Goal: Answer question/provide support: Share knowledge or assist other users

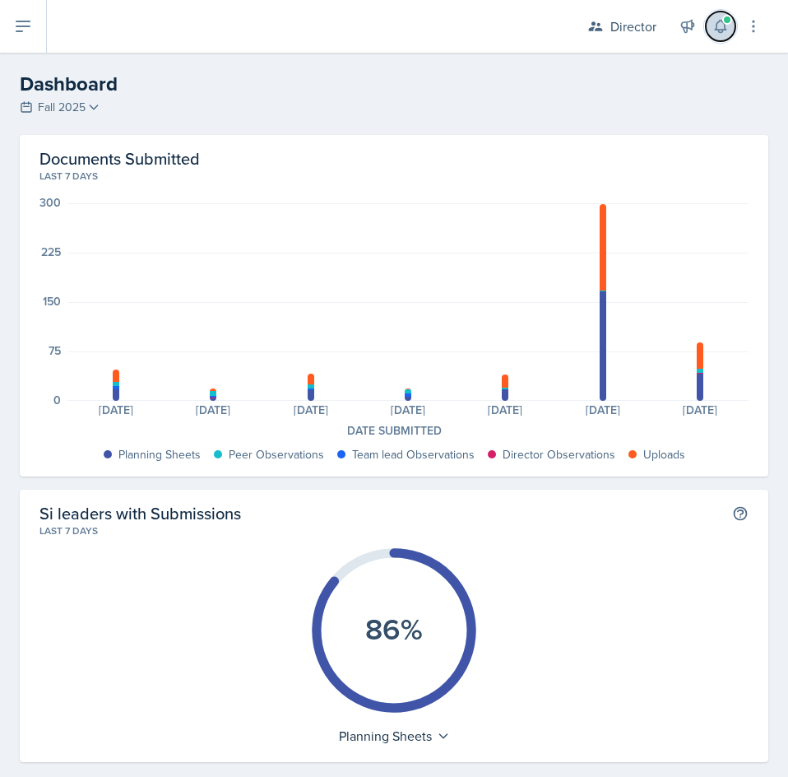
click at [723, 30] on icon at bounding box center [720, 27] width 11 height 12
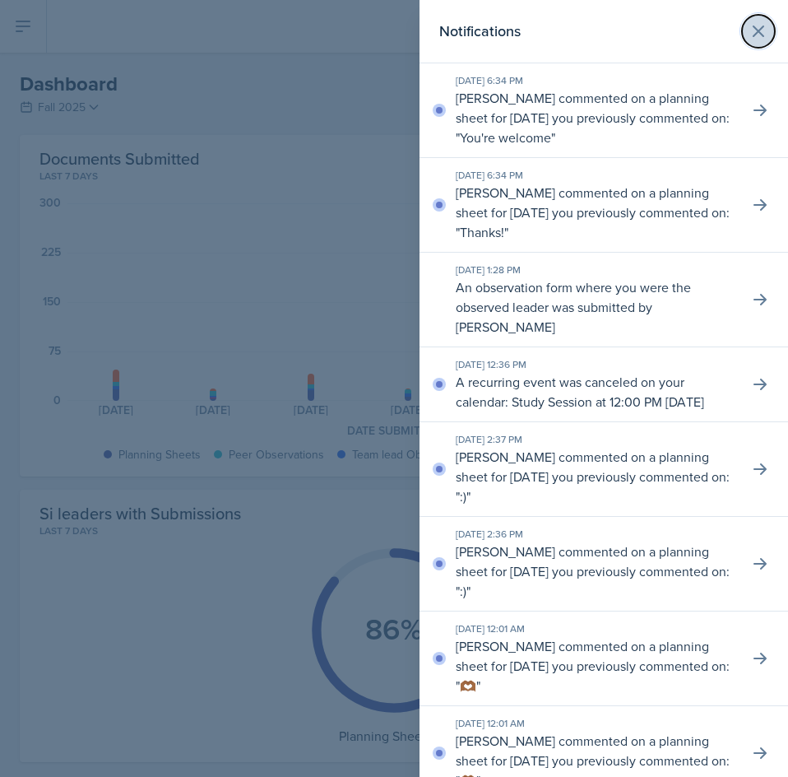
click at [749, 30] on icon at bounding box center [759, 31] width 20 height 20
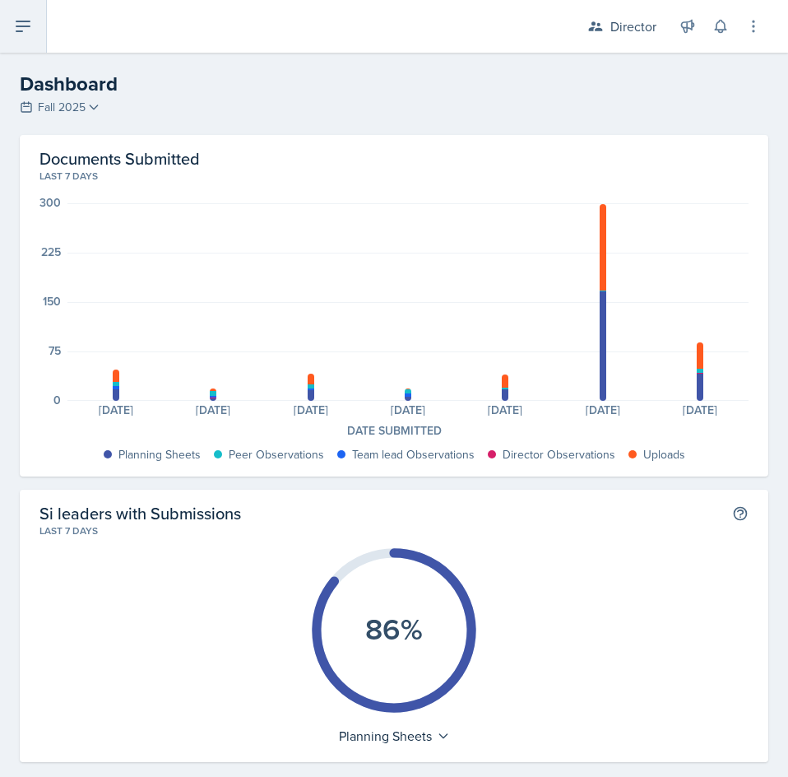
click at [39, 13] on button at bounding box center [23, 26] width 47 height 53
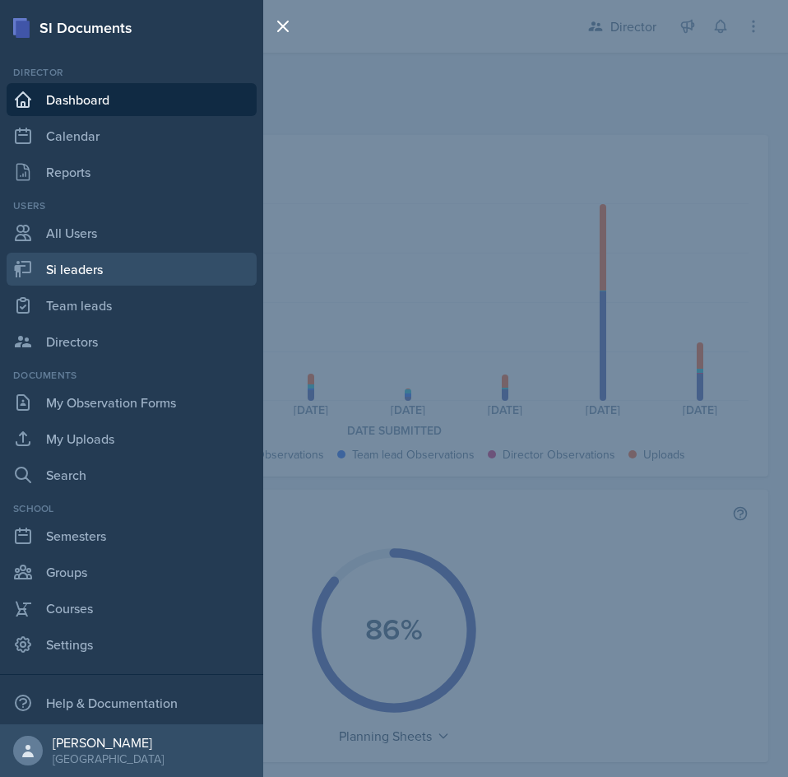
click at [110, 260] on link "Si leaders" at bounding box center [132, 269] width 250 height 33
select select "2bed604d-1099-4043-b1bc-2365e8740244"
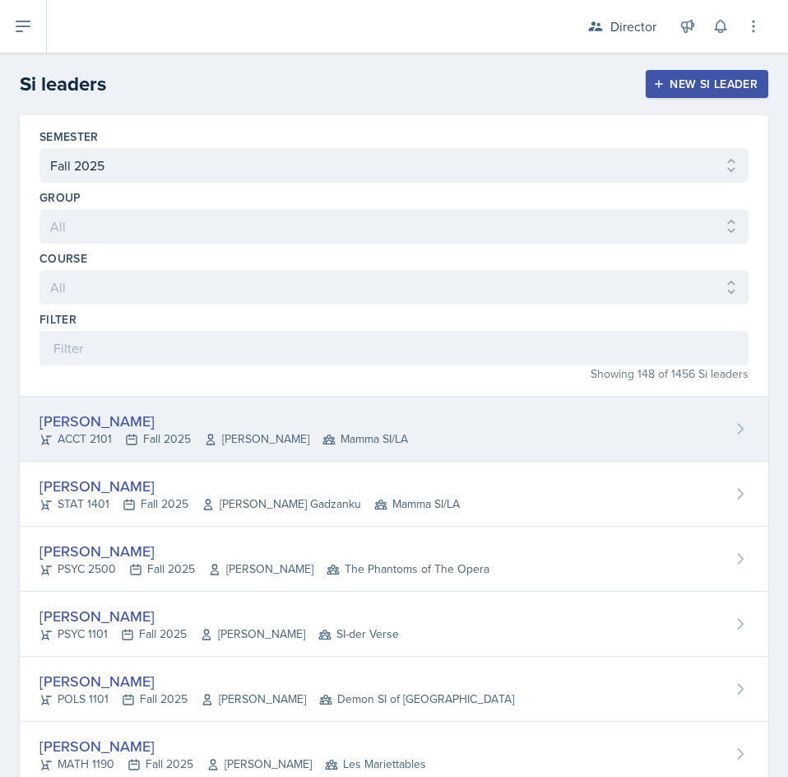
click at [352, 409] on div "Becca Adams ACCT 2101 Fall 2025 Andrew Trotman Mamma SI/LA" at bounding box center [394, 429] width 749 height 65
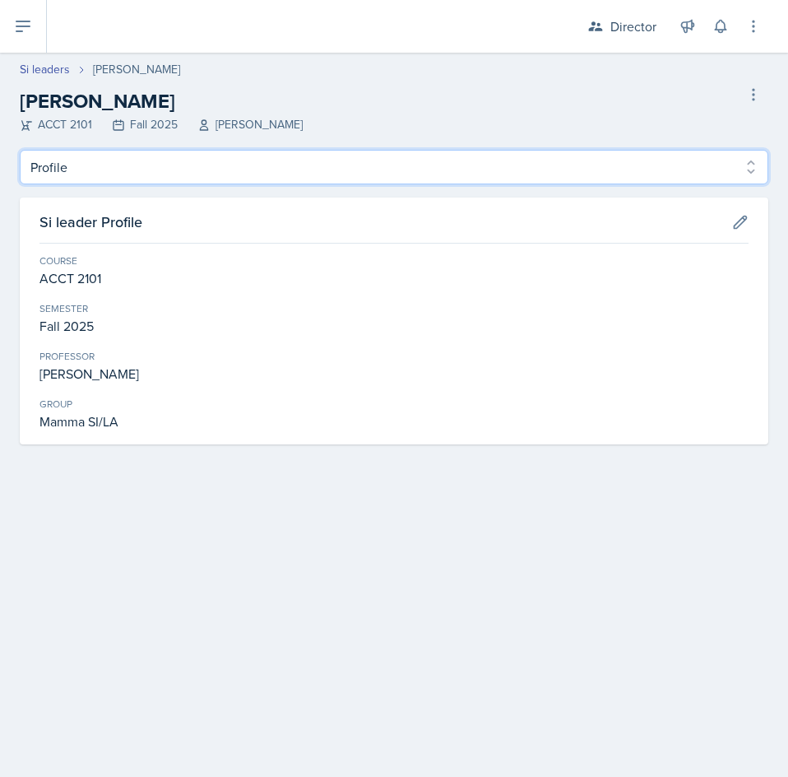
click at [368, 165] on select "Profile Planning Sheets Observation Forms Uploads" at bounding box center [394, 167] width 749 height 35
select select "Planning Sheets"
click at [20, 150] on select "Profile Planning Sheets Observation Forms Uploads" at bounding box center [394, 167] width 749 height 35
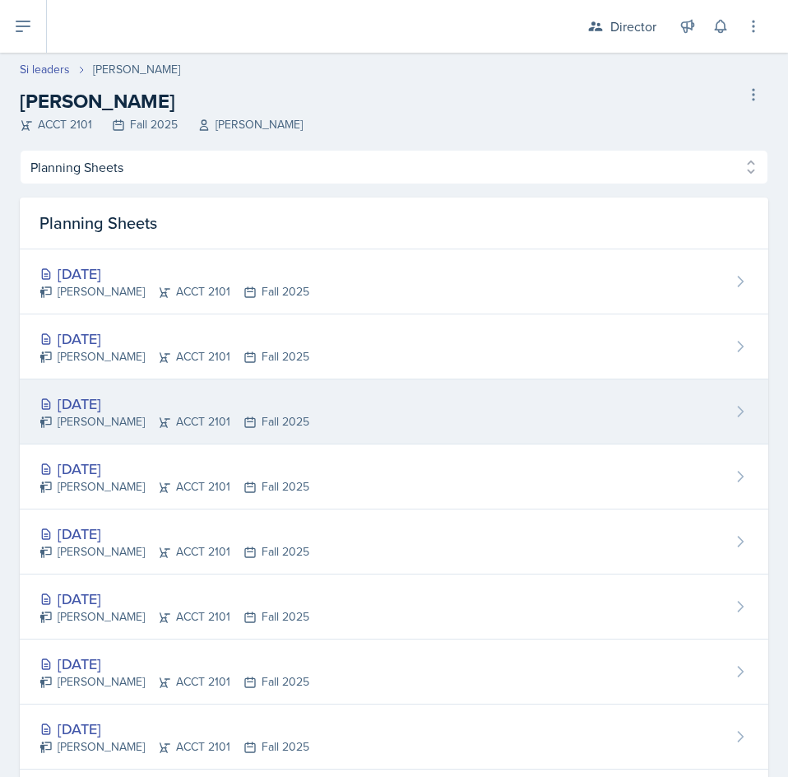
click at [392, 415] on div "Sep 15th, 2025 Becca Adams ACCT 2101 Fall 2025" at bounding box center [394, 411] width 749 height 65
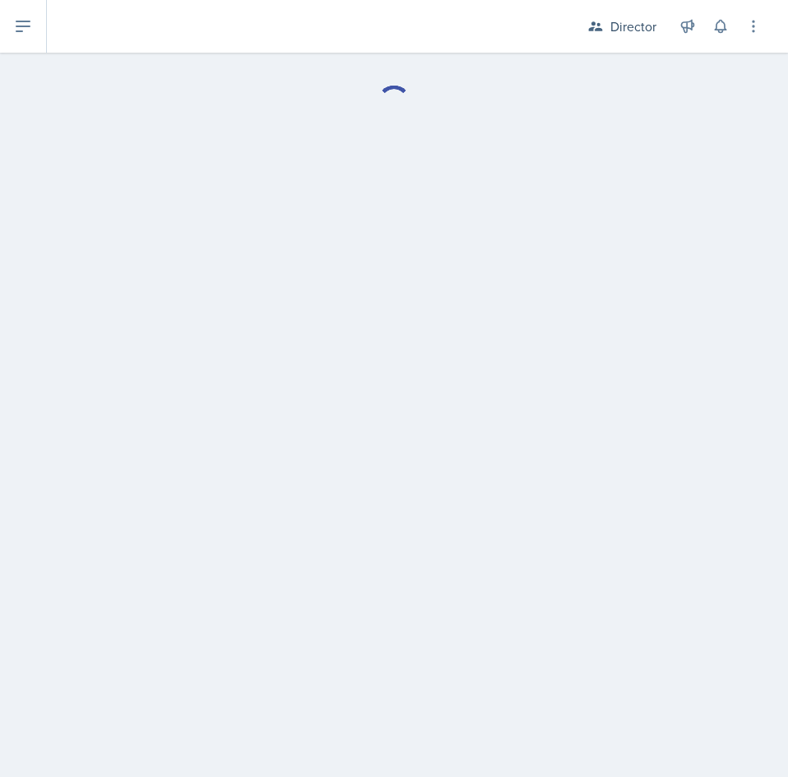
select select "Planning Sheets"
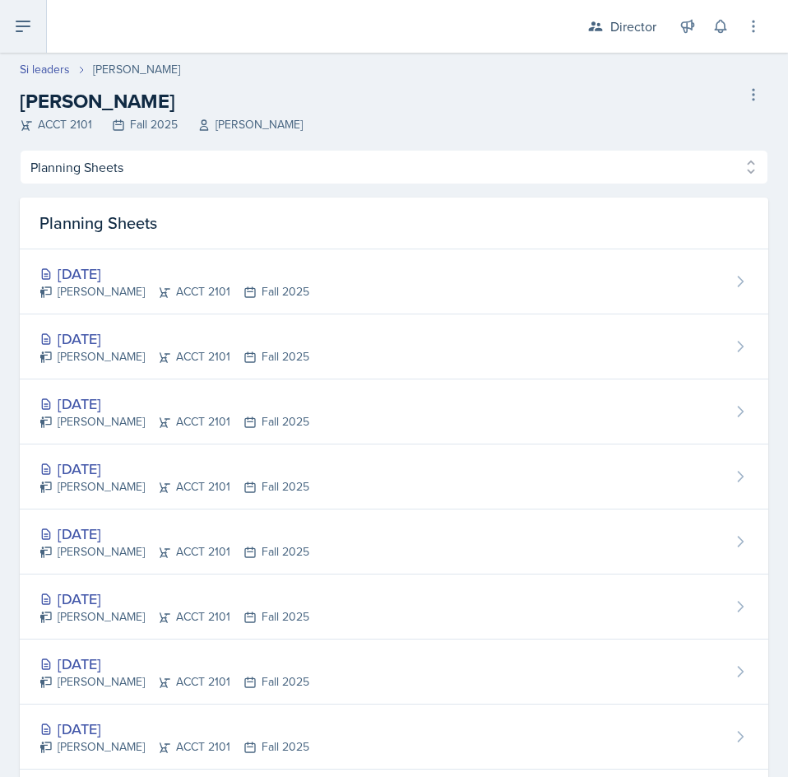
click at [26, 28] on icon at bounding box center [23, 26] width 20 height 20
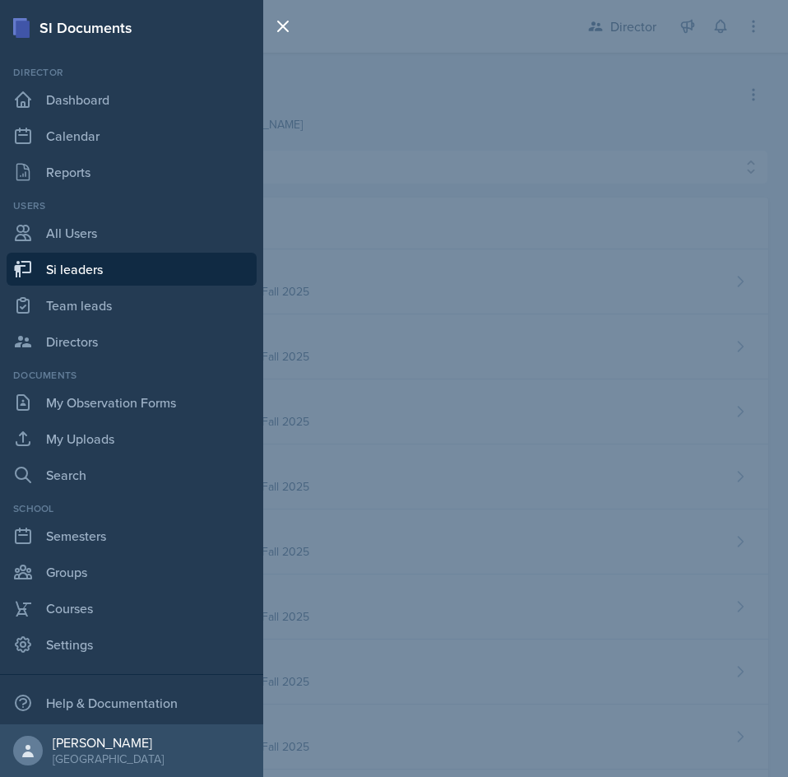
click at [82, 262] on link "Si leaders" at bounding box center [132, 269] width 250 height 33
select select "2bed604d-1099-4043-b1bc-2365e8740244"
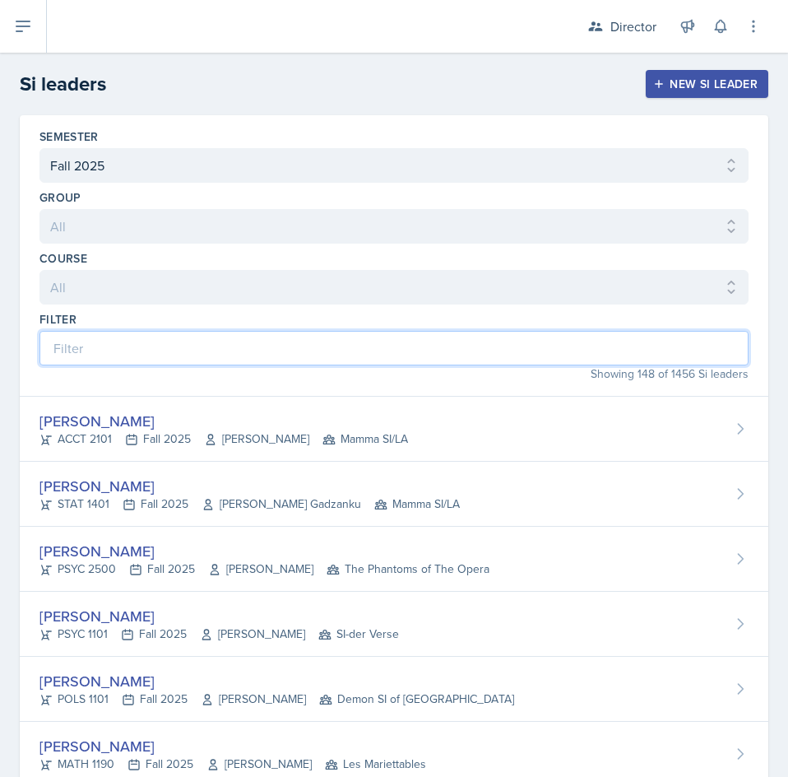
click at [183, 361] on input at bounding box center [393, 348] width 709 height 35
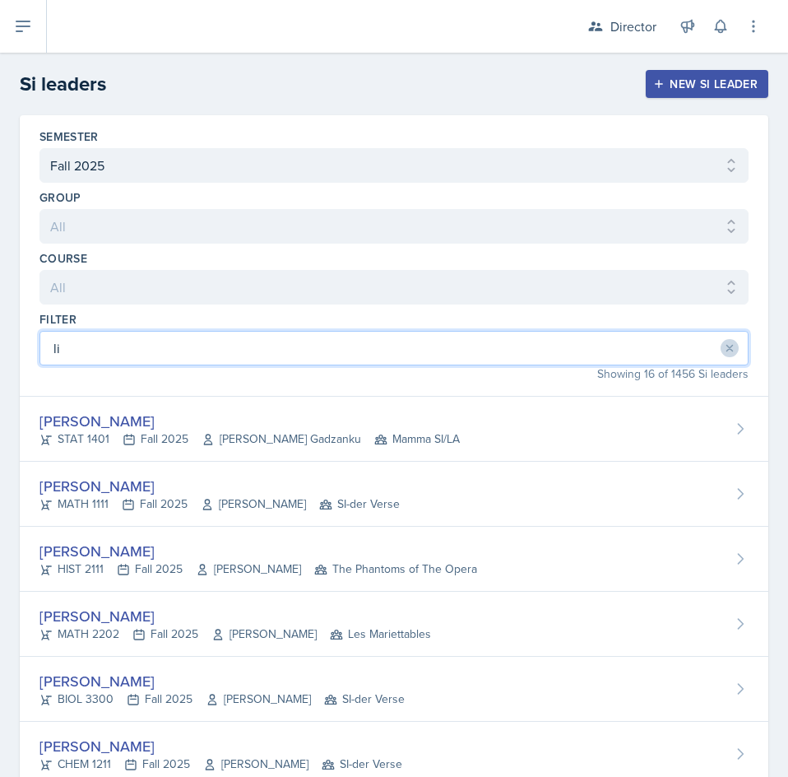
type input "l"
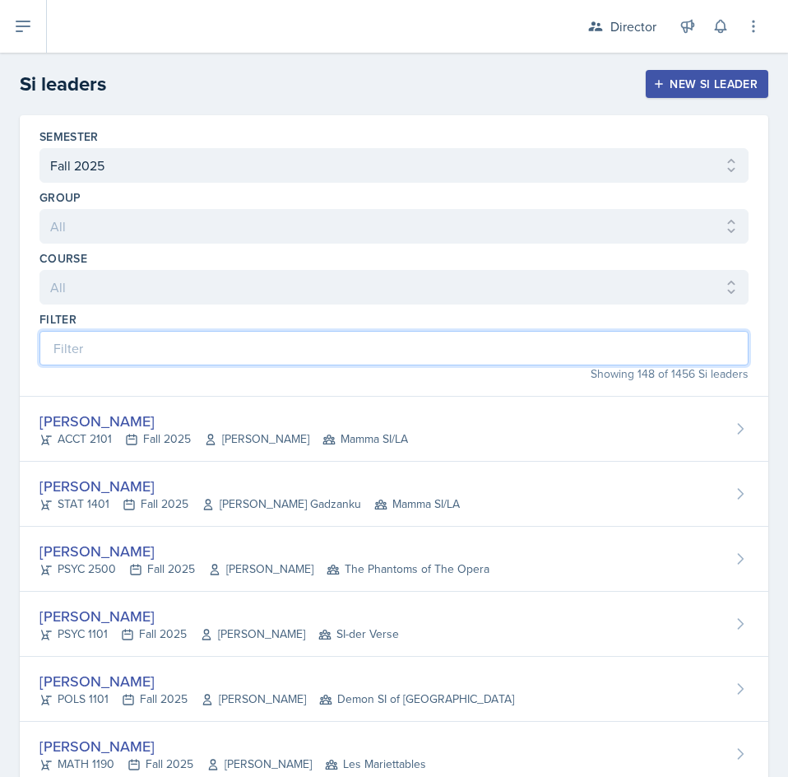
type input "h"
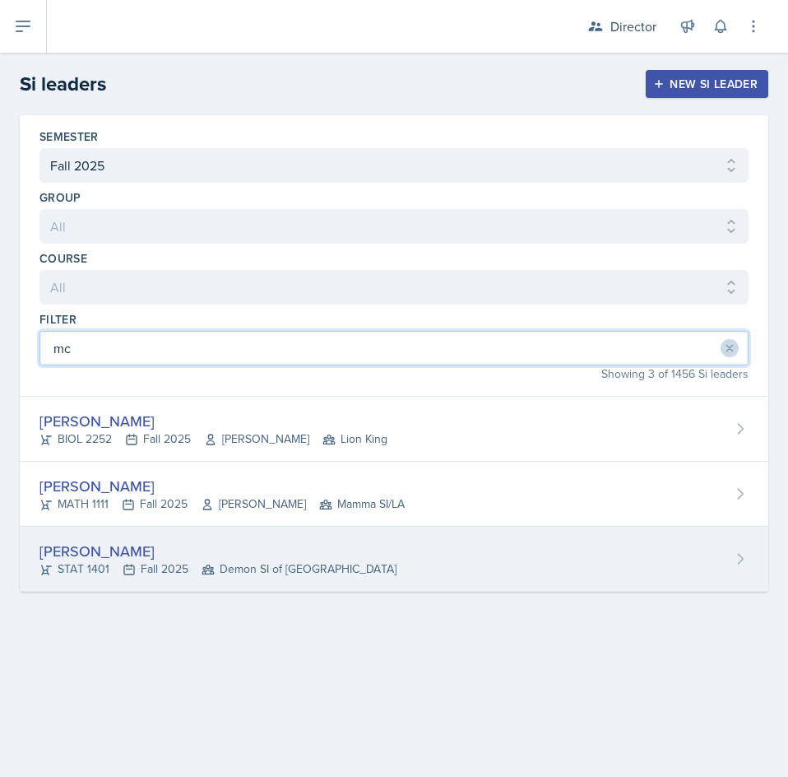
type input "mc"
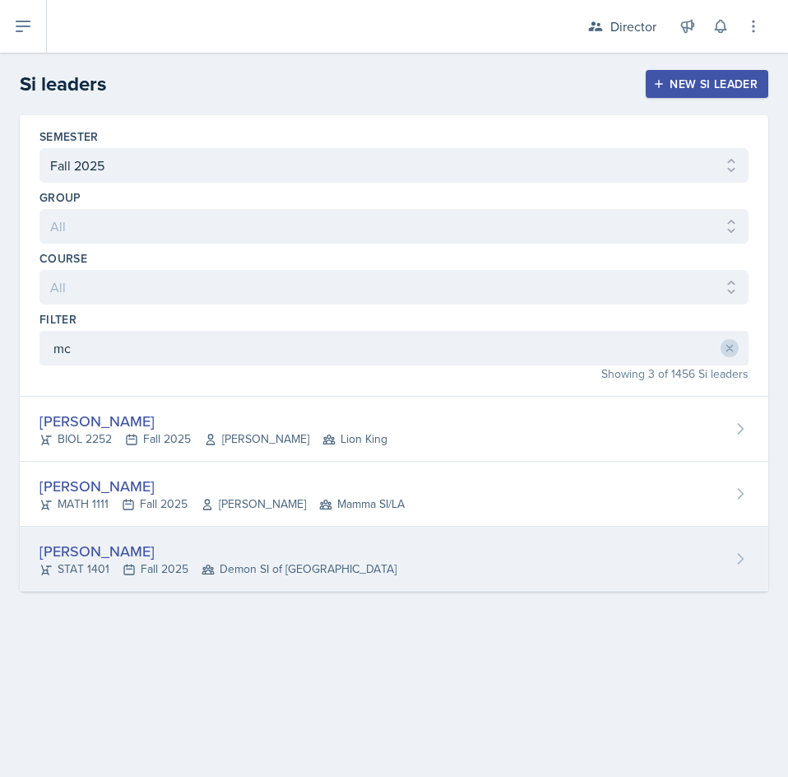
click at [191, 564] on div "STAT 1401 Fall 2025 Demon SI of Fleet Street" at bounding box center [217, 568] width 357 height 17
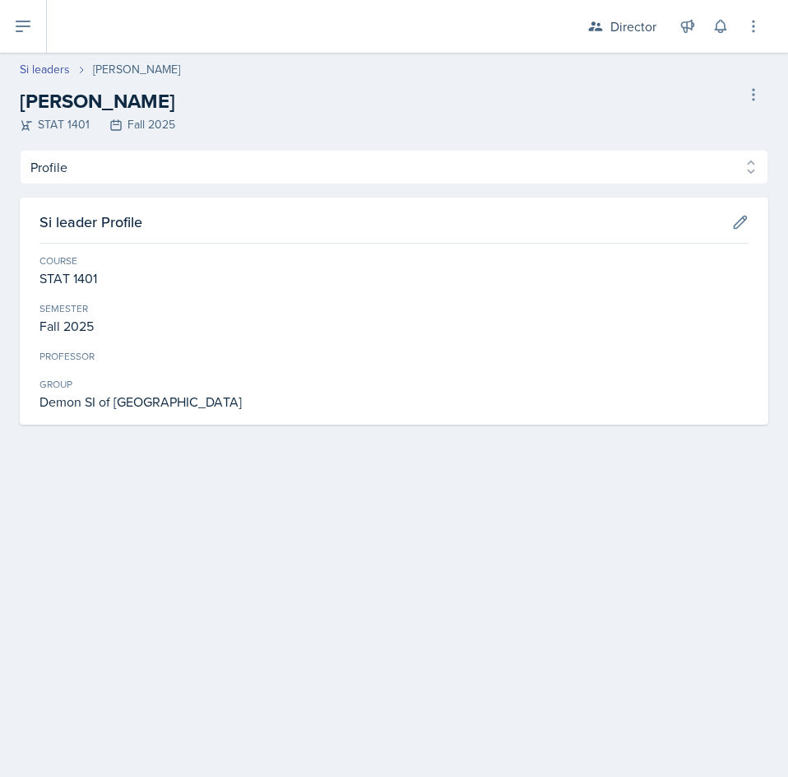
click at [184, 187] on div "Profile Planning Sheets Observation Forms Uploads Profile Planning Sheets Obser…" at bounding box center [394, 287] width 749 height 275
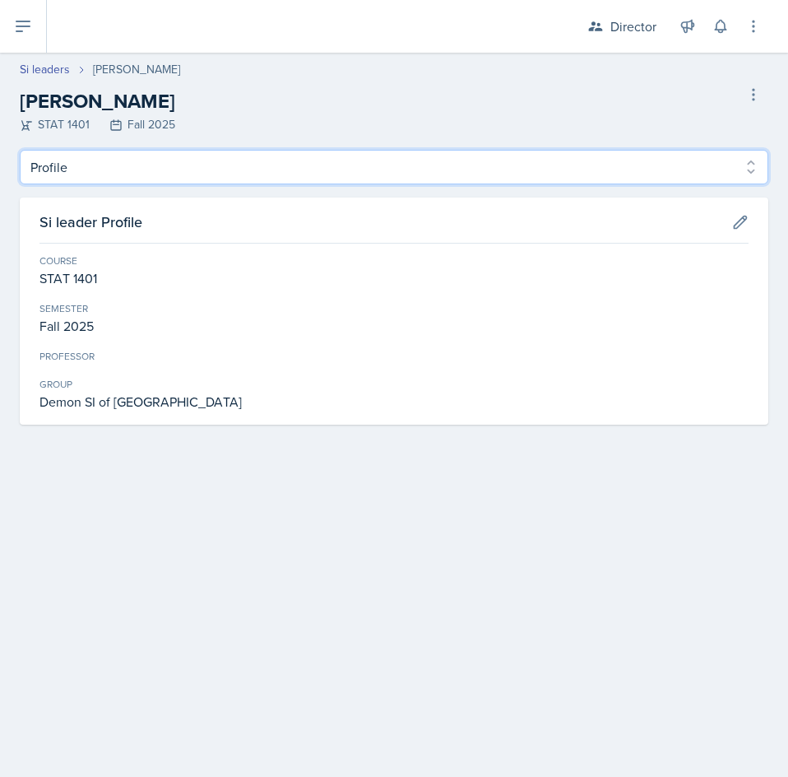
click at [184, 157] on select "Profile Planning Sheets Observation Forms Uploads" at bounding box center [394, 167] width 749 height 35
select select "Planning Sheets"
click at [20, 150] on select "Profile Planning Sheets Observation Forms Uploads" at bounding box center [394, 167] width 749 height 35
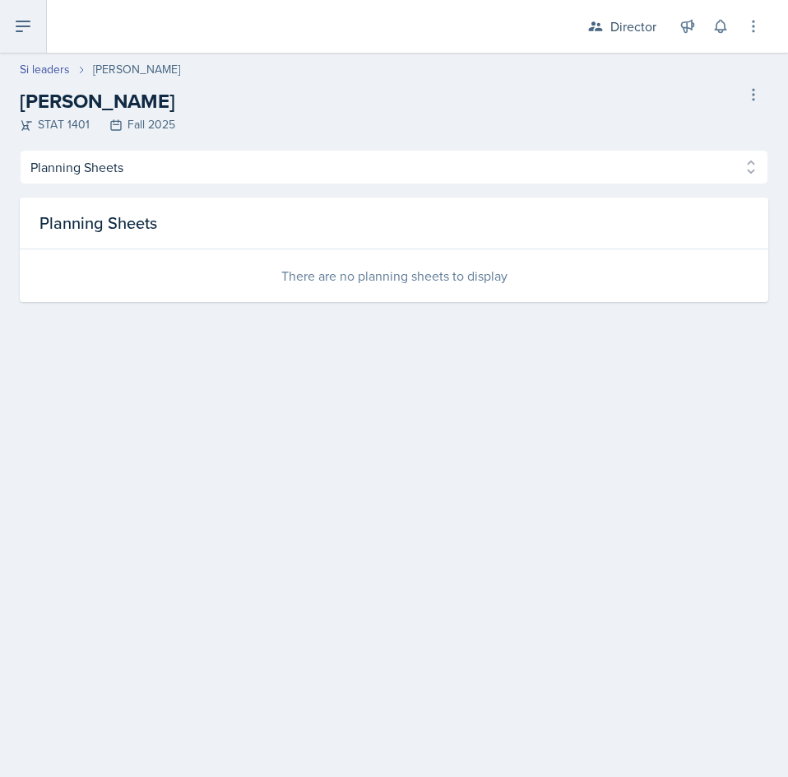
click at [32, 21] on icon at bounding box center [23, 26] width 20 height 20
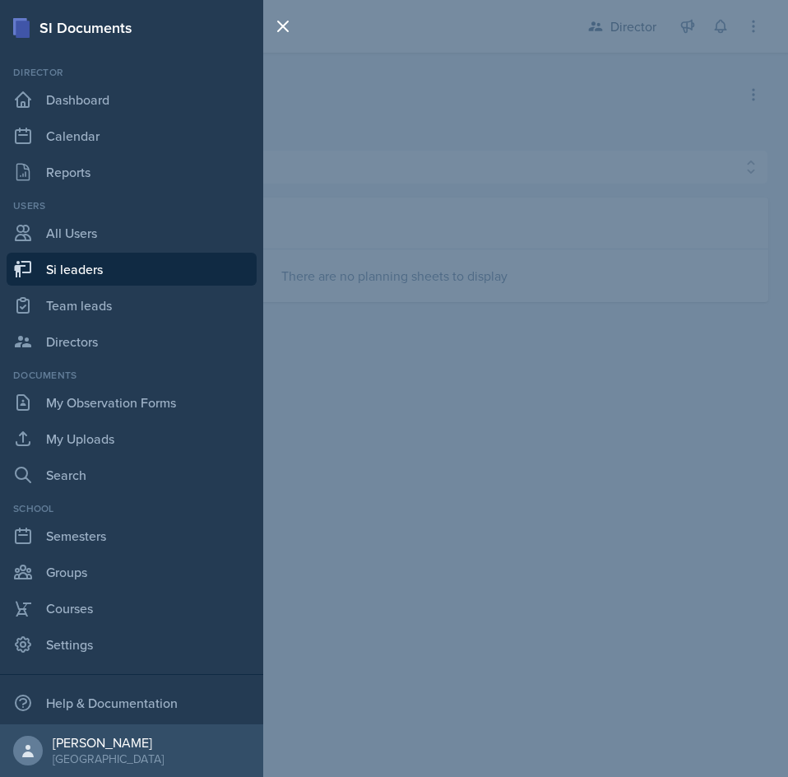
click at [91, 268] on link "Si leaders" at bounding box center [132, 269] width 250 height 33
select select "2bed604d-1099-4043-b1bc-2365e8740244"
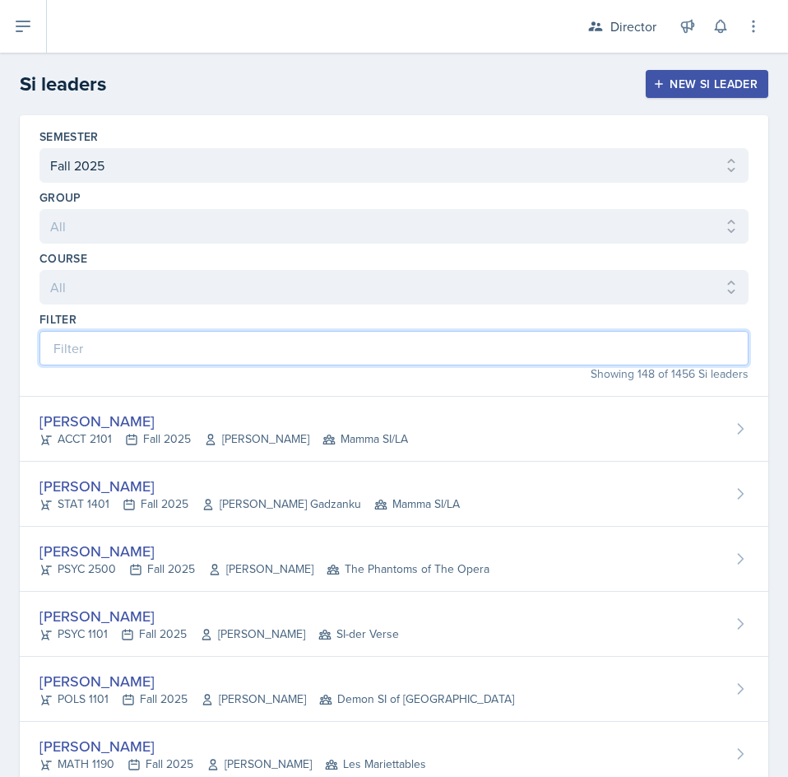
click at [339, 355] on input at bounding box center [393, 348] width 709 height 35
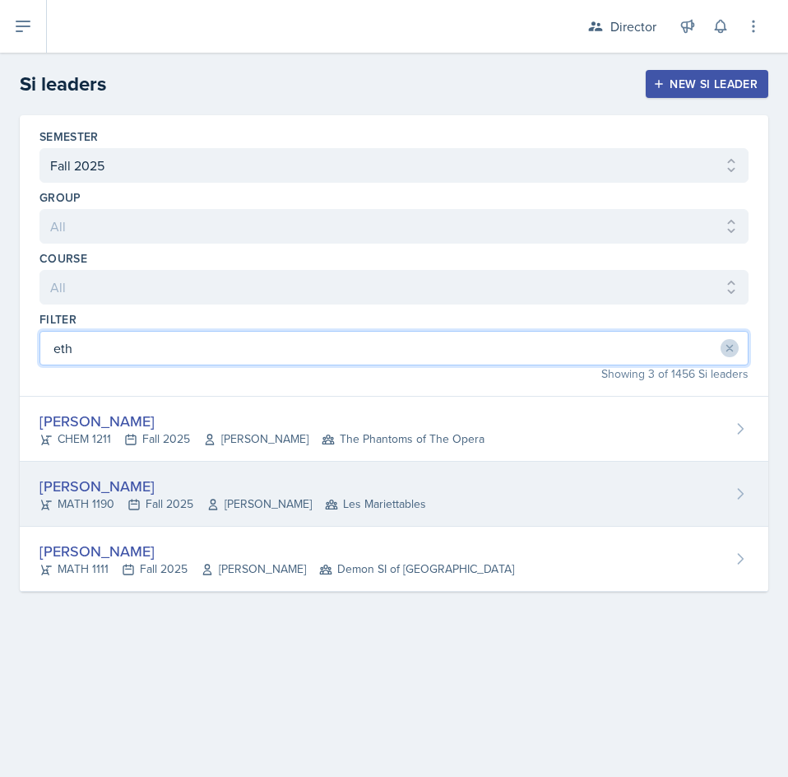
type input "eth"
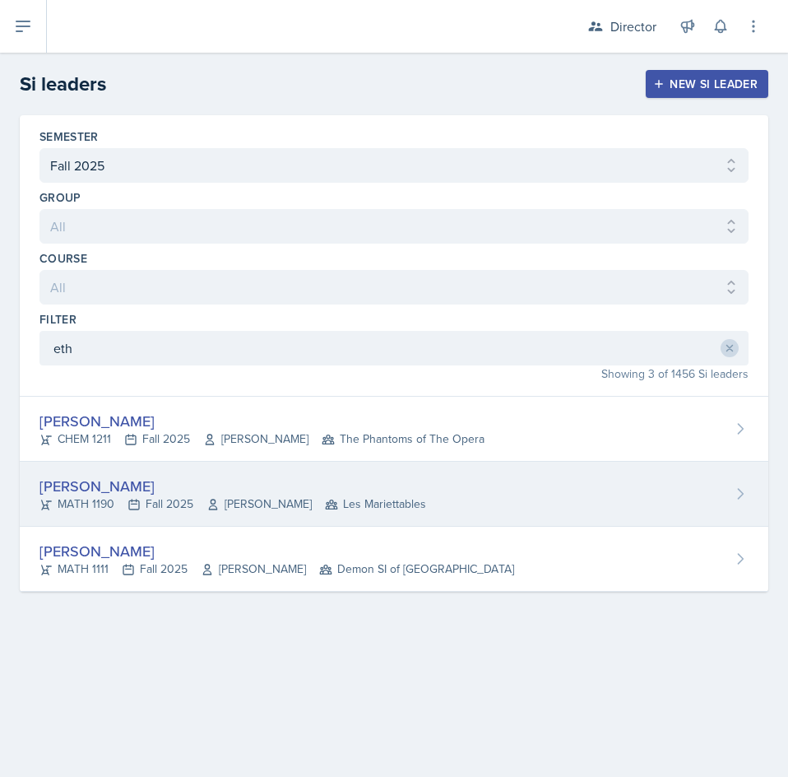
click at [178, 481] on div "[PERSON_NAME]" at bounding box center [232, 486] width 387 height 22
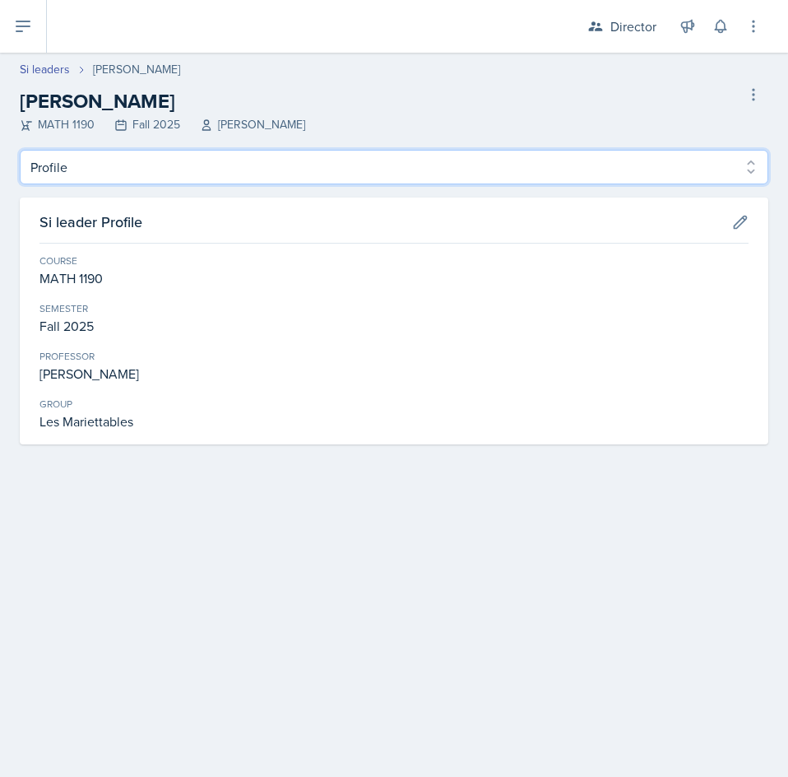
drag, startPoint x: 183, startPoint y: 171, endPoint x: 174, endPoint y: 183, distance: 14.8
click at [183, 171] on select "Profile Planning Sheets Observation Forms Uploads" at bounding box center [394, 167] width 749 height 35
select select "Planning Sheets"
click at [20, 150] on select "Profile Planning Sheets Observation Forms Uploads" at bounding box center [394, 167] width 749 height 35
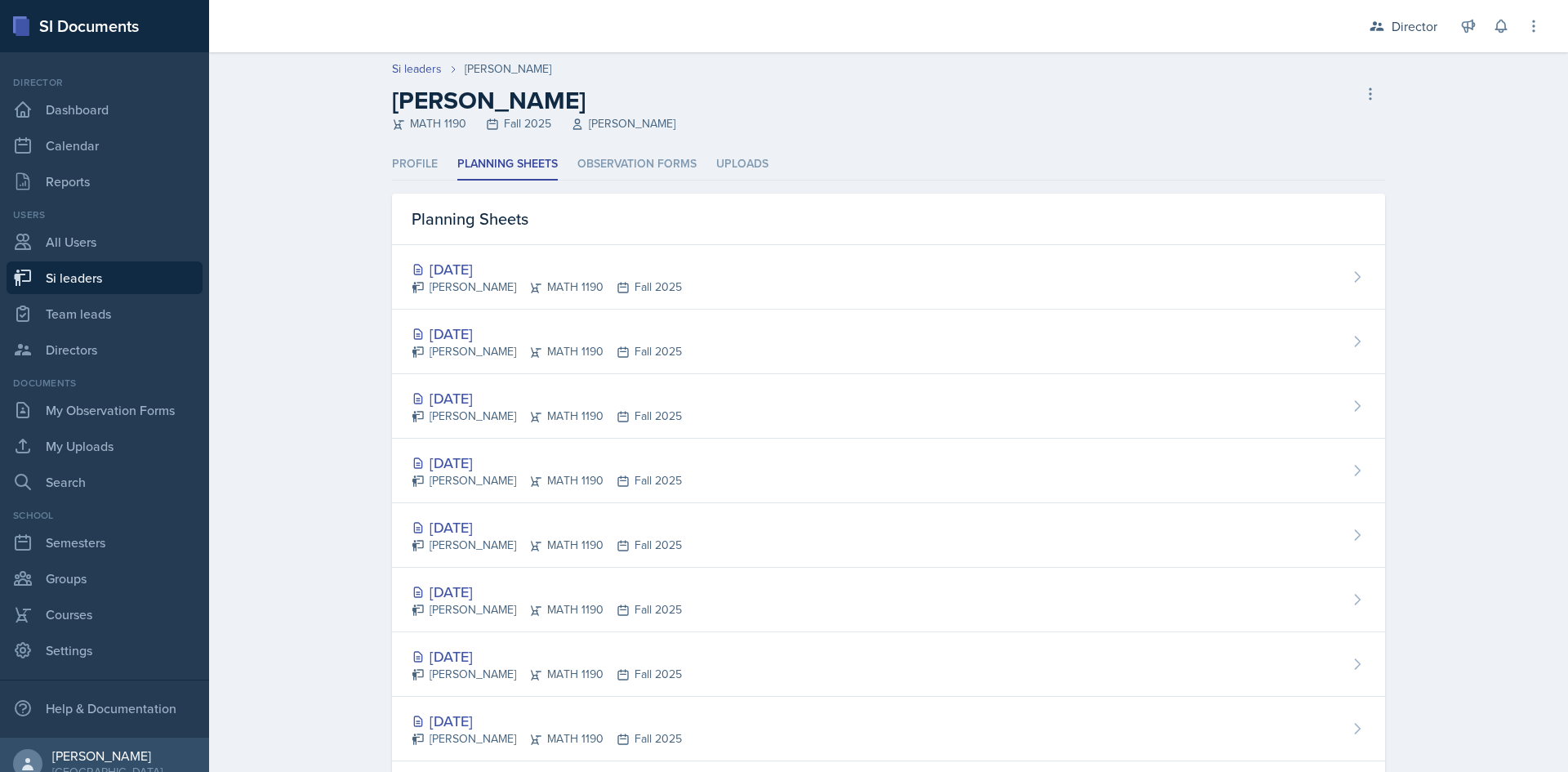
click at [101, 277] on link "Si leaders" at bounding box center [104, 277] width 196 height 33
select select "2bed604d-1099-4043-b1bc-2365e8740244"
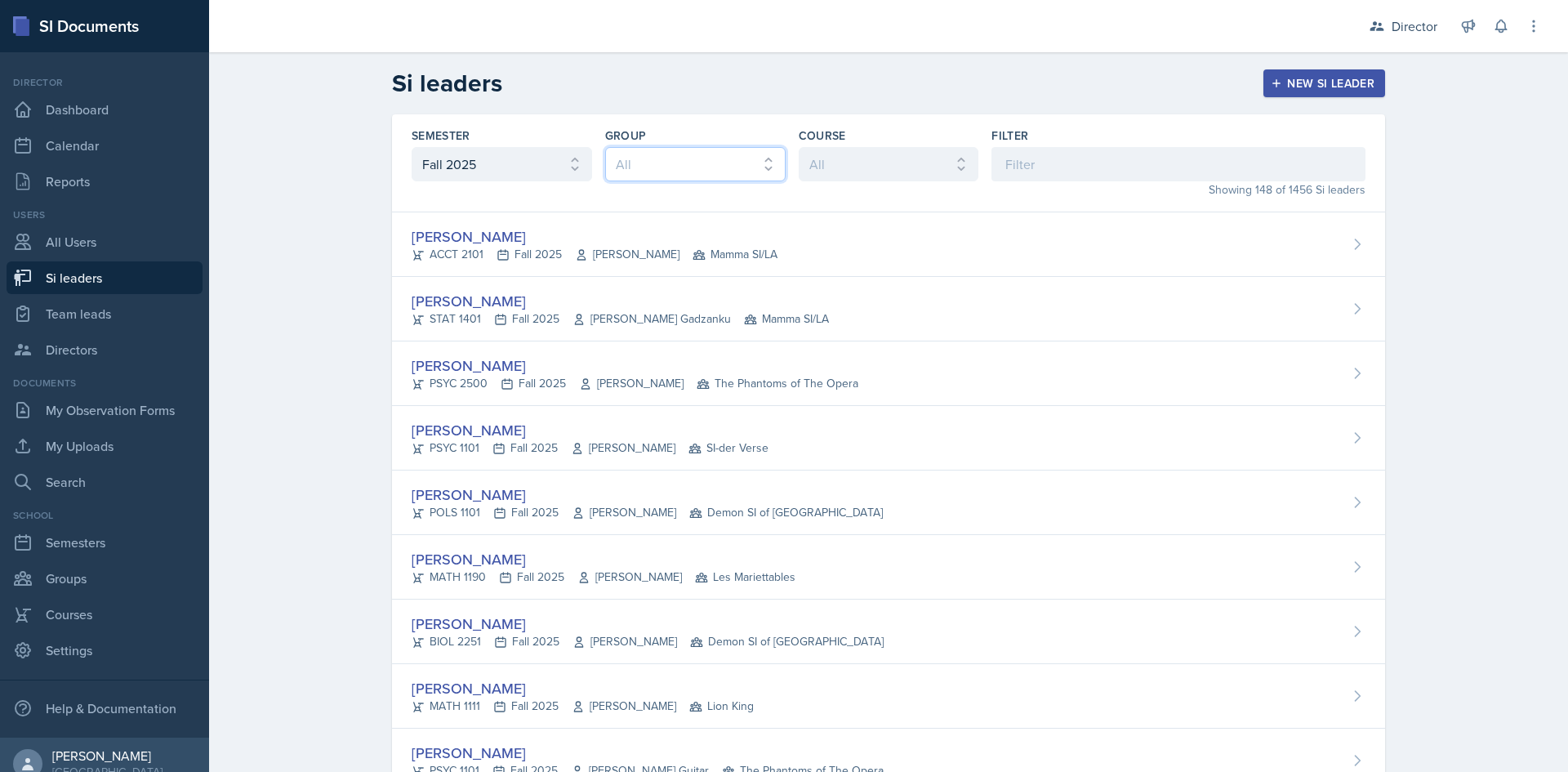
click at [729, 155] on select "All Les Mariettables Lion King Demon SI of Fleet Street Mamma SI/LA SI-der Vers…" at bounding box center [696, 164] width 181 height 35
select select "e892a4c8-123a-40ec-8aa5-ee50854cd130"
click at [605, 147] on select "All Les Mariettables Lion King Demon SI of Fleet Street Mamma SI/LA SI-der Vers…" at bounding box center [696, 164] width 181 height 35
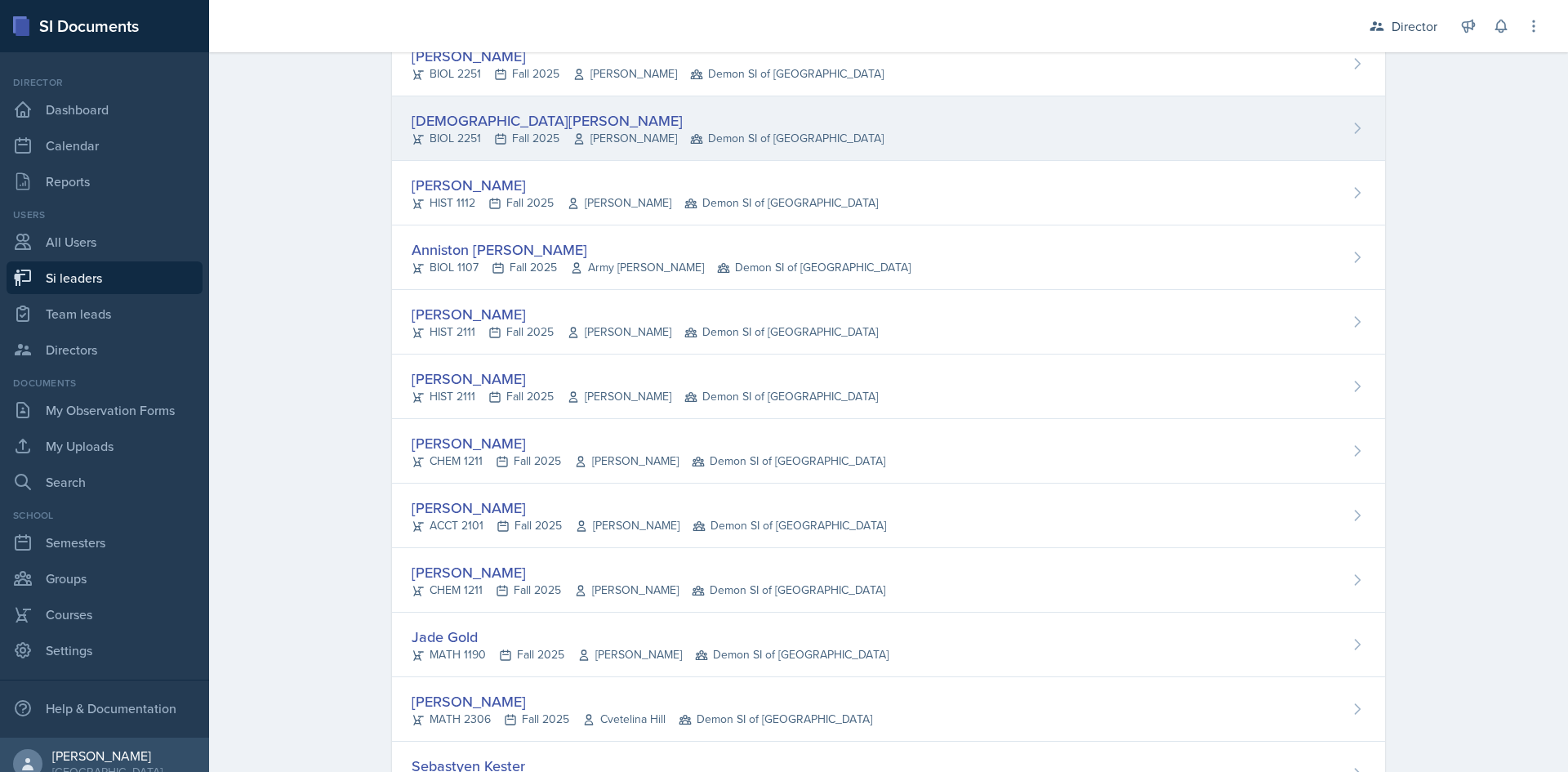
scroll to position [326, 0]
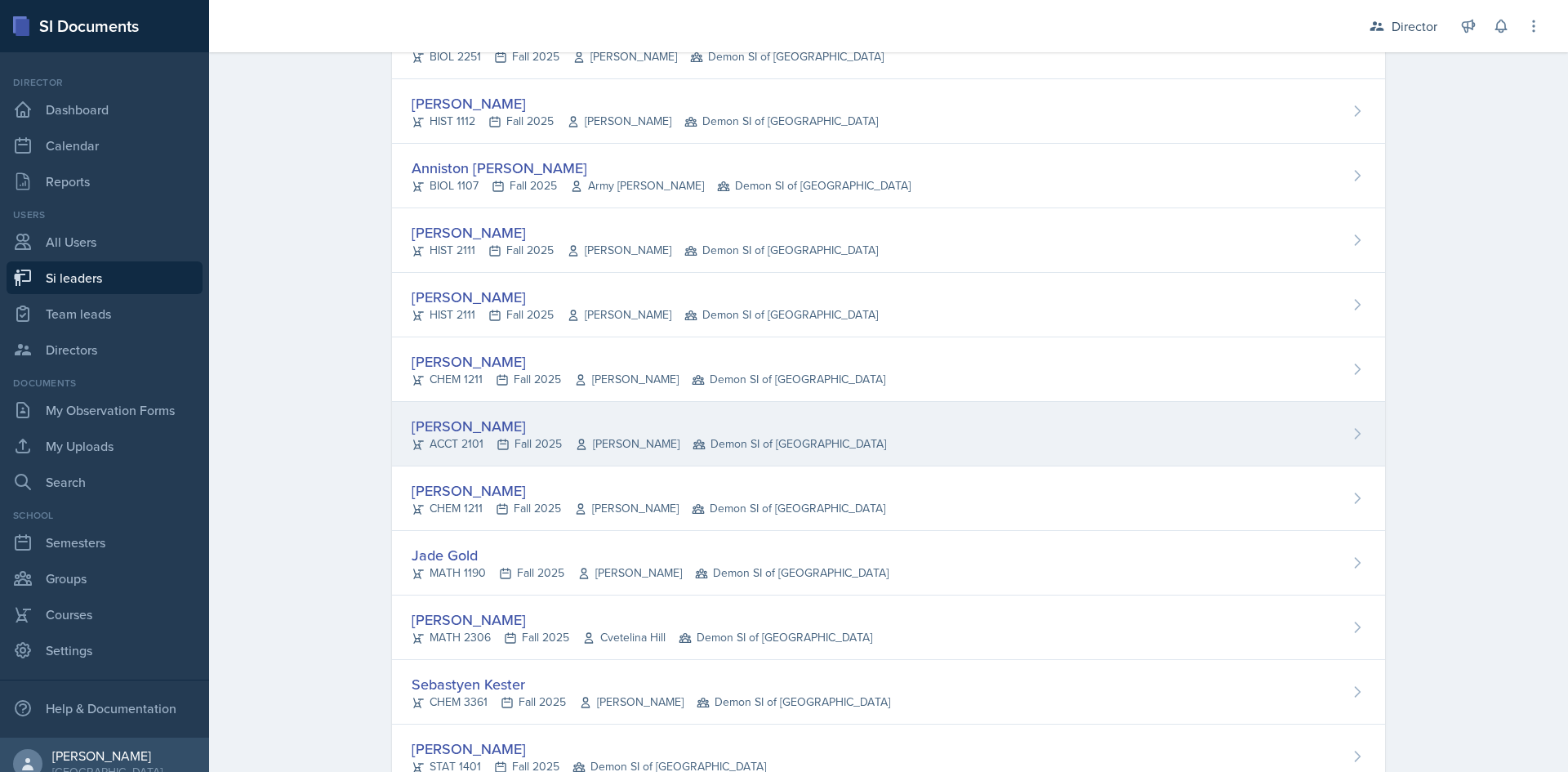
click at [461, 419] on div "[PERSON_NAME]" at bounding box center [649, 426] width 474 height 22
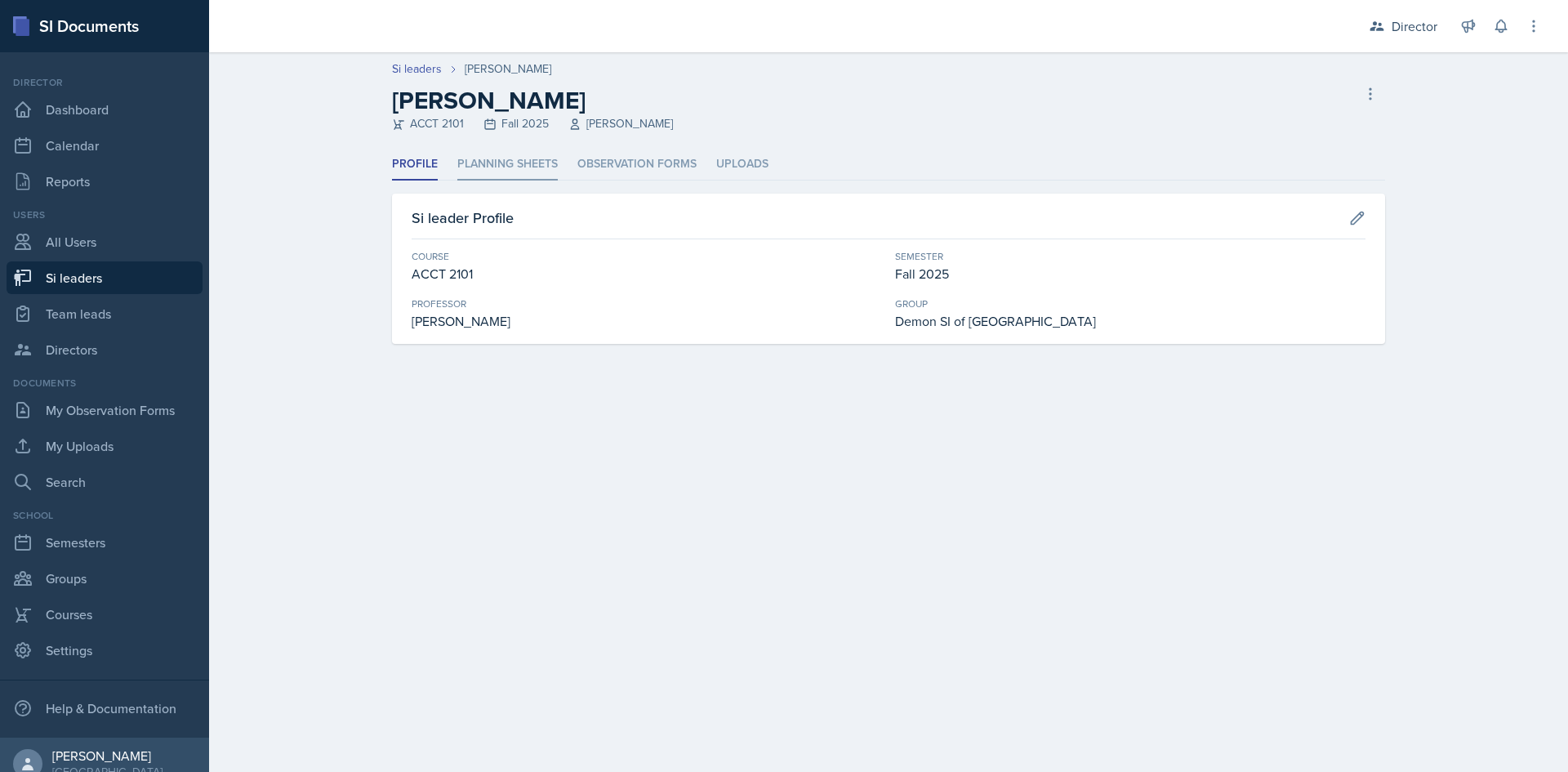
click at [528, 158] on li "Planning Sheets" at bounding box center [507, 165] width 100 height 32
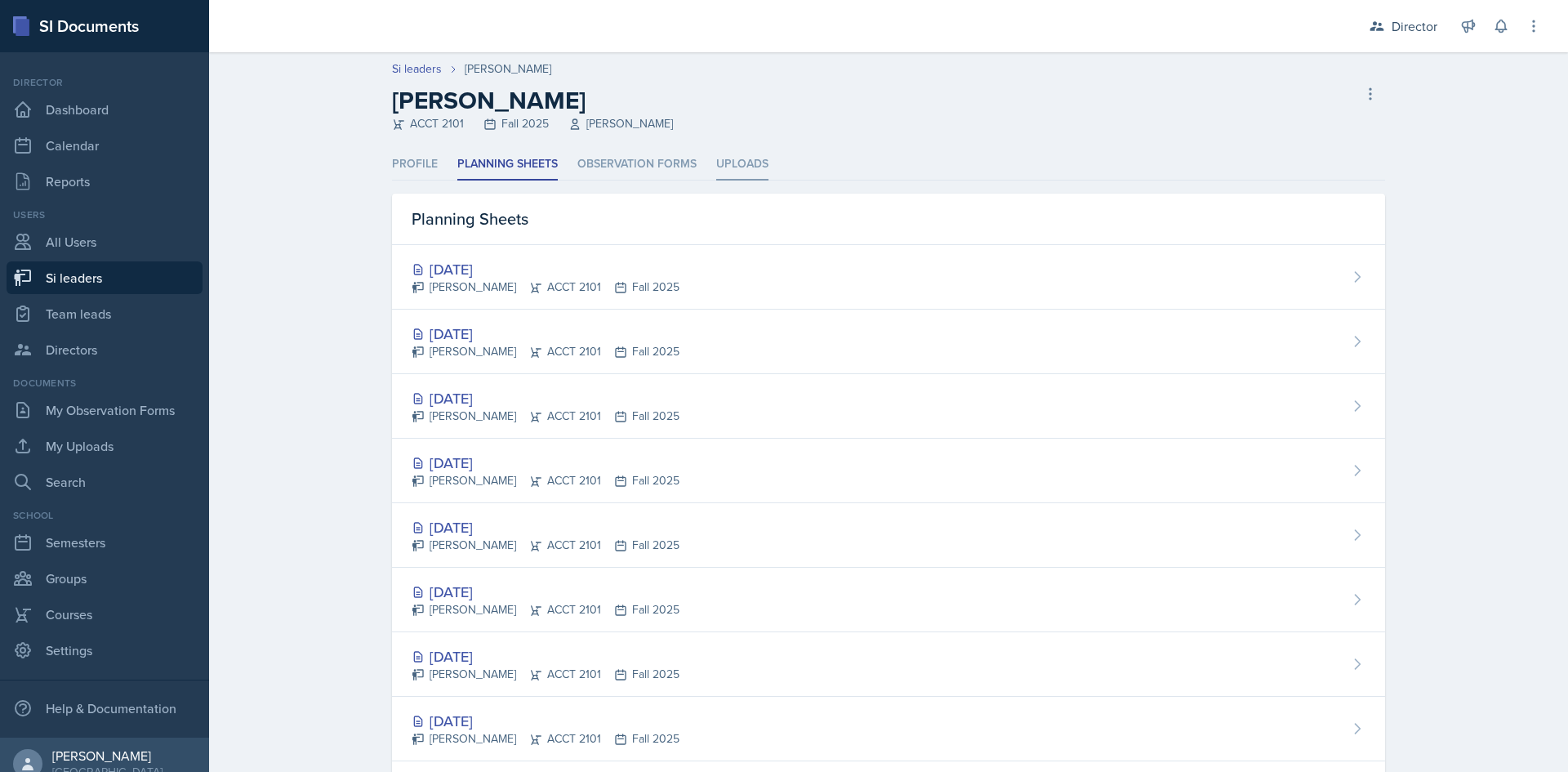
click at [740, 159] on li "Uploads" at bounding box center [742, 165] width 53 height 32
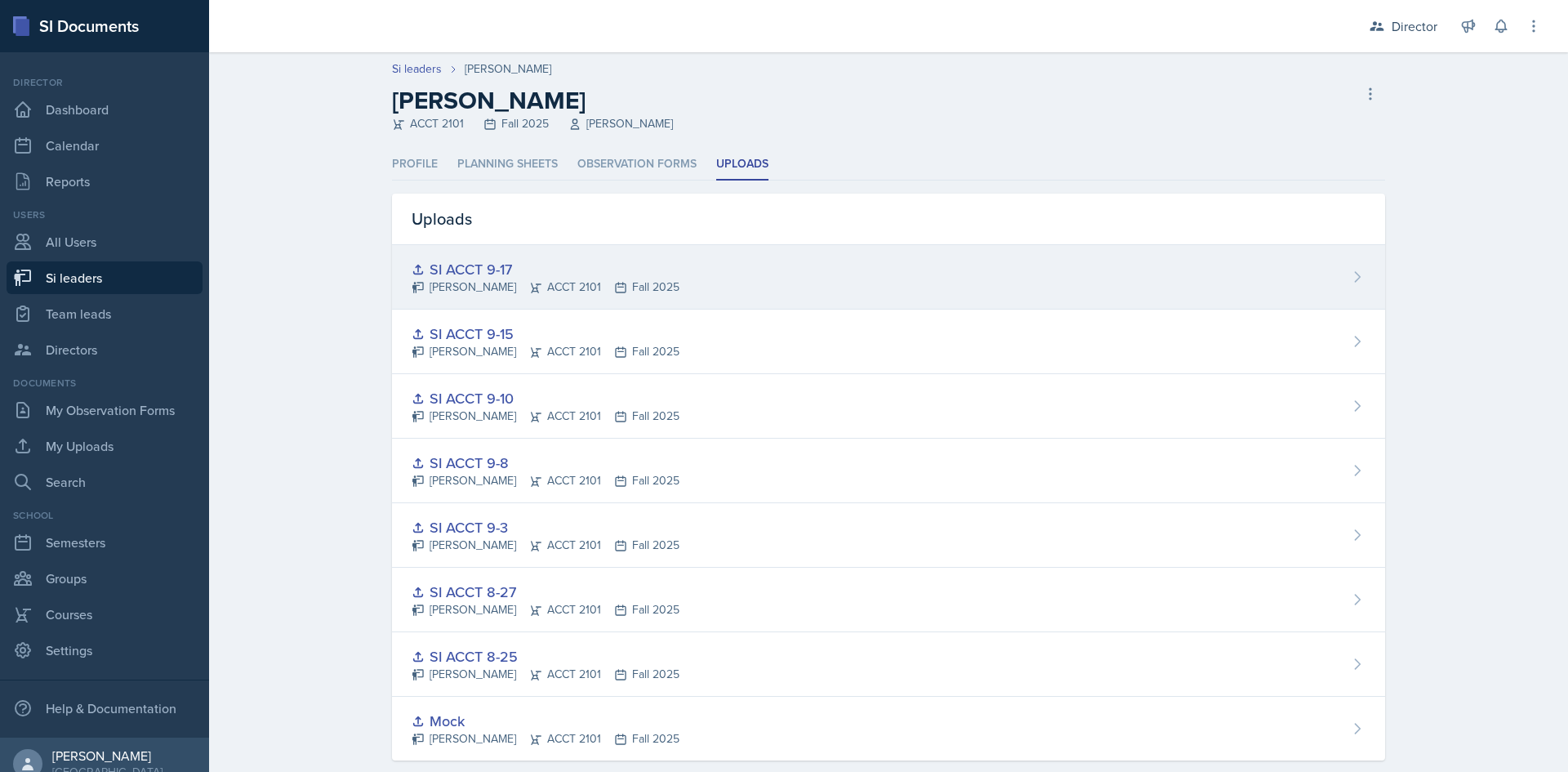
click at [481, 274] on div "SI ACCT 9-17" at bounding box center [546, 269] width 268 height 22
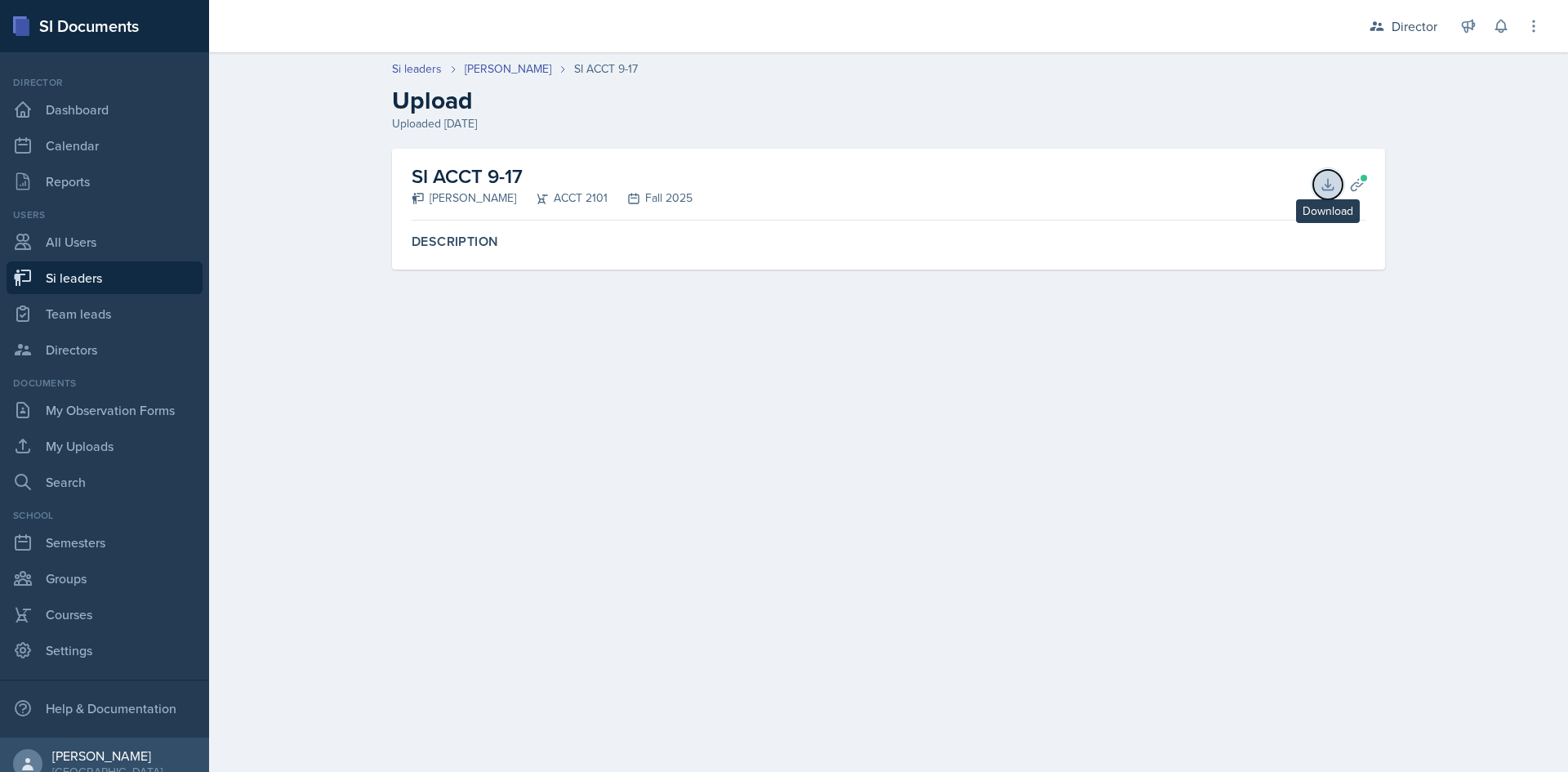
click at [1323, 183] on icon at bounding box center [1328, 185] width 16 height 16
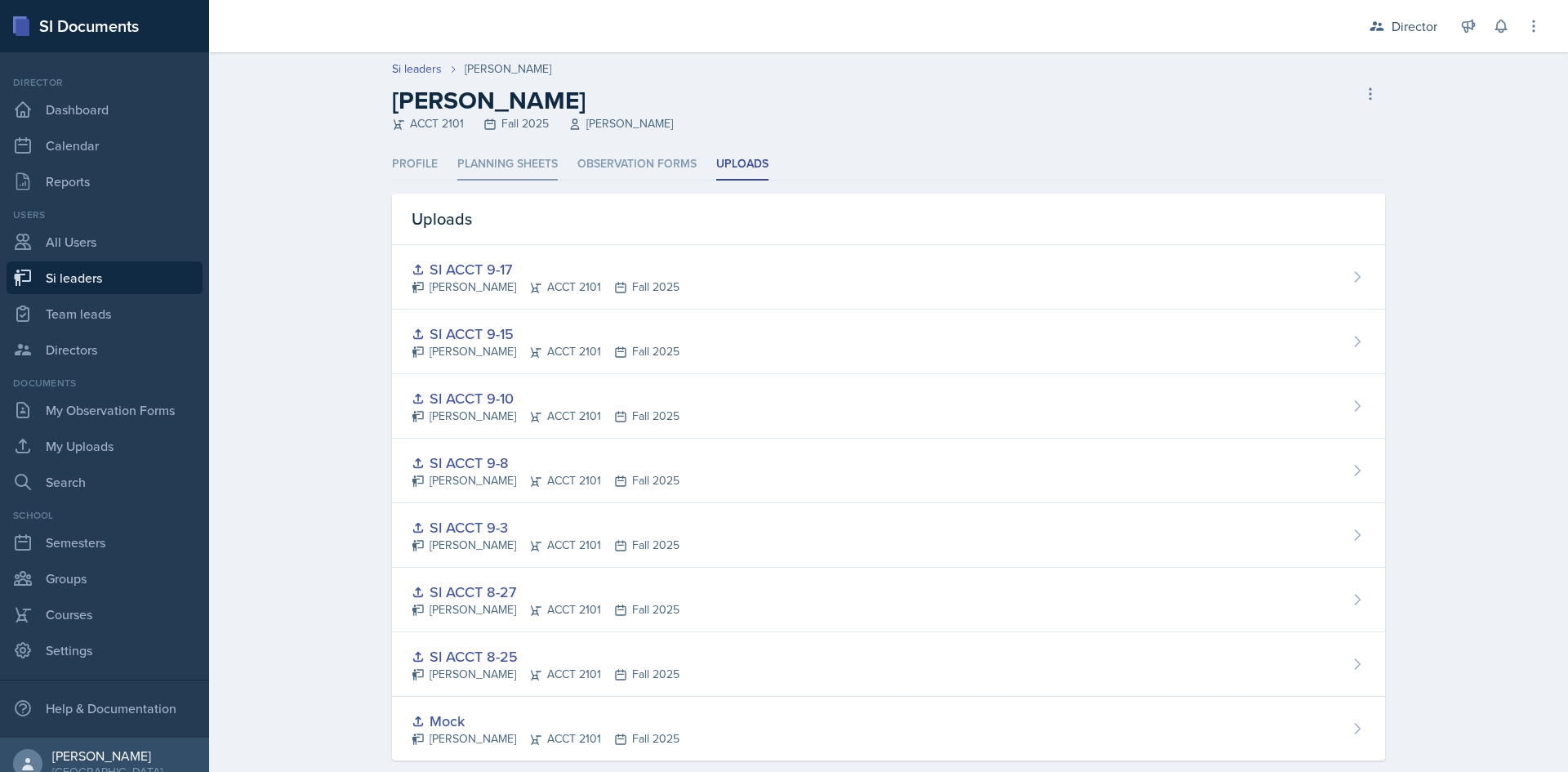
click at [505, 166] on li "Planning Sheets" at bounding box center [507, 165] width 100 height 32
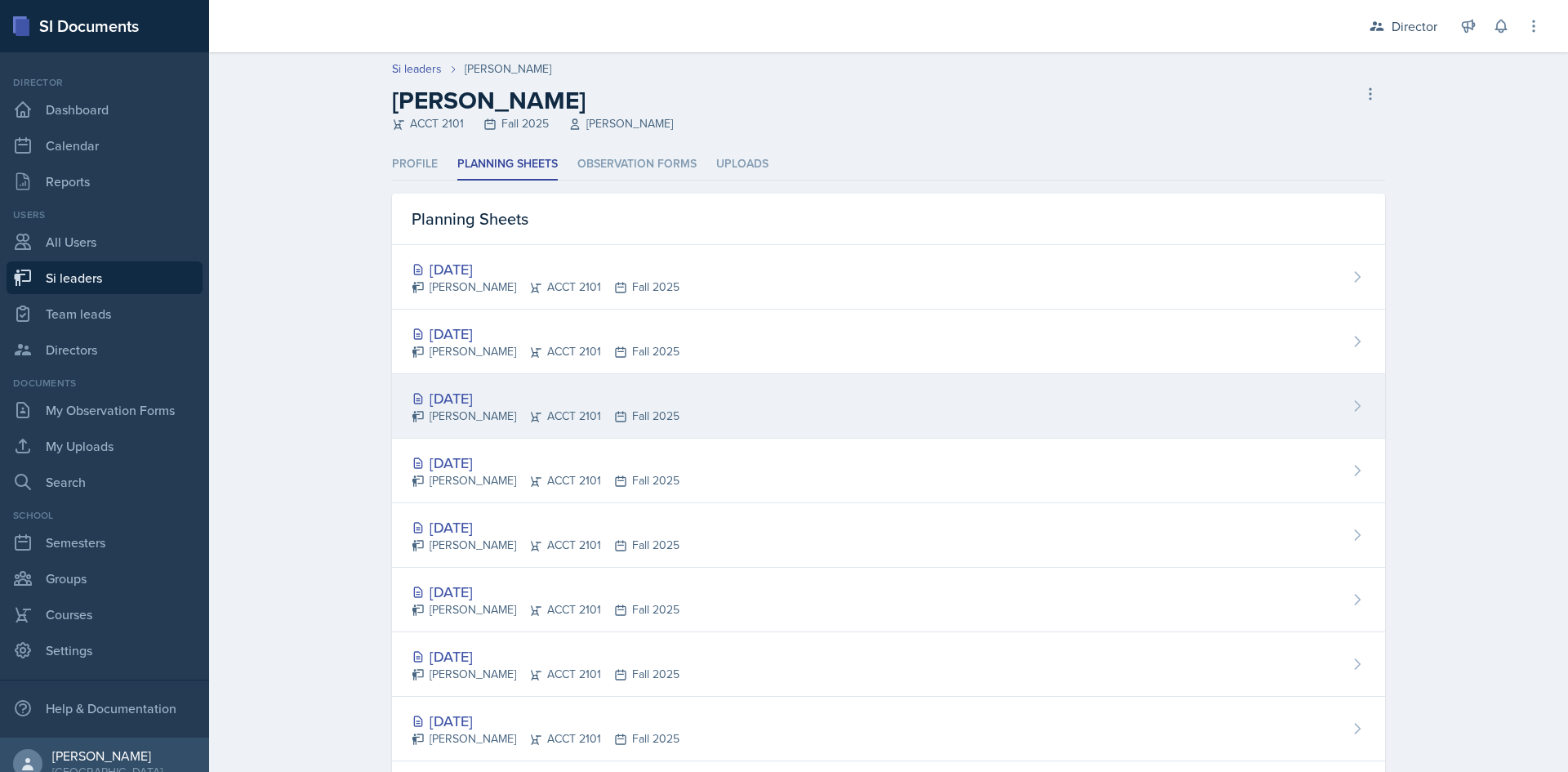
click at [690, 398] on div "Sep 15th, 2025 Franky Gao ACCT 2101 Fall 2025" at bounding box center [888, 406] width 993 height 64
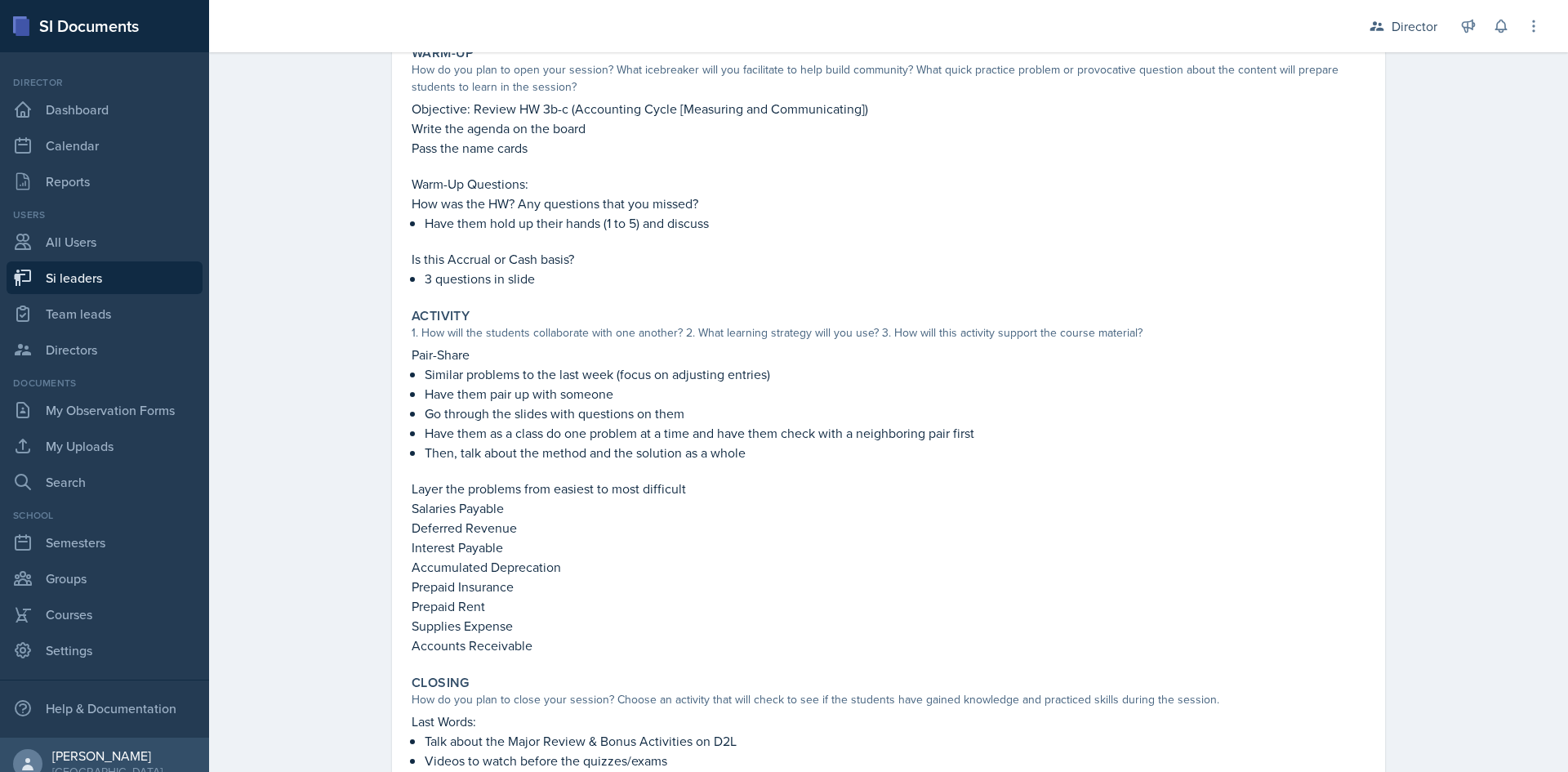
scroll to position [245, 0]
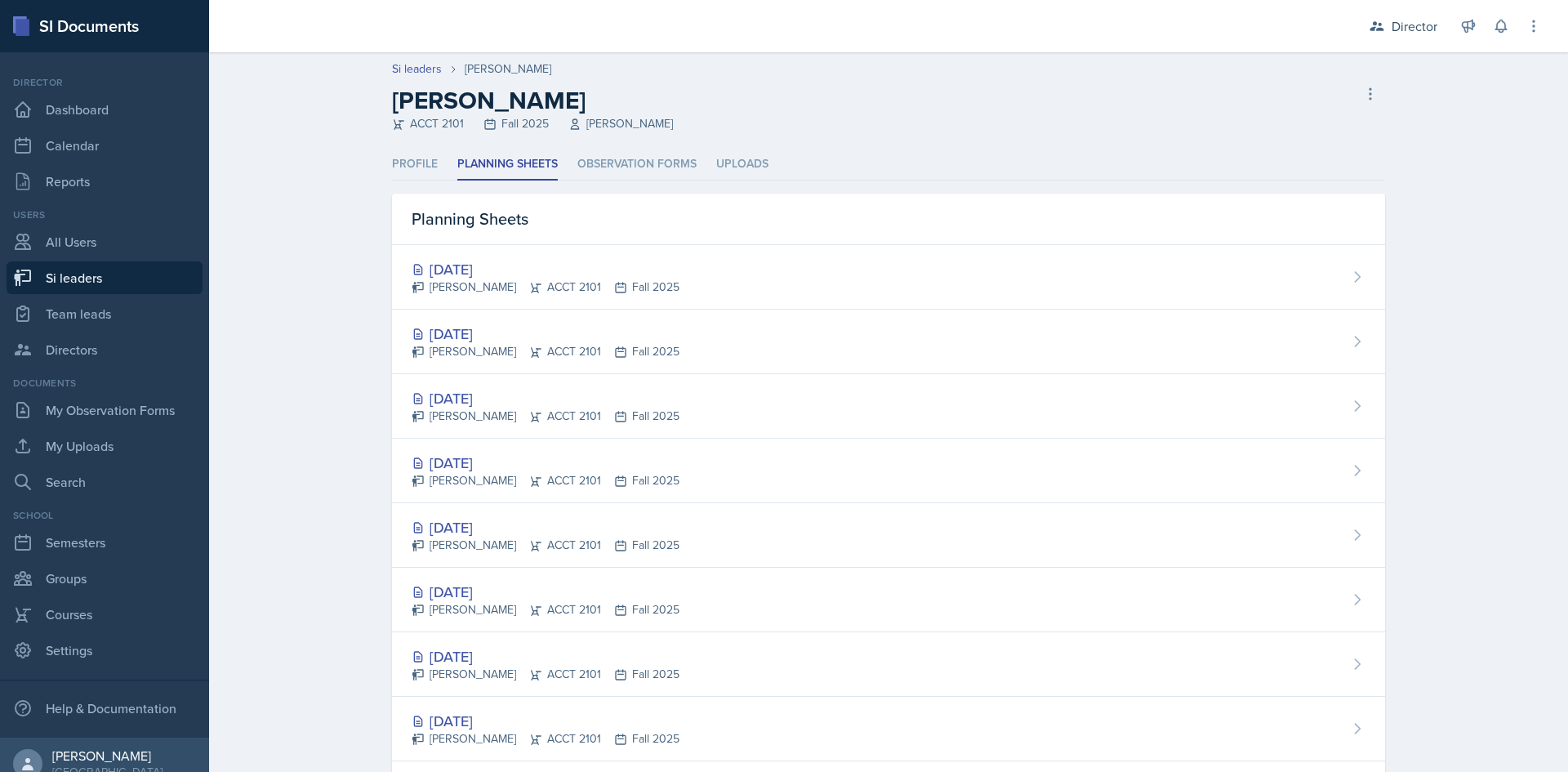
click at [707, 169] on ul "Profile Planning Sheets Observation Forms Uploads" at bounding box center [888, 165] width 993 height 32
click at [719, 167] on li "Uploads" at bounding box center [742, 165] width 53 height 32
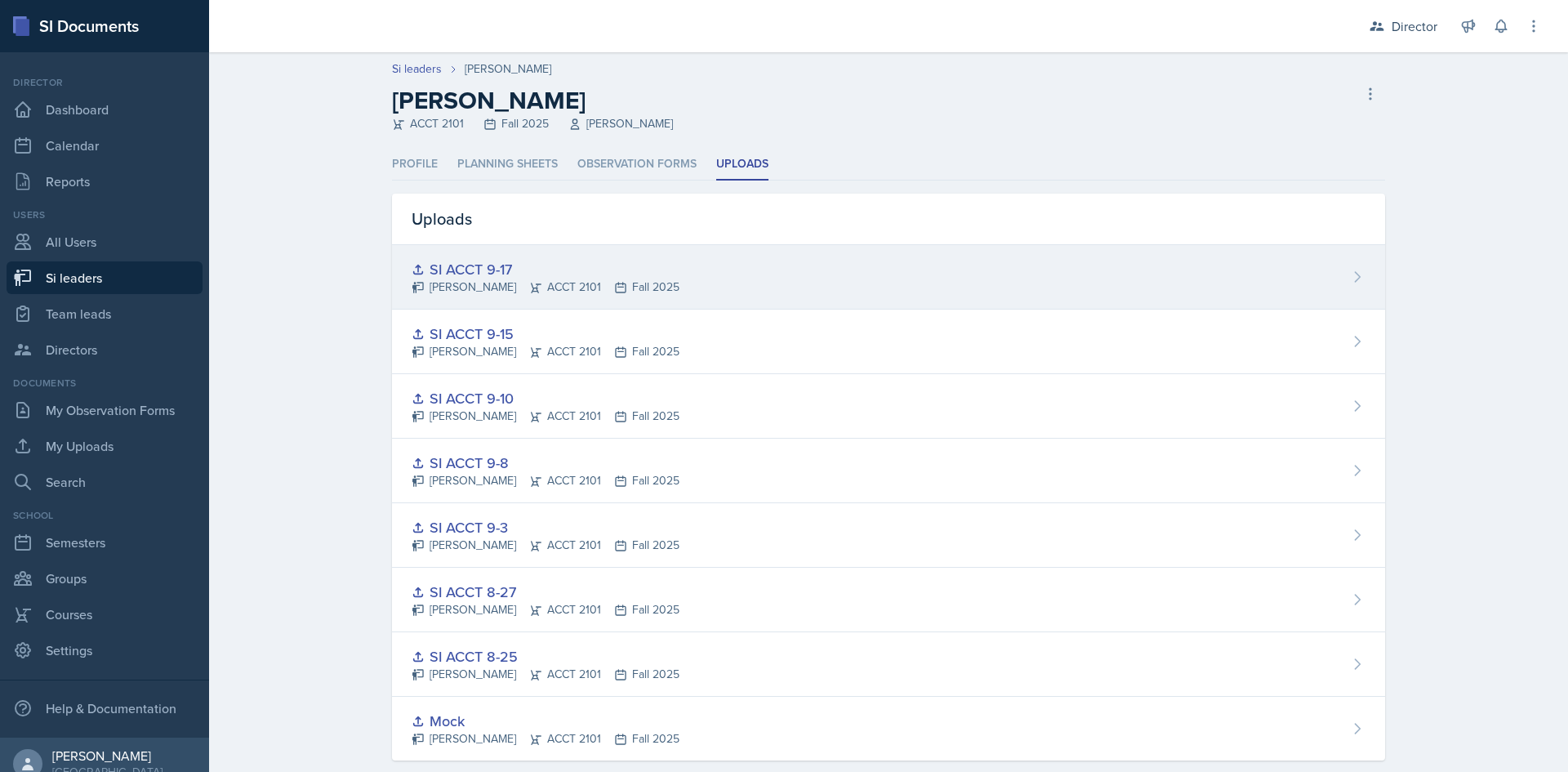
click at [500, 267] on div "SI ACCT 9-17" at bounding box center [546, 269] width 268 height 22
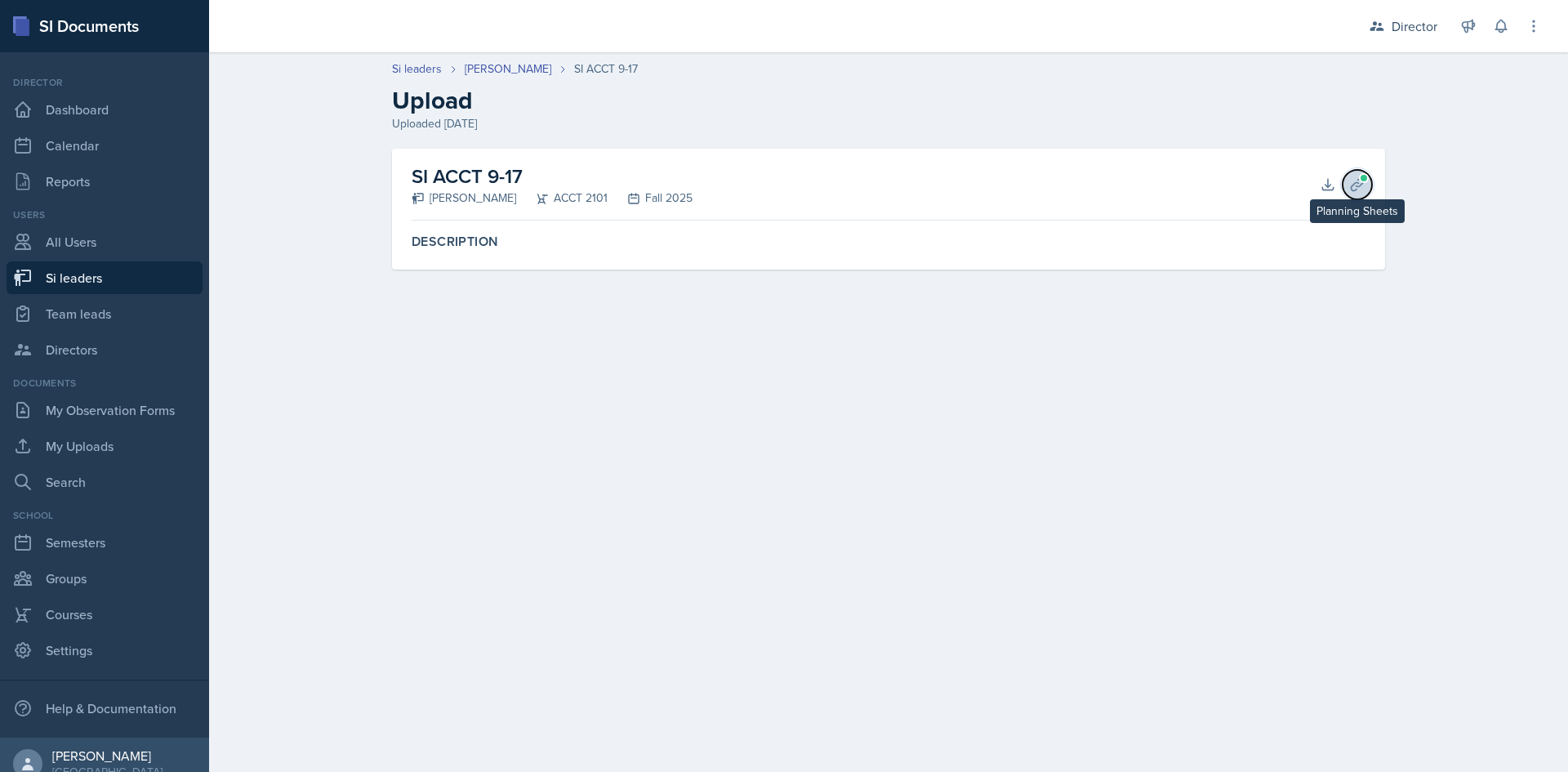
click at [1366, 193] on button "Planning Sheets" at bounding box center [1358, 185] width 30 height 30
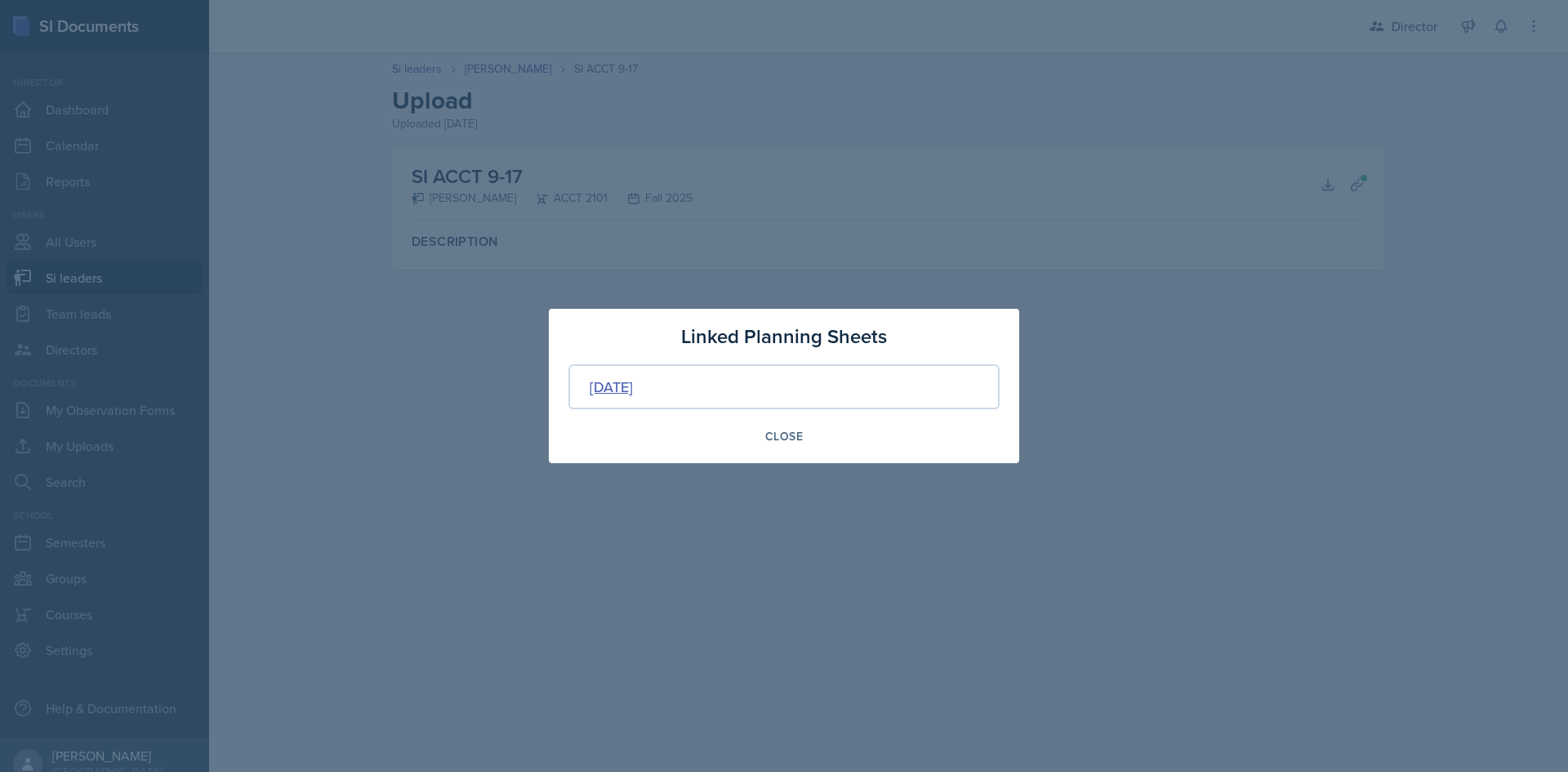
click at [633, 390] on div "[DATE]" at bounding box center [611, 387] width 44 height 22
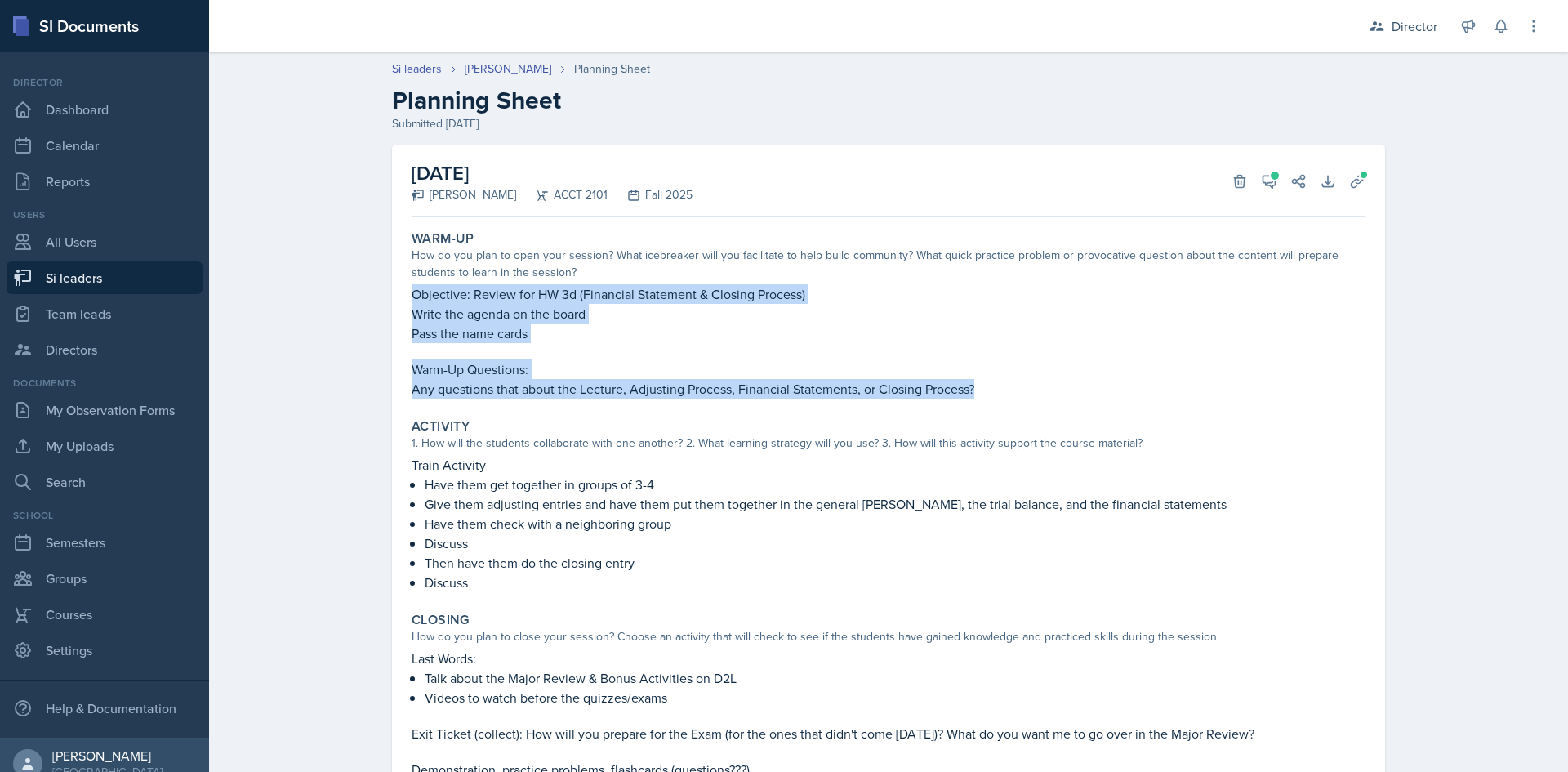
drag, startPoint x: 970, startPoint y: 388, endPoint x: 409, endPoint y: 293, distance: 569.0
click at [412, 293] on div "Objective: Review for HW 3d (Financial Statement & Closing Process) Write the a…" at bounding box center [888, 340] width 954 height 114
click at [412, 293] on p "Objective: Review for HW 3d (Financial Statement & Closing Process)" at bounding box center [888, 294] width 954 height 20
drag, startPoint x: 409, startPoint y: 293, endPoint x: 984, endPoint y: 392, distance: 583.5
click at [984, 392] on div "Objective: Review for HW 3d (Financial Statement & Closing Process) Write the a…" at bounding box center [888, 340] width 954 height 114
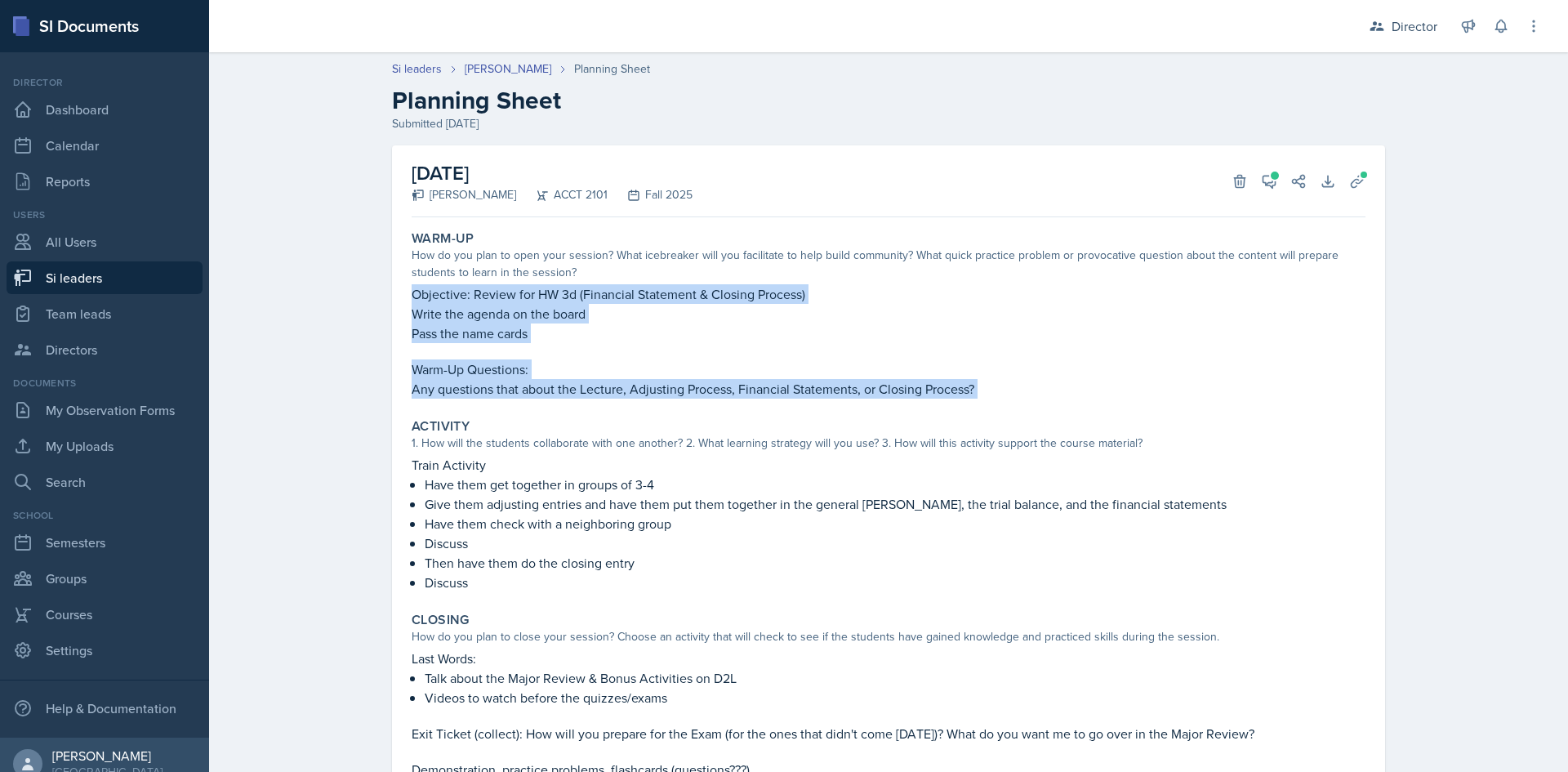
click at [984, 392] on p "Any questions that about the Lecture, Adjusting Process, Financial Statements, …" at bounding box center [888, 389] width 954 height 20
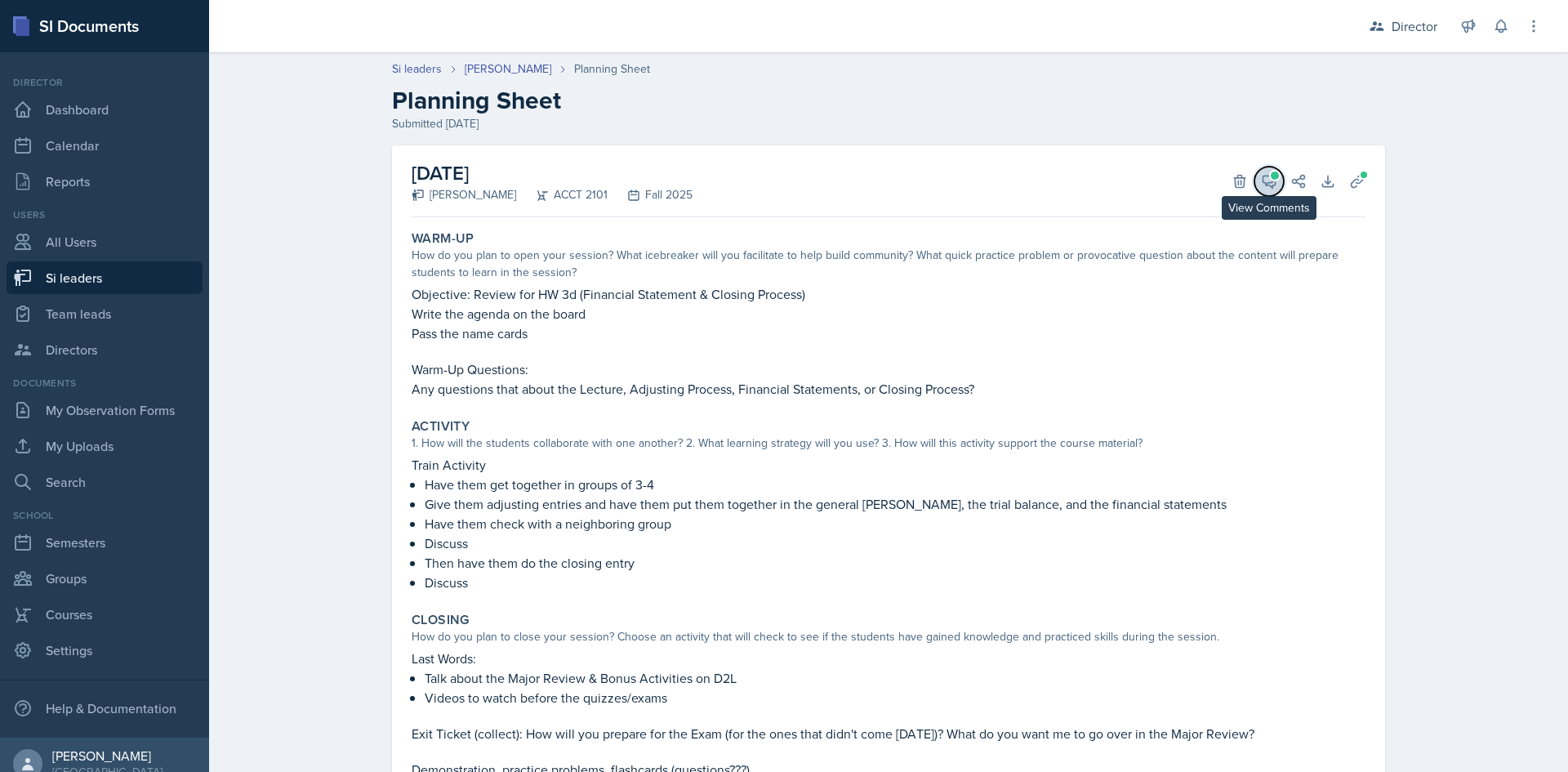
click at [1263, 181] on icon at bounding box center [1268, 181] width 16 height 16
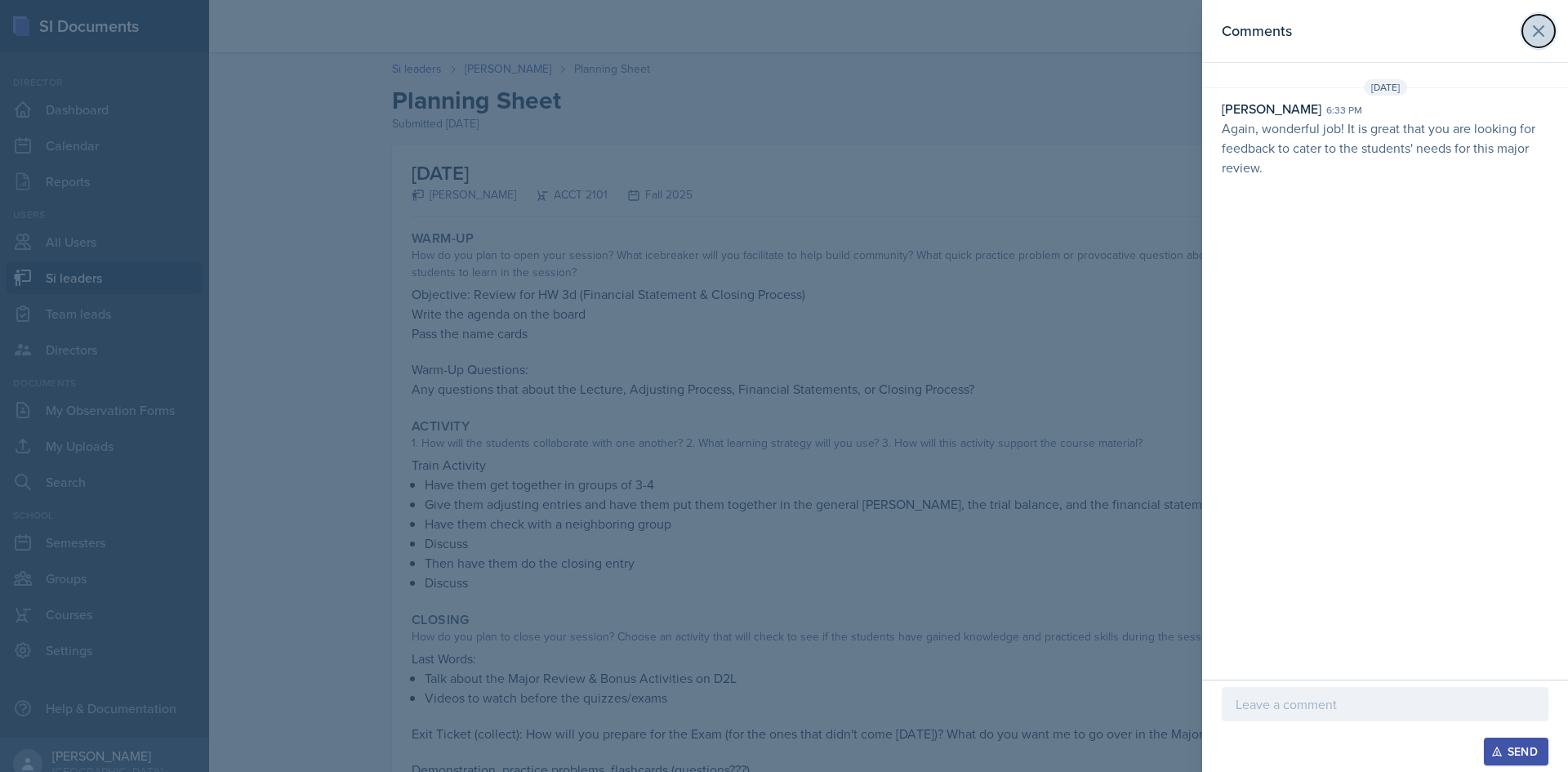
click at [1542, 33] on icon at bounding box center [1538, 31] width 20 height 20
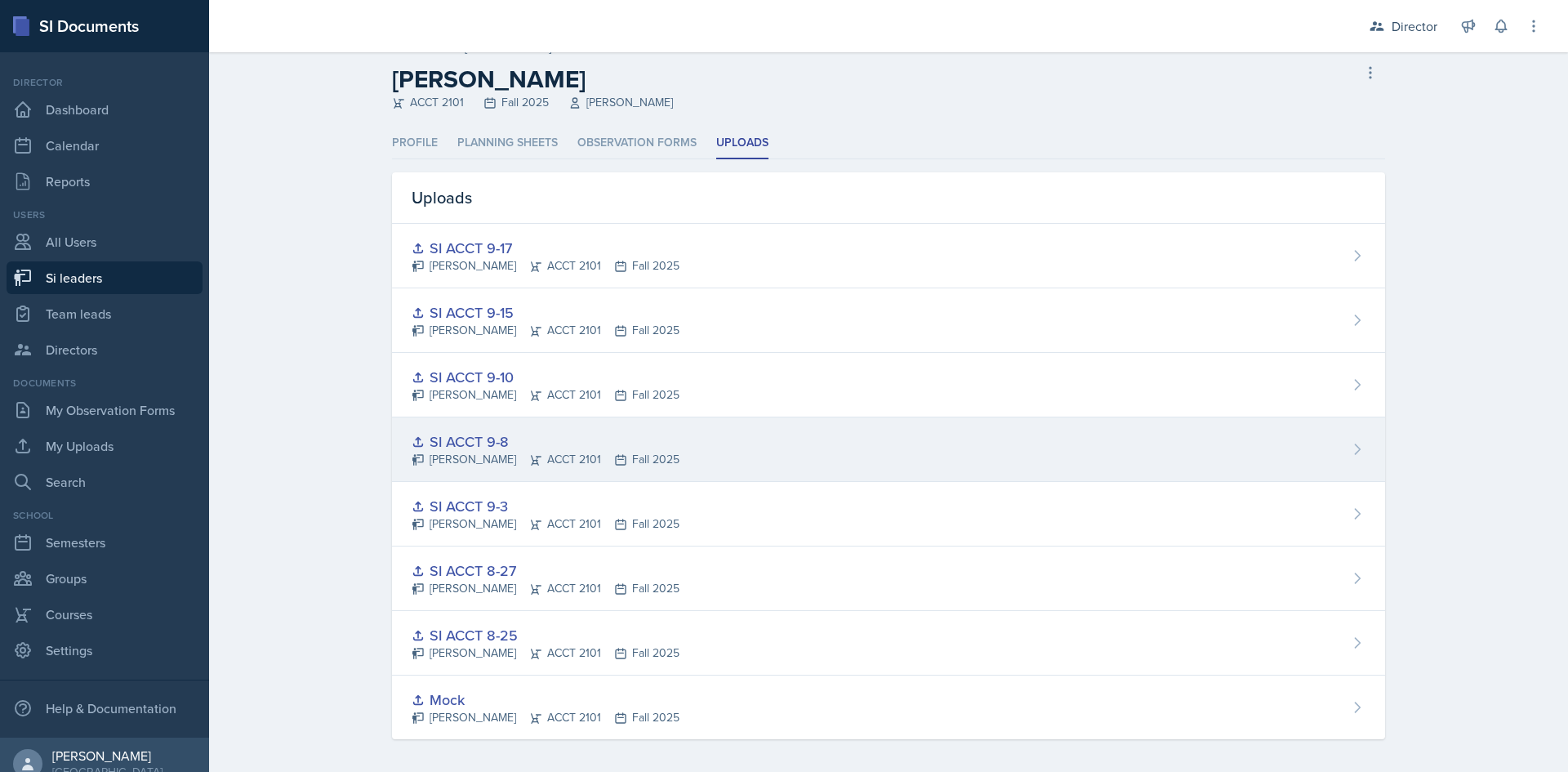
scroll to position [28, 0]
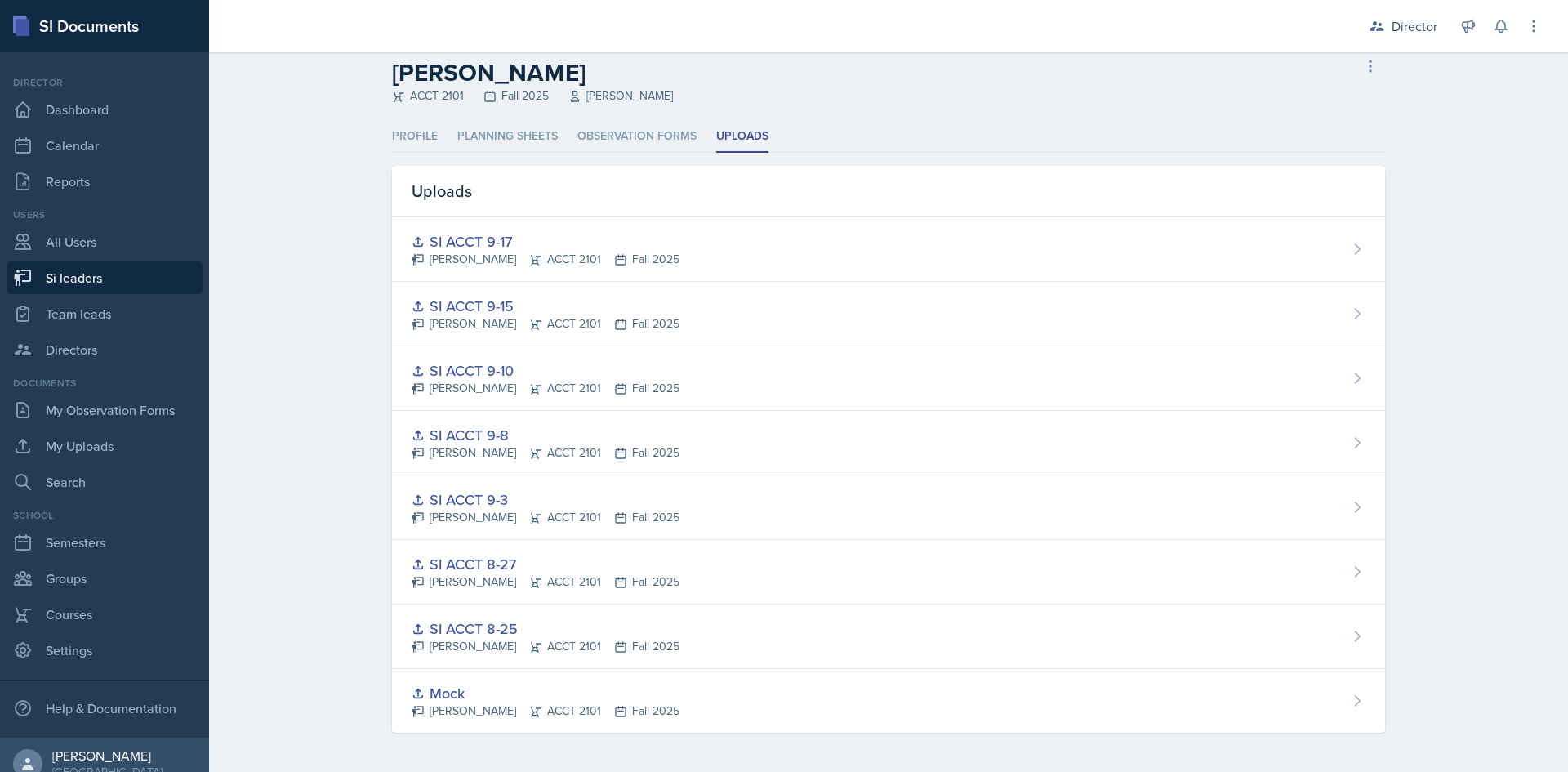
click at [80, 284] on link "Si leaders" at bounding box center [104, 277] width 196 height 33
select select "2bed604d-1099-4043-b1bc-2365e8740244"
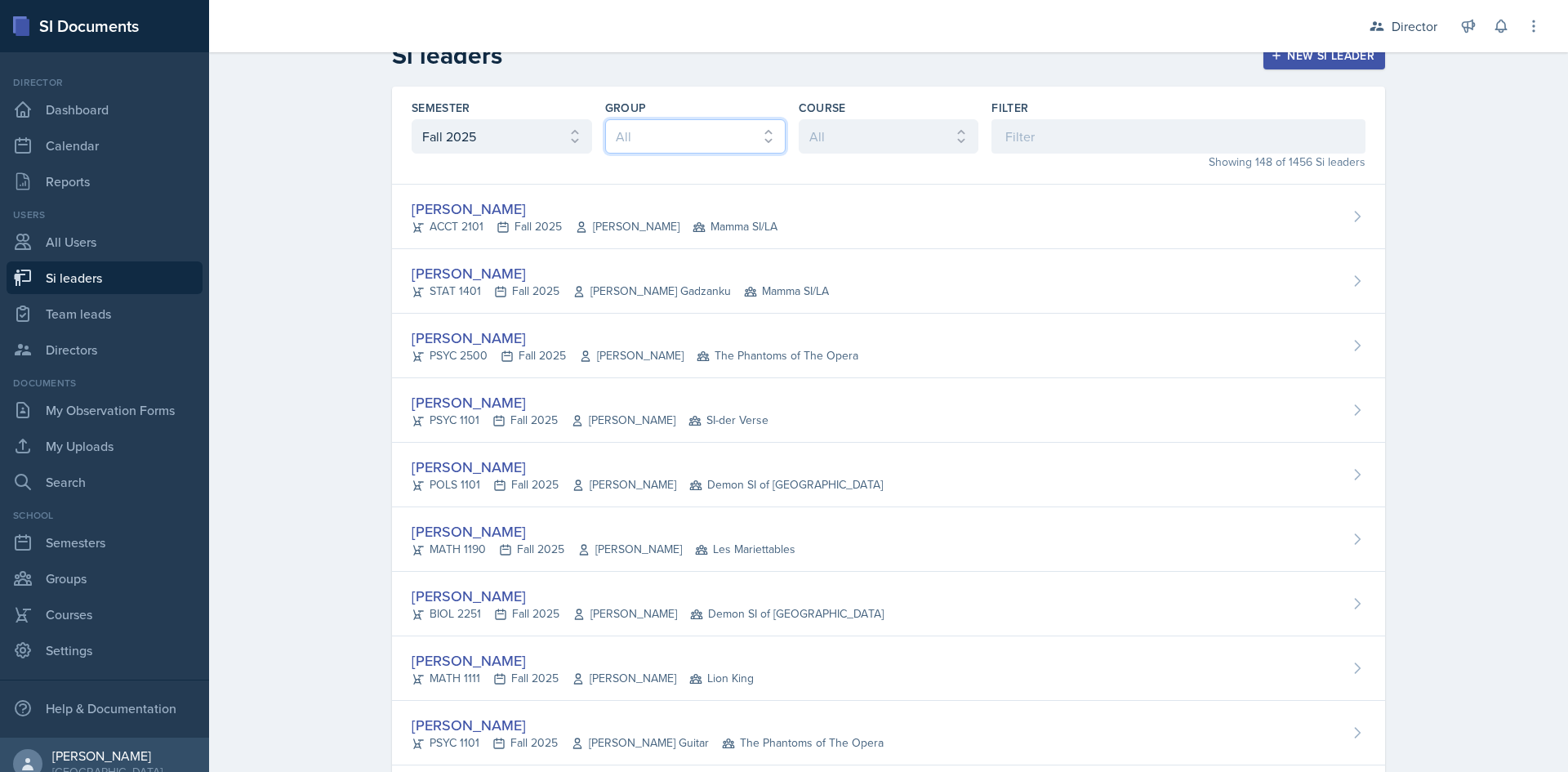
click at [755, 136] on select "All Les Mariettables Lion King Demon SI of Fleet Street Mamma SI/LA SI-der Vers…" at bounding box center [696, 136] width 181 height 35
select select "e892a4c8-123a-40ec-8aa5-ee50854cd130"
click at [605, 119] on select "All Les Mariettables Lion King Demon SI of Fleet Street Mamma SI/LA SI-der Vers…" at bounding box center [696, 136] width 181 height 35
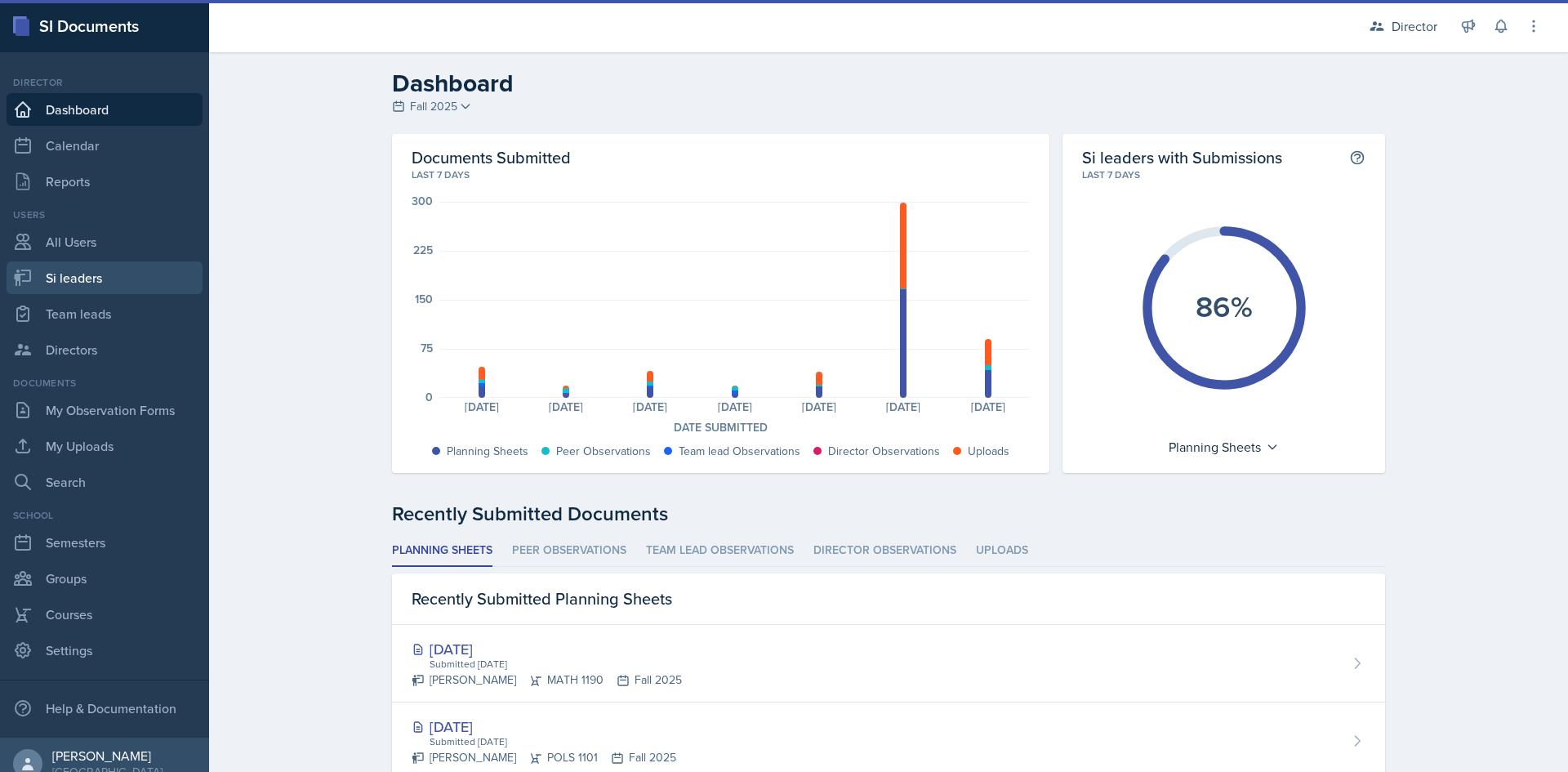
click at [79, 276] on link "Si leaders" at bounding box center [104, 277] width 196 height 33
select select "2bed604d-1099-4043-b1bc-2365e8740244"
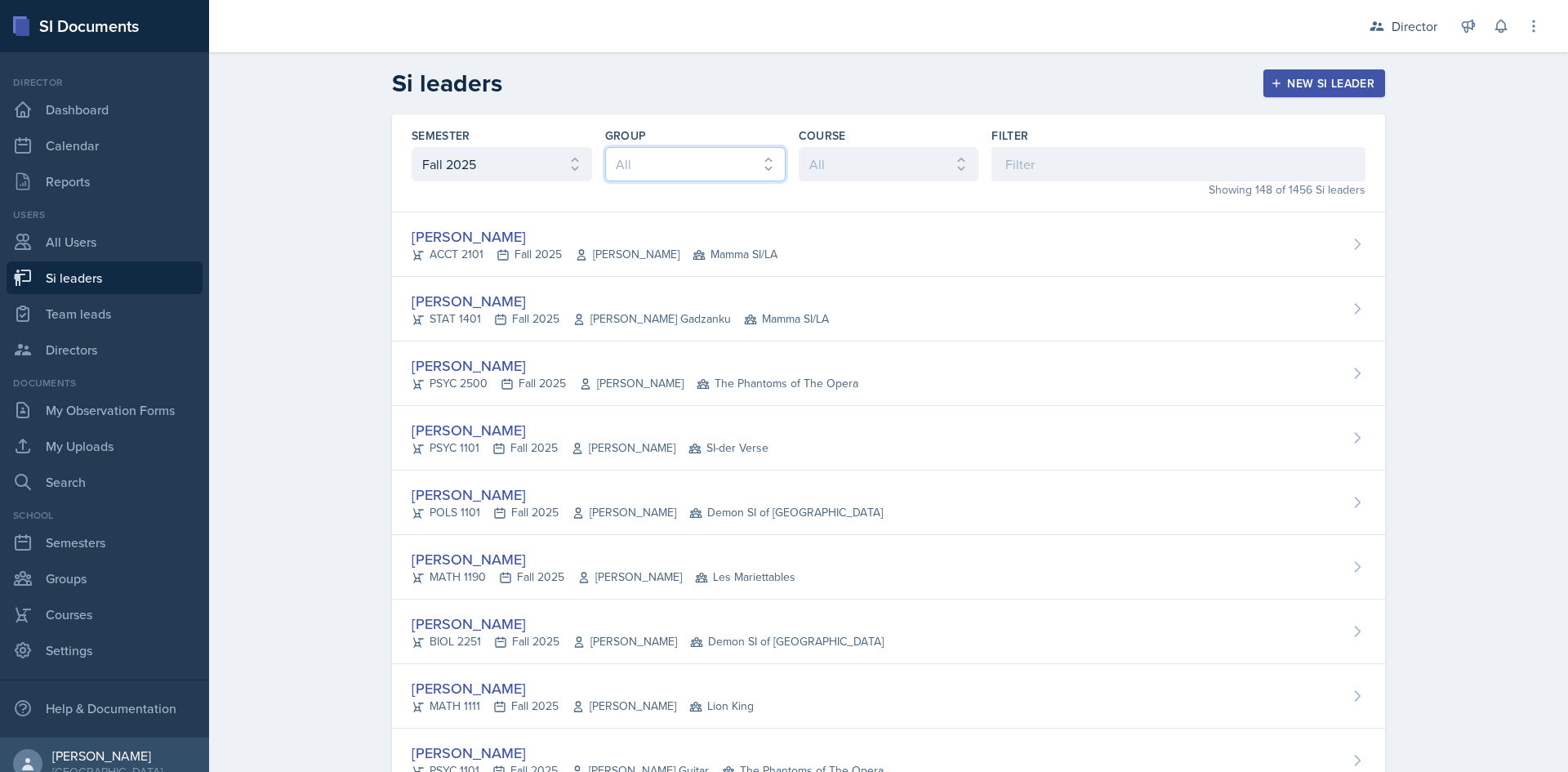
click at [654, 159] on select "All Les Mariettables Lion King Demon SI of Fleet Street Mamma SI/LA SI-der Vers…" at bounding box center [696, 164] width 181 height 35
select select "e892a4c8-123a-40ec-8aa5-ee50854cd130"
click at [605, 147] on select "All Les Mariettables Lion King Demon SI of Fleet Street Mamma SI/LA SI-der Vers…" at bounding box center [696, 164] width 181 height 35
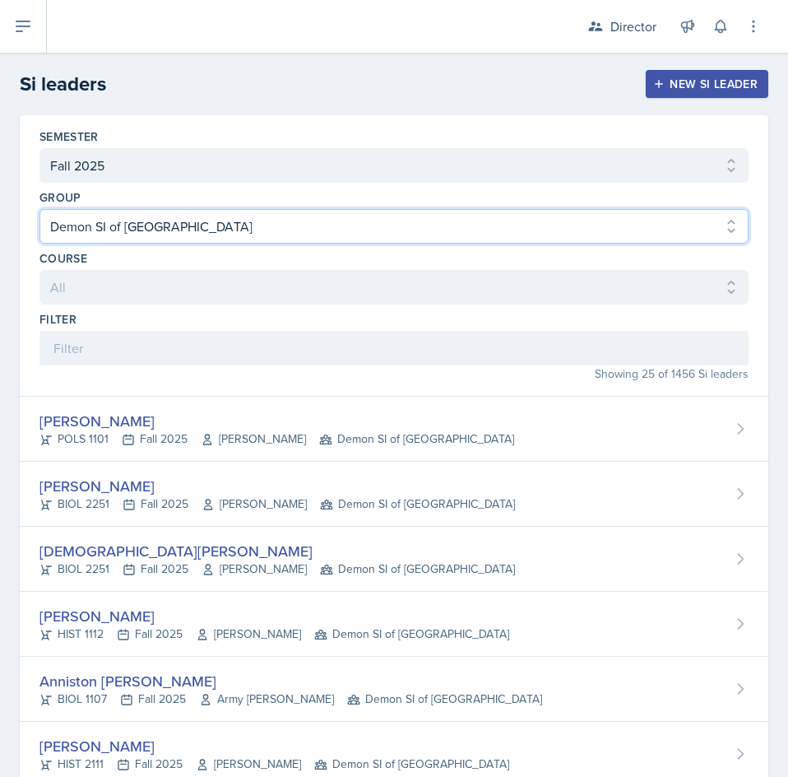
click at [215, 239] on select "All Les Mariettables Lion King Demon SI of Fleet Street Mamma SI/LA SI-der Vers…" at bounding box center [393, 226] width 709 height 35
select select
click at [39, 209] on select "All Les Mariettables Lion King Demon SI of Fleet Street Mamma SI/LA SI-der Vers…" at bounding box center [393, 226] width 709 height 35
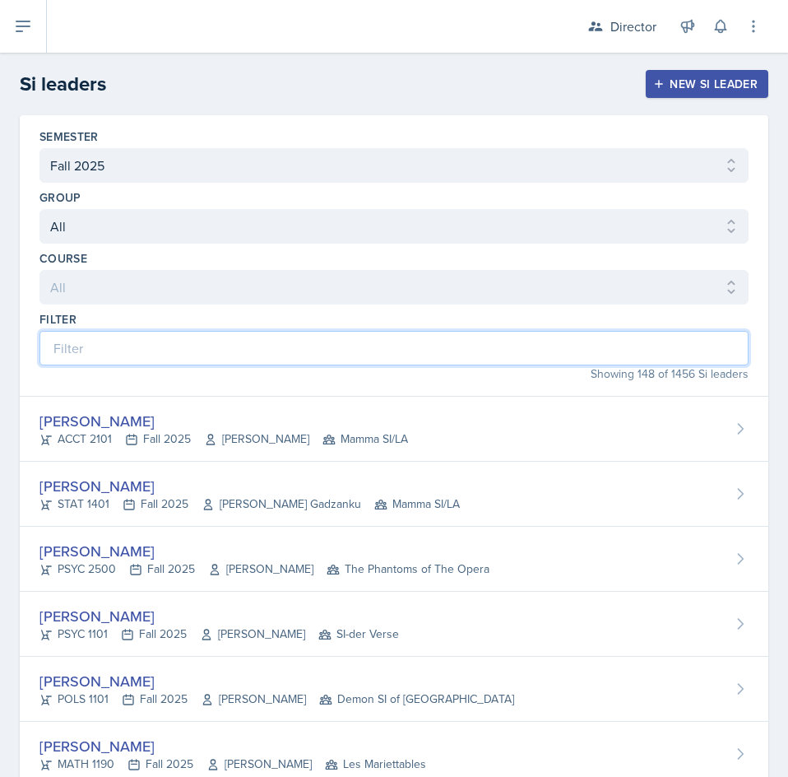
click at [219, 342] on input at bounding box center [393, 348] width 709 height 35
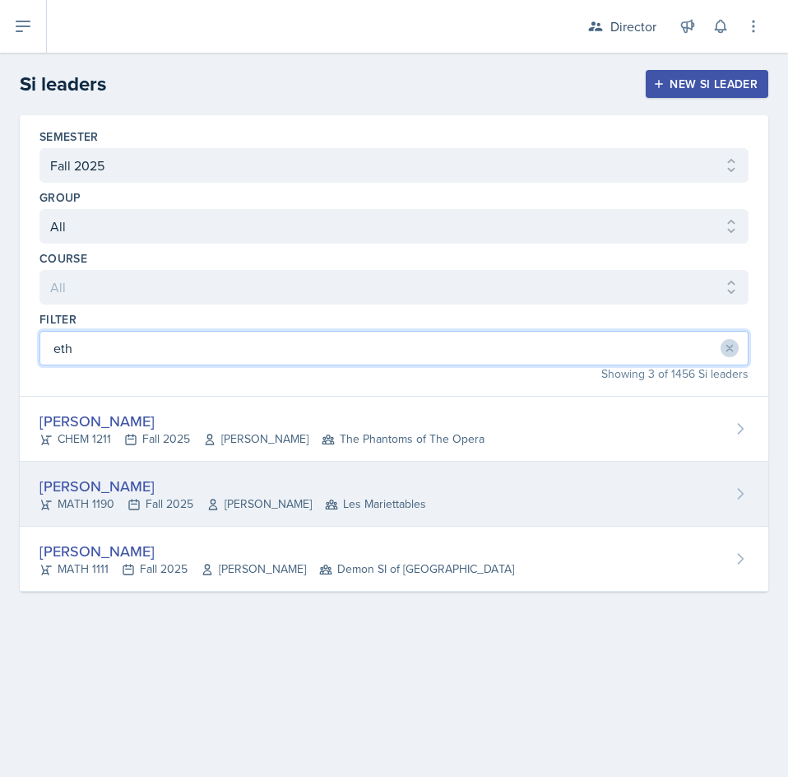
type input "eth"
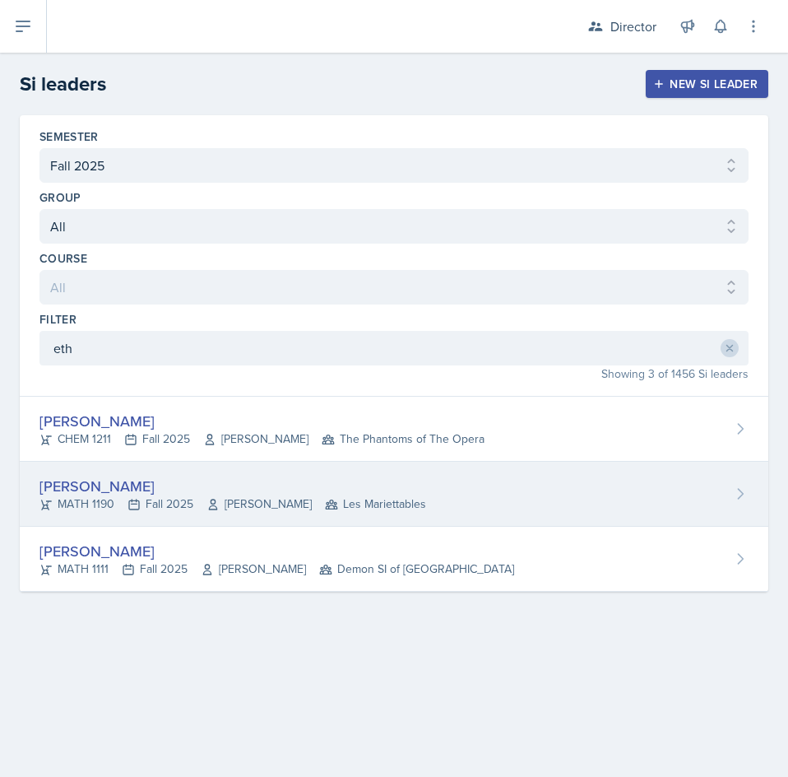
click at [217, 494] on div "[PERSON_NAME]" at bounding box center [232, 486] width 387 height 22
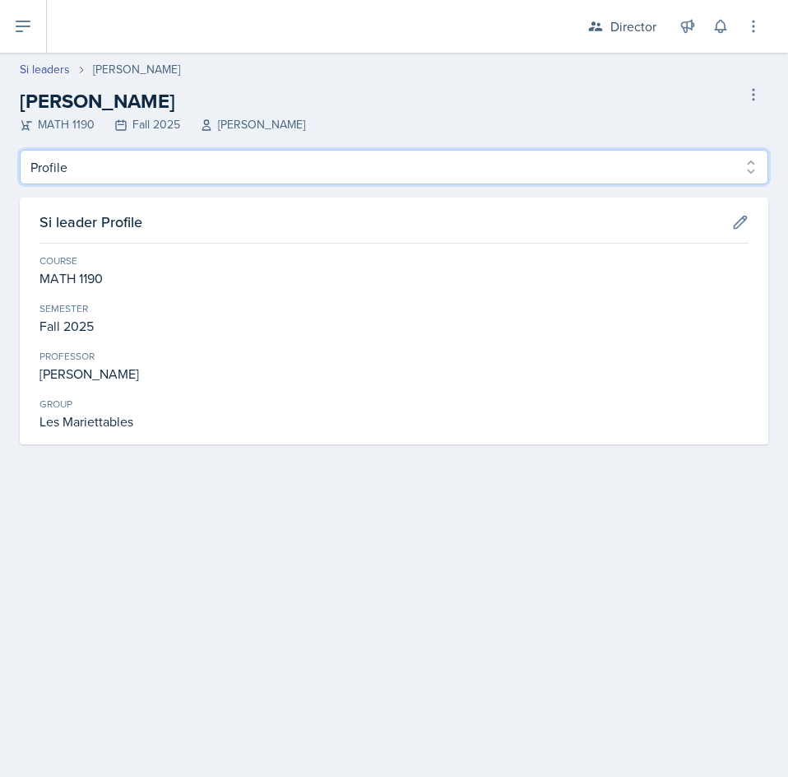
click at [147, 163] on select "Profile Planning Sheets Observation Forms Uploads" at bounding box center [394, 167] width 749 height 35
select select "Planning Sheets"
click at [20, 150] on select "Profile Planning Sheets Observation Forms Uploads" at bounding box center [394, 167] width 749 height 35
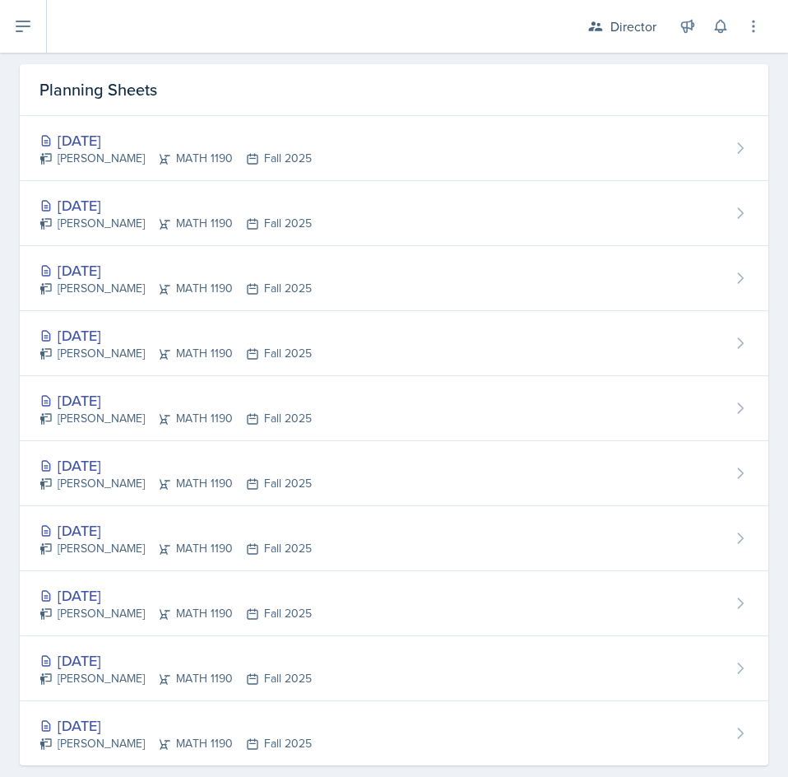
scroll to position [161, 0]
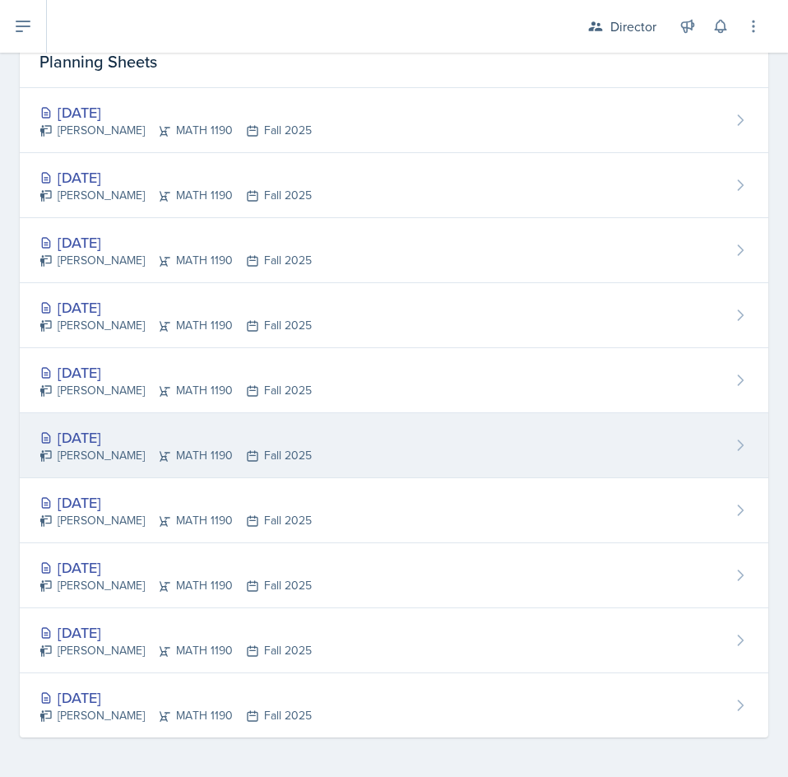
click at [111, 447] on div "Ethan Macdonald MATH 1190 Fall 2025" at bounding box center [175, 455] width 272 height 17
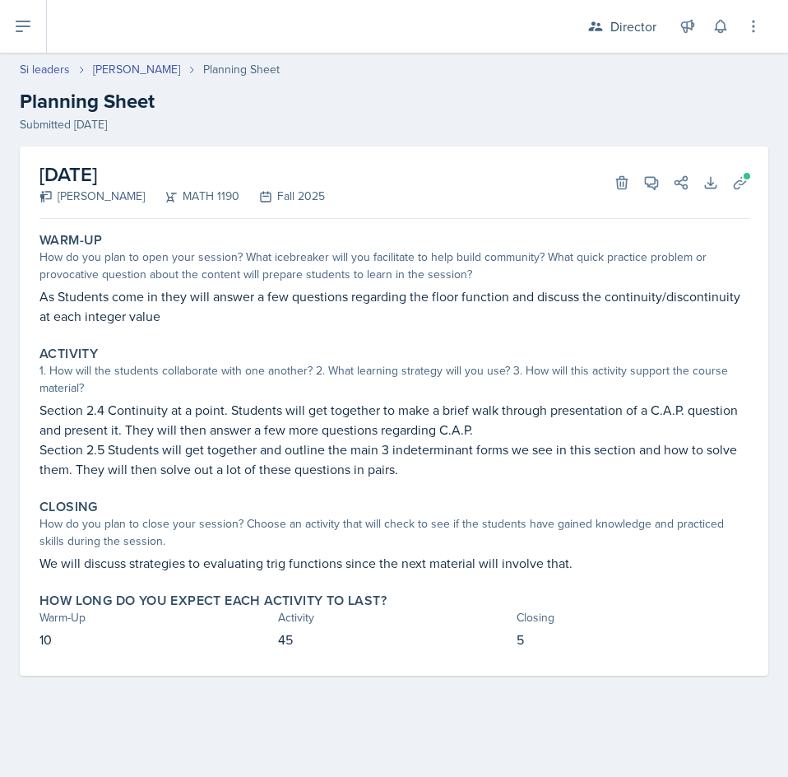
select select "Planning Sheets"
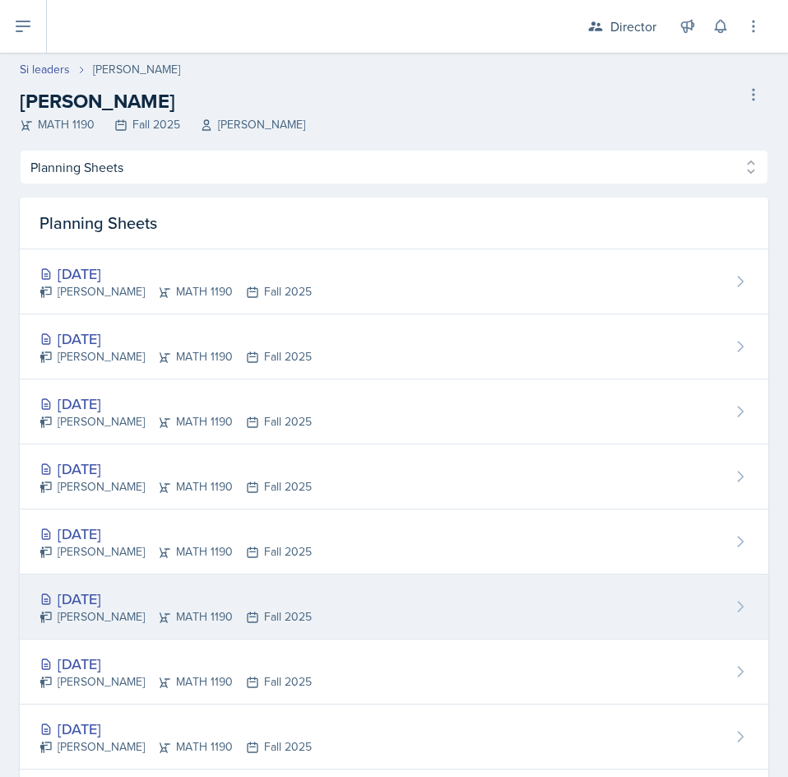
click at [254, 600] on div "[DATE]" at bounding box center [175, 599] width 272 height 22
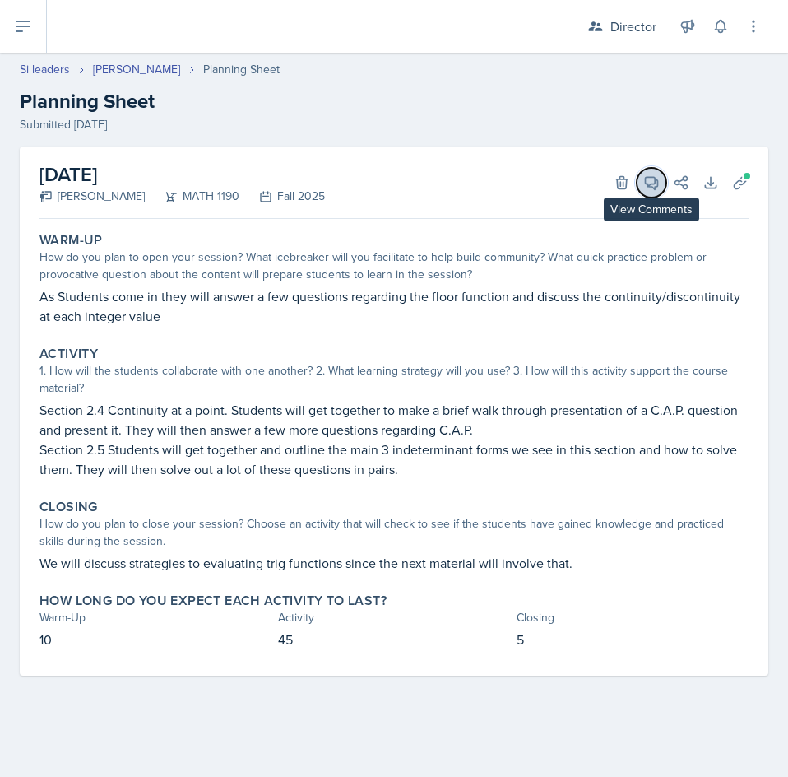
click at [651, 178] on icon at bounding box center [651, 182] width 16 height 16
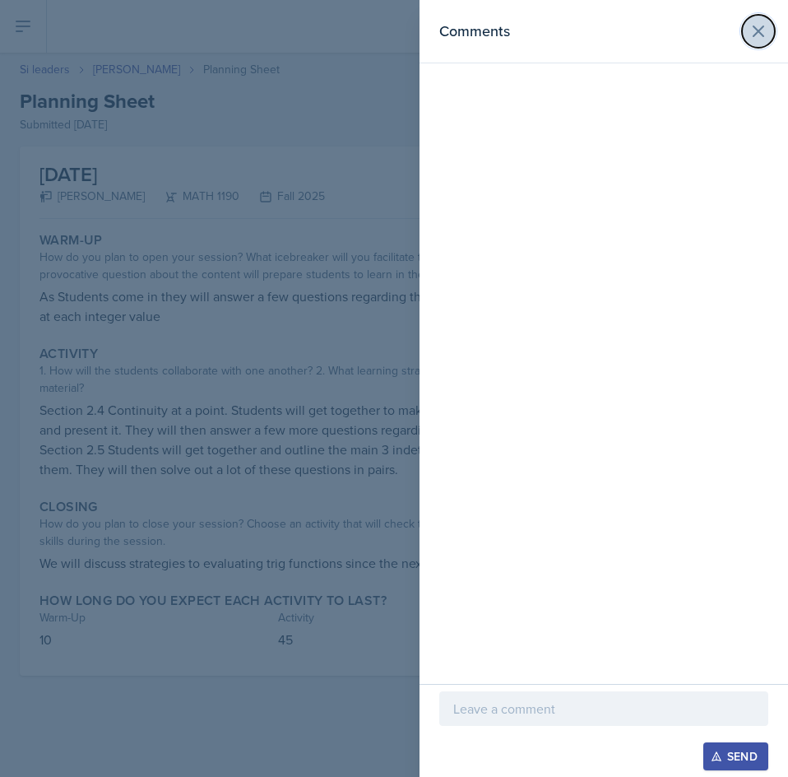
click at [754, 26] on icon at bounding box center [759, 31] width 10 height 10
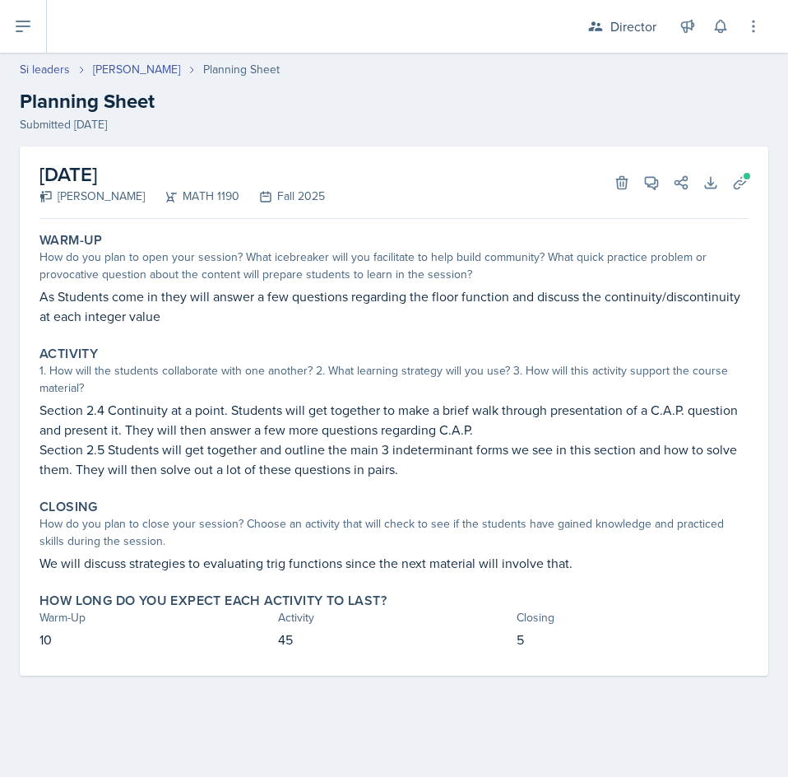
select select "Planning Sheets"
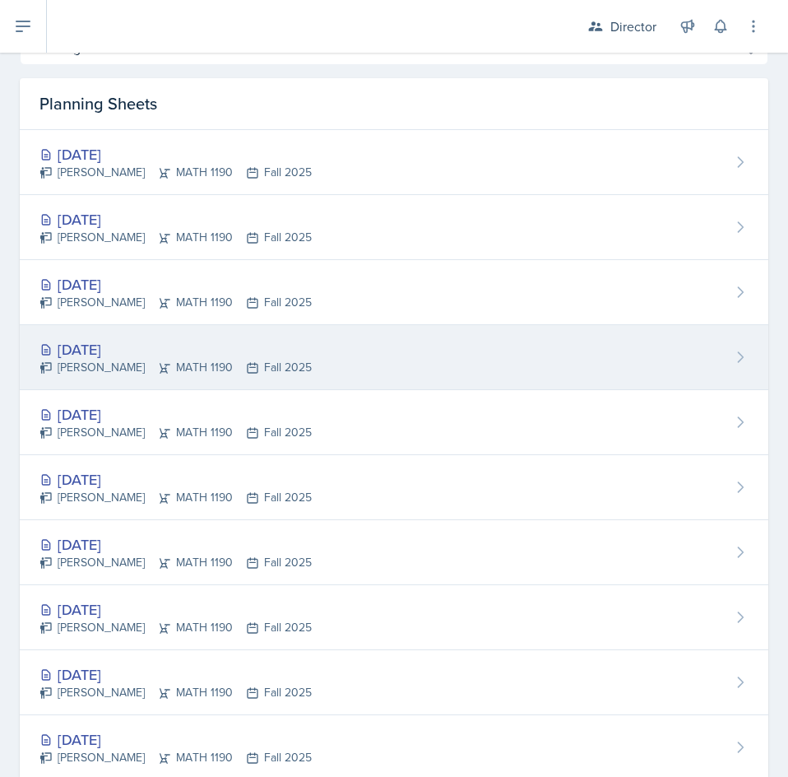
scroll to position [161, 0]
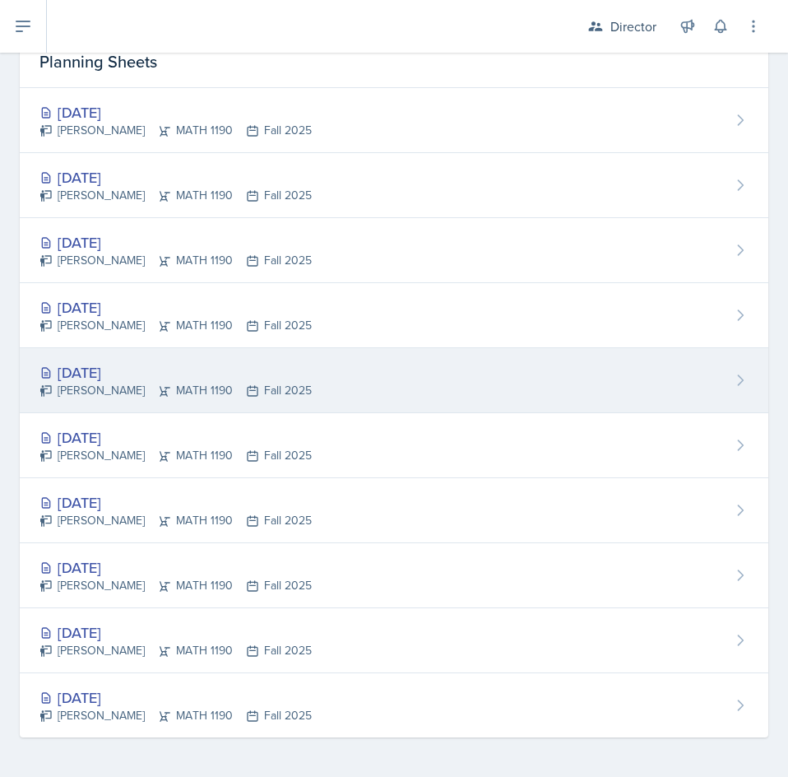
click at [155, 378] on div "[DATE]" at bounding box center [175, 372] width 272 height 22
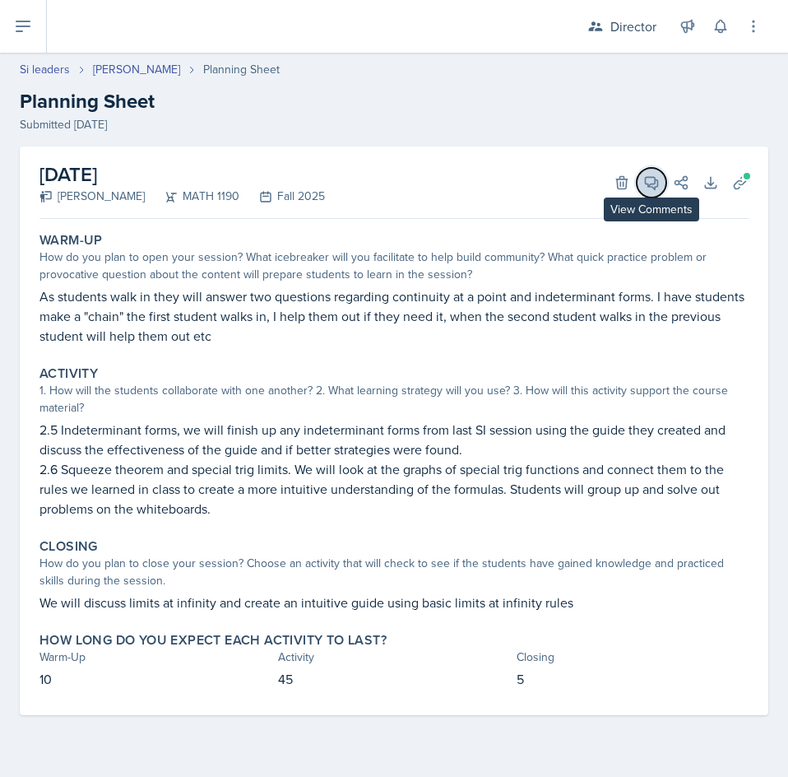
click at [657, 188] on icon at bounding box center [651, 182] width 16 height 16
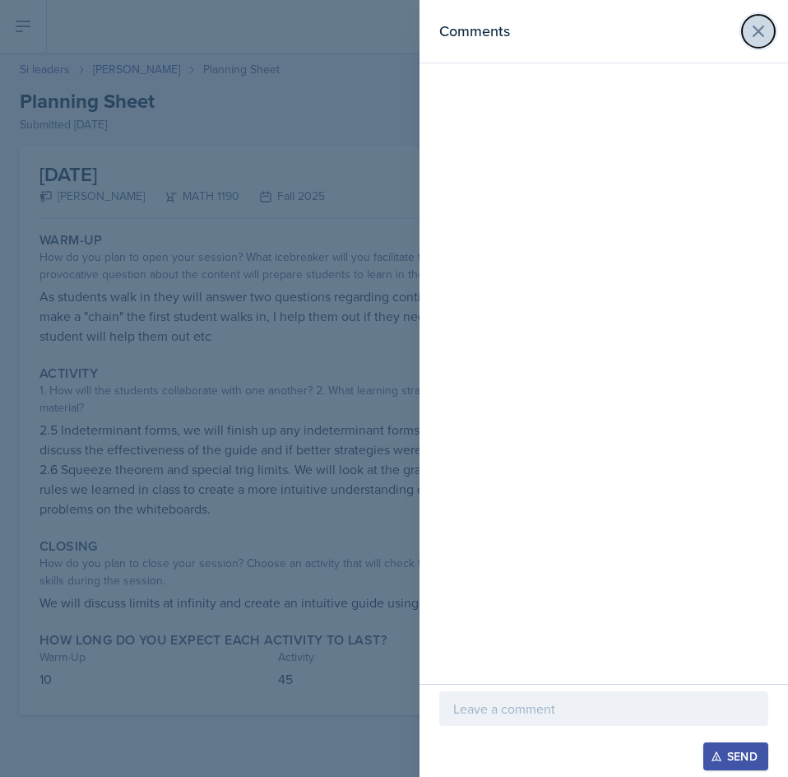
click at [760, 36] on icon at bounding box center [759, 31] width 20 height 20
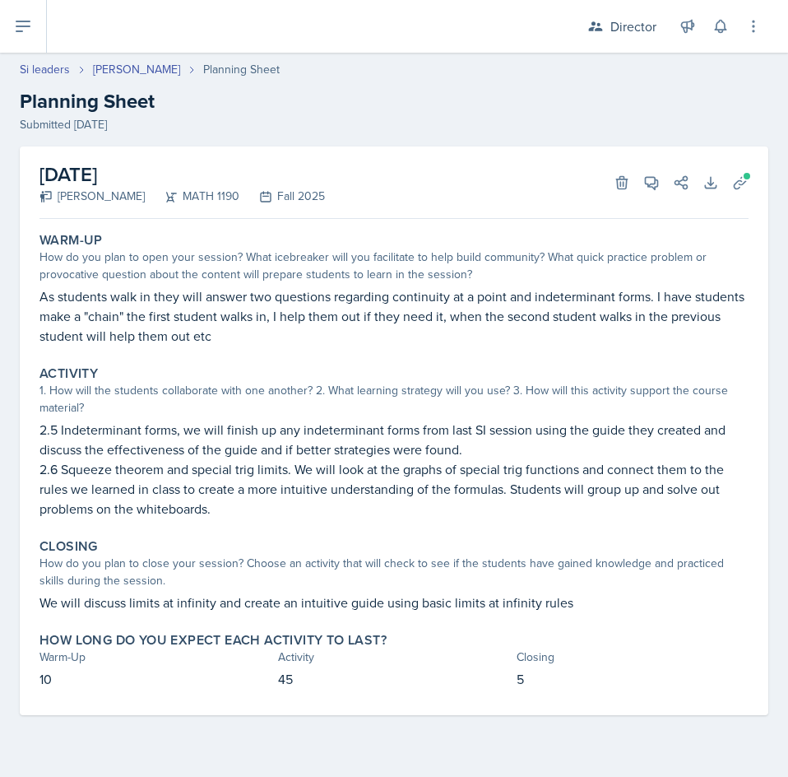
select select "Planning Sheets"
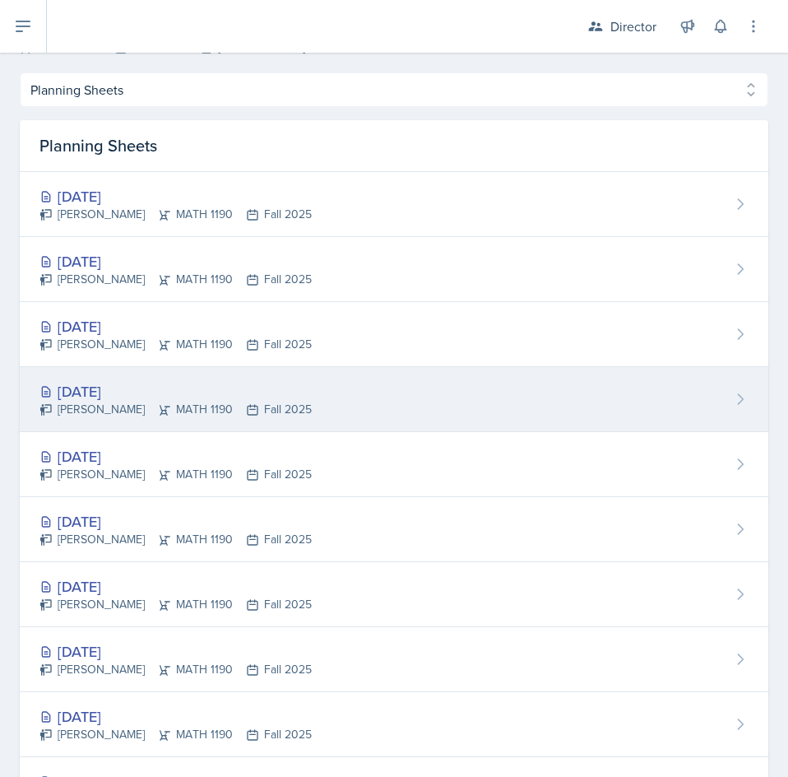
scroll to position [161, 0]
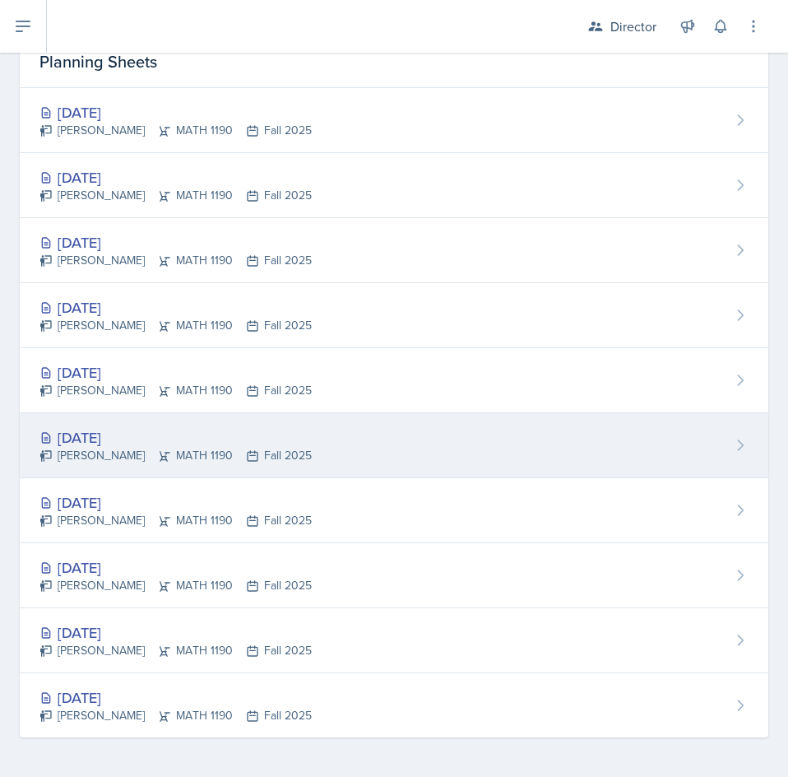
click at [304, 430] on div "[DATE]" at bounding box center [175, 437] width 272 height 22
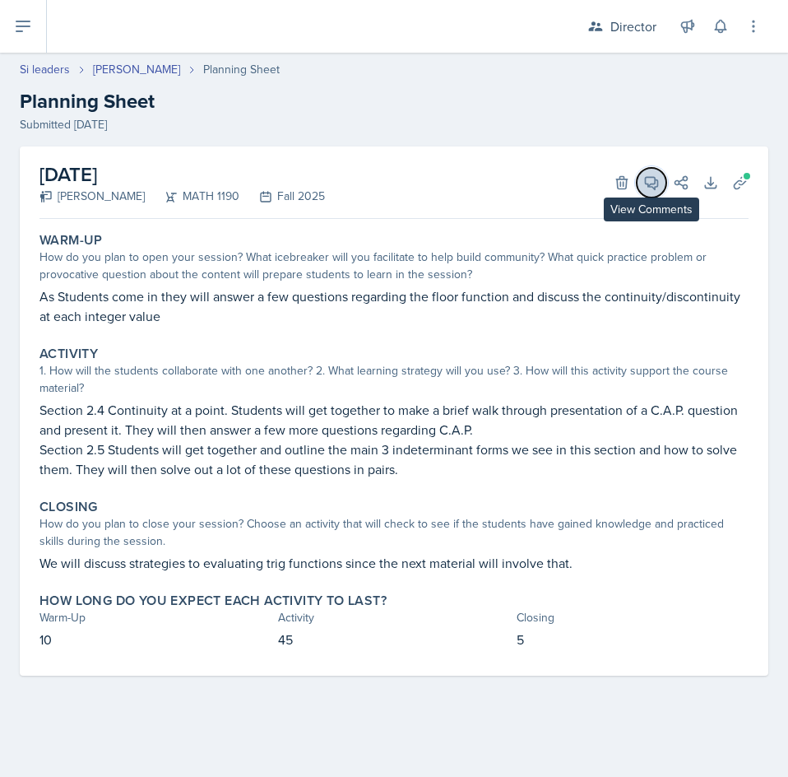
click at [657, 184] on icon at bounding box center [651, 182] width 16 height 16
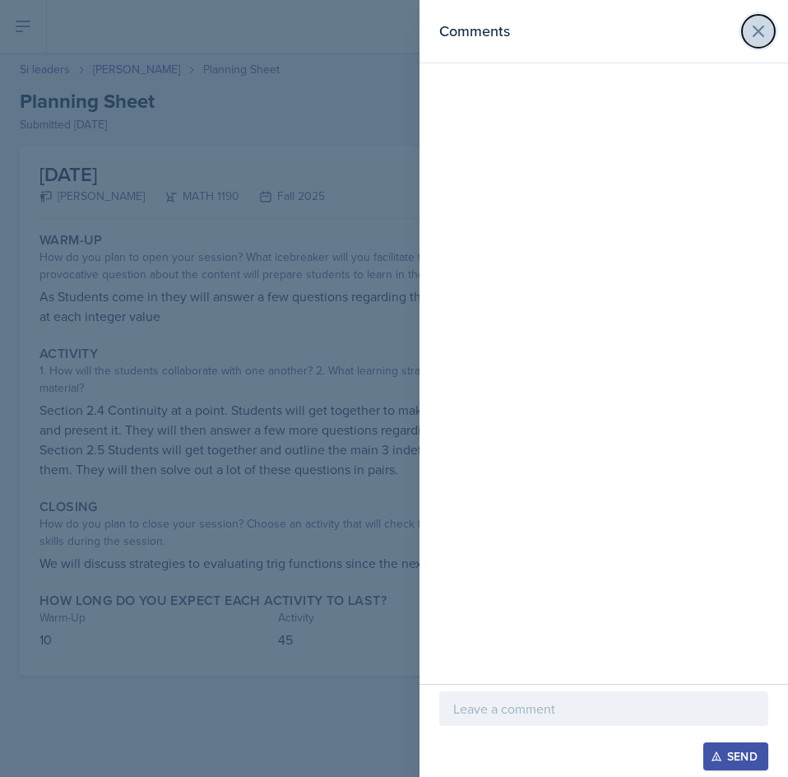
click at [759, 28] on icon at bounding box center [759, 31] width 20 height 20
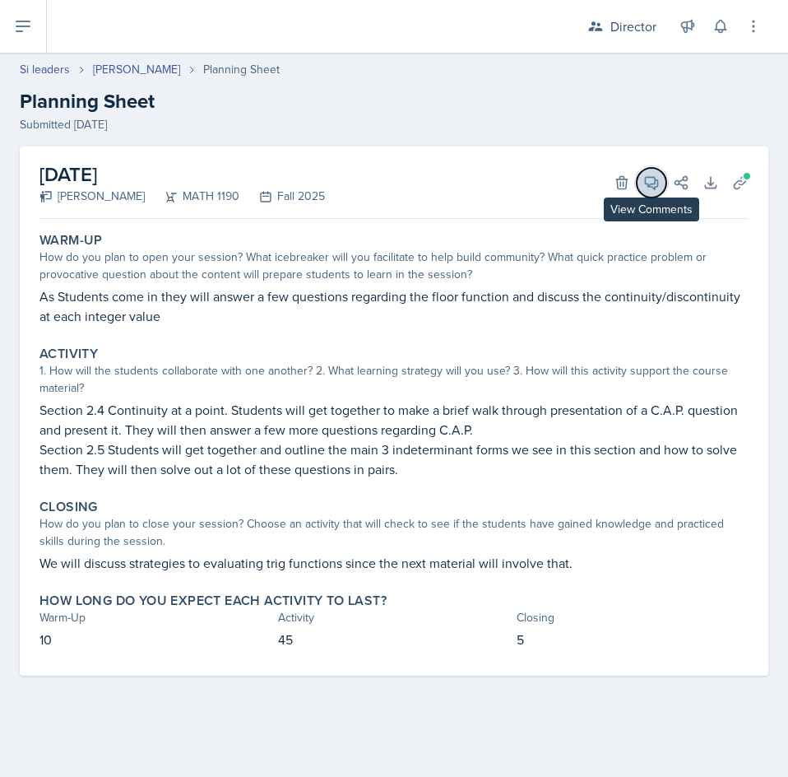
click at [654, 185] on icon at bounding box center [651, 182] width 16 height 16
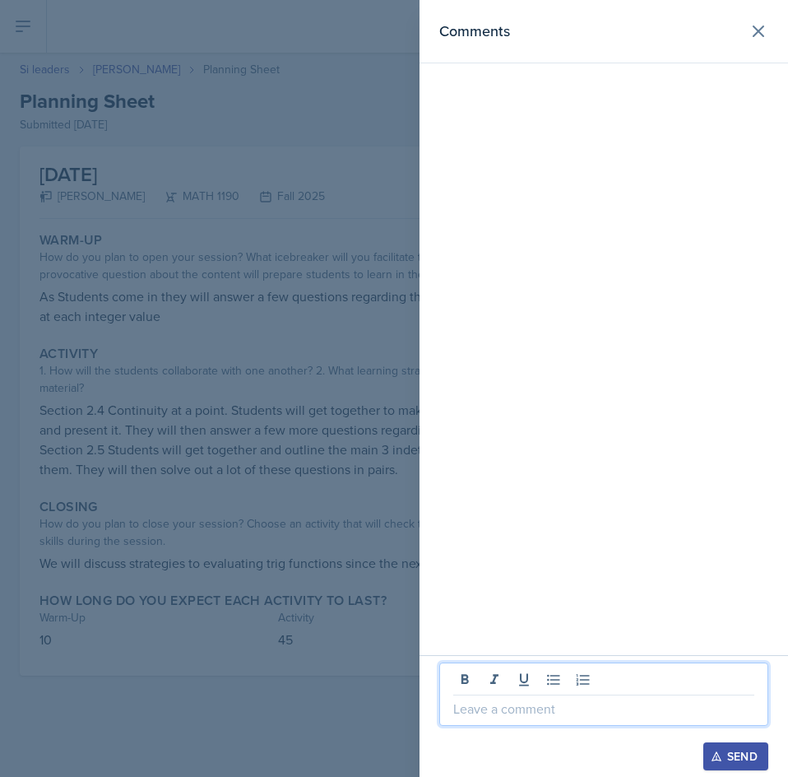
click at [604, 717] on p at bounding box center [603, 709] width 301 height 20
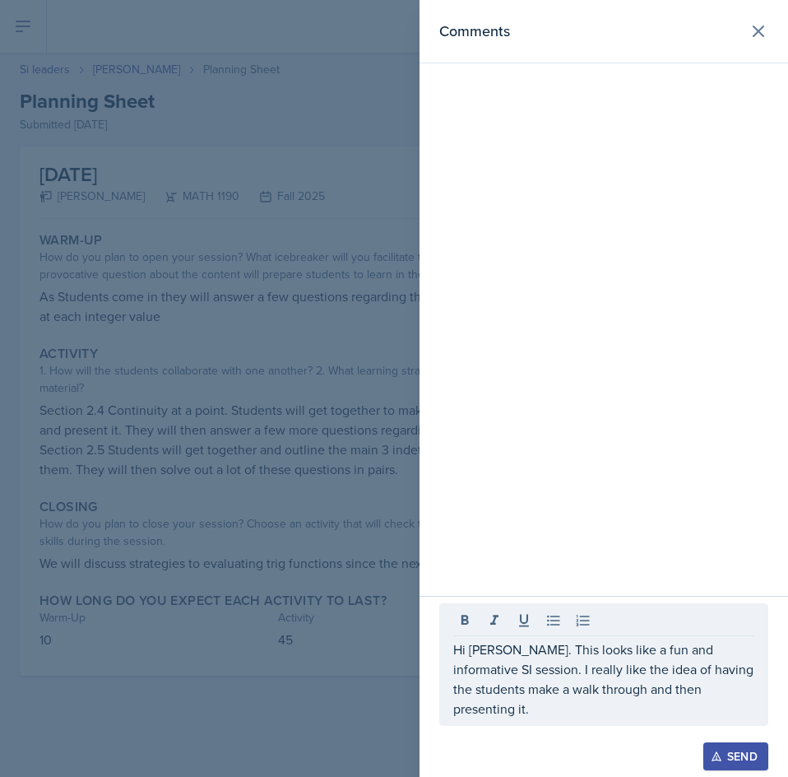
click at [728, 749] on div "Send" at bounding box center [736, 756] width 44 height 13
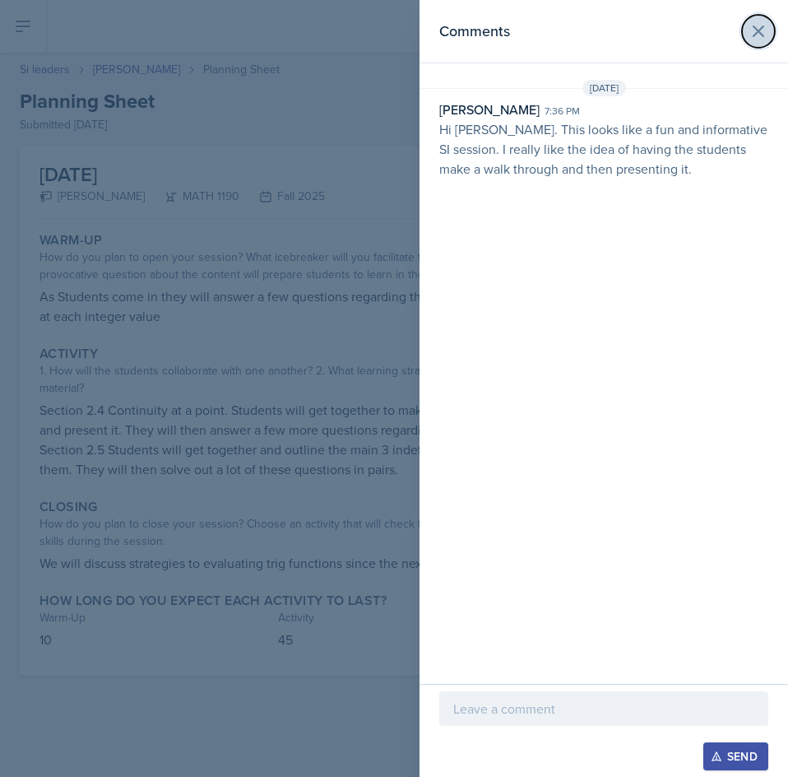
click at [753, 30] on icon at bounding box center [759, 31] width 20 height 20
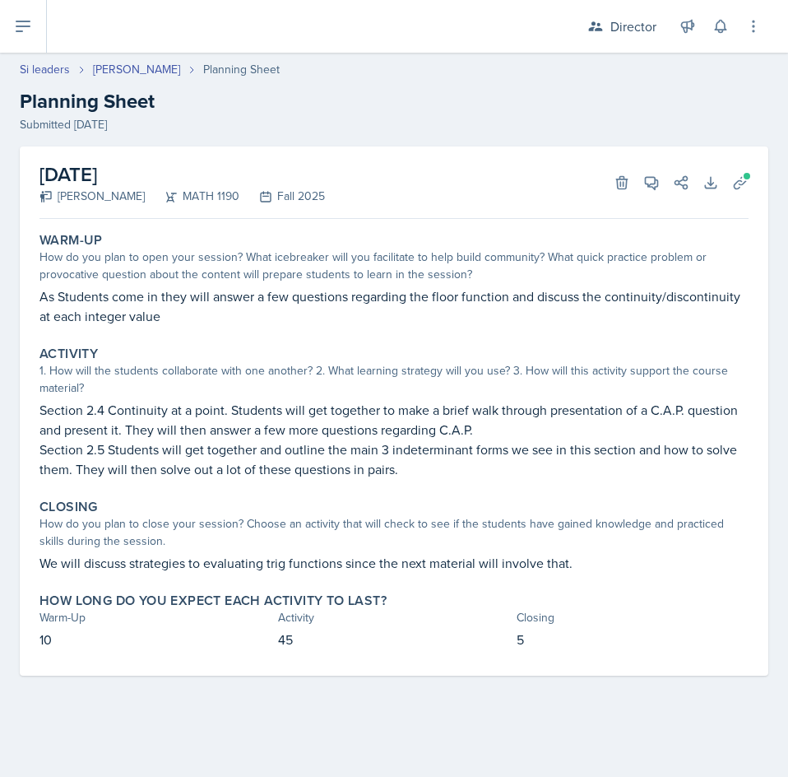
select select "Planning Sheets"
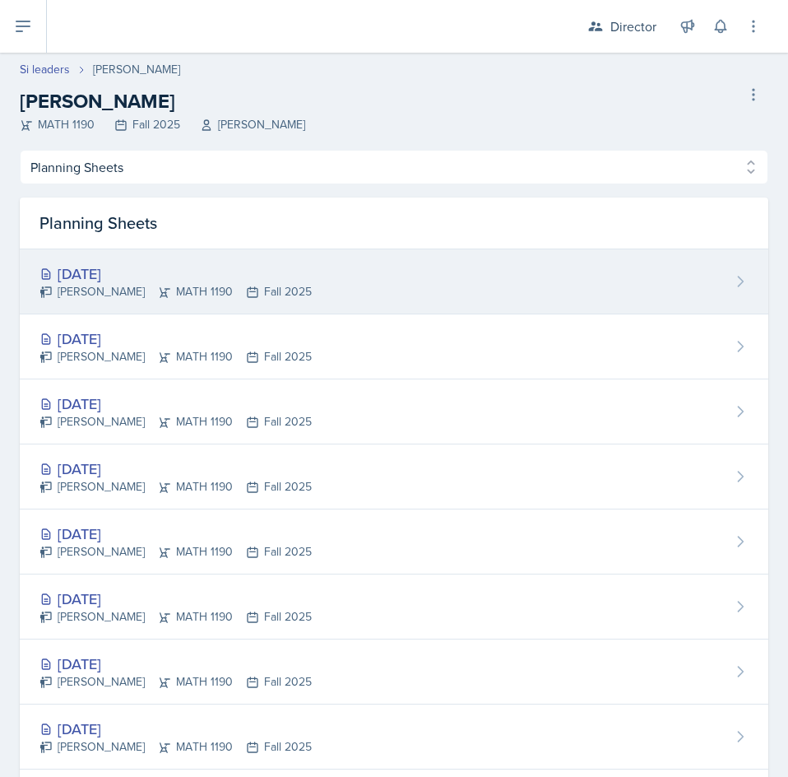
click at [352, 276] on div "[DATE] [PERSON_NAME] MATH 1190 Fall 2025" at bounding box center [394, 281] width 749 height 65
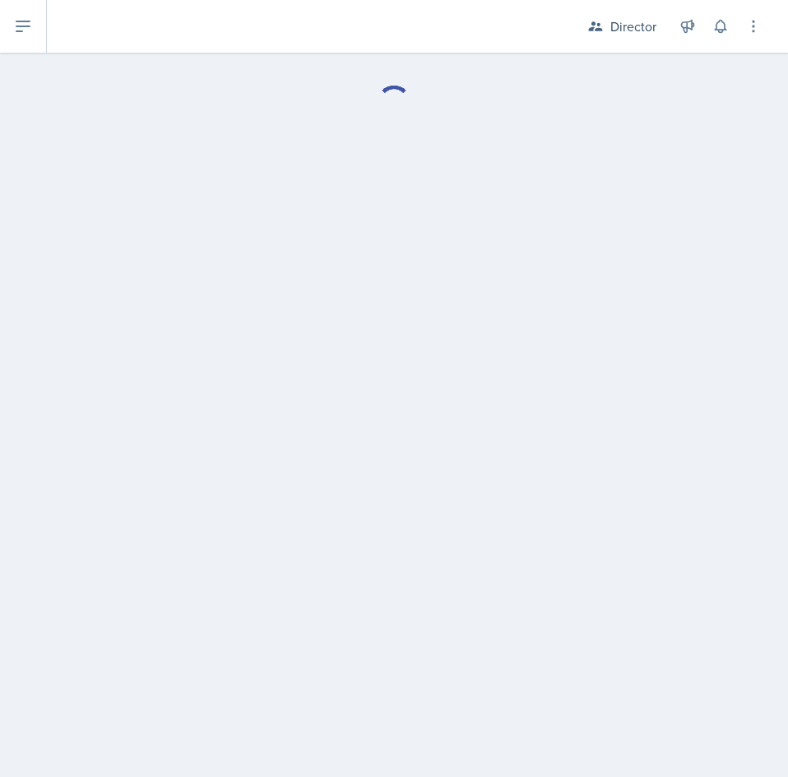
select select "Planning Sheets"
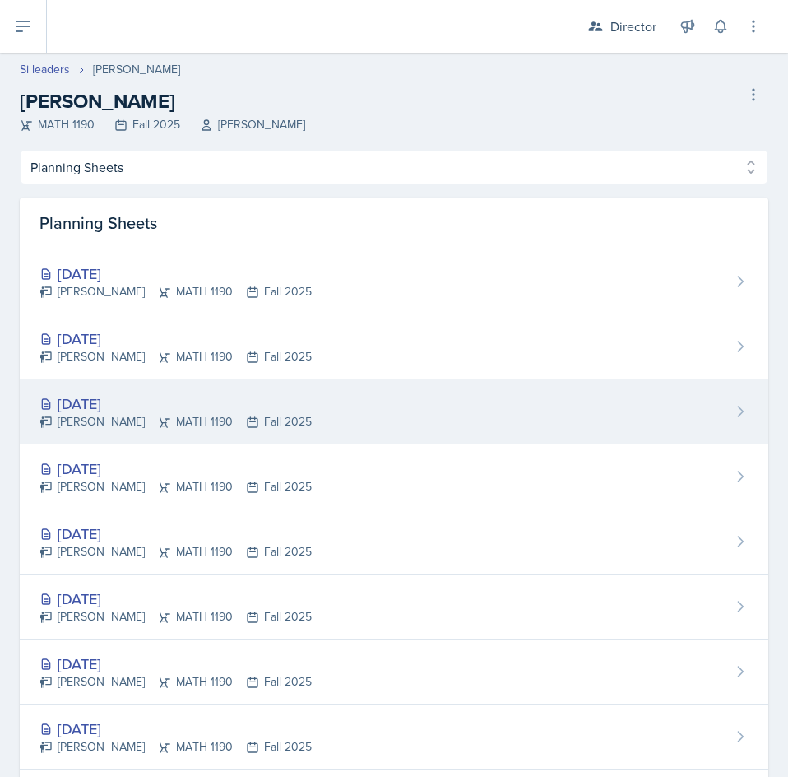
scroll to position [161, 0]
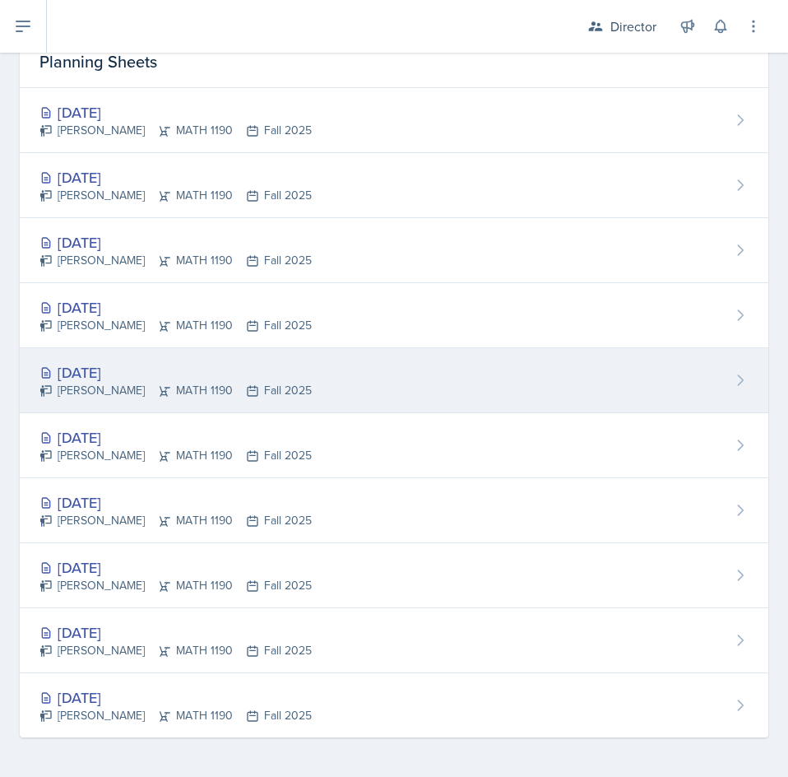
click at [240, 369] on div "[DATE]" at bounding box center [175, 372] width 272 height 22
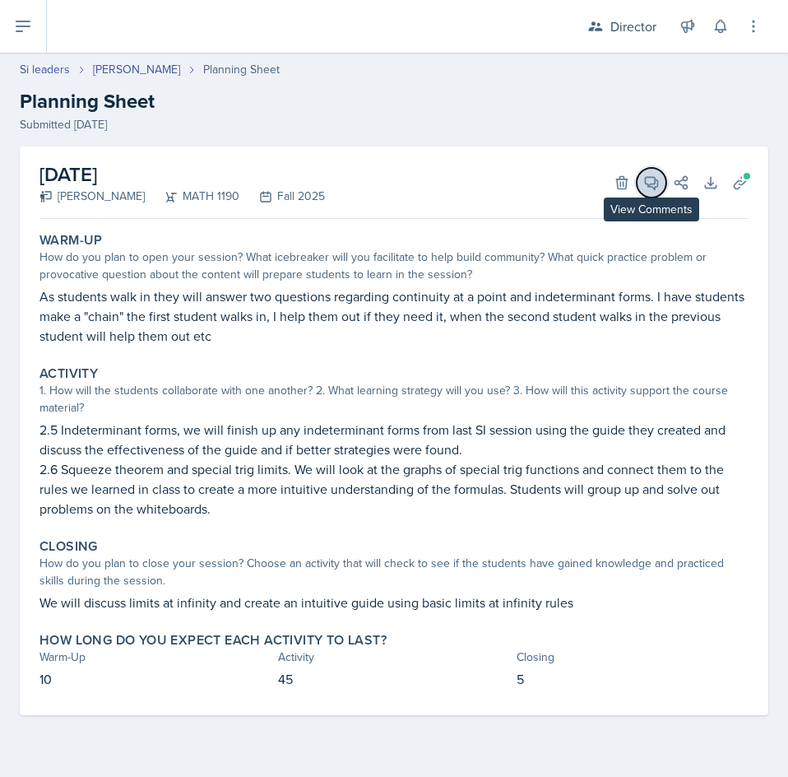
click at [645, 188] on icon at bounding box center [651, 182] width 16 height 16
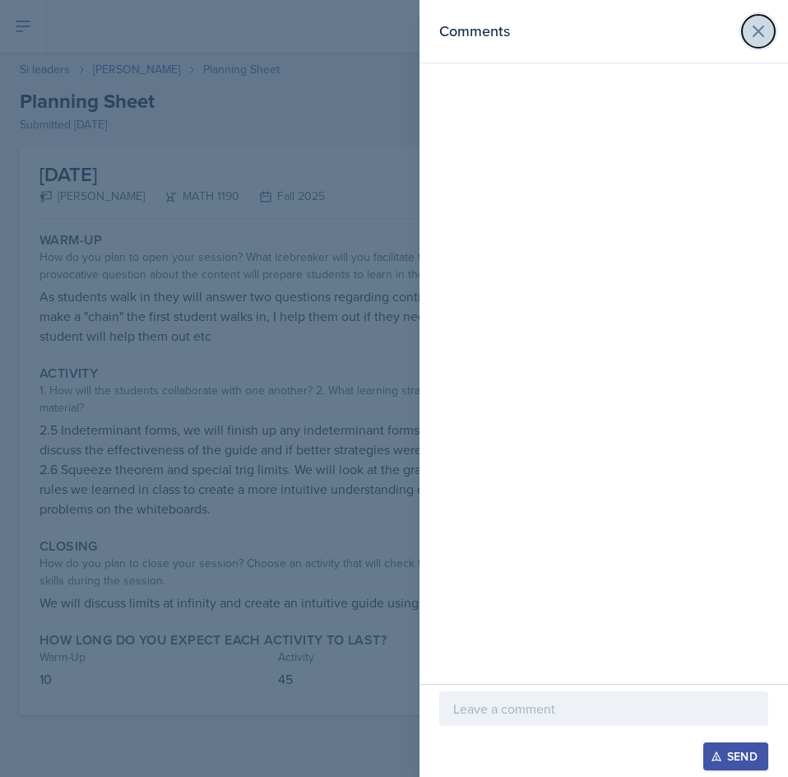
click at [746, 30] on button at bounding box center [758, 31] width 33 height 33
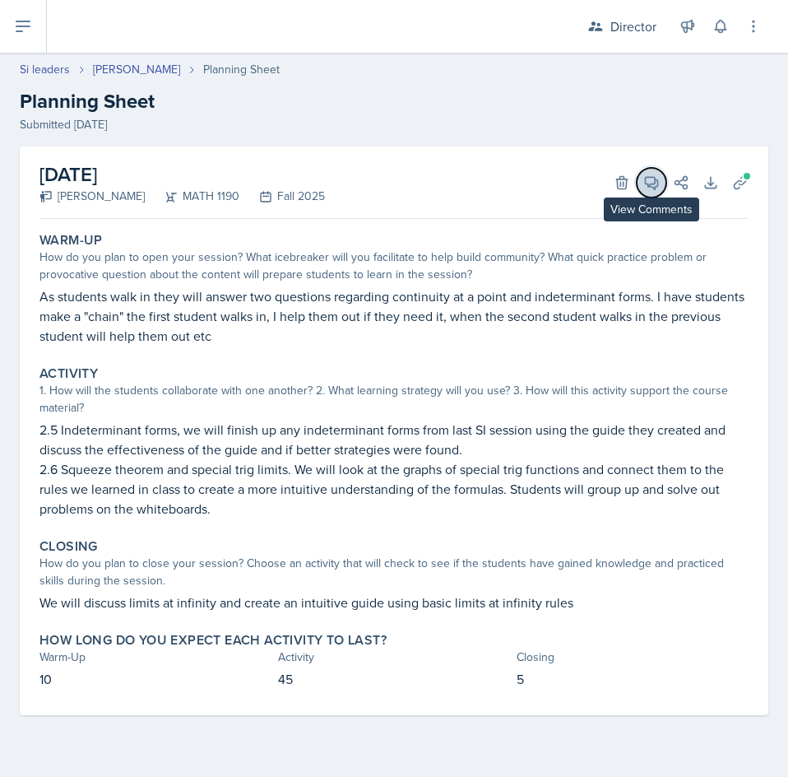
click at [648, 178] on icon at bounding box center [651, 182] width 16 height 16
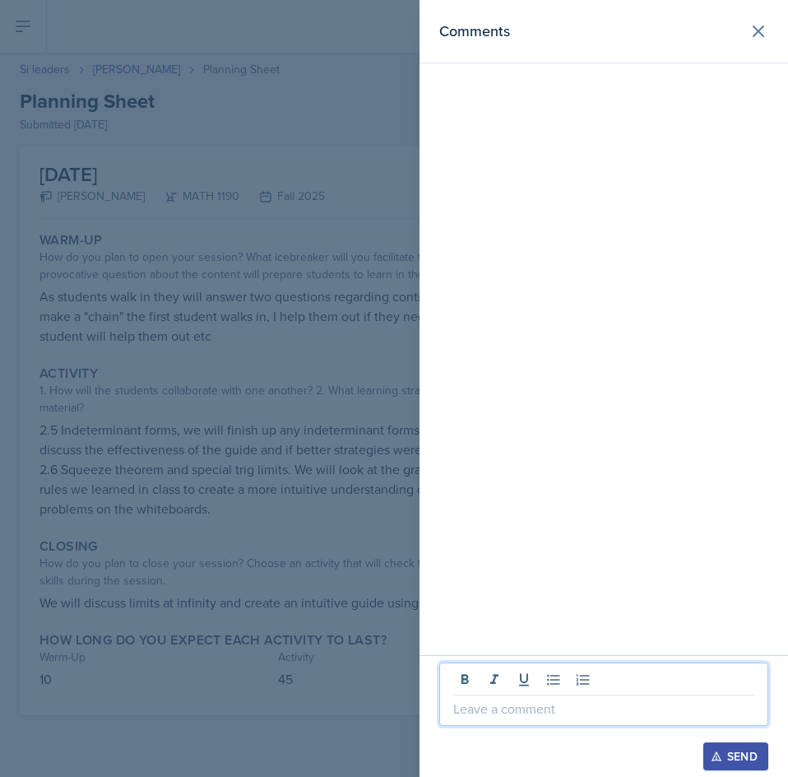
click at [620, 710] on p at bounding box center [603, 709] width 301 height 20
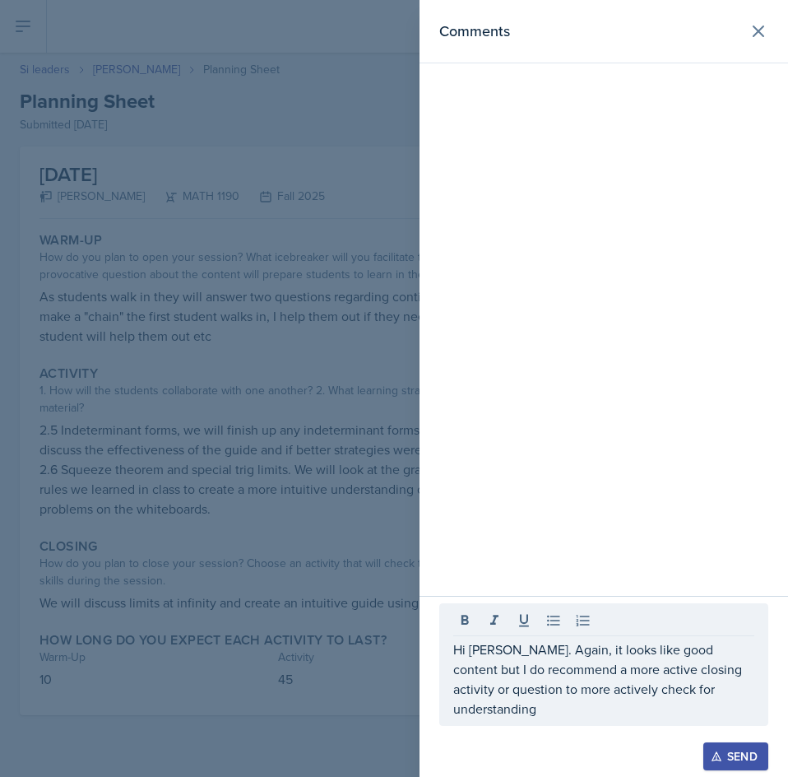
click at [713, 749] on icon "button" at bounding box center [717, 756] width 12 height 12
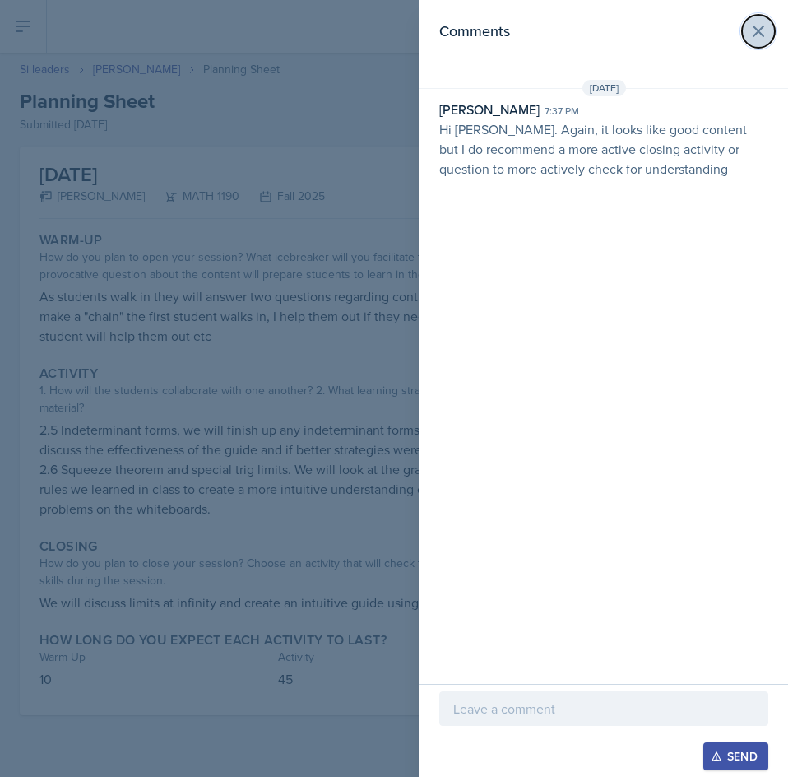
click at [762, 29] on icon at bounding box center [759, 31] width 10 height 10
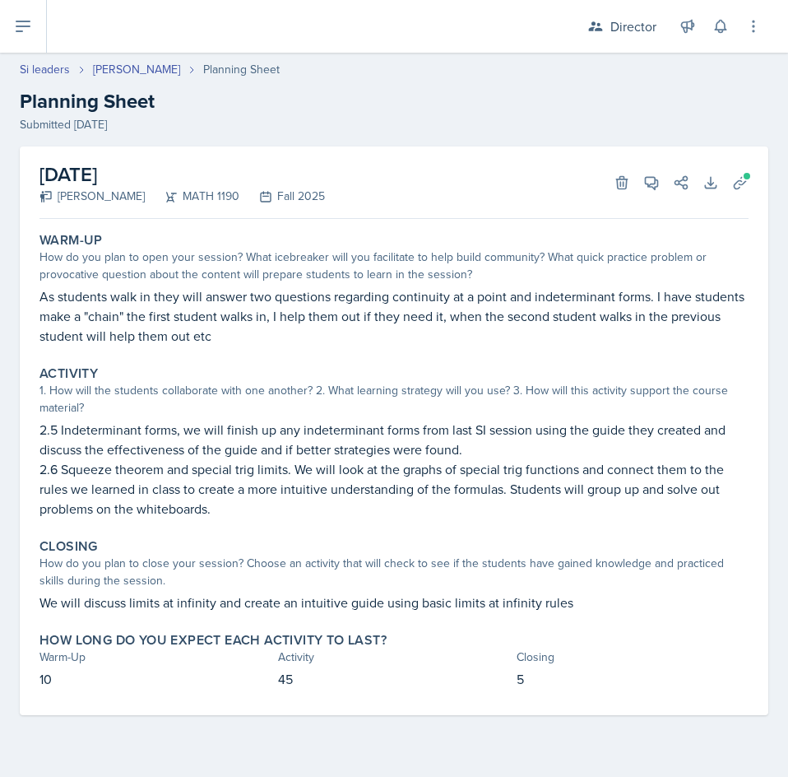
select select "Planning Sheets"
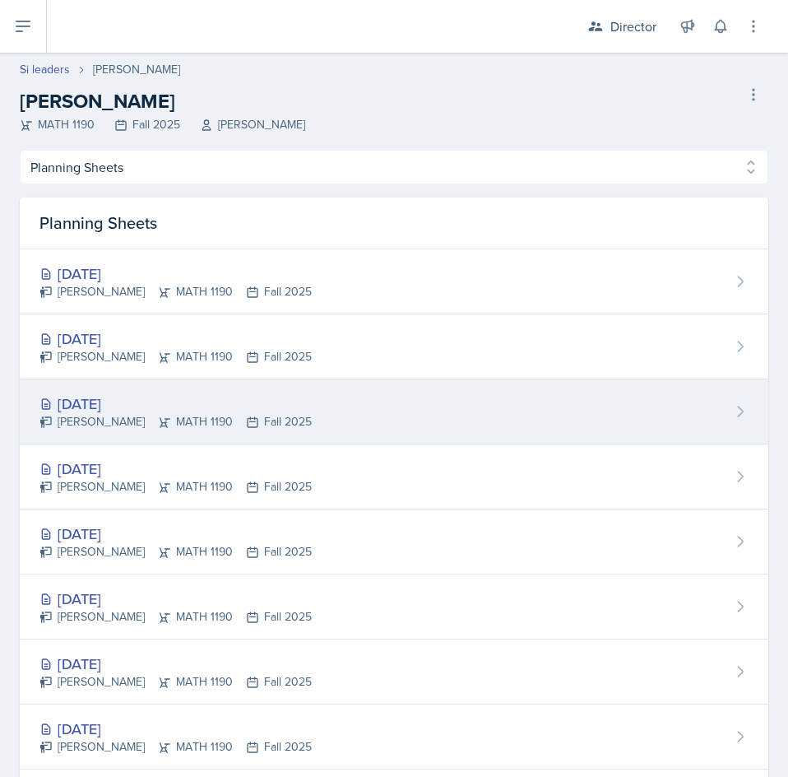
click at [171, 410] on div "[DATE]" at bounding box center [175, 404] width 272 height 22
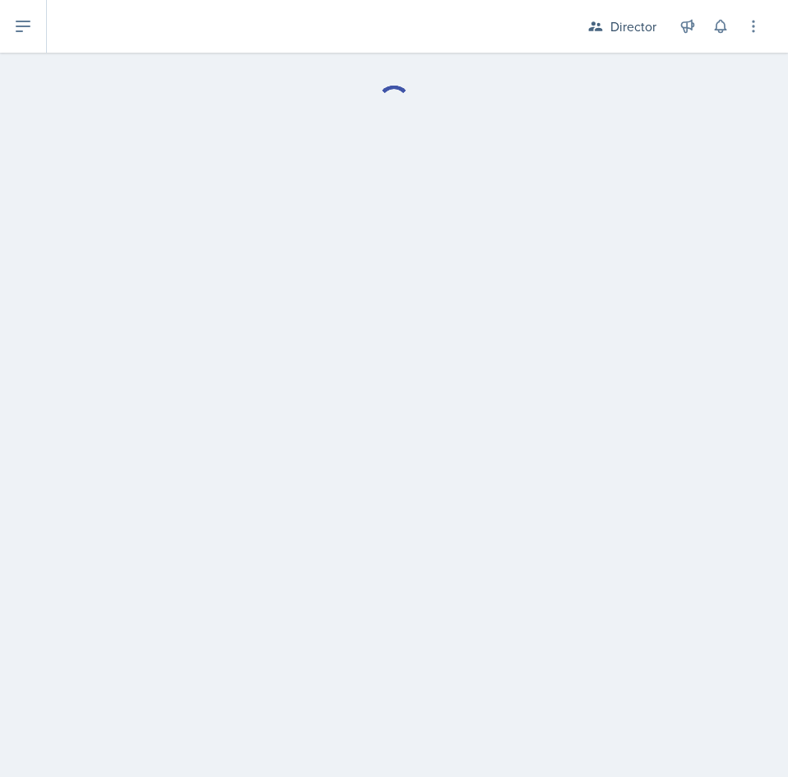
select select "Planning Sheets"
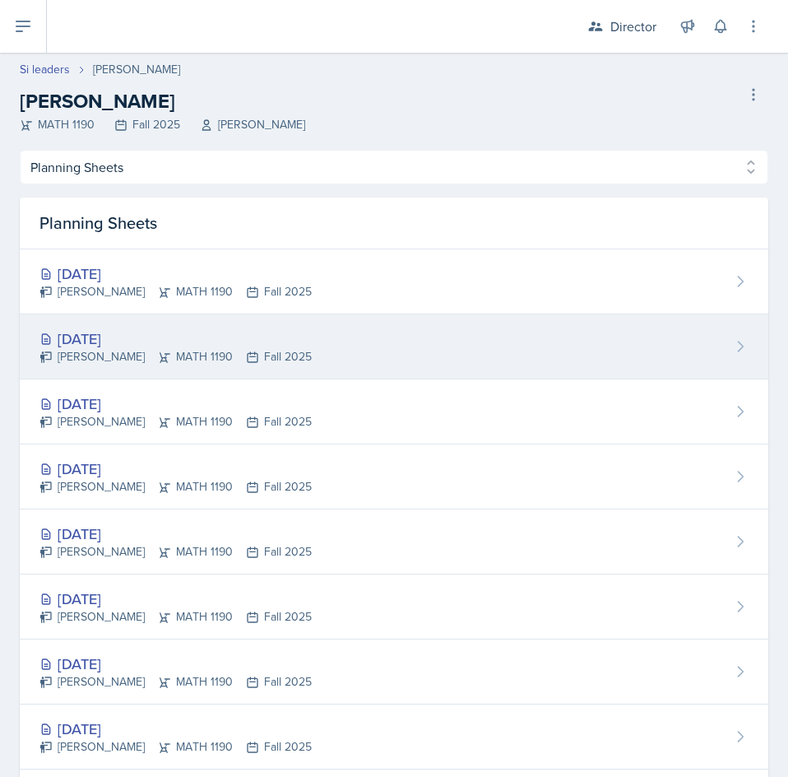
click at [211, 359] on div "Ethan Macdonald MATH 1190 Fall 2025" at bounding box center [175, 356] width 272 height 17
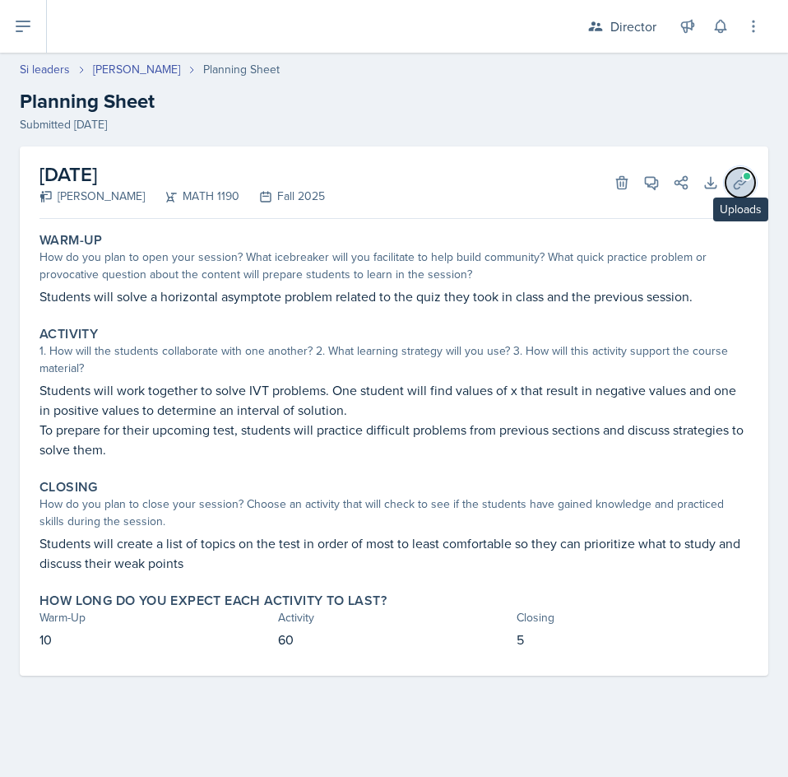
click at [736, 179] on icon at bounding box center [740, 182] width 16 height 16
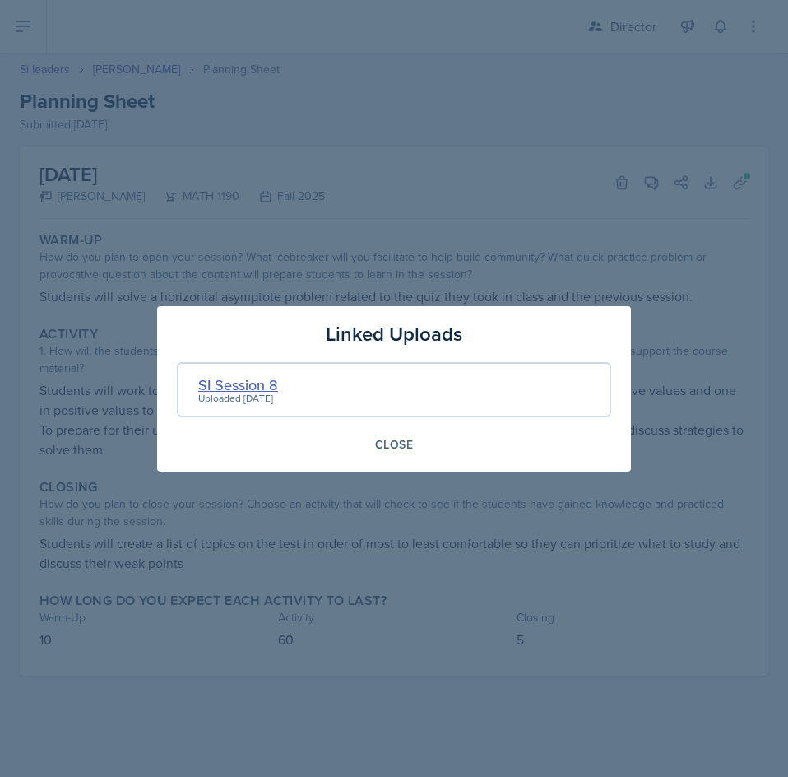
click at [243, 387] on div "SI Session 8" at bounding box center [238, 385] width 80 height 22
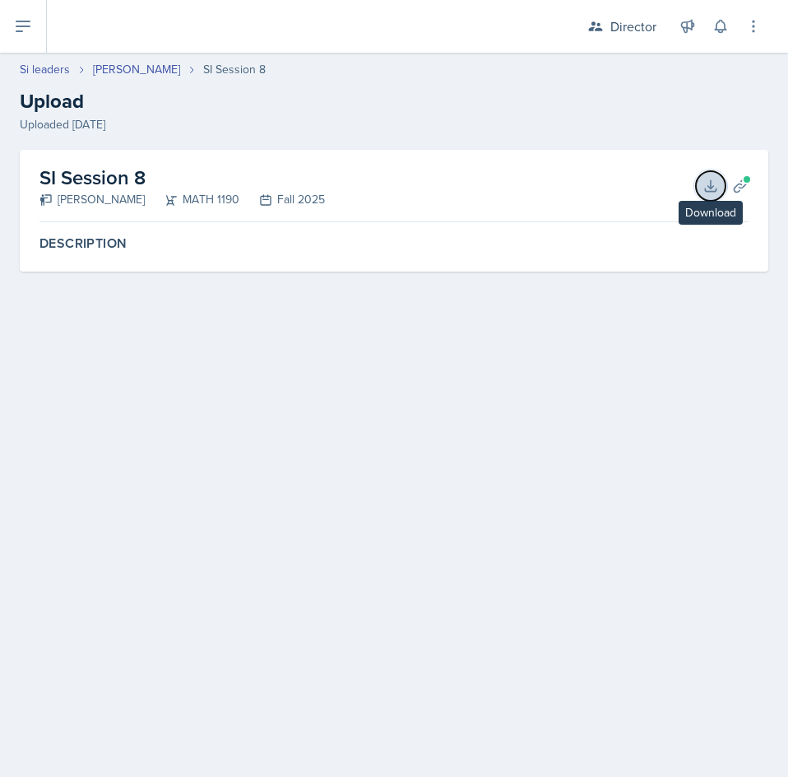
click at [705, 185] on icon at bounding box center [711, 186] width 16 height 16
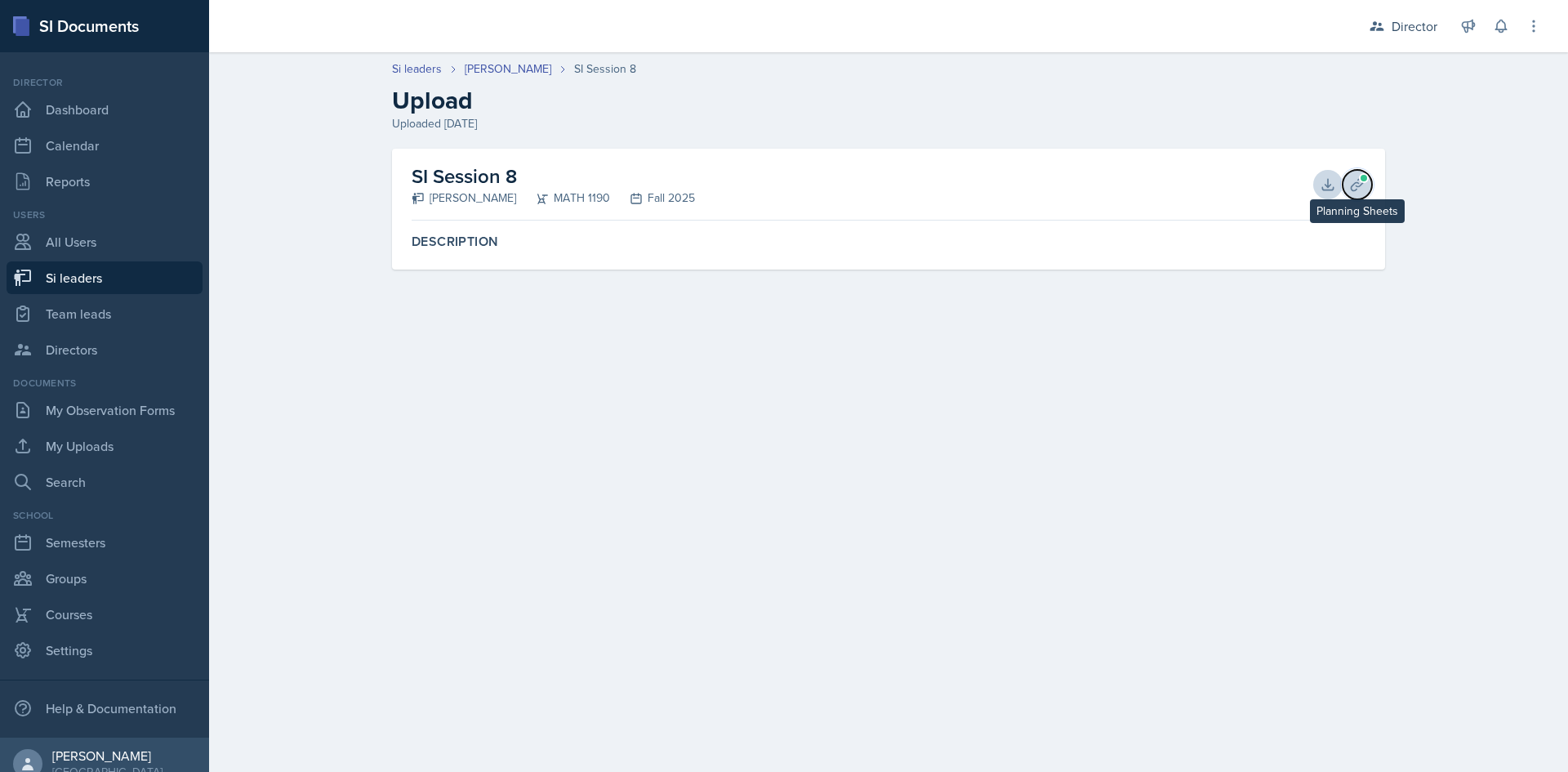
click at [1361, 179] on span at bounding box center [1364, 178] width 10 height 10
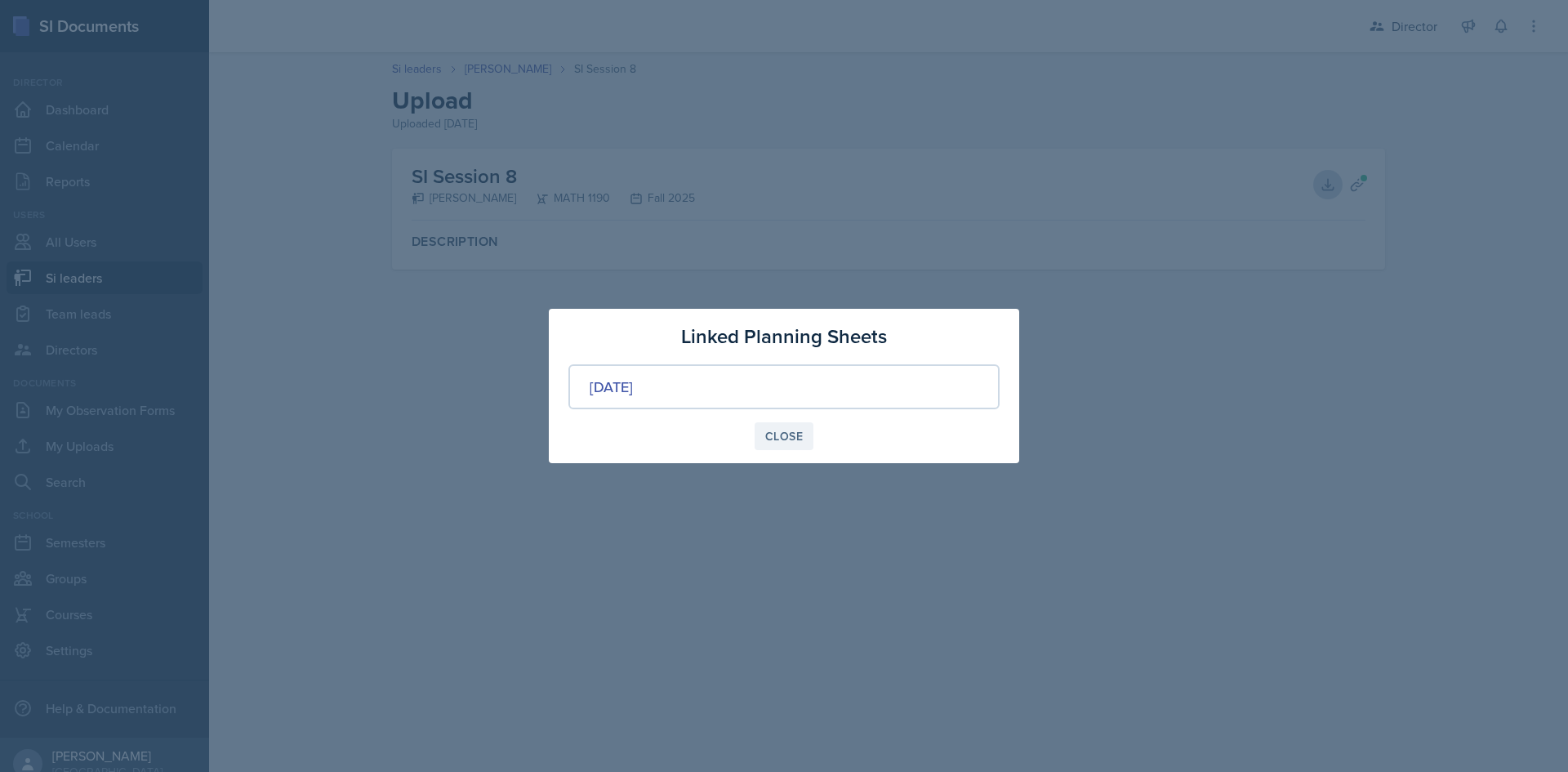
click at [780, 431] on div "Close" at bounding box center [784, 436] width 38 height 13
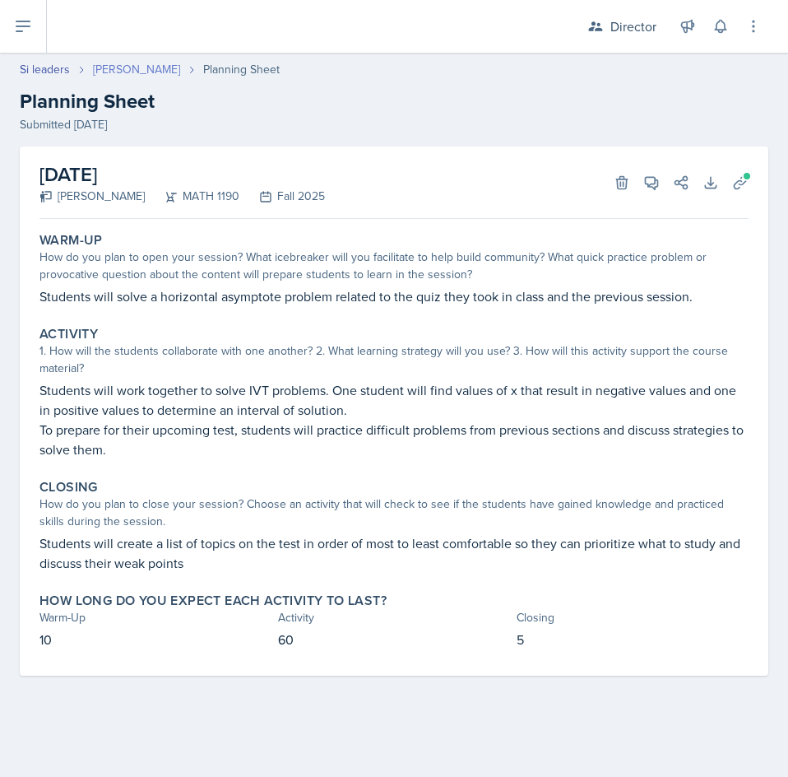
click at [134, 72] on link "[PERSON_NAME]" at bounding box center [136, 69] width 87 height 17
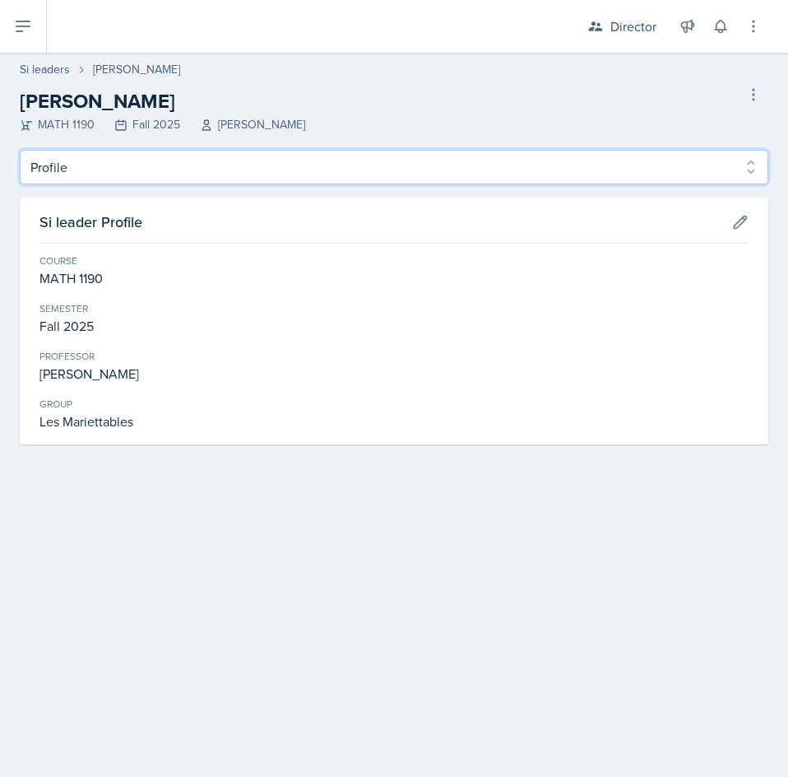
click at [174, 171] on select "Profile Planning Sheets Observation Forms Uploads" at bounding box center [394, 167] width 749 height 35
select select "Planning Sheets"
click at [20, 150] on select "Profile Planning Sheets Observation Forms Uploads" at bounding box center [394, 167] width 749 height 35
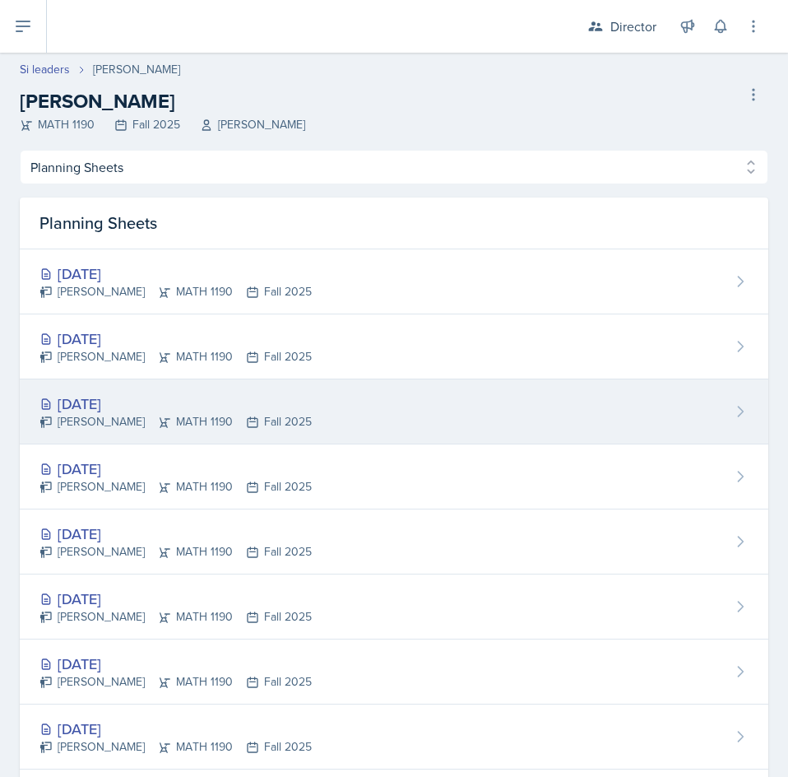
click at [333, 409] on div "Sep 10th, 2025 Ethan Macdonald MATH 1190 Fall 2025" at bounding box center [394, 411] width 749 height 65
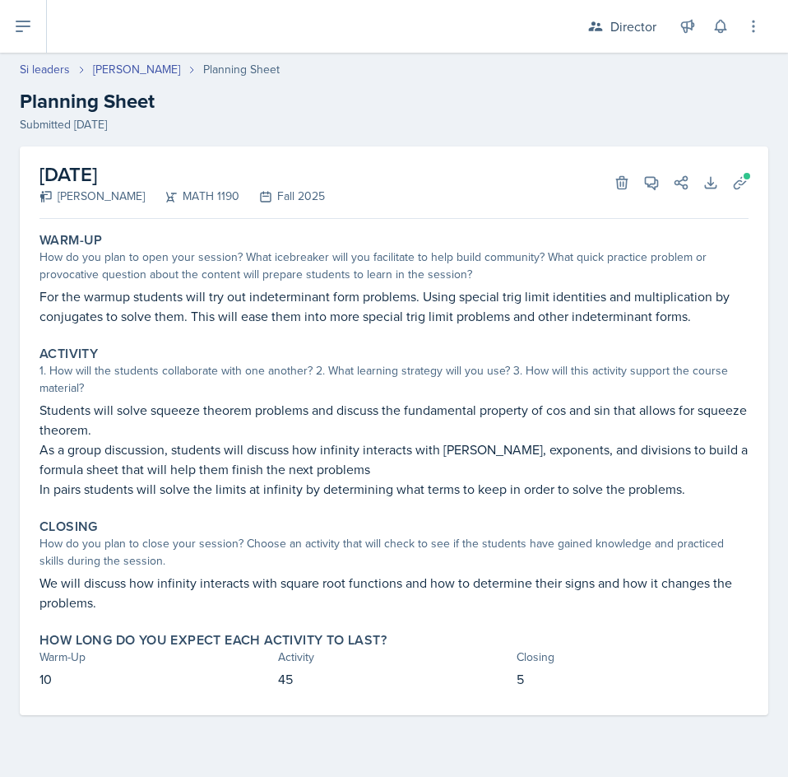
select select "Planning Sheets"
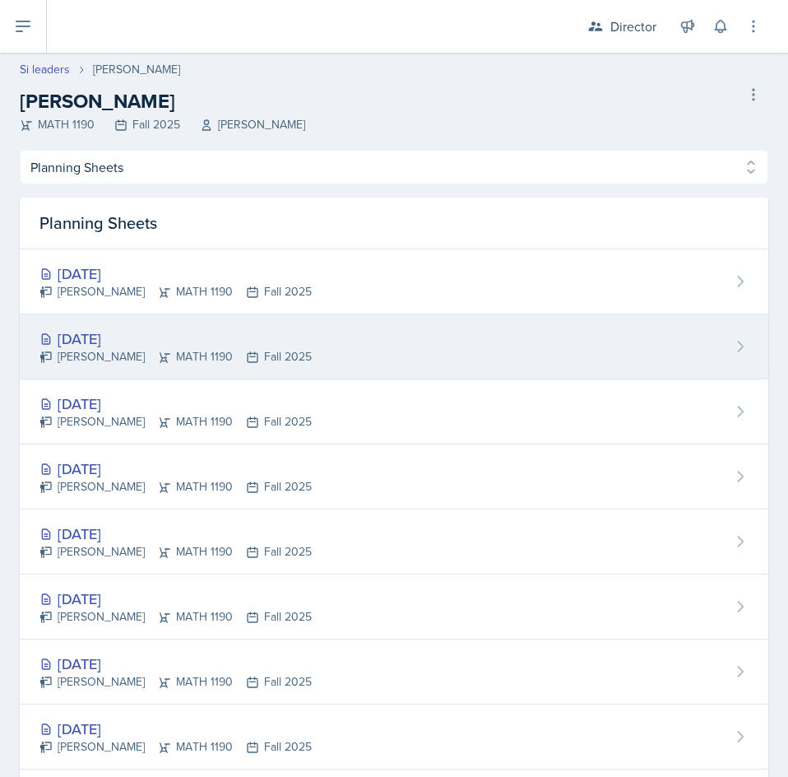
click at [343, 356] on div "Sep 12th, 2025 Ethan Macdonald MATH 1190 Fall 2025" at bounding box center [394, 346] width 749 height 65
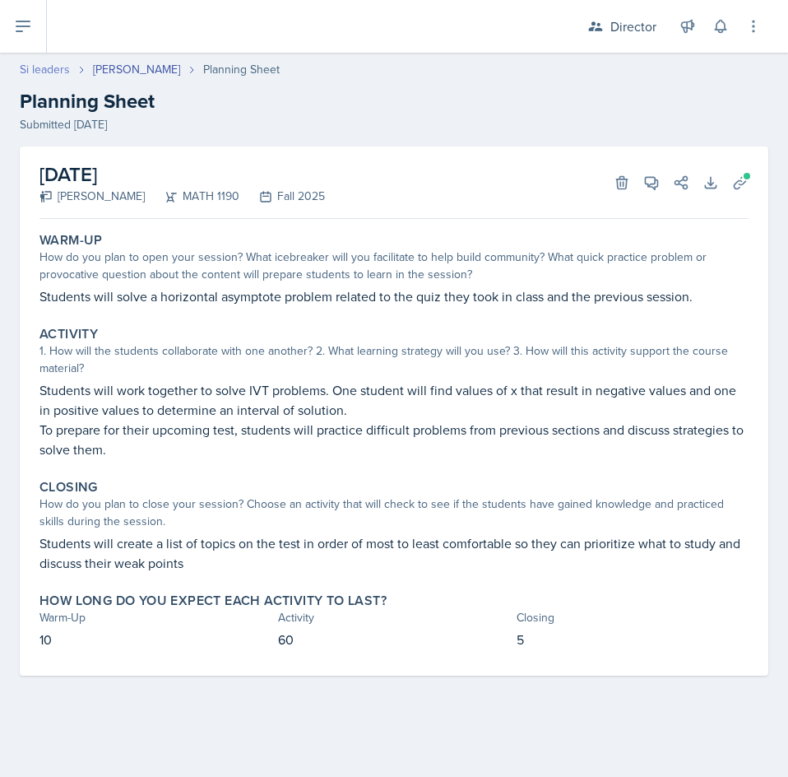
click at [43, 64] on link "Si leaders" at bounding box center [45, 69] width 50 height 17
select select "2bed604d-1099-4043-b1bc-2365e8740244"
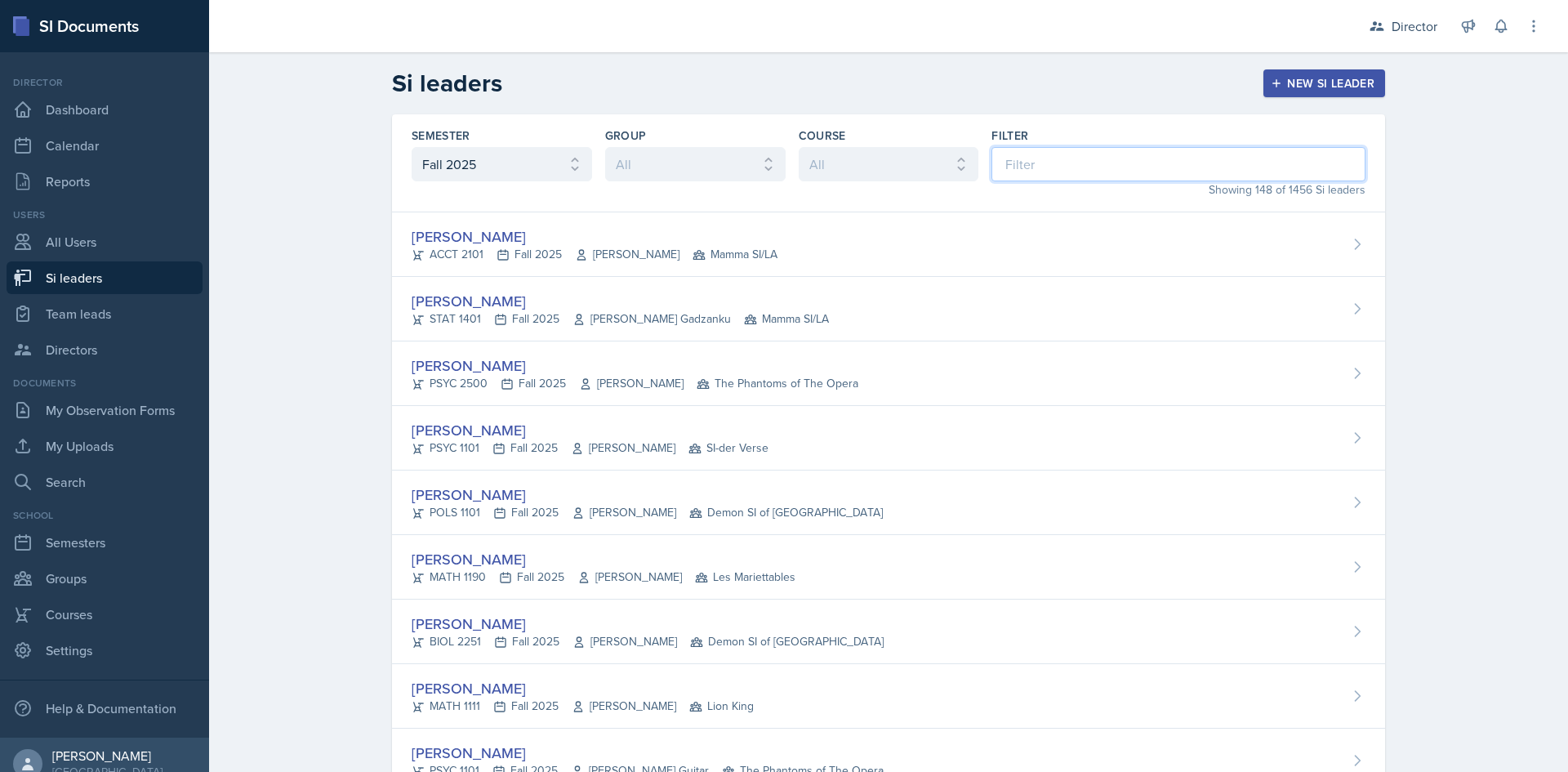
click at [1083, 165] on input at bounding box center [1178, 164] width 374 height 35
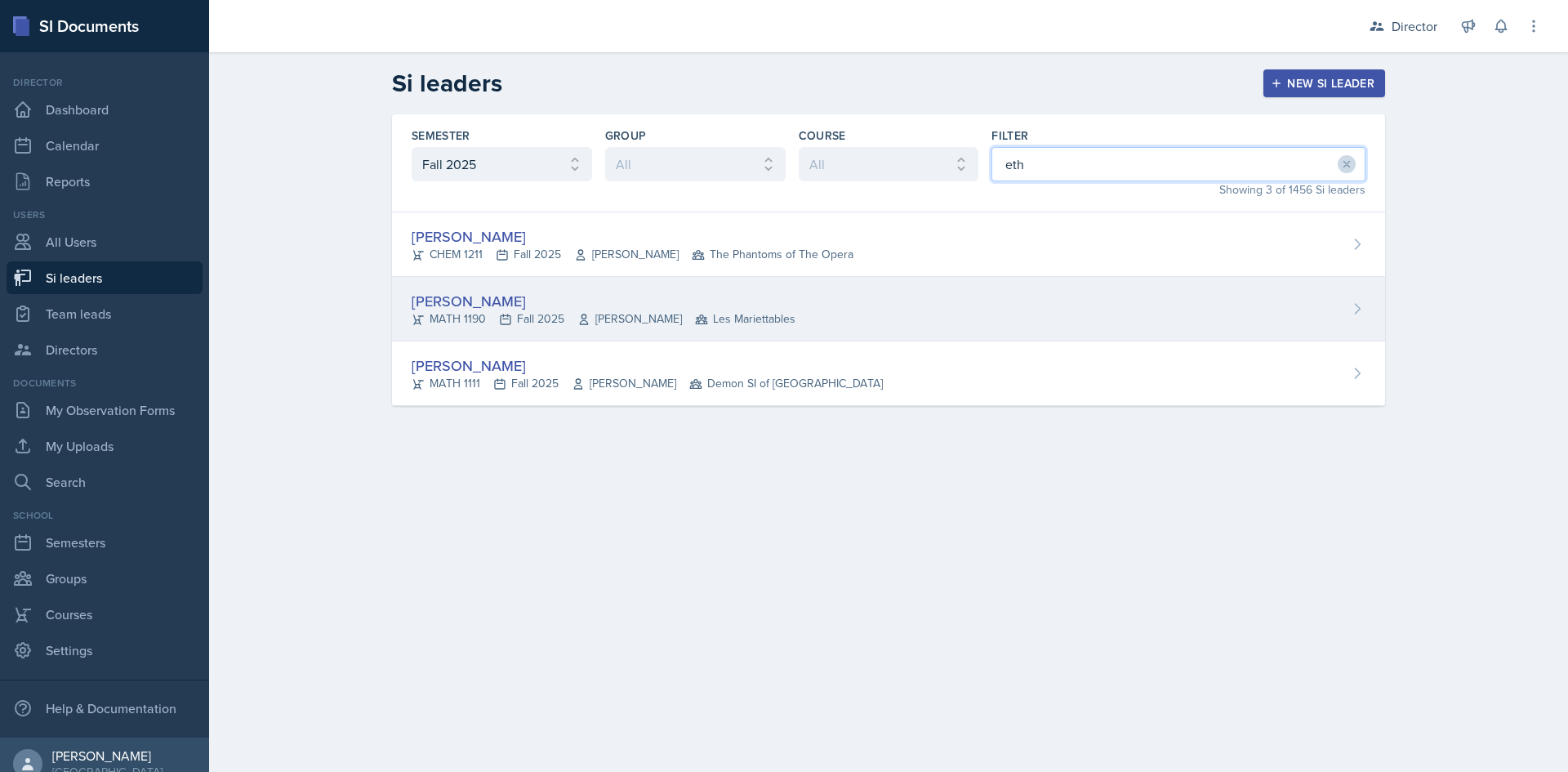
type input "eth"
click at [695, 313] on icon at bounding box center [701, 319] width 13 height 13
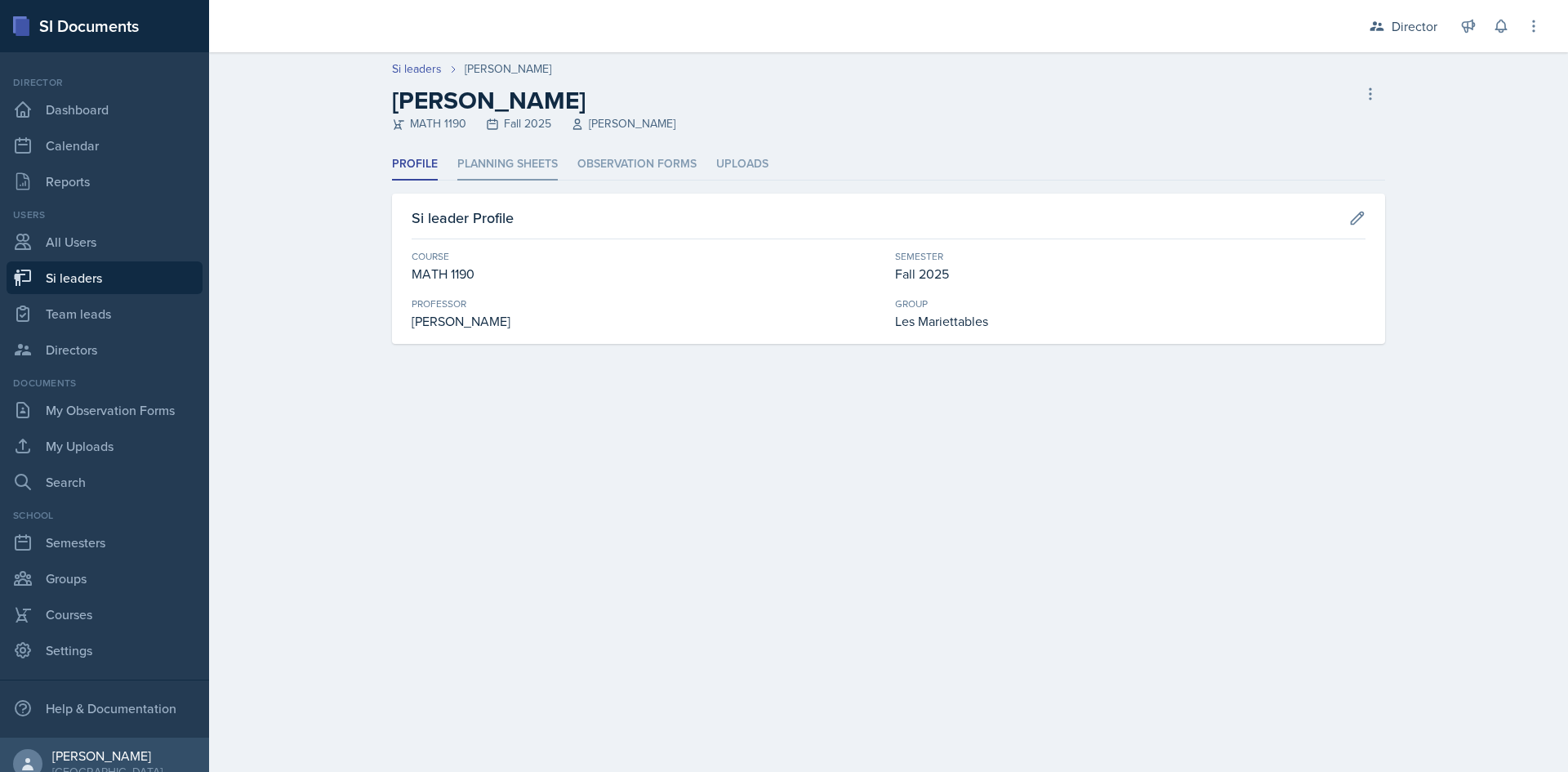
click at [500, 160] on li "Planning Sheets" at bounding box center [507, 165] width 100 height 32
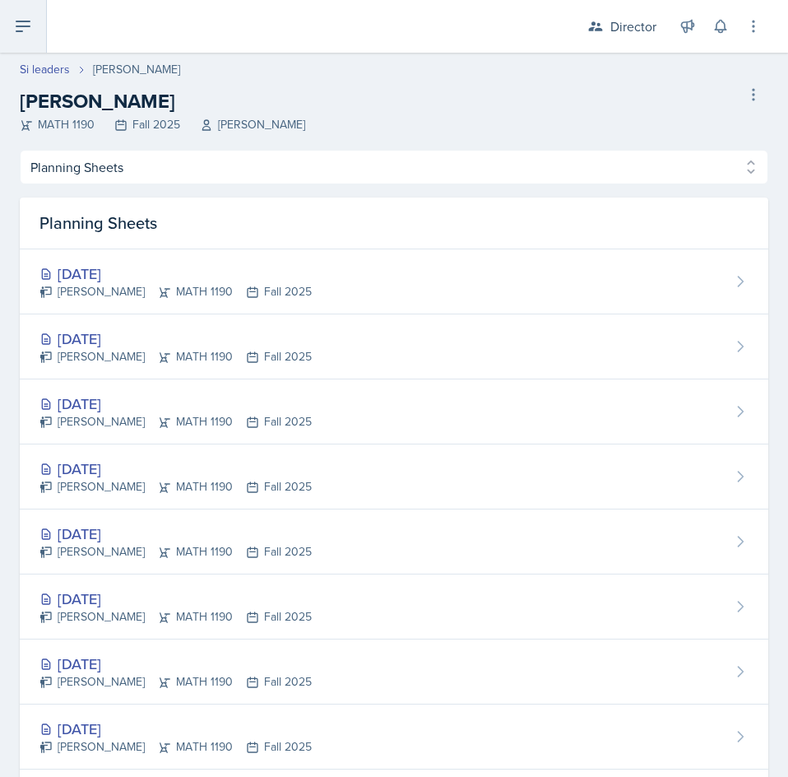
click at [25, 27] on icon at bounding box center [22, 26] width 13 height 10
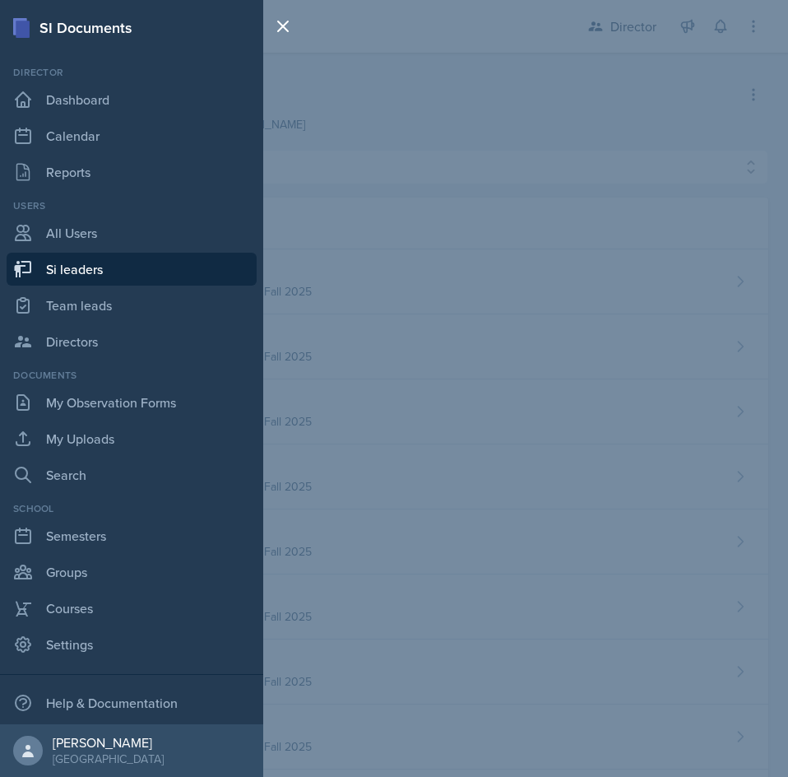
click at [111, 271] on link "Si leaders" at bounding box center [132, 269] width 250 height 33
select select "2bed604d-1099-4043-b1bc-2365e8740244"
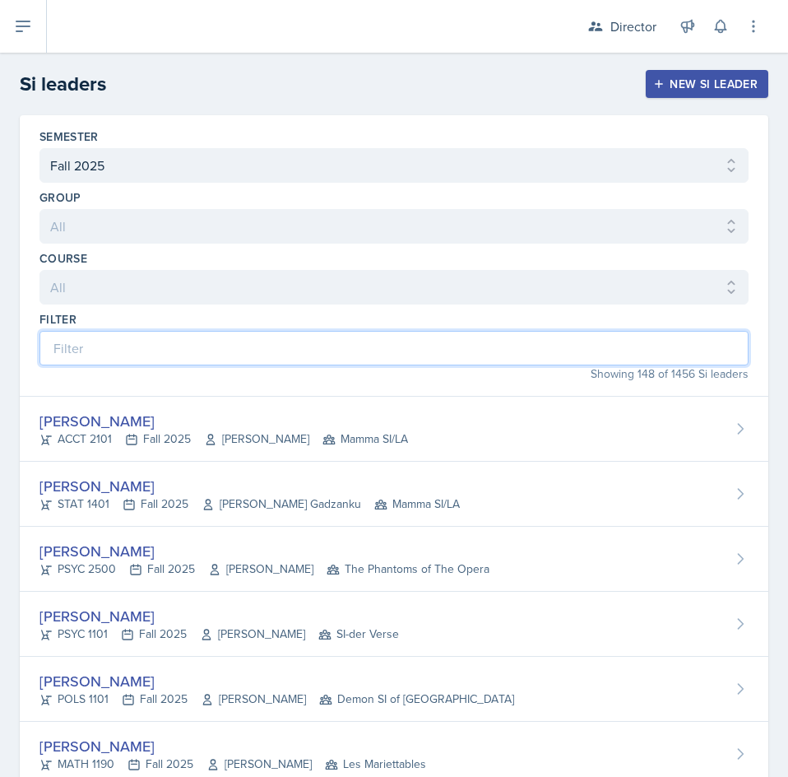
click at [402, 364] on input at bounding box center [393, 348] width 709 height 35
click at [599, 351] on input at bounding box center [393, 348] width 709 height 35
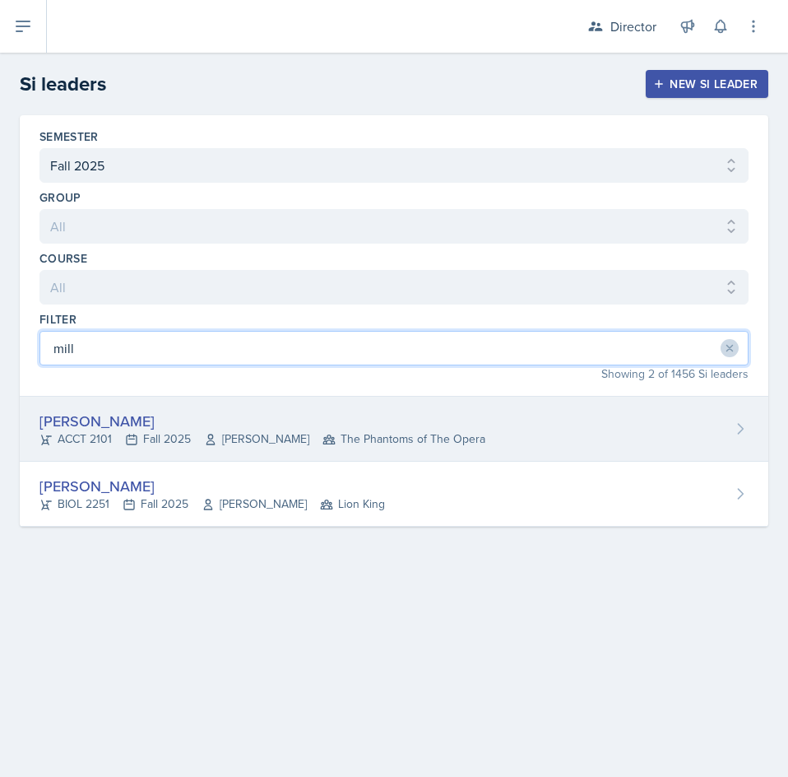
type input "mill"
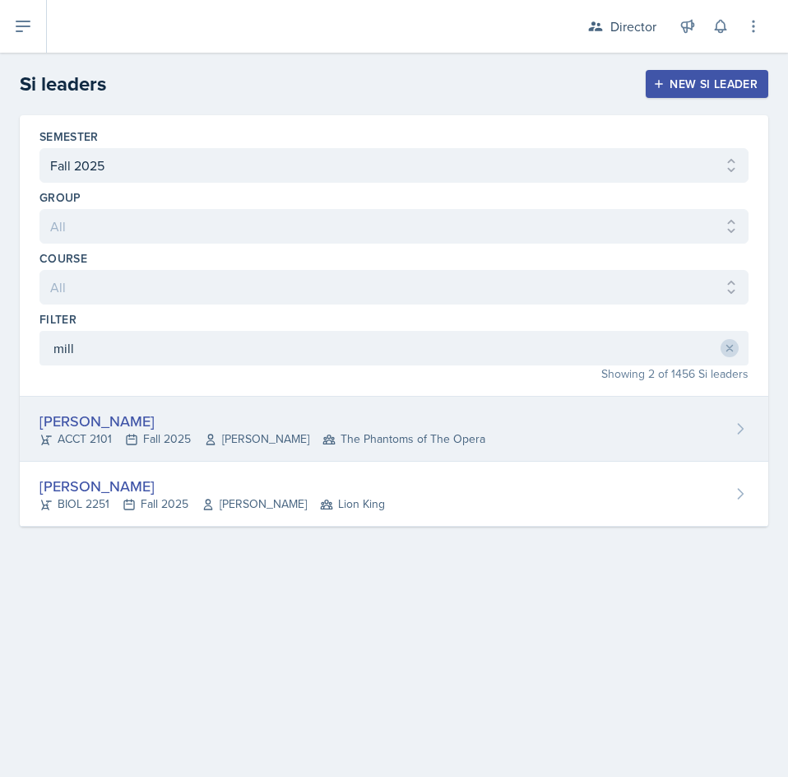
click at [546, 432] on div "[PERSON_NAME] ACCT 2101 Fall 2025 [PERSON_NAME] The Phantoms of The Opera" at bounding box center [394, 429] width 749 height 65
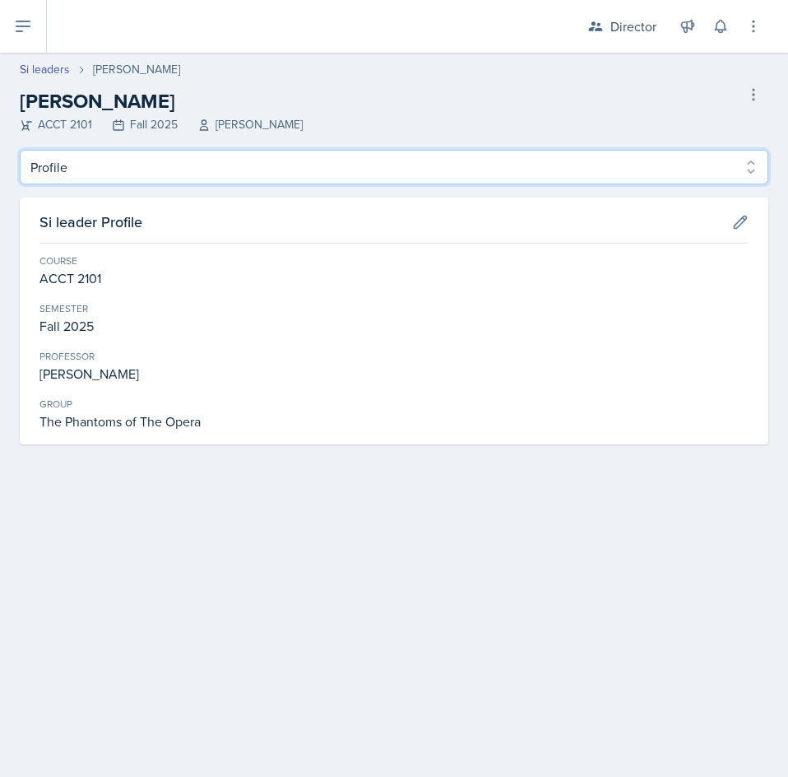
click at [155, 173] on select "Profile Planning Sheets Observation Forms Uploads" at bounding box center [394, 167] width 749 height 35
select select "Planning Sheets"
click at [20, 150] on select "Profile Planning Sheets Observation Forms Uploads" at bounding box center [394, 167] width 749 height 35
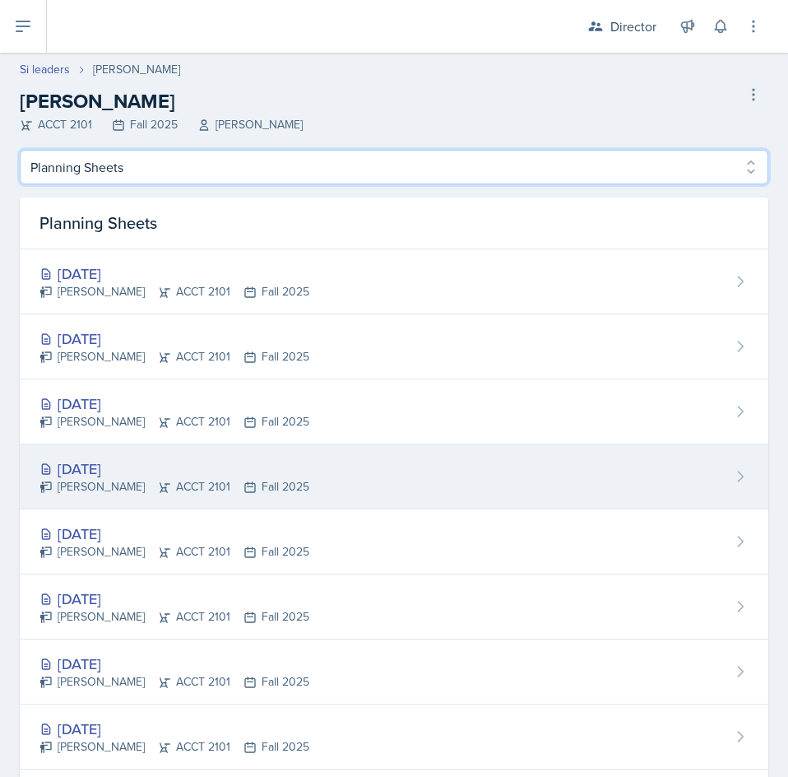
scroll to position [82, 0]
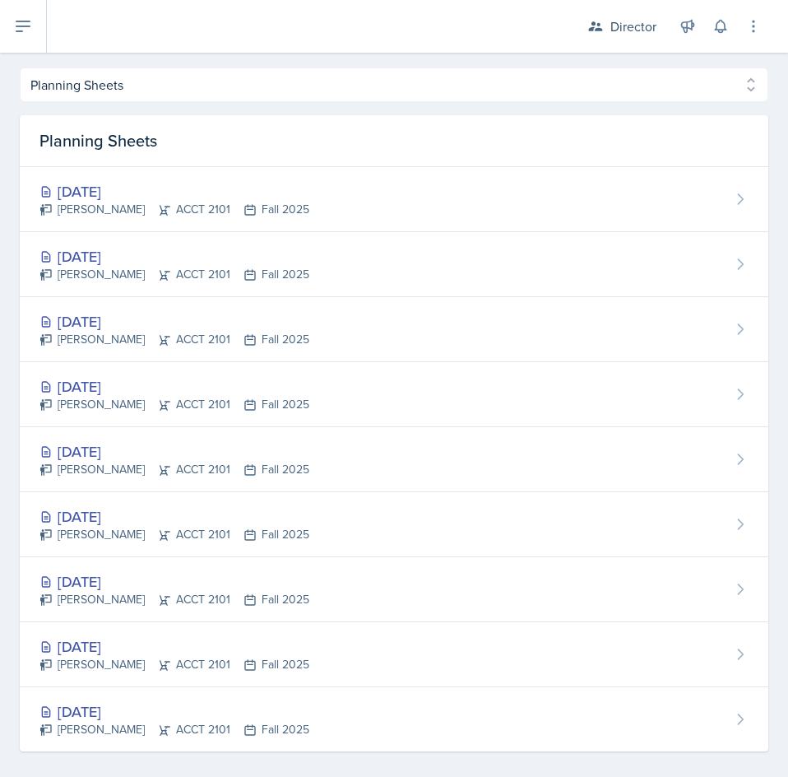
click at [304, 337] on div "[DATE] [PERSON_NAME] ACCT 2101 Fall 2025" at bounding box center [394, 329] width 749 height 65
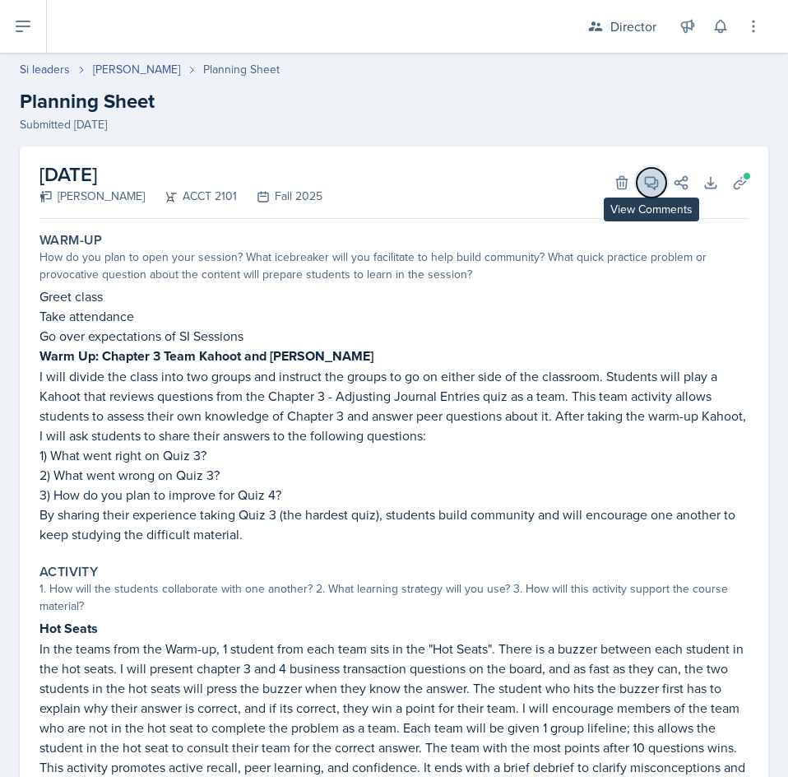
click at [643, 186] on icon at bounding box center [651, 182] width 16 height 16
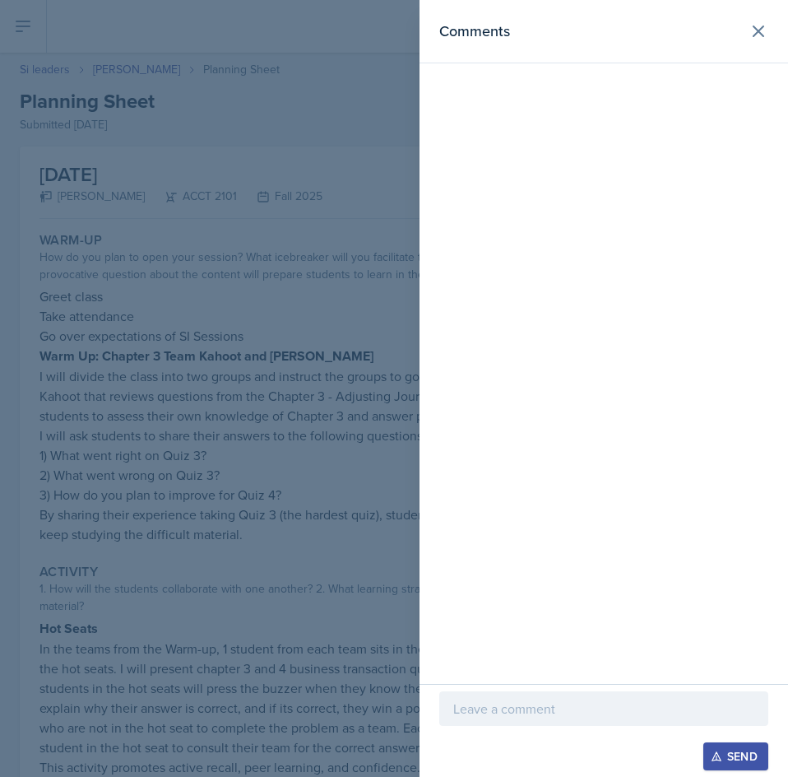
click at [560, 713] on p at bounding box center [603, 709] width 301 height 20
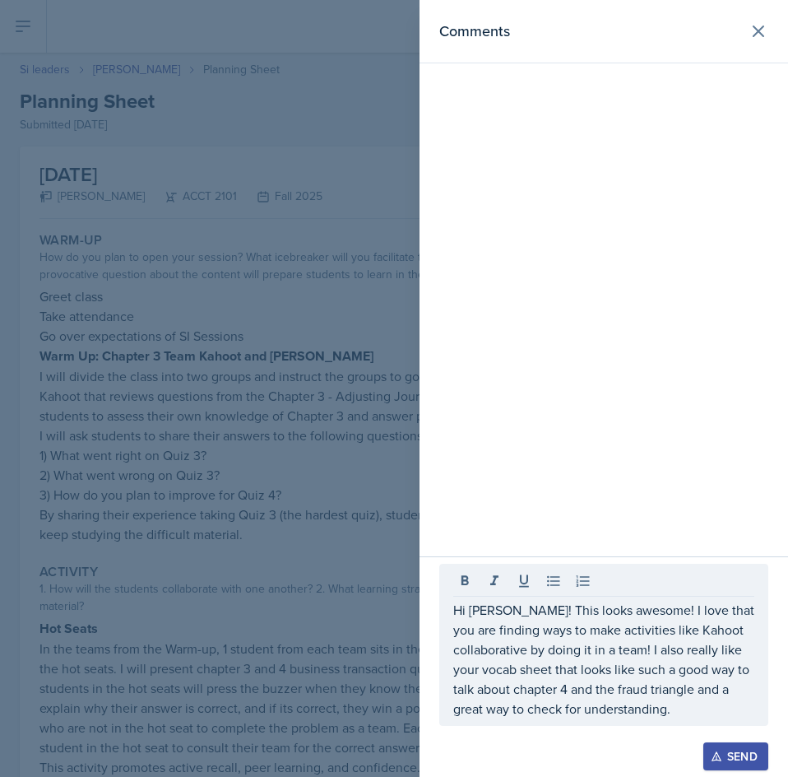
click at [737, 742] on button "Send" at bounding box center [736, 756] width 65 height 28
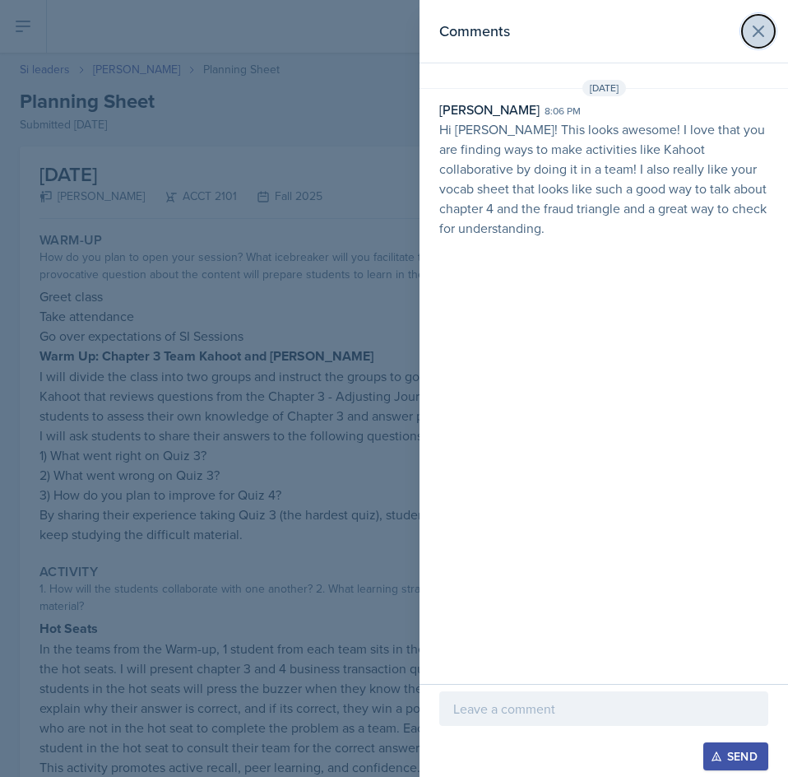
click at [750, 33] on icon at bounding box center [759, 31] width 20 height 20
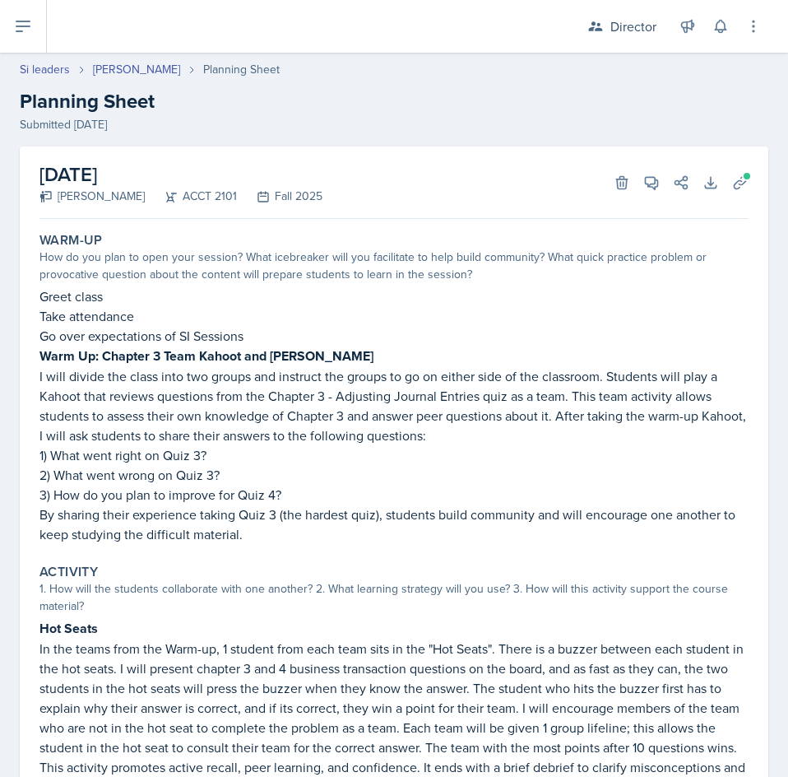
select select "Planning Sheets"
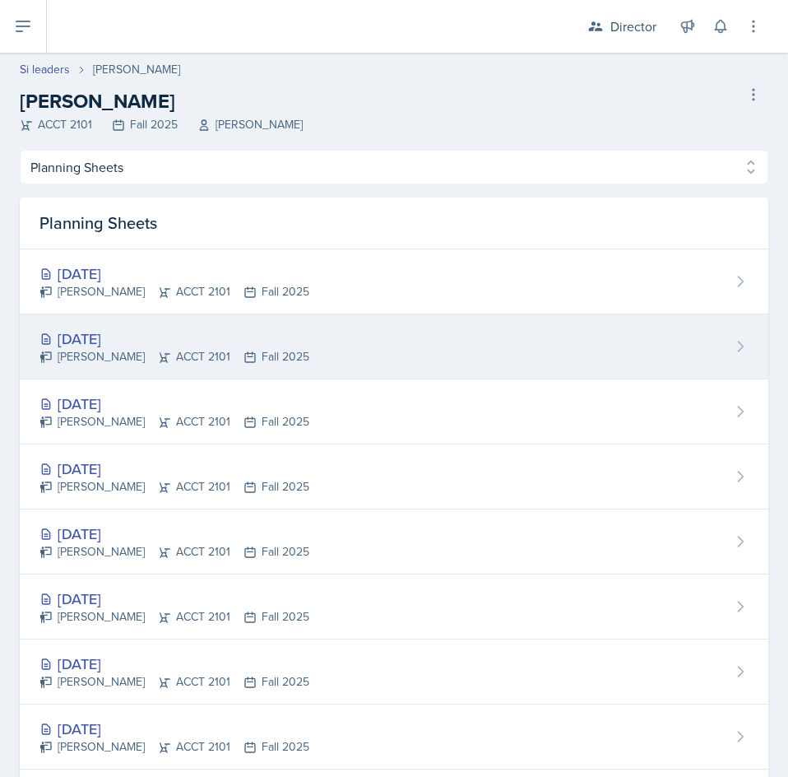
click at [244, 350] on div "[PERSON_NAME] ACCT 2101 Fall 2025" at bounding box center [174, 356] width 270 height 17
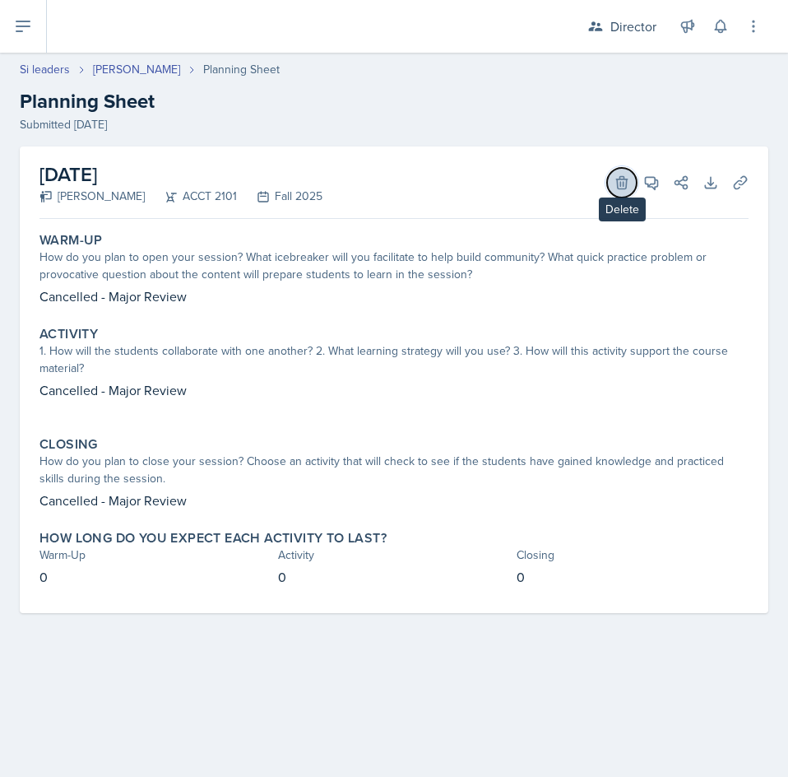
click at [624, 183] on icon at bounding box center [621, 182] width 11 height 12
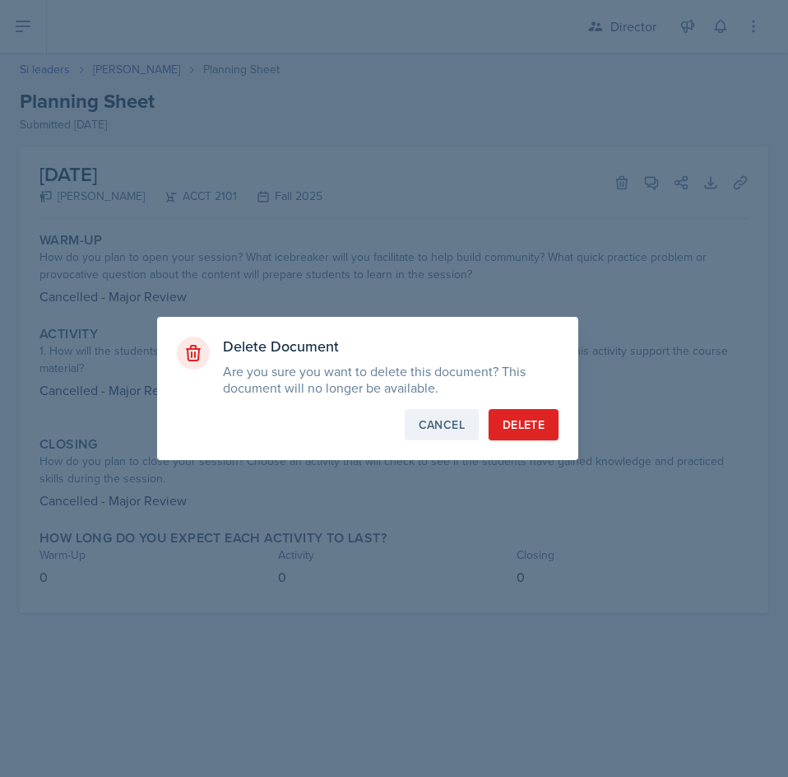
click at [436, 417] on div "Cancel" at bounding box center [442, 424] width 46 height 16
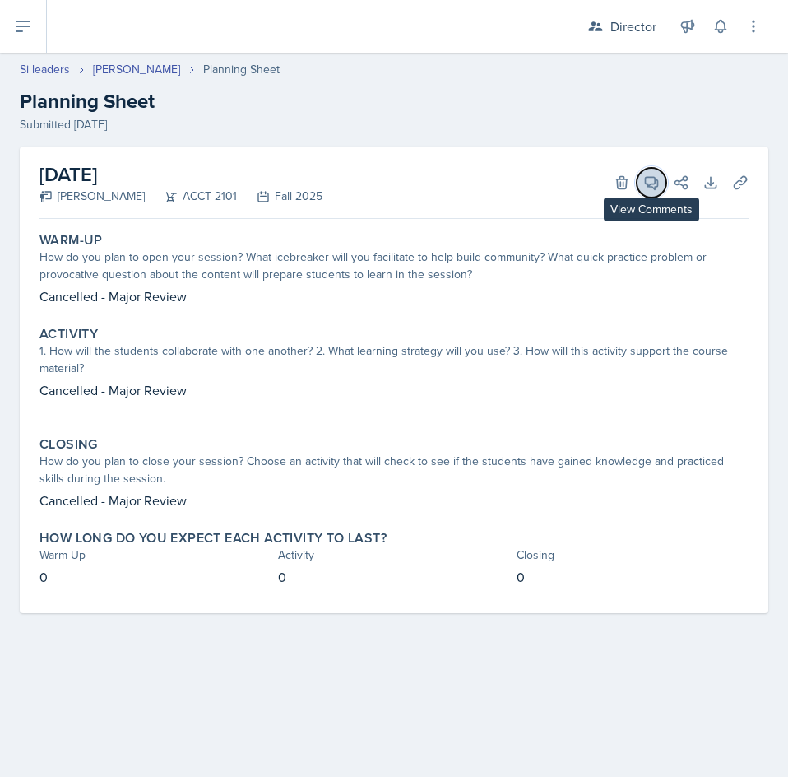
click at [654, 179] on span at bounding box center [657, 177] width 8 height 8
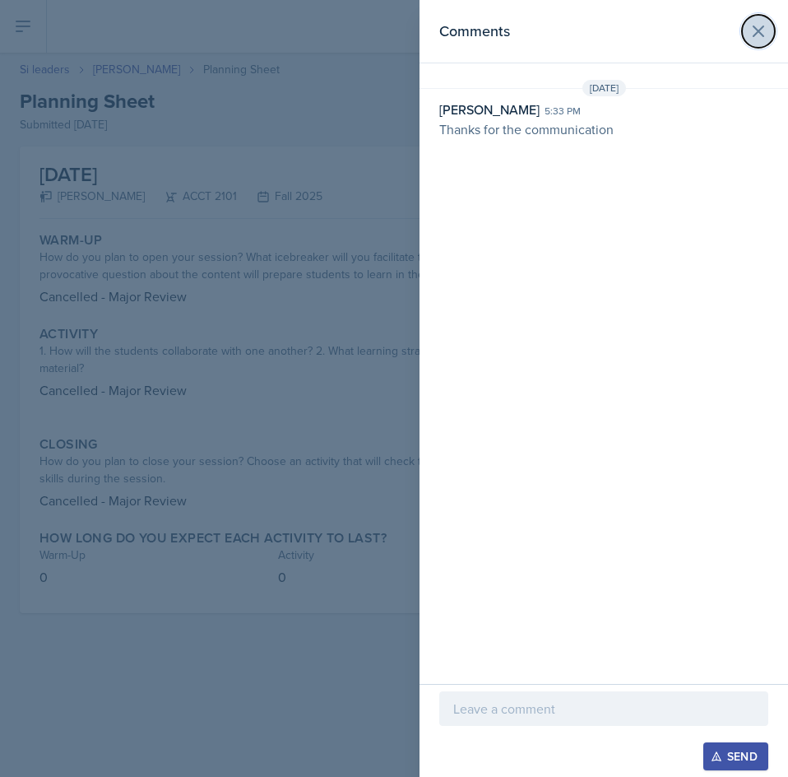
click at [754, 36] on icon at bounding box center [759, 31] width 10 height 10
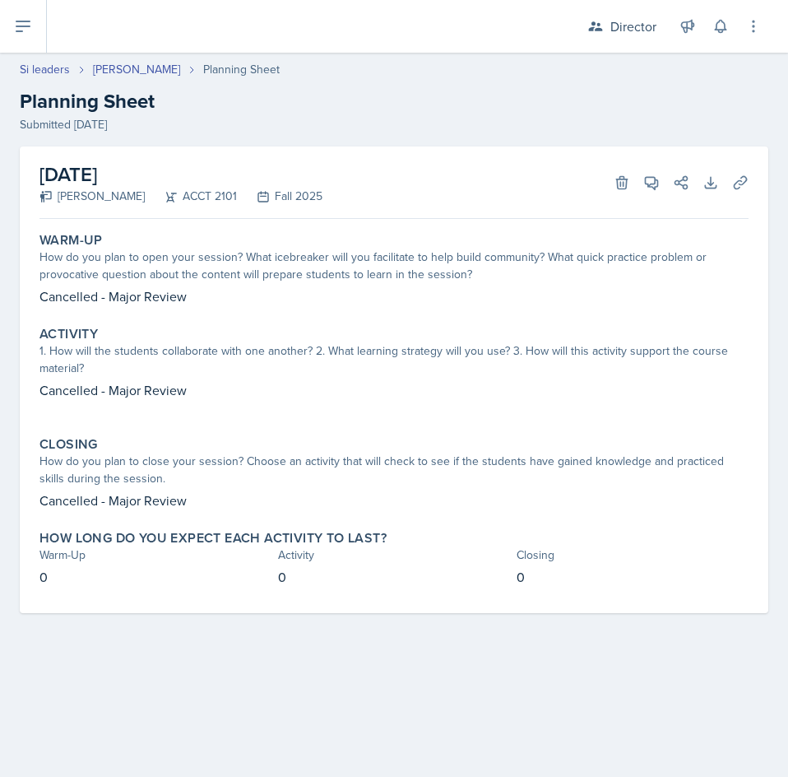
select select "Planning Sheets"
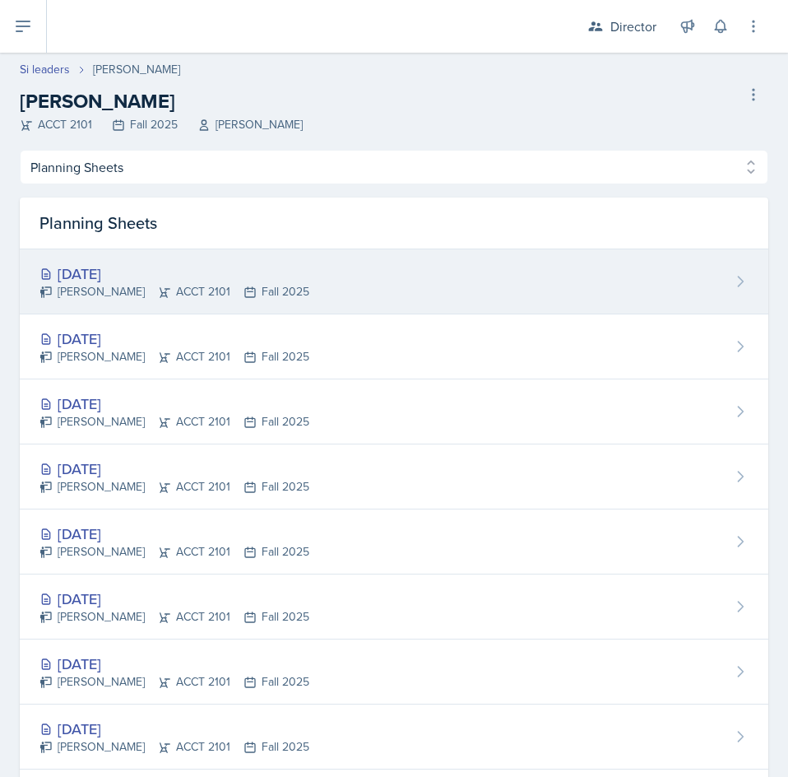
click at [311, 288] on div "[DATE] [PERSON_NAME] ACCT 2101 Fall 2025" at bounding box center [394, 281] width 749 height 65
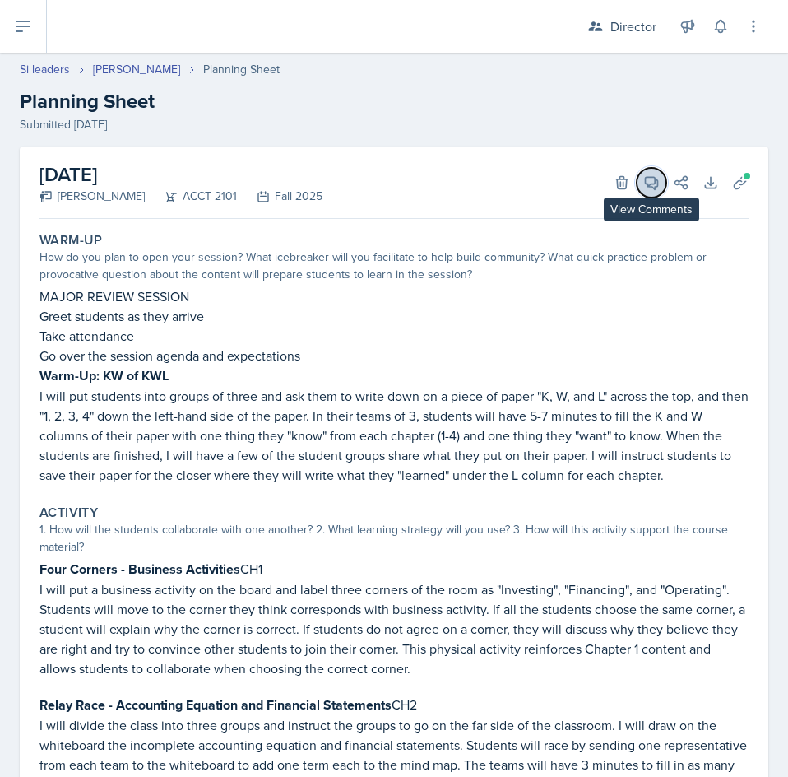
click at [646, 184] on icon at bounding box center [652, 183] width 12 height 12
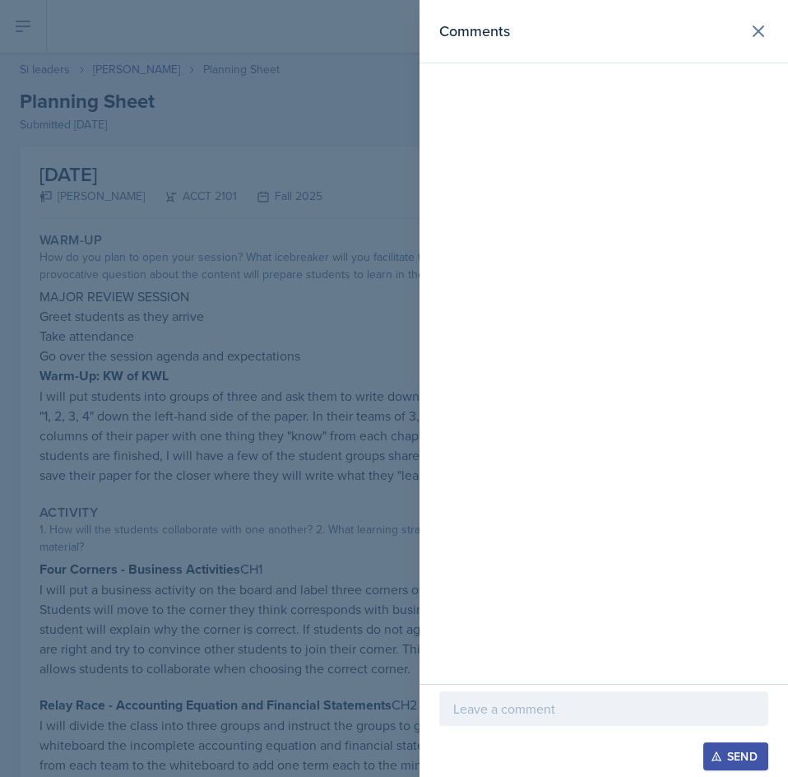
click at [625, 722] on div at bounding box center [603, 708] width 329 height 35
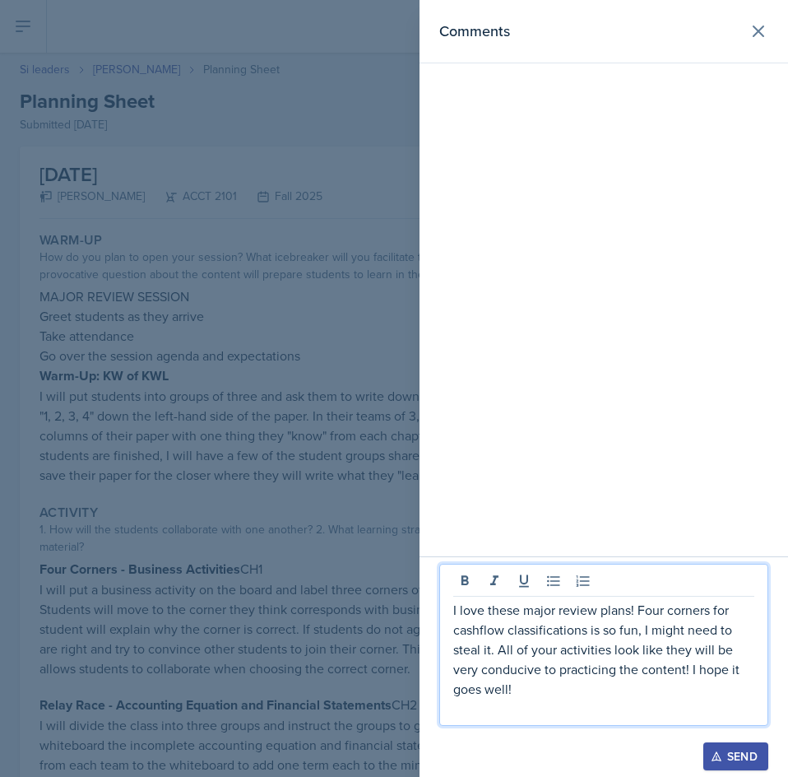
click at [725, 753] on div "Send" at bounding box center [736, 756] width 44 height 13
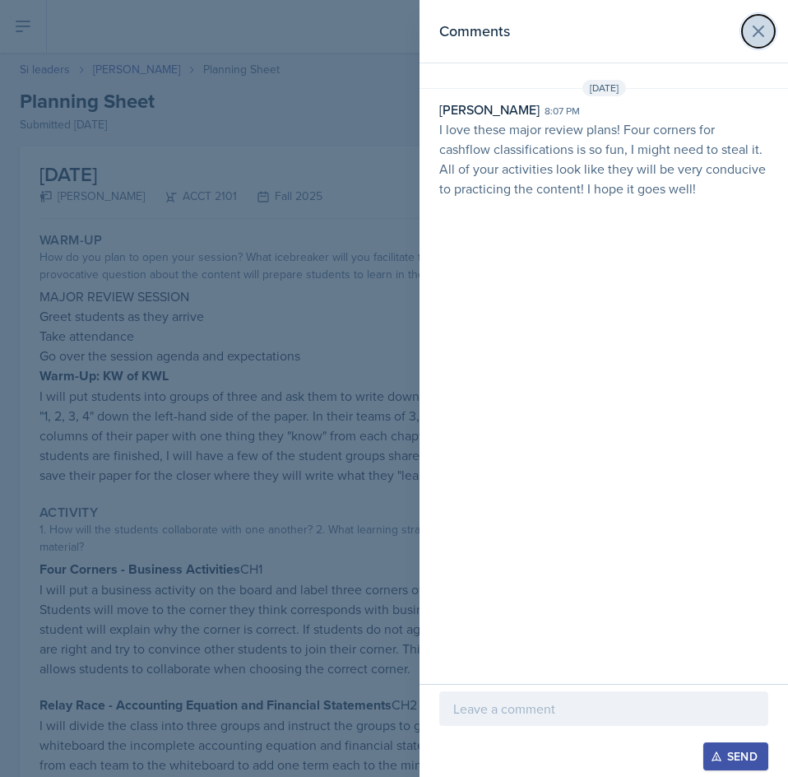
click at [760, 26] on icon at bounding box center [759, 31] width 20 height 20
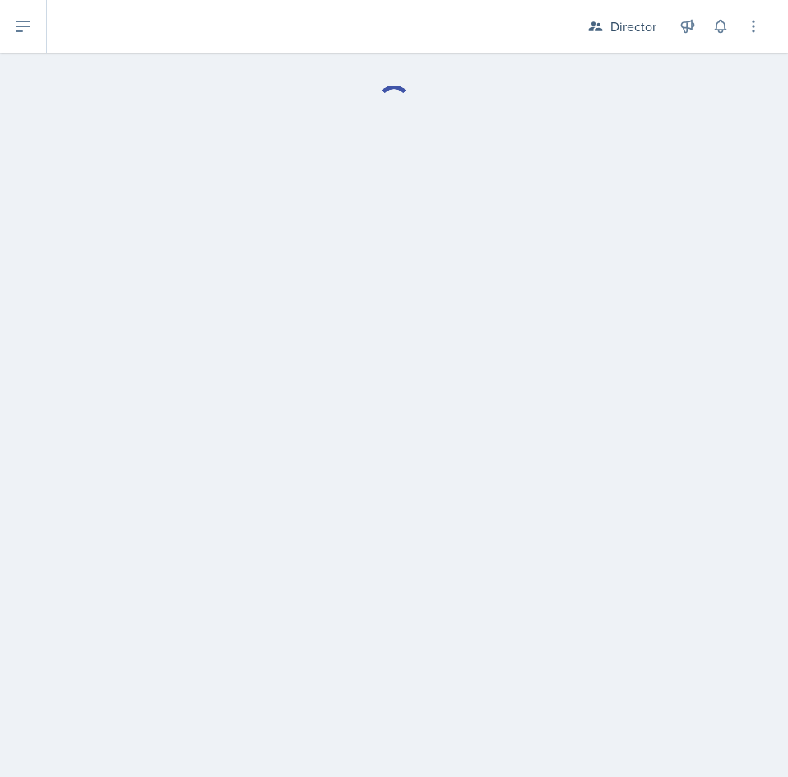
select select "Planning Sheets"
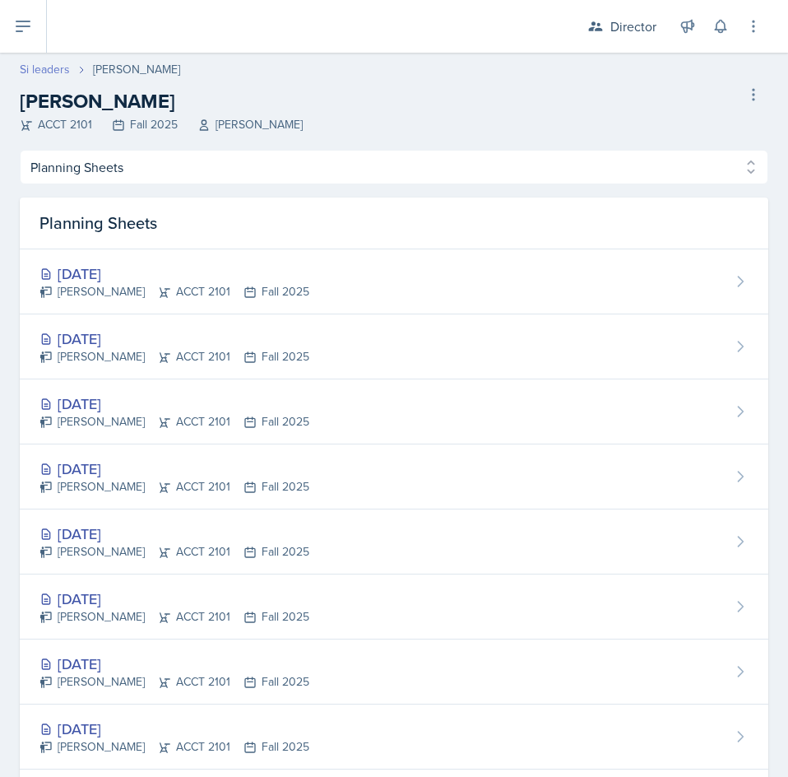
click at [44, 61] on link "Si leaders" at bounding box center [45, 69] width 50 height 17
select select "2bed604d-1099-4043-b1bc-2365e8740244"
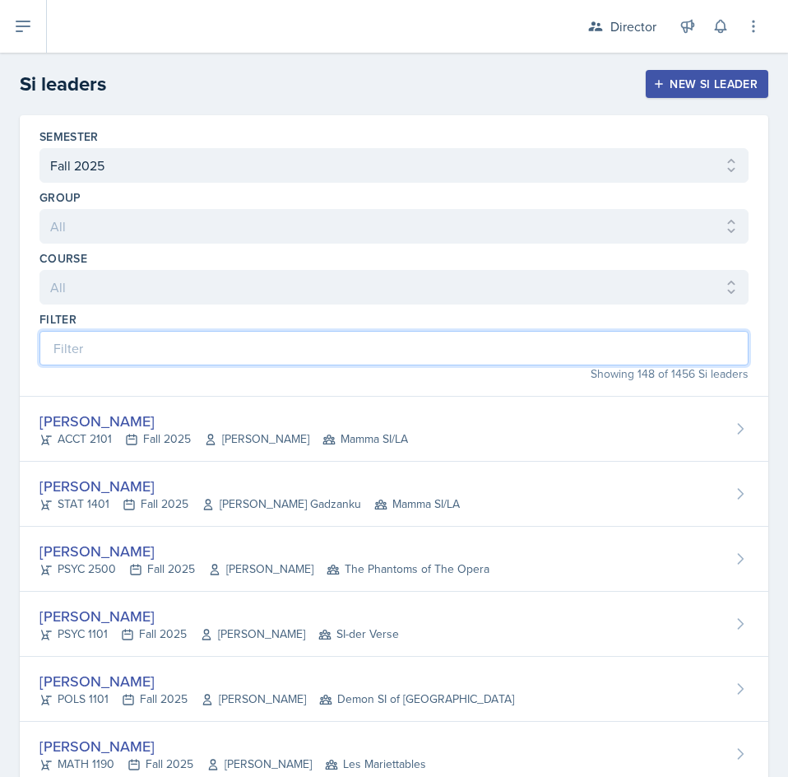
click at [325, 355] on input at bounding box center [393, 348] width 709 height 35
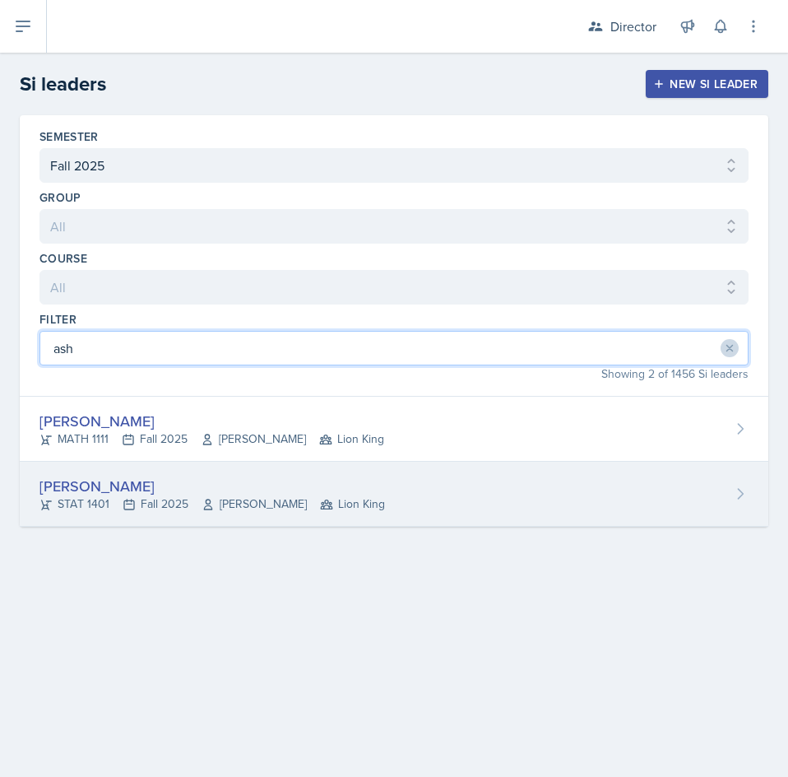
type input "ash"
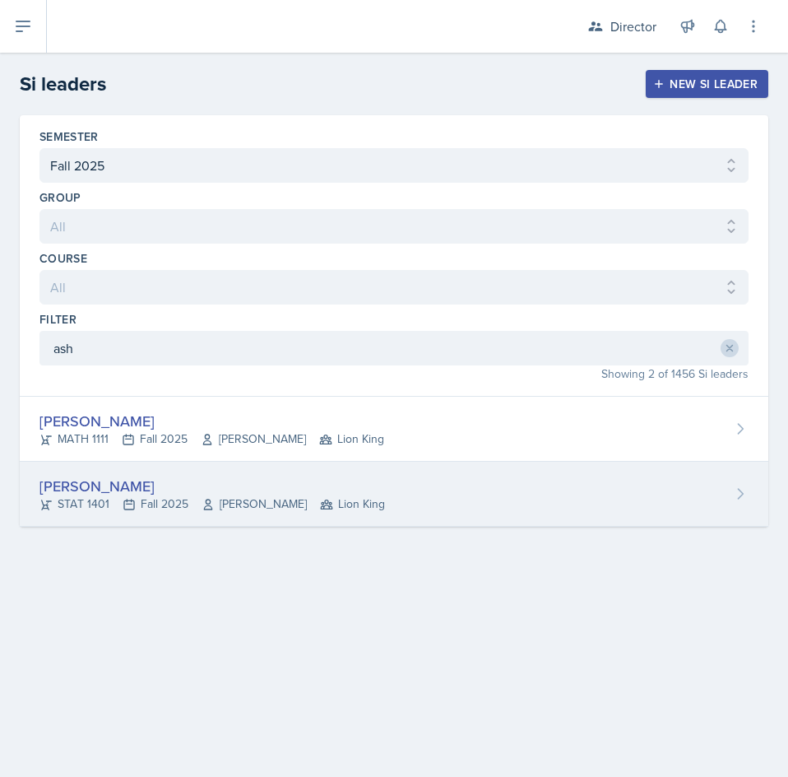
click at [251, 505] on span "[PERSON_NAME]" at bounding box center [254, 503] width 105 height 17
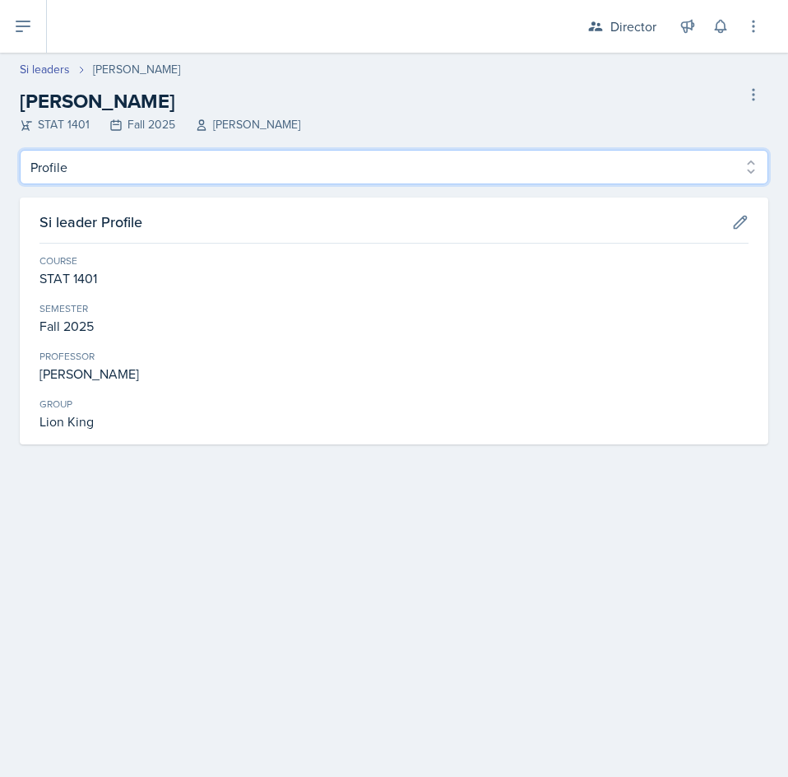
click at [512, 165] on select "Profile Planning Sheets Observation Forms Uploads" at bounding box center [394, 167] width 749 height 35
select select "Planning Sheets"
click at [20, 150] on select "Profile Planning Sheets Observation Forms Uploads" at bounding box center [394, 167] width 749 height 35
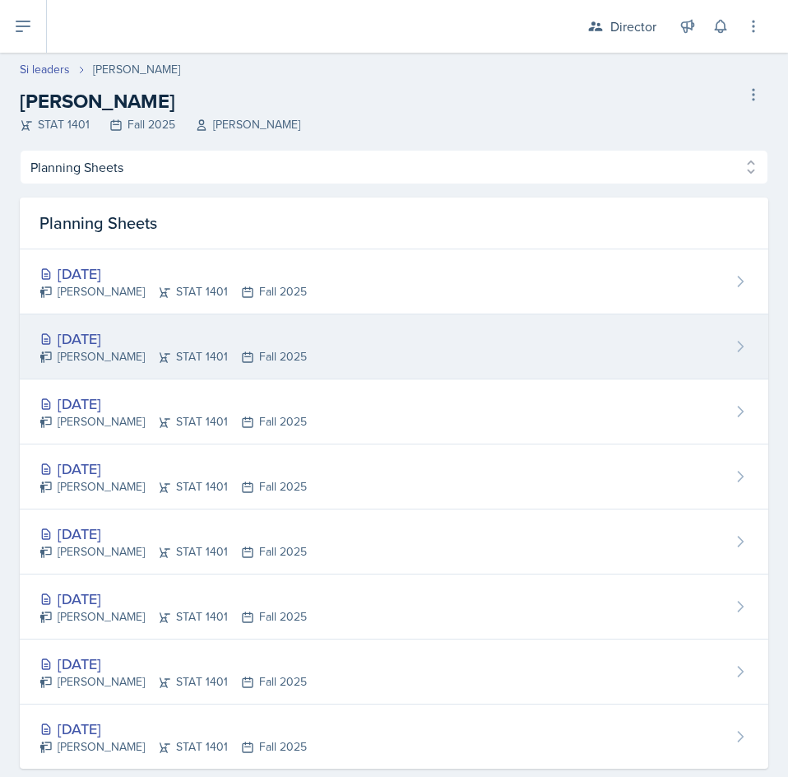
click at [276, 353] on div "[PERSON_NAME] STAT 1401 Fall 2025" at bounding box center [172, 356] width 267 height 17
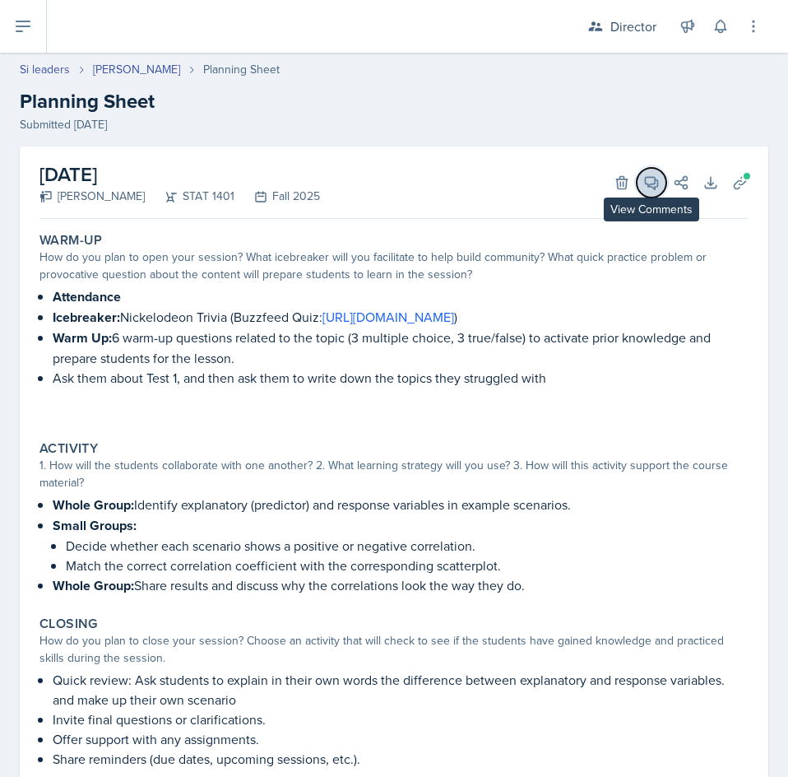
click at [643, 186] on icon at bounding box center [651, 182] width 16 height 16
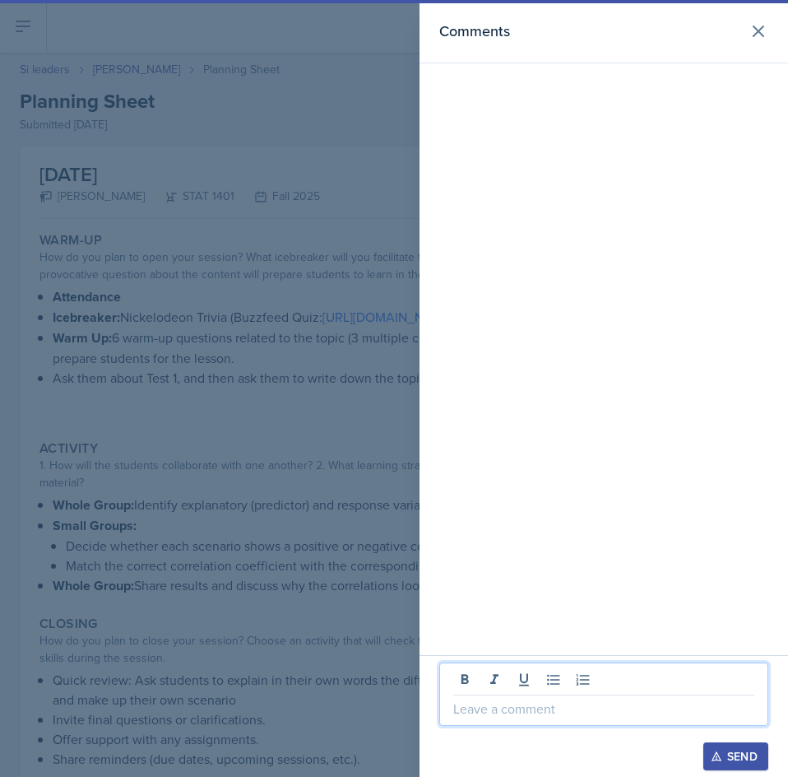
click at [632, 704] on p at bounding box center [603, 709] width 301 height 20
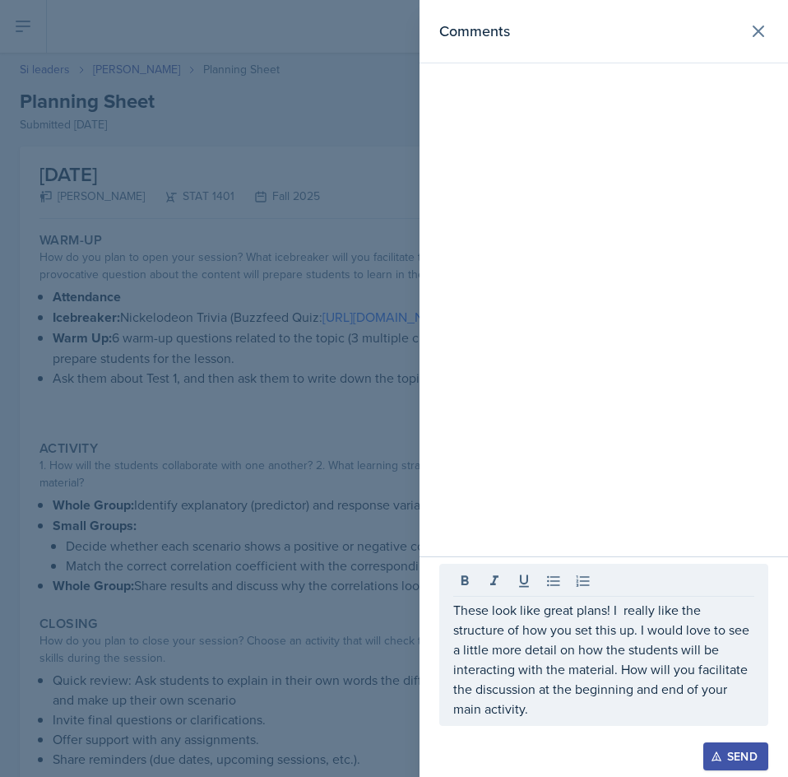
click at [736, 751] on div "Send" at bounding box center [736, 756] width 44 height 13
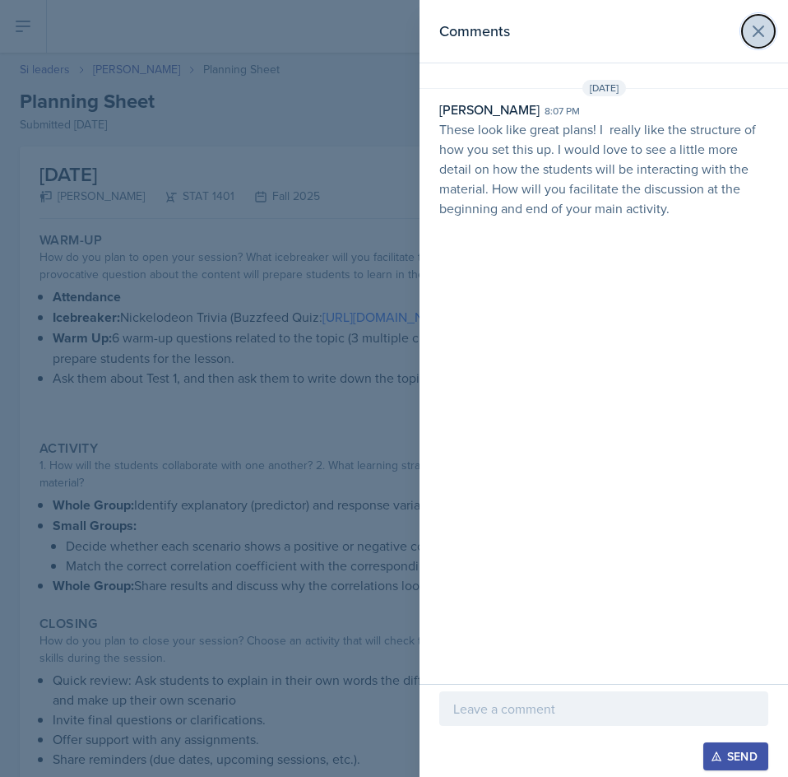
click at [755, 24] on icon at bounding box center [759, 31] width 20 height 20
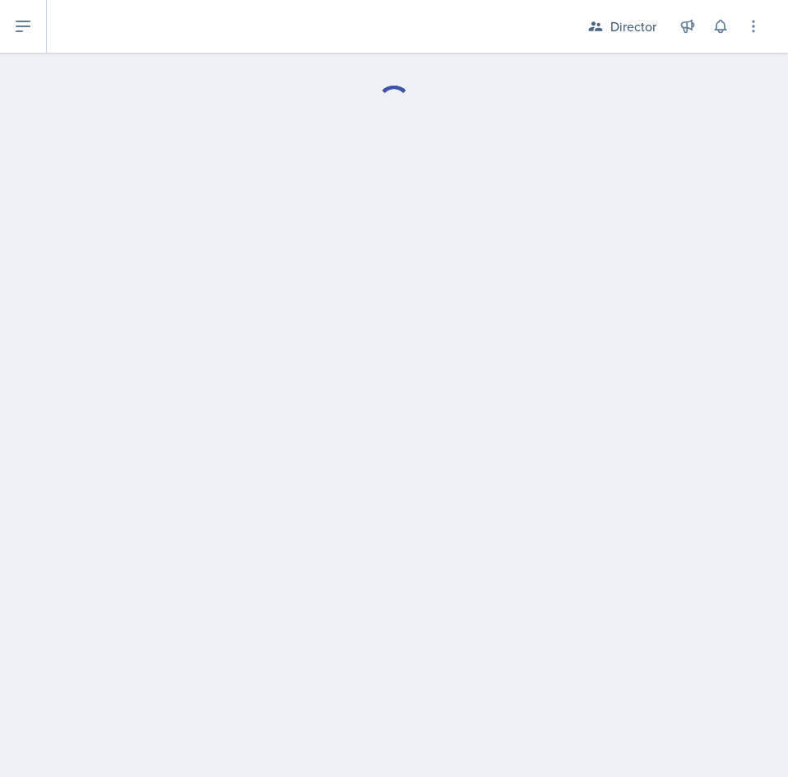
select select "Planning Sheets"
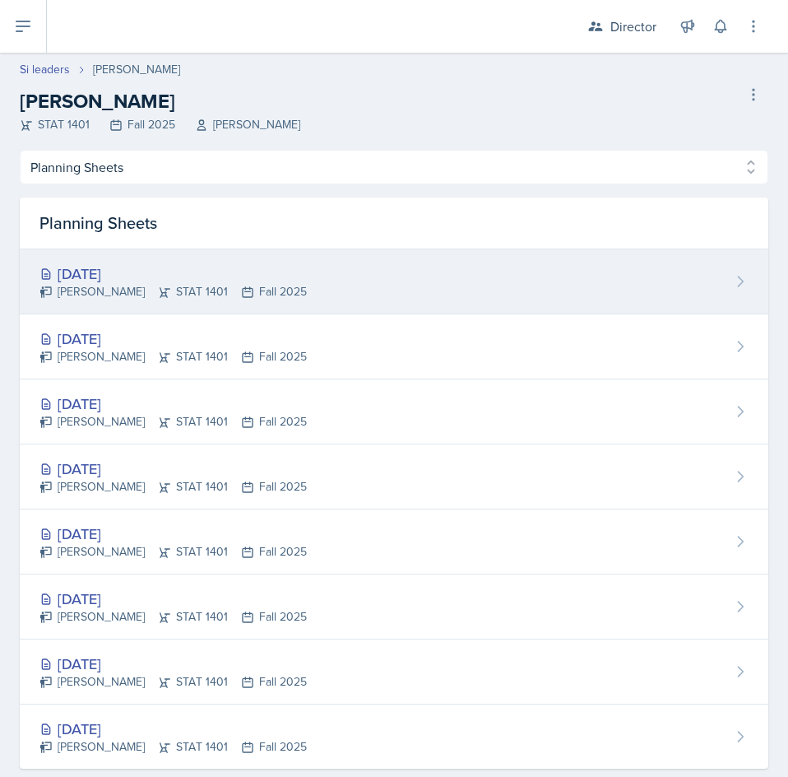
click at [694, 287] on div "[DATE] [PERSON_NAME] STAT 1401 Fall 2025" at bounding box center [394, 281] width 749 height 65
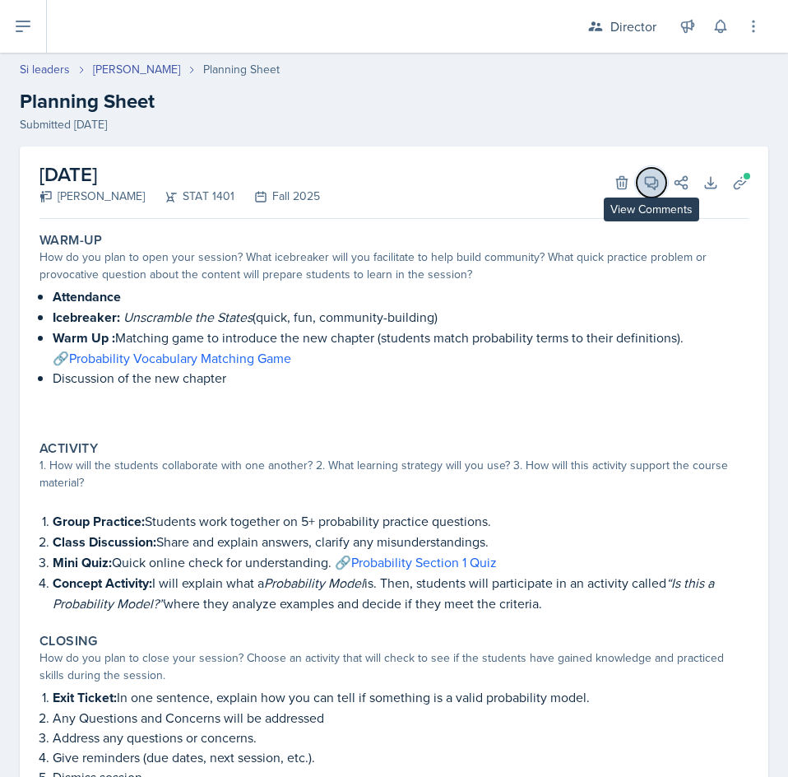
click at [637, 184] on button "View Comments" at bounding box center [652, 183] width 30 height 30
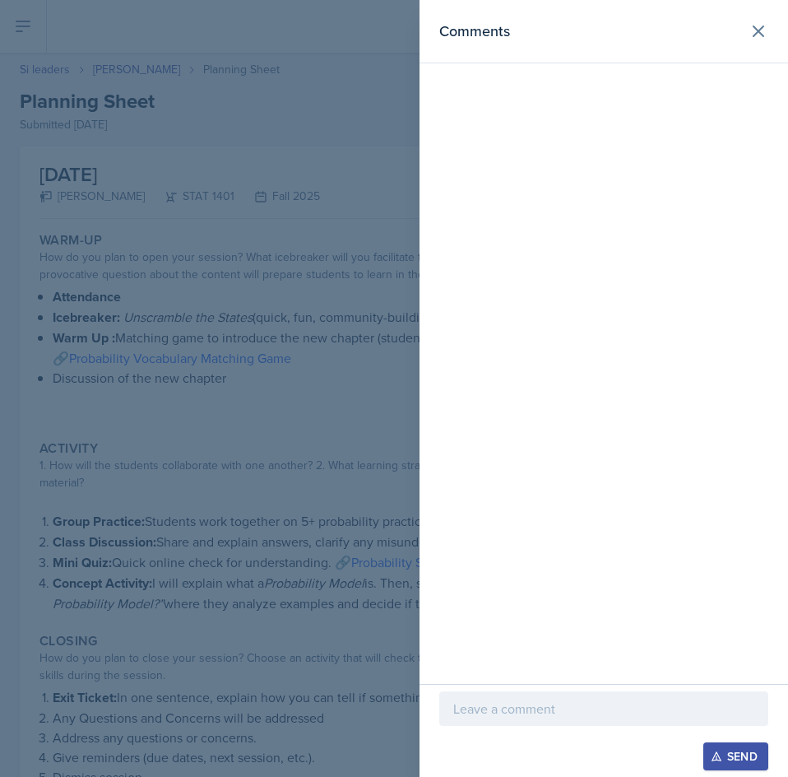
click at [597, 716] on p at bounding box center [603, 709] width 301 height 20
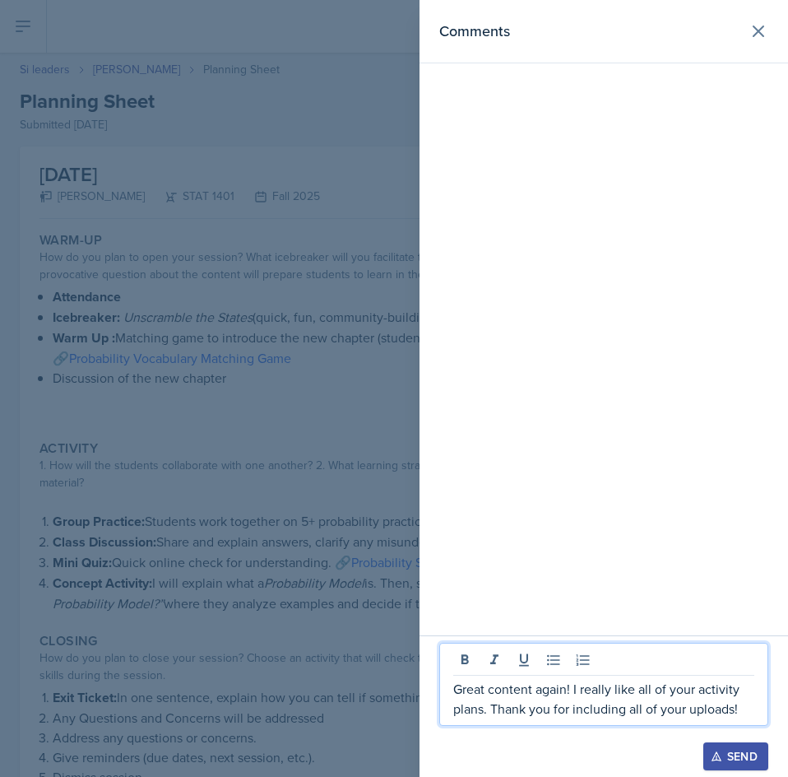
click at [732, 750] on div "Send" at bounding box center [736, 756] width 44 height 13
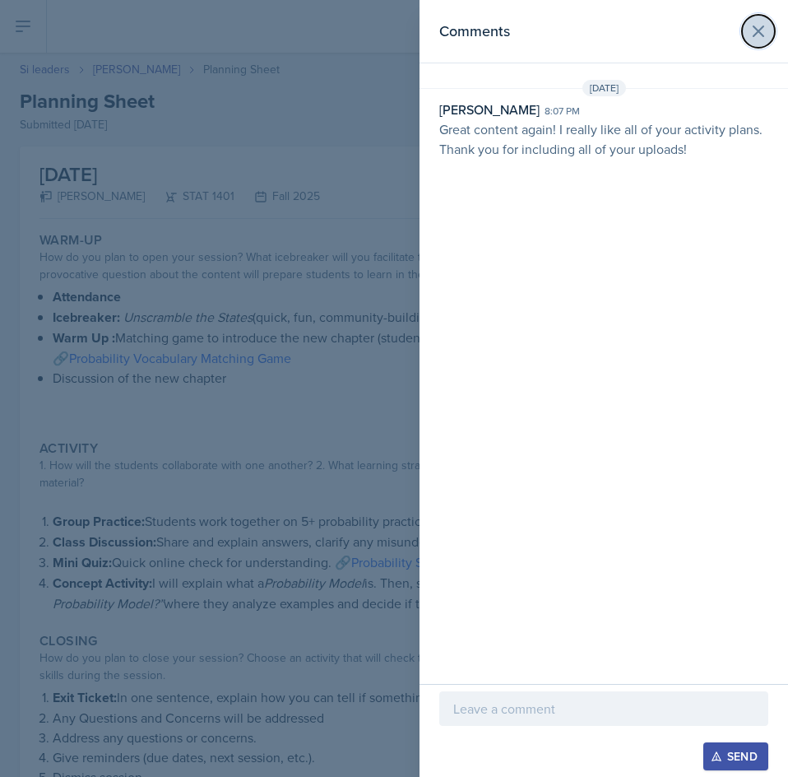
click at [747, 28] on button at bounding box center [758, 31] width 33 height 33
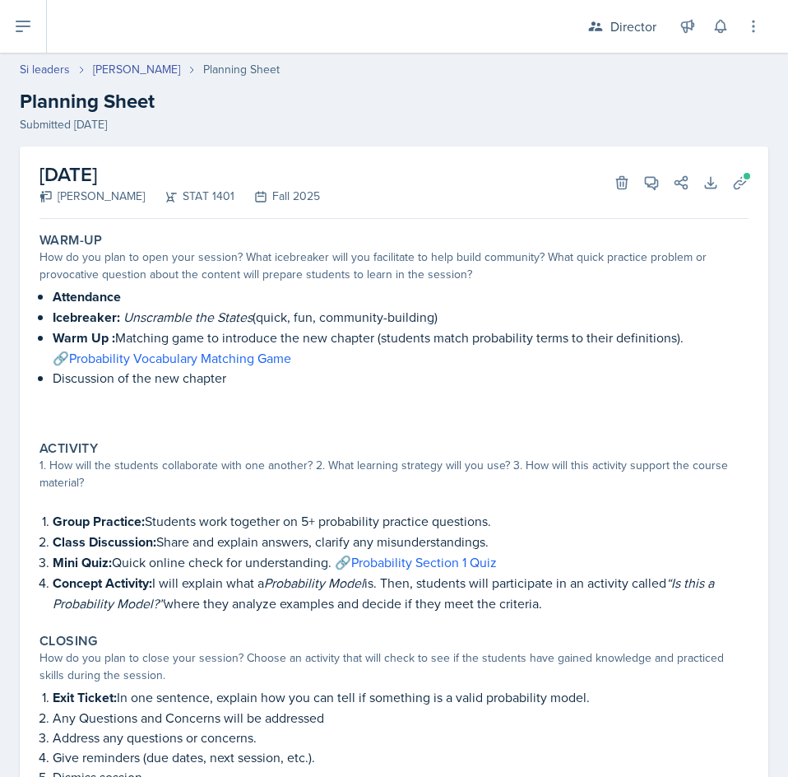
select select "Planning Sheets"
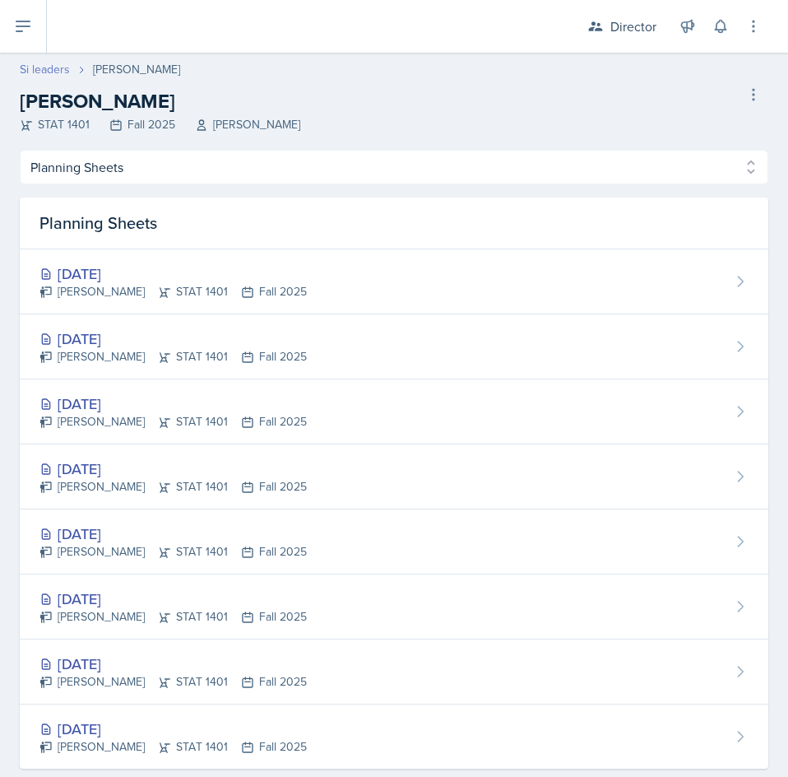
click at [40, 68] on link "Si leaders" at bounding box center [45, 69] width 50 height 17
select select "2bed604d-1099-4043-b1bc-2365e8740244"
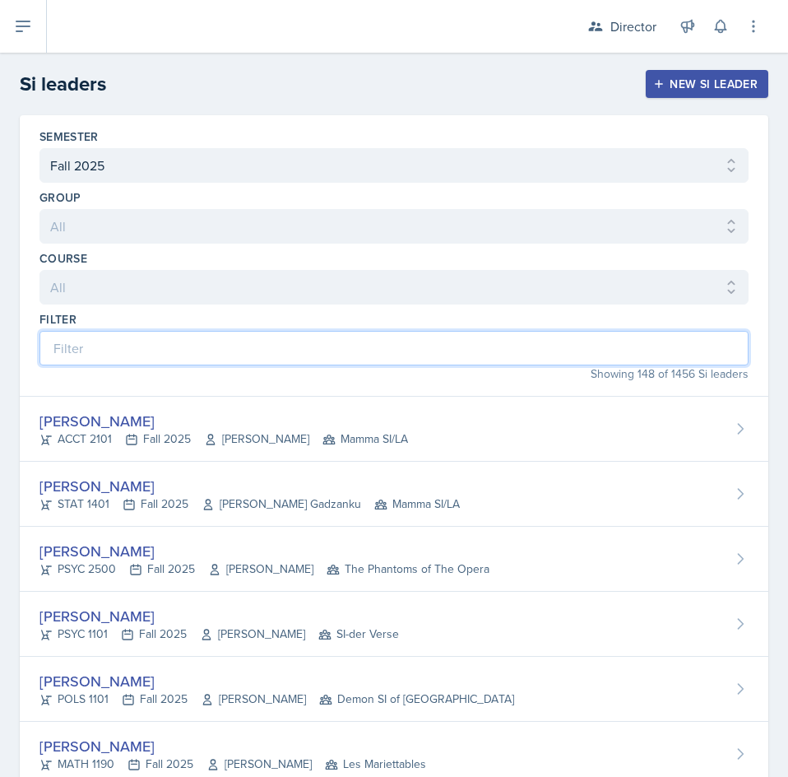
click at [358, 345] on input at bounding box center [393, 348] width 709 height 35
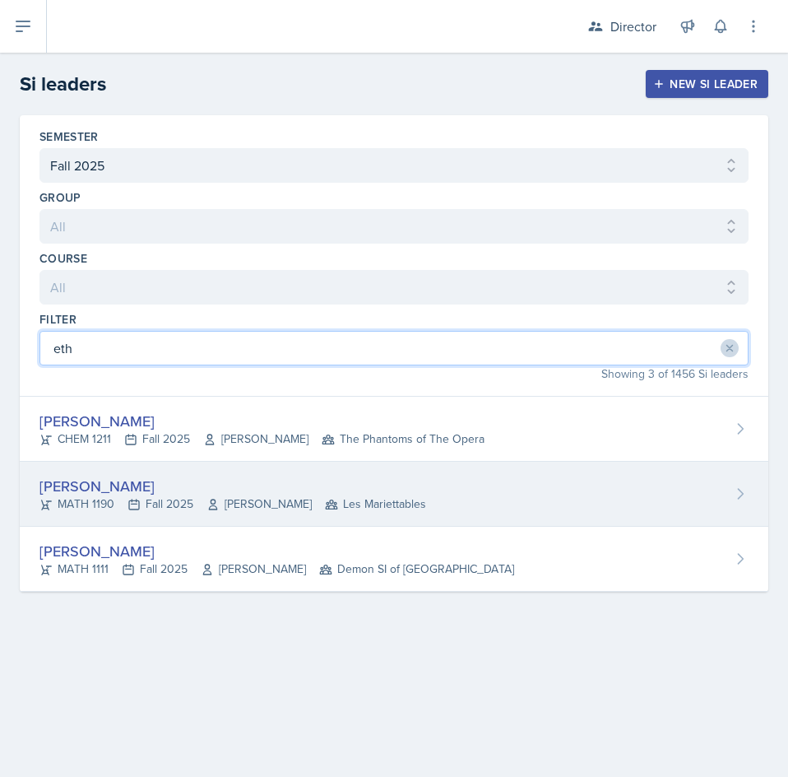
type input "eth"
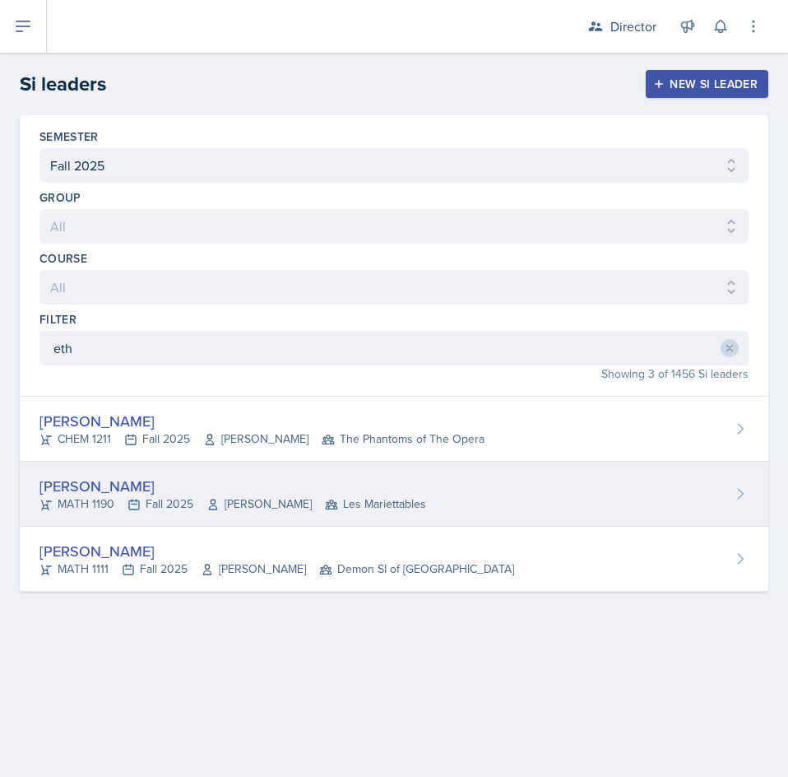
click at [247, 476] on div "[PERSON_NAME]" at bounding box center [232, 486] width 387 height 22
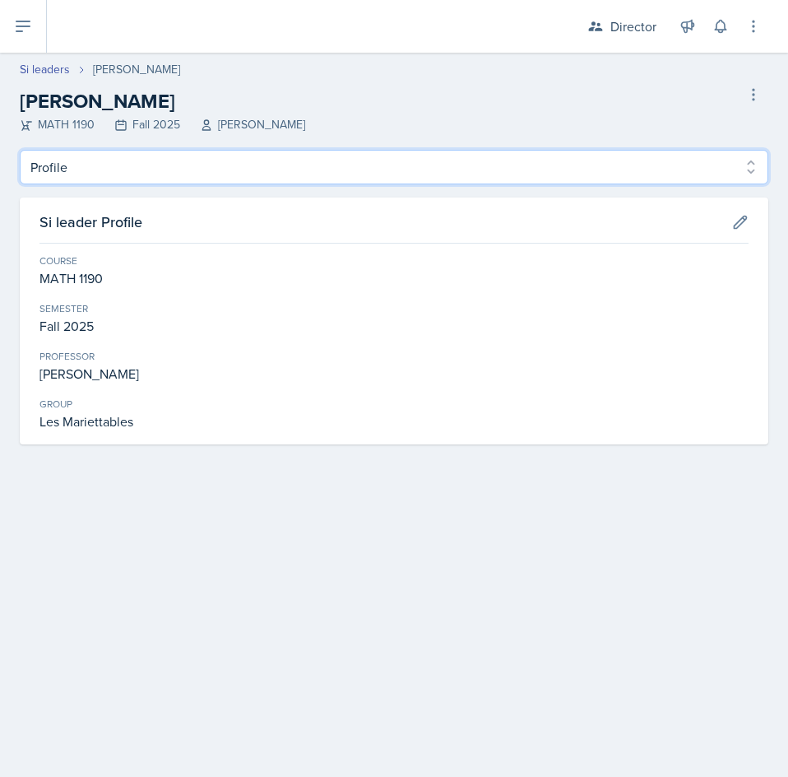
drag, startPoint x: 257, startPoint y: 159, endPoint x: 252, endPoint y: 178, distance: 19.6
click at [257, 159] on select "Profile Planning Sheets Observation Forms Uploads" at bounding box center [394, 167] width 749 height 35
select select "Planning Sheets"
click at [20, 150] on select "Profile Planning Sheets Observation Forms Uploads" at bounding box center [394, 167] width 749 height 35
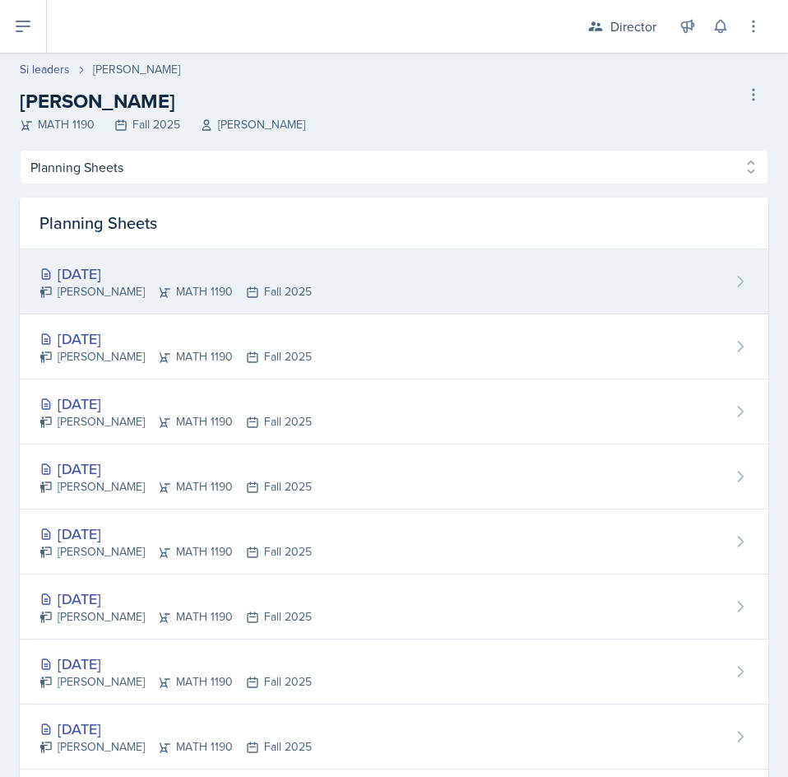
click at [416, 300] on div "[DATE] [PERSON_NAME] MATH 1190 Fall 2025" at bounding box center [394, 281] width 749 height 65
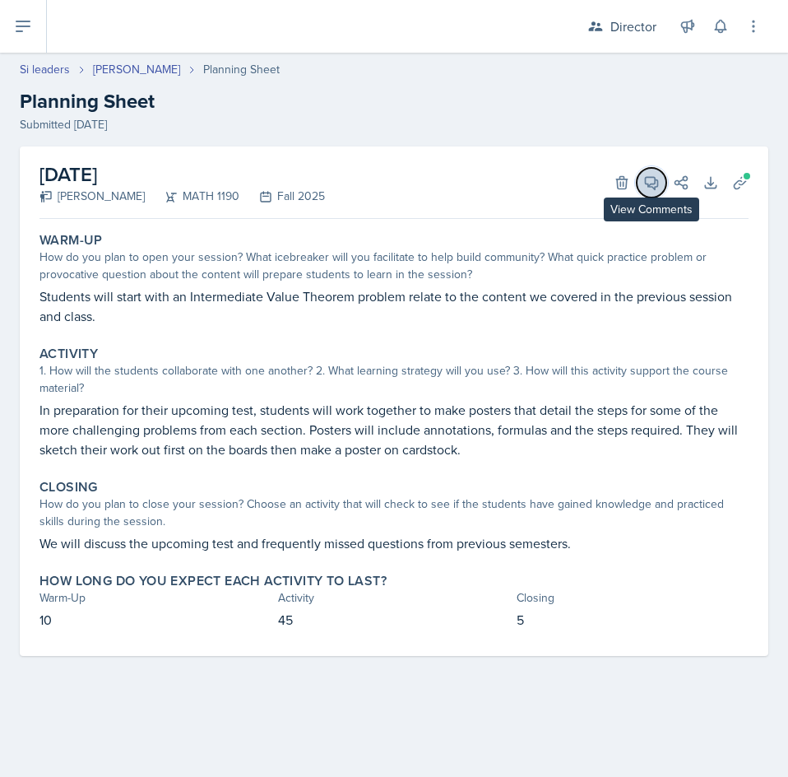
click at [649, 185] on icon at bounding box center [652, 183] width 12 height 12
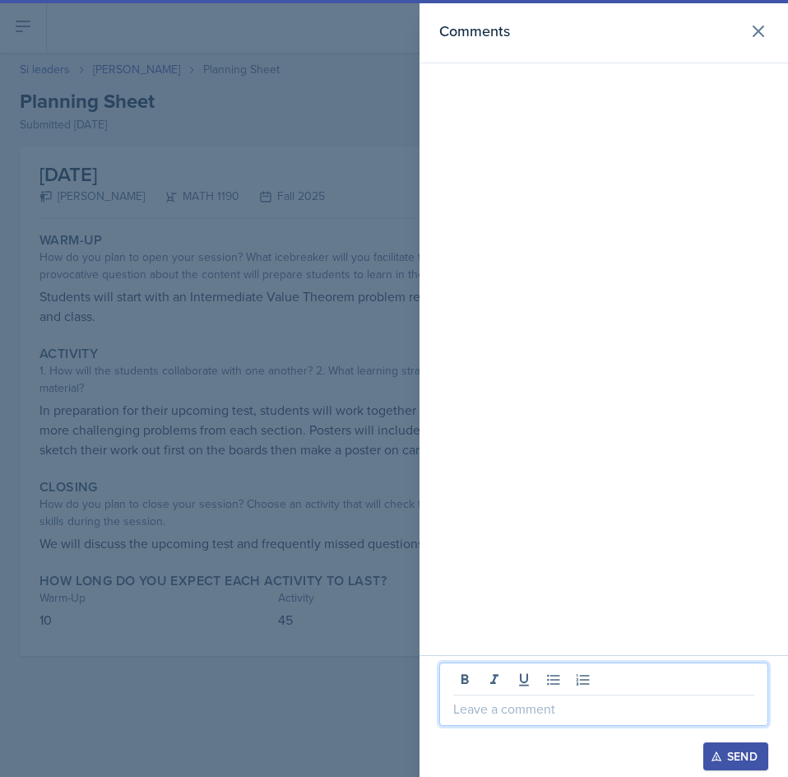
click at [566, 701] on p at bounding box center [603, 709] width 301 height 20
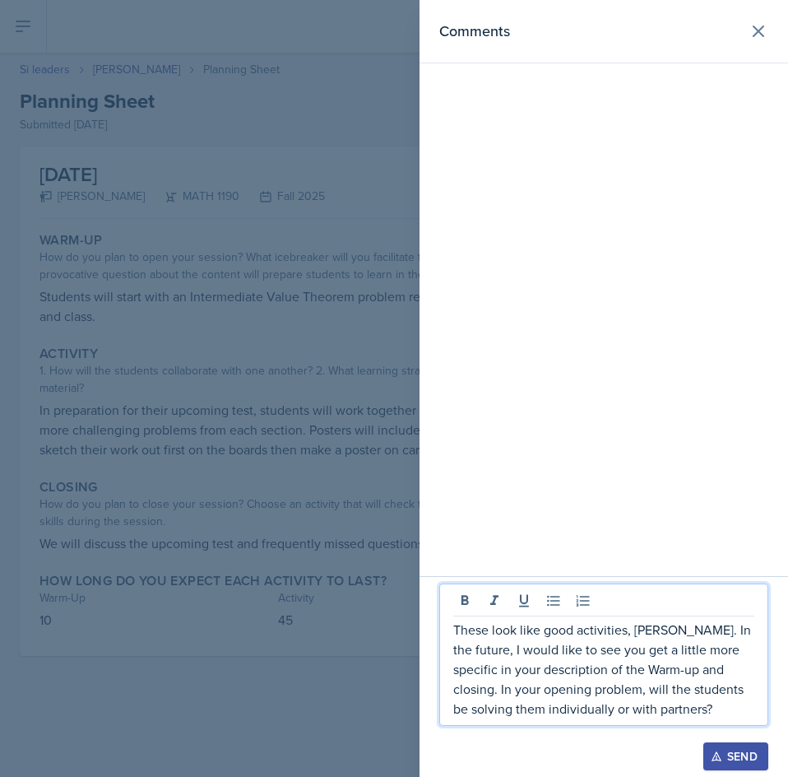
click at [731, 752] on div "Send" at bounding box center [736, 756] width 44 height 13
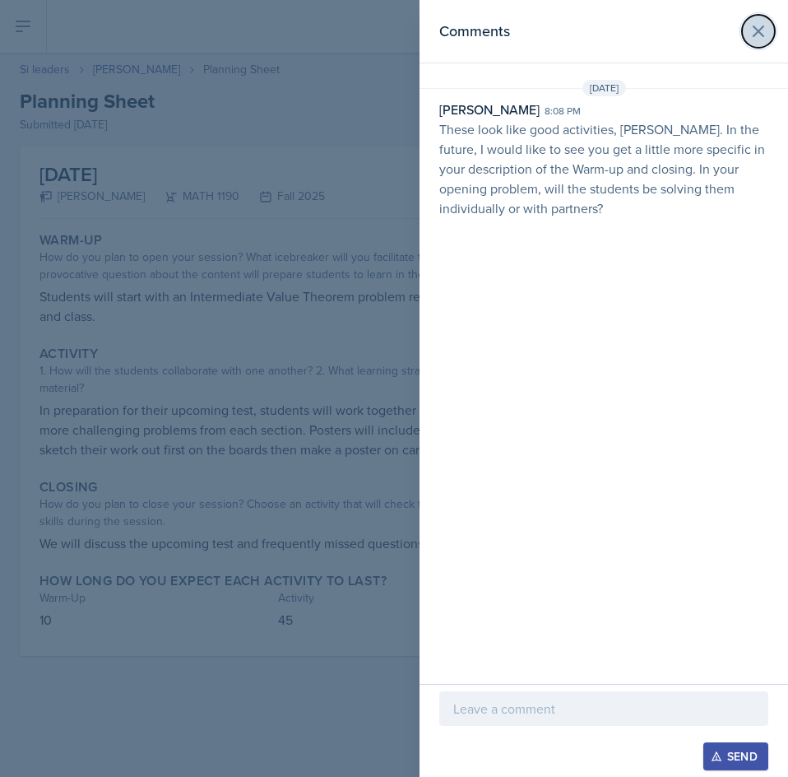
click at [747, 33] on button at bounding box center [758, 31] width 33 height 33
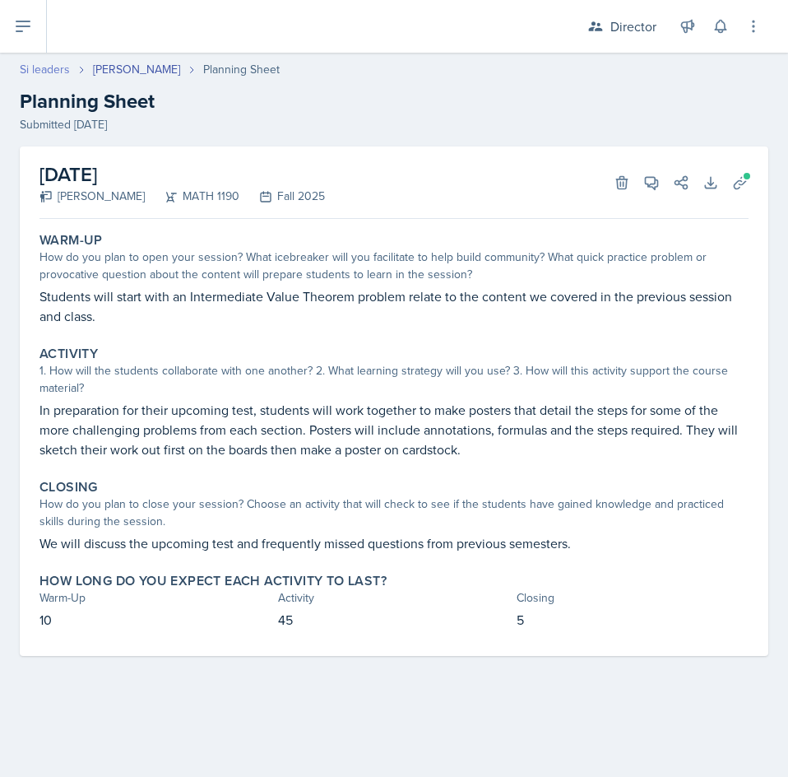
click at [42, 64] on link "Si leaders" at bounding box center [45, 69] width 50 height 17
select select "2bed604d-1099-4043-b1bc-2365e8740244"
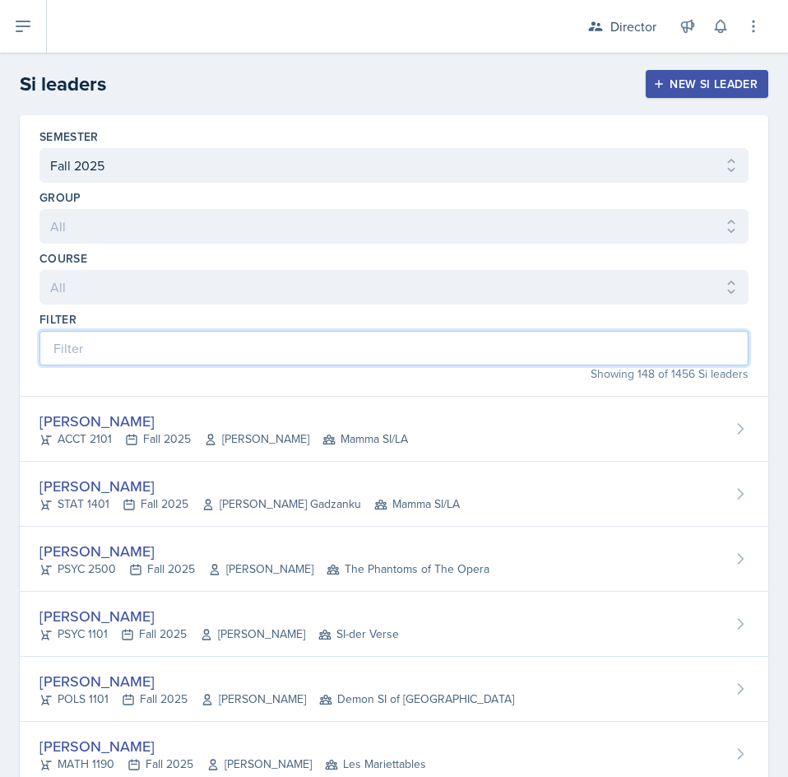
click at [249, 345] on input at bounding box center [393, 348] width 709 height 35
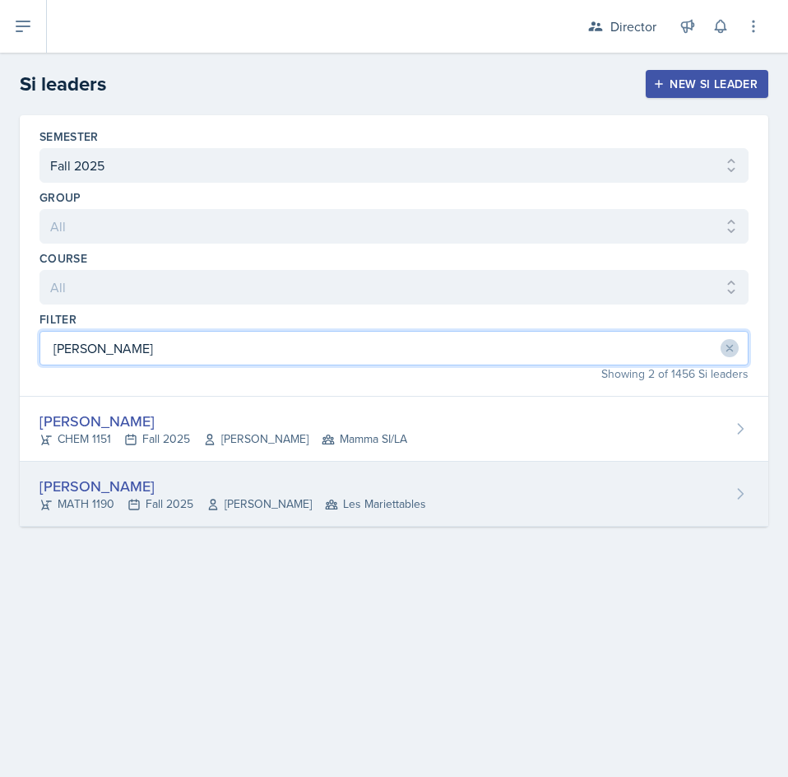
type input "[PERSON_NAME]"
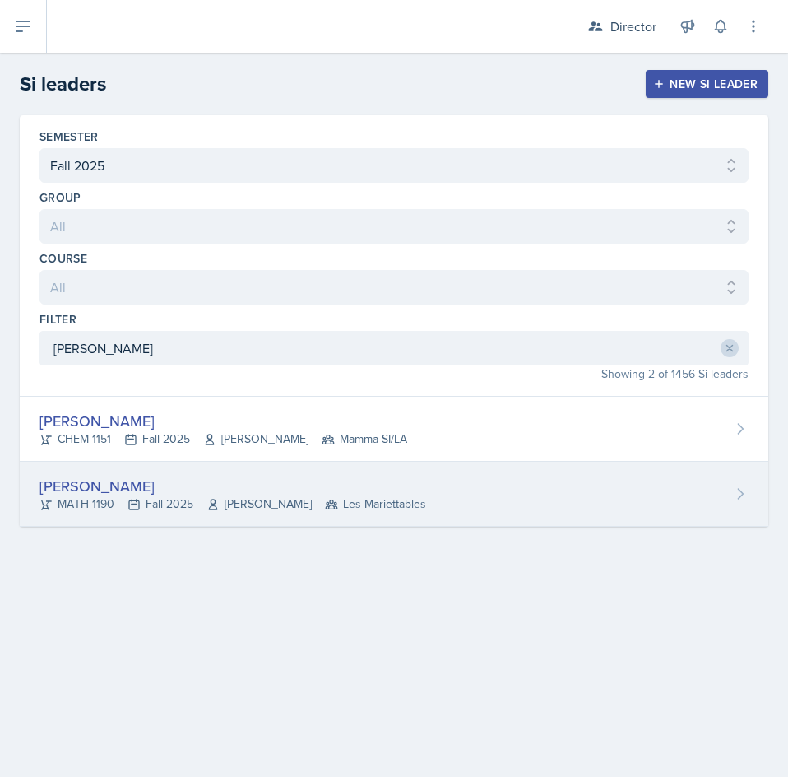
click at [304, 481] on div "[PERSON_NAME]" at bounding box center [232, 486] width 387 height 22
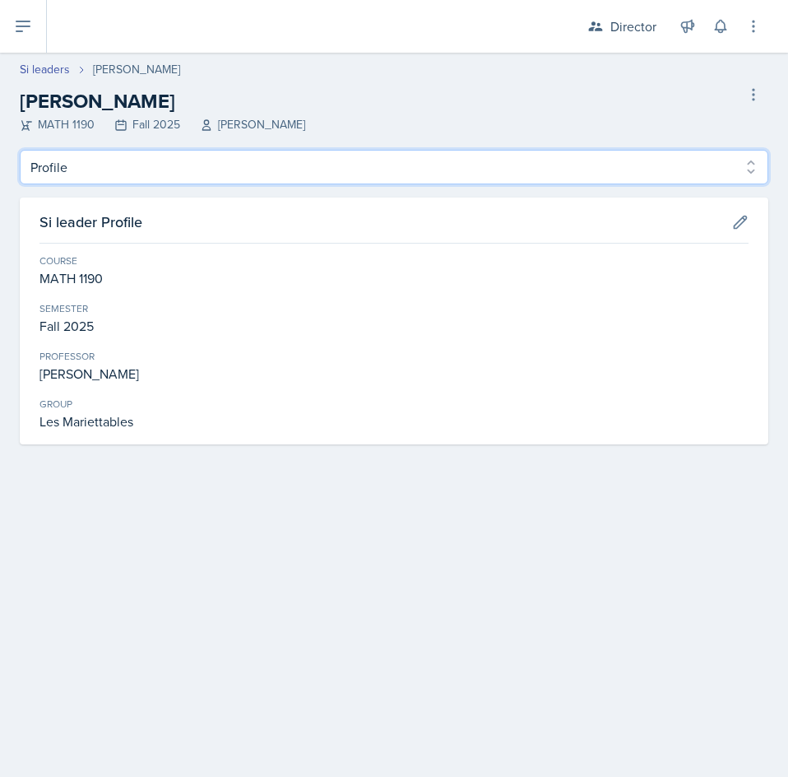
click at [189, 167] on select "Profile Planning Sheets Observation Forms Uploads" at bounding box center [394, 167] width 749 height 35
select select "Planning Sheets"
click at [20, 150] on select "Profile Planning Sheets Observation Forms Uploads" at bounding box center [394, 167] width 749 height 35
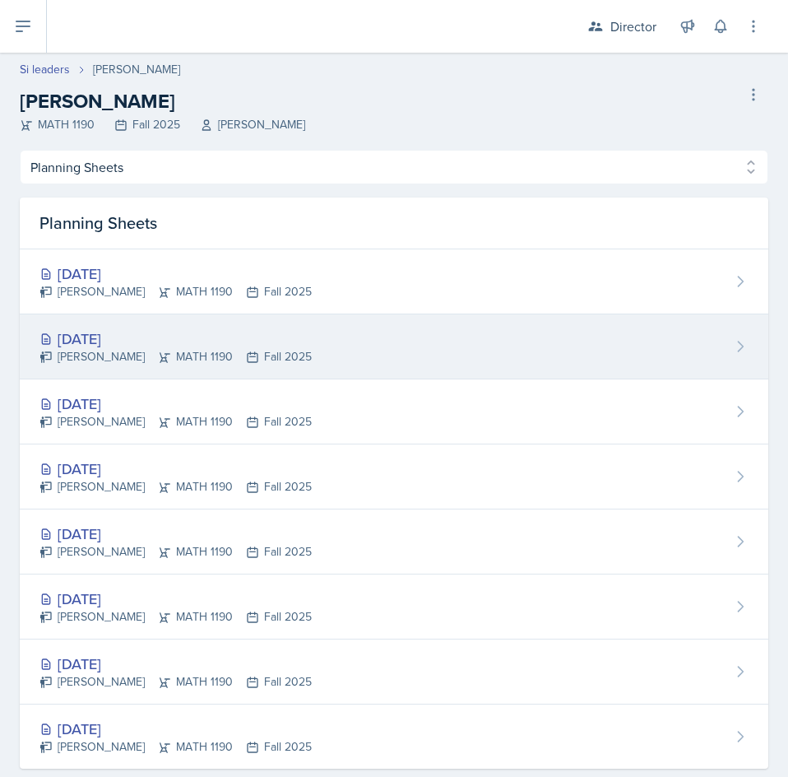
click at [517, 368] on div "[DATE] [PERSON_NAME] MATH 1190 Fall 2025" at bounding box center [394, 346] width 749 height 65
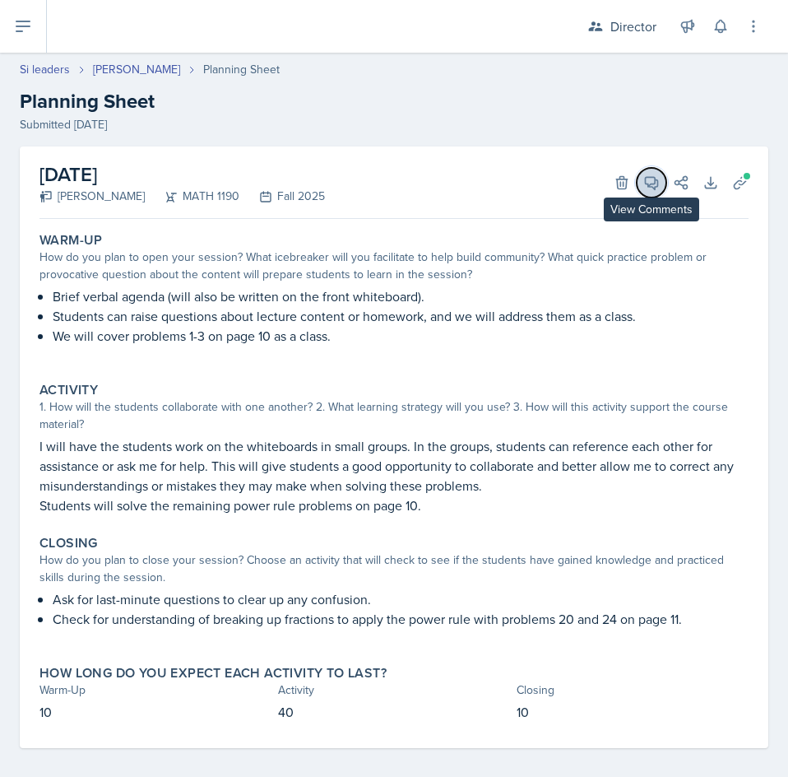
click at [637, 183] on button "View Comments" at bounding box center [652, 183] width 30 height 30
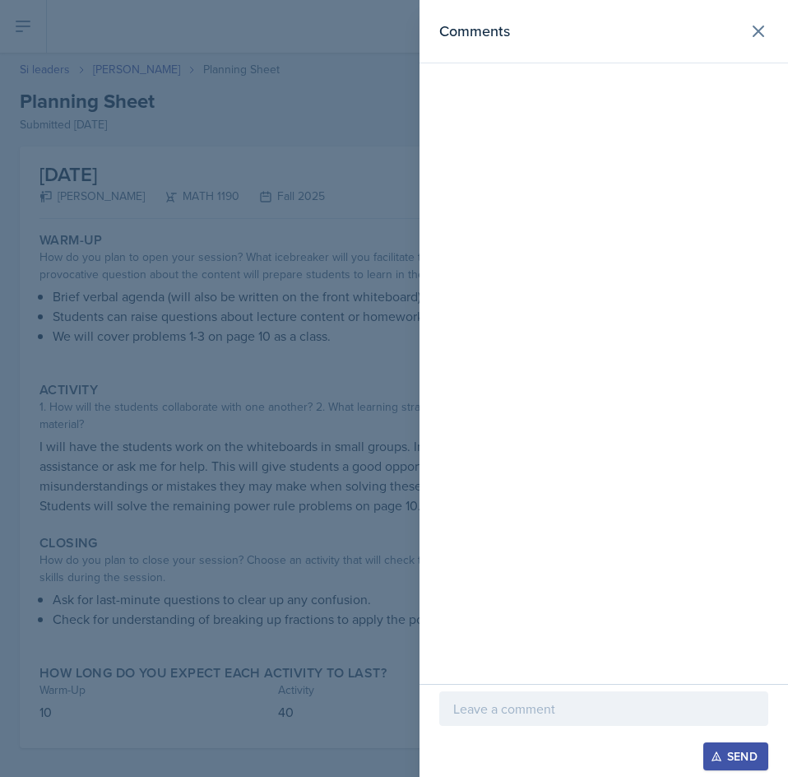
click at [569, 711] on p at bounding box center [603, 709] width 301 height 20
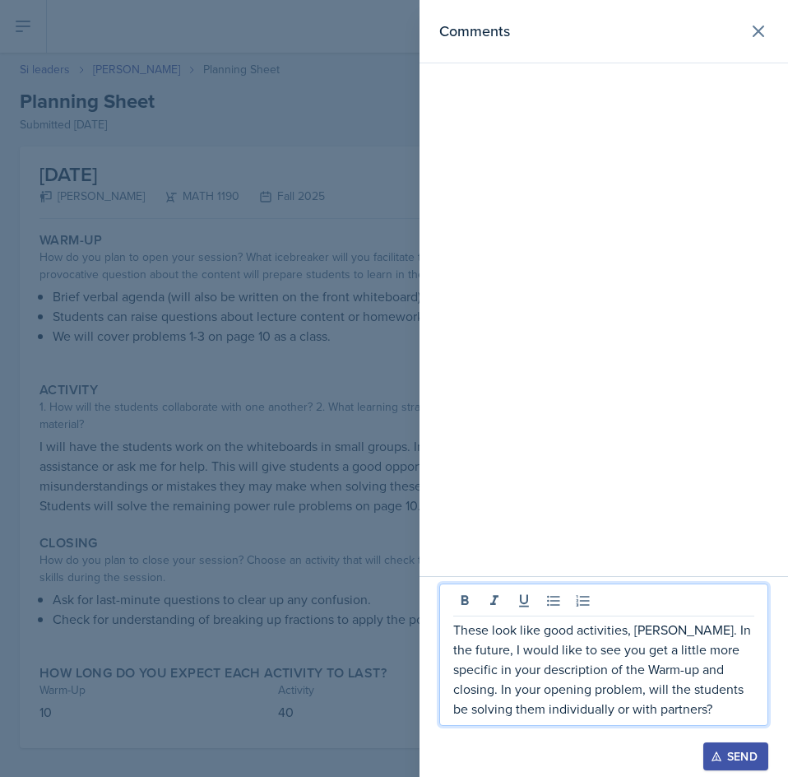
click at [720, 742] on button "Send" at bounding box center [736, 756] width 65 height 28
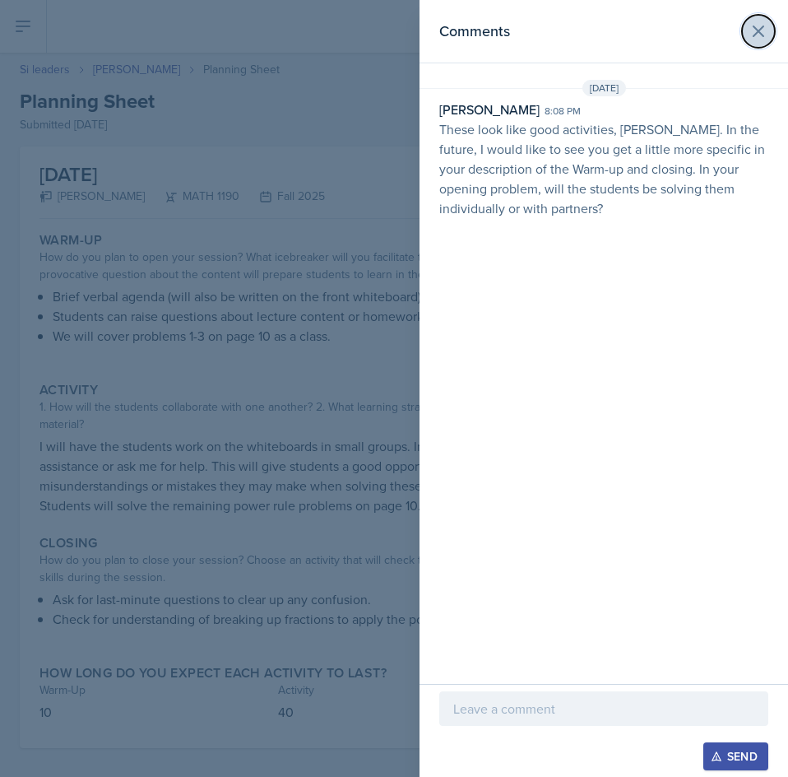
click at [758, 21] on button at bounding box center [758, 31] width 33 height 33
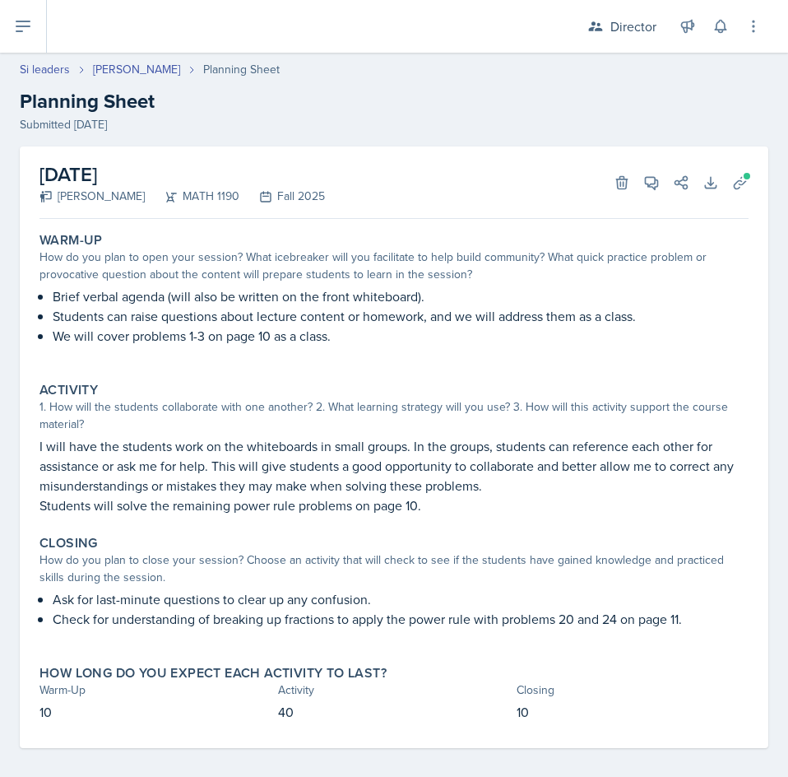
select select "Planning Sheets"
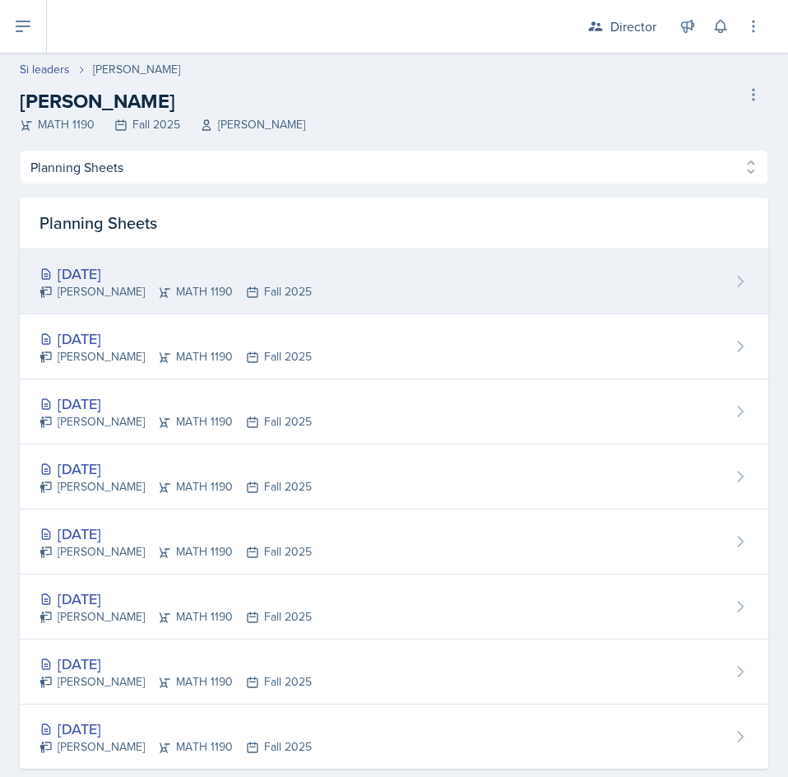
click at [406, 267] on div "[DATE] [PERSON_NAME] MATH 1190 Fall 2025" at bounding box center [394, 281] width 749 height 65
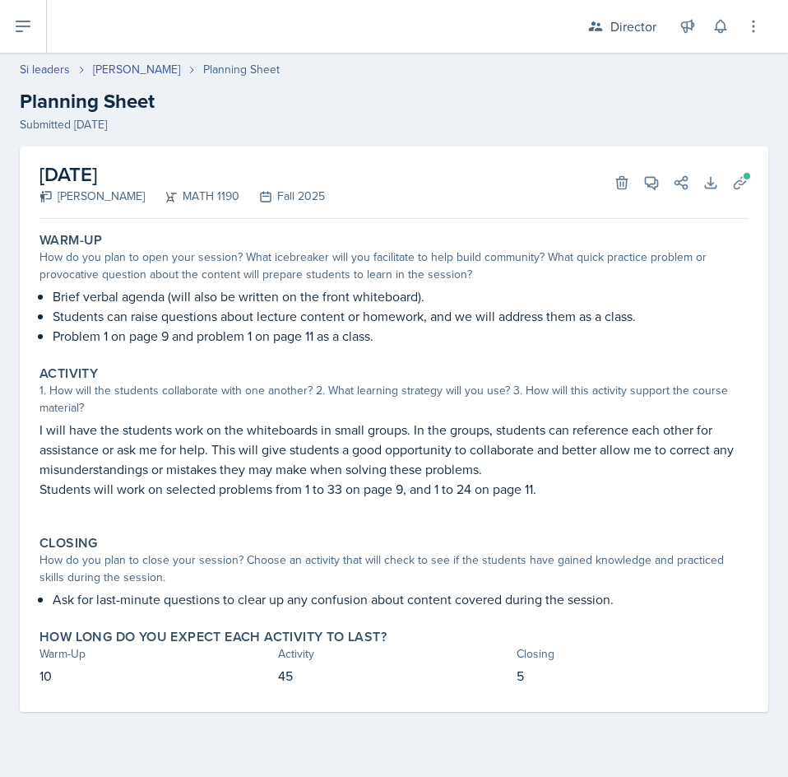
select select "Planning Sheets"
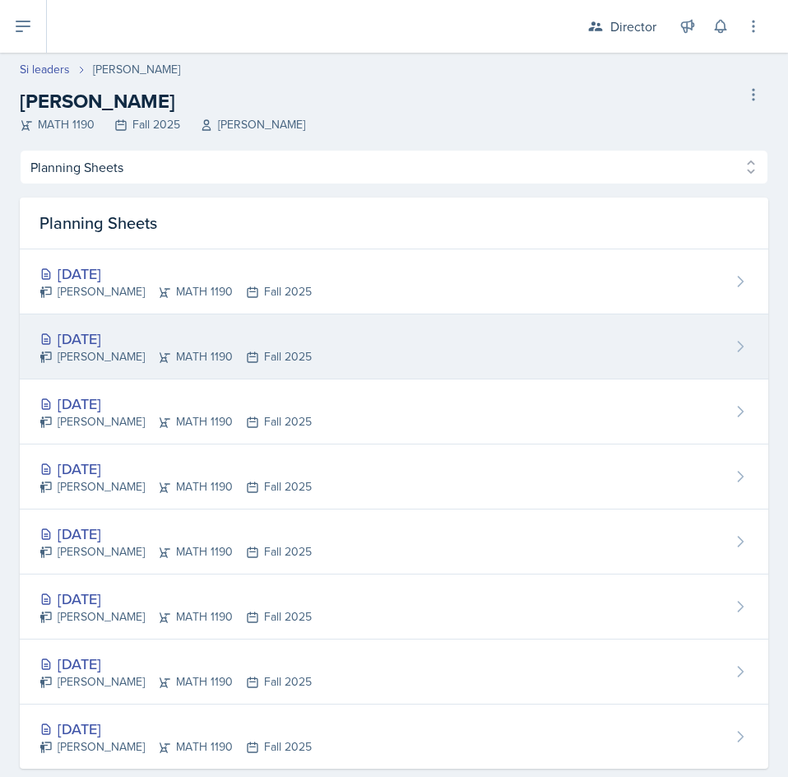
click at [327, 332] on div "[DATE] [PERSON_NAME] MATH 1190 Fall 2025" at bounding box center [394, 346] width 749 height 65
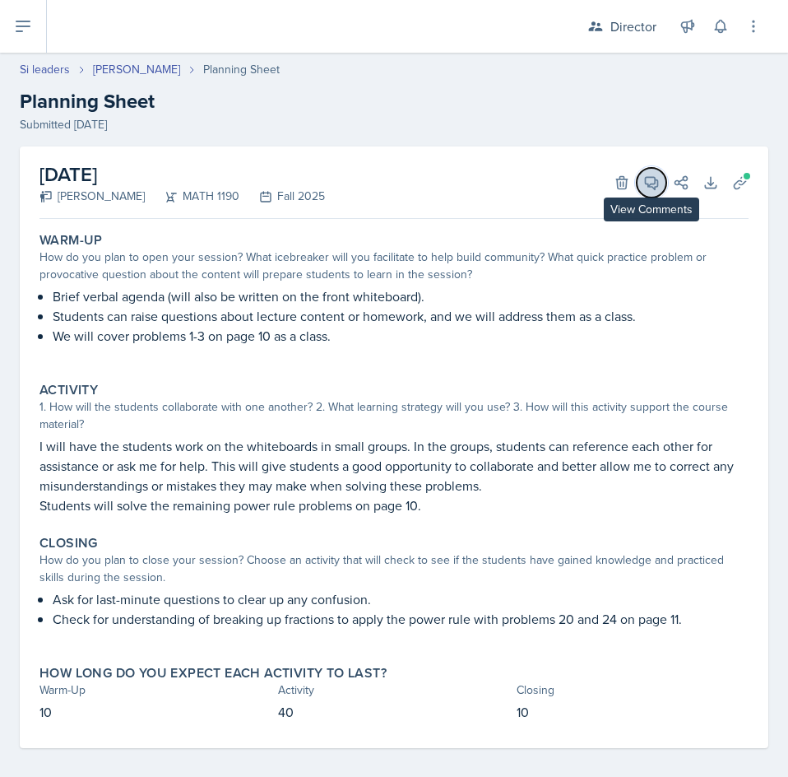
click at [646, 188] on icon at bounding box center [652, 183] width 12 height 12
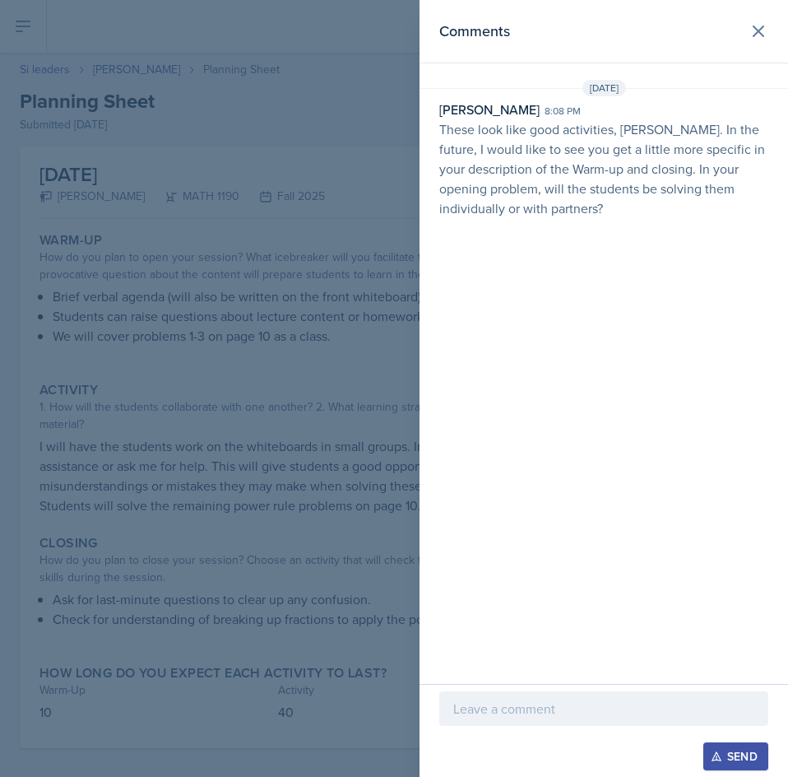
drag, startPoint x: 528, startPoint y: 195, endPoint x: 560, endPoint y: 166, distance: 43.1
click at [531, 193] on p "These look like good activities, [PERSON_NAME]. In the future, I would like to …" at bounding box center [603, 168] width 329 height 99
select select "Planning Sheets"
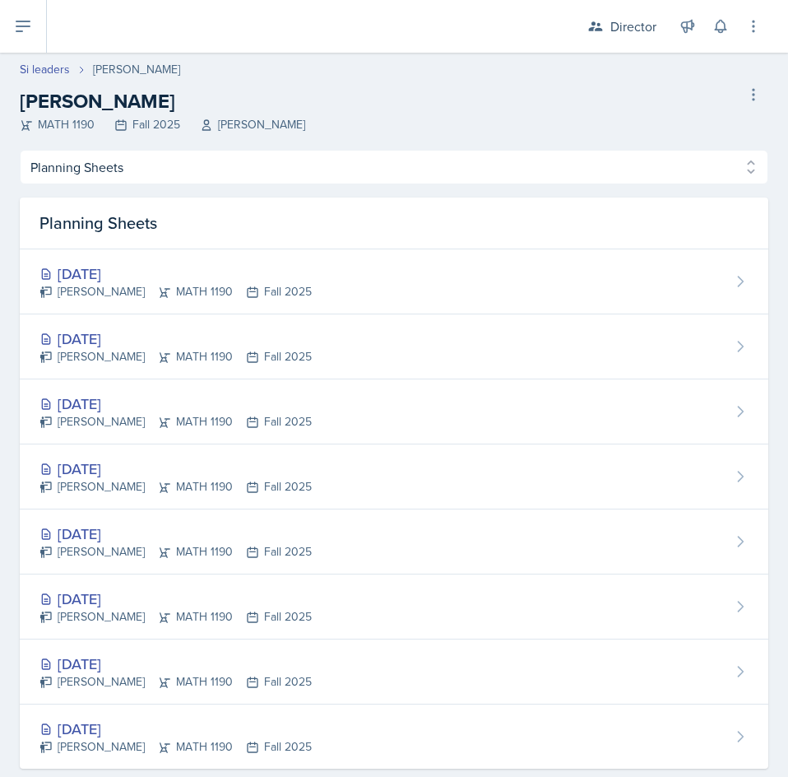
select select "2bed604d-1099-4043-b1bc-2365e8740244"
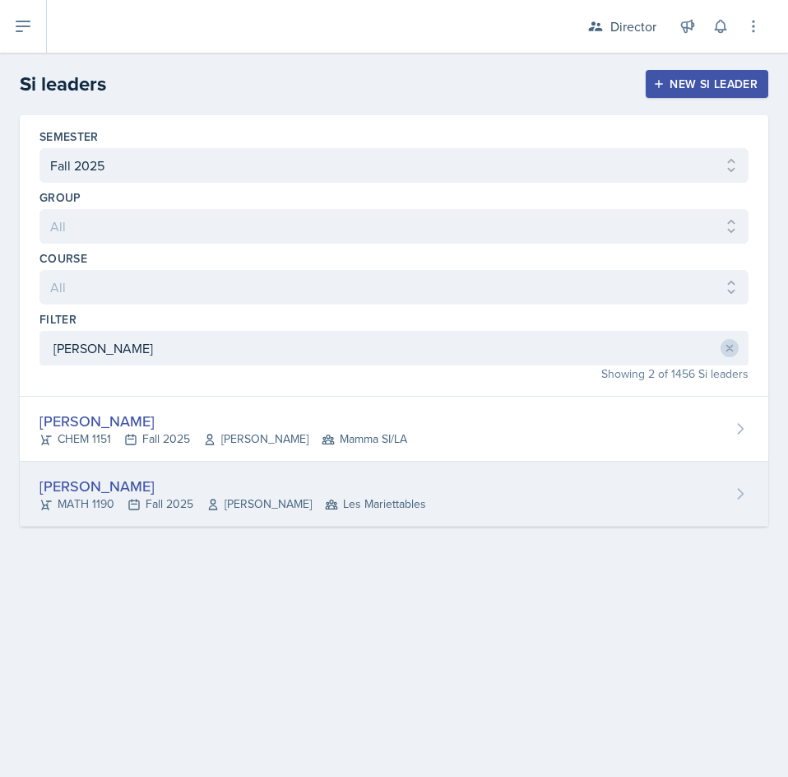
click at [325, 498] on span "Les Mariettables" at bounding box center [375, 503] width 101 height 17
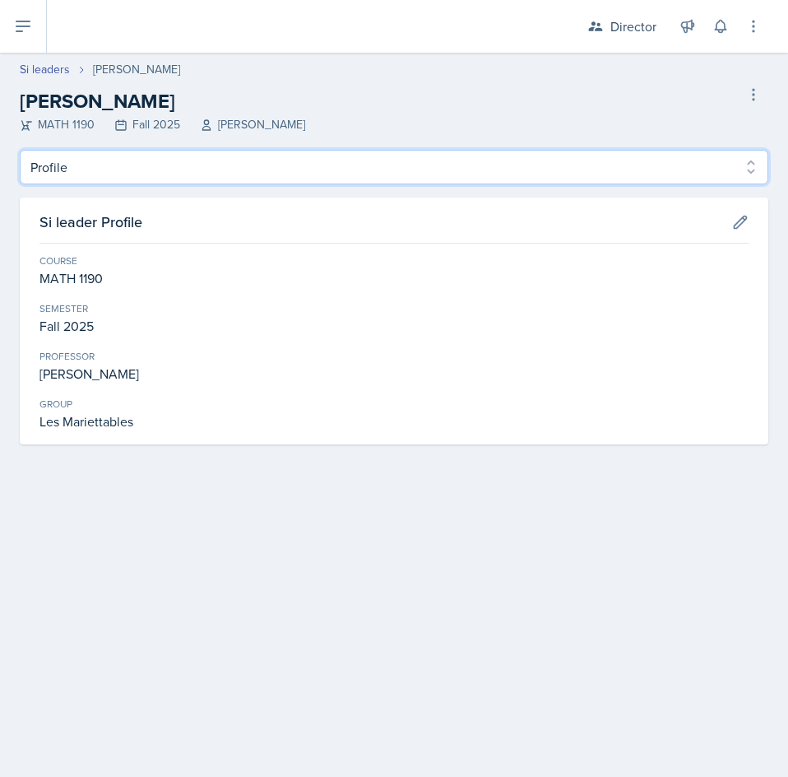
click at [82, 169] on select "Profile Planning Sheets Observation Forms Uploads" at bounding box center [394, 167] width 749 height 35
select select "Planning Sheets"
click at [20, 150] on select "Profile Planning Sheets Observation Forms Uploads" at bounding box center [394, 167] width 749 height 35
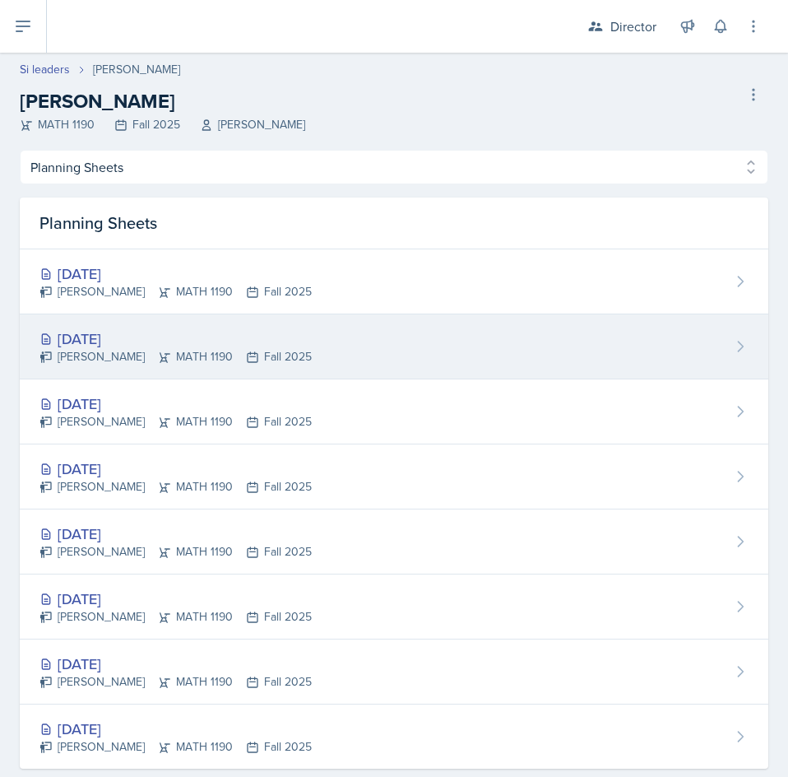
click at [447, 350] on div "[DATE] [PERSON_NAME] MATH 1190 Fall 2025" at bounding box center [394, 346] width 749 height 65
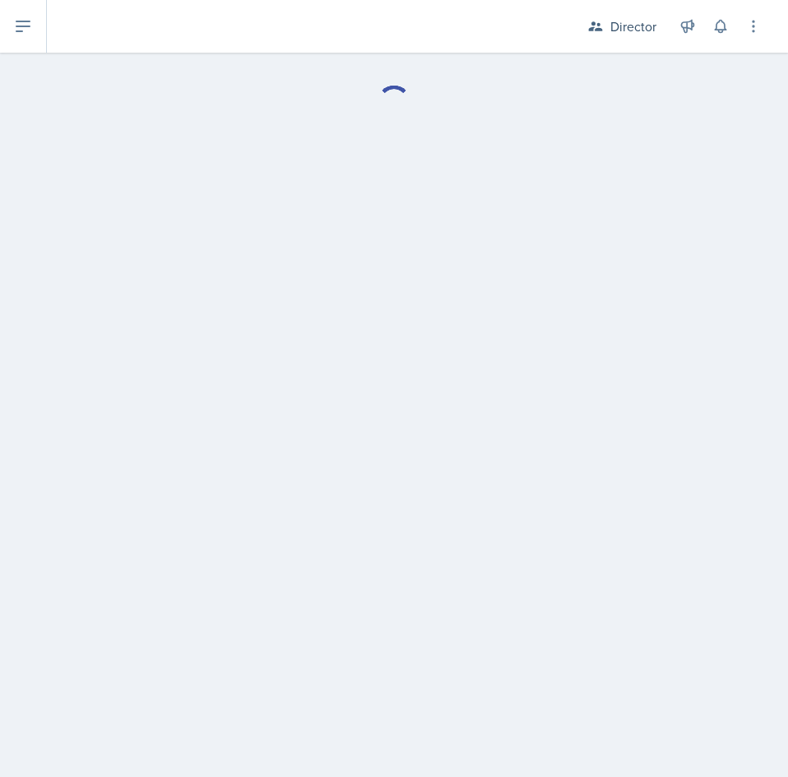
select select "Planning Sheets"
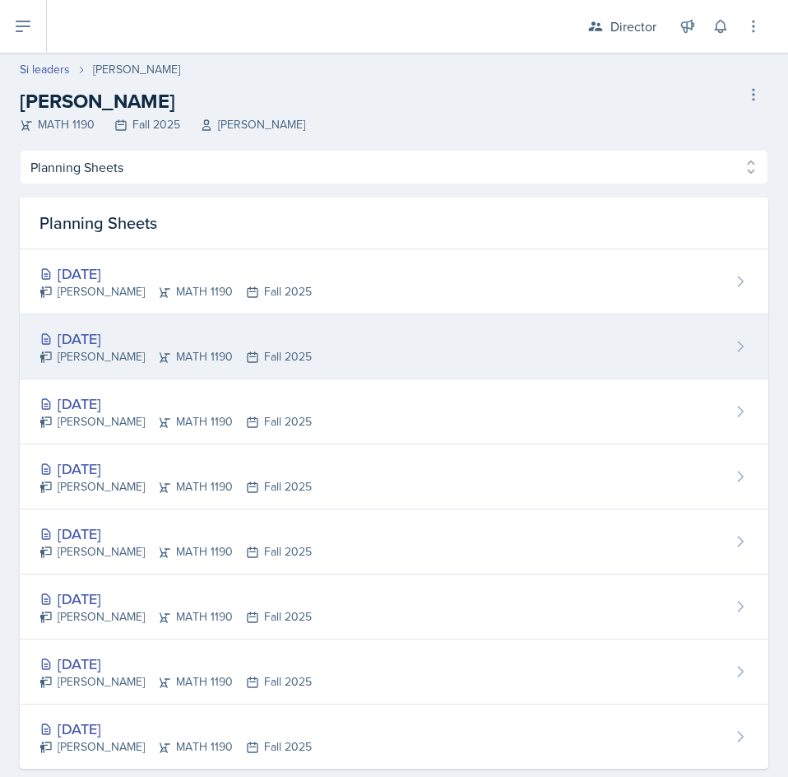
click at [397, 335] on div "[DATE] [PERSON_NAME] MATH 1190 Fall 2025" at bounding box center [394, 346] width 749 height 65
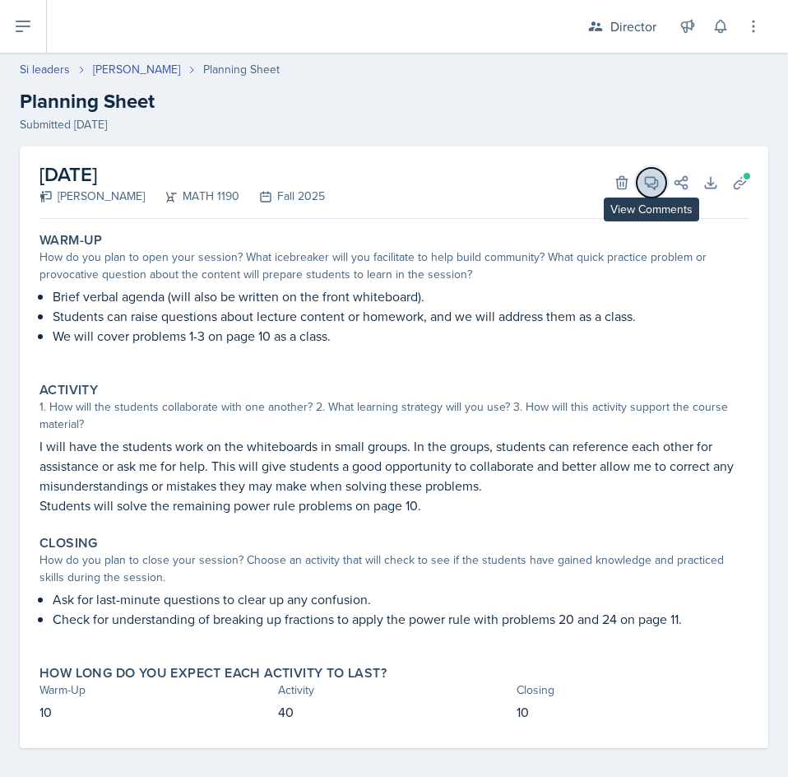
click at [649, 188] on button "View Comments" at bounding box center [652, 183] width 30 height 30
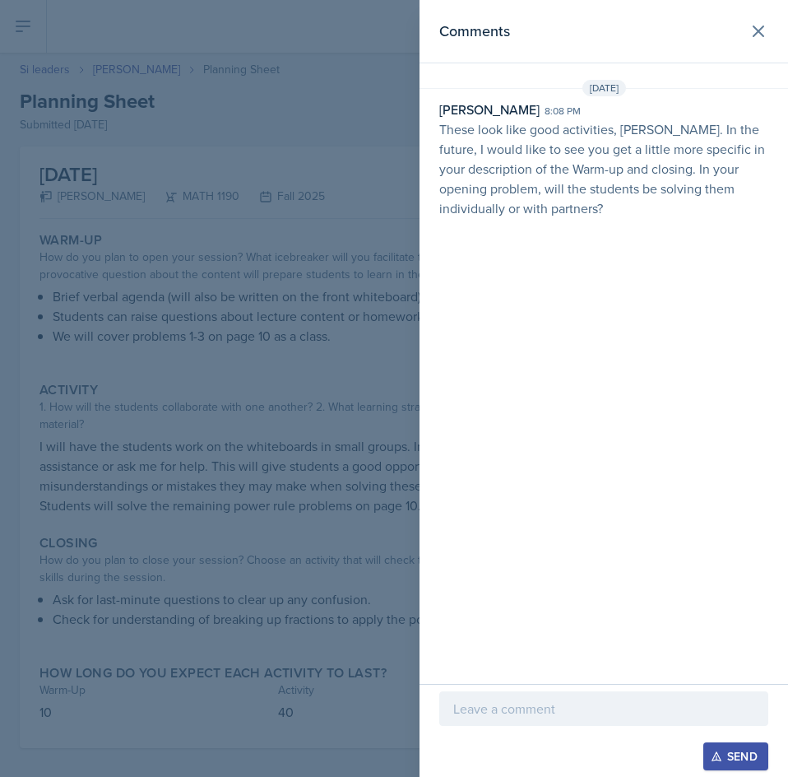
drag, startPoint x: 574, startPoint y: 181, endPoint x: 559, endPoint y: 203, distance: 26.7
click at [559, 203] on p "These look like good activities, [PERSON_NAME]. In the future, I would like to …" at bounding box center [603, 168] width 329 height 99
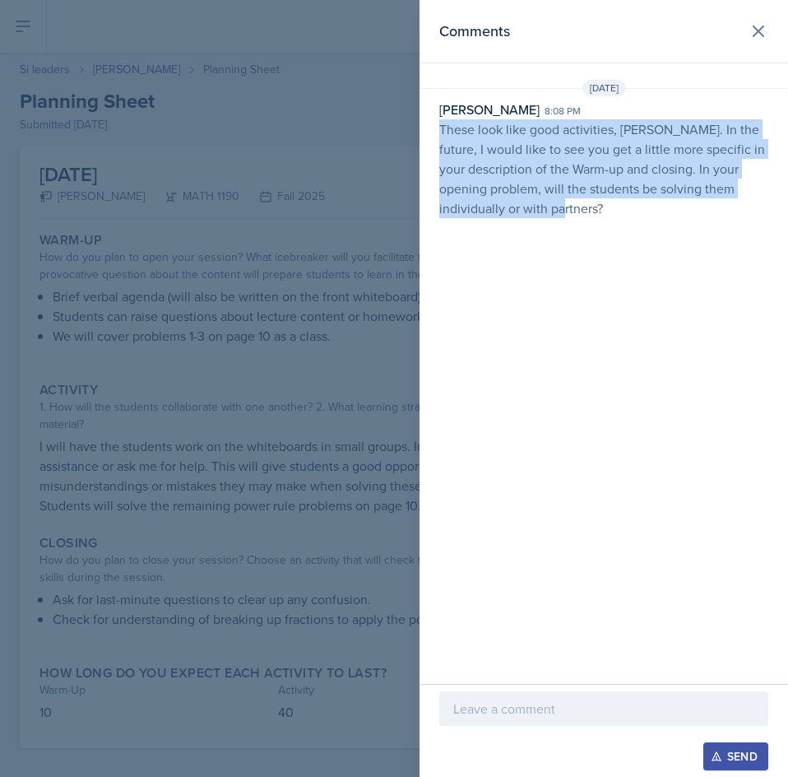
drag, startPoint x: 530, startPoint y: 205, endPoint x: 432, endPoint y: 128, distance: 124.3
click at [432, 128] on div "[PERSON_NAME] 8:08 pm These look like good activities, [PERSON_NAME]. In the fu…" at bounding box center [604, 159] width 369 height 118
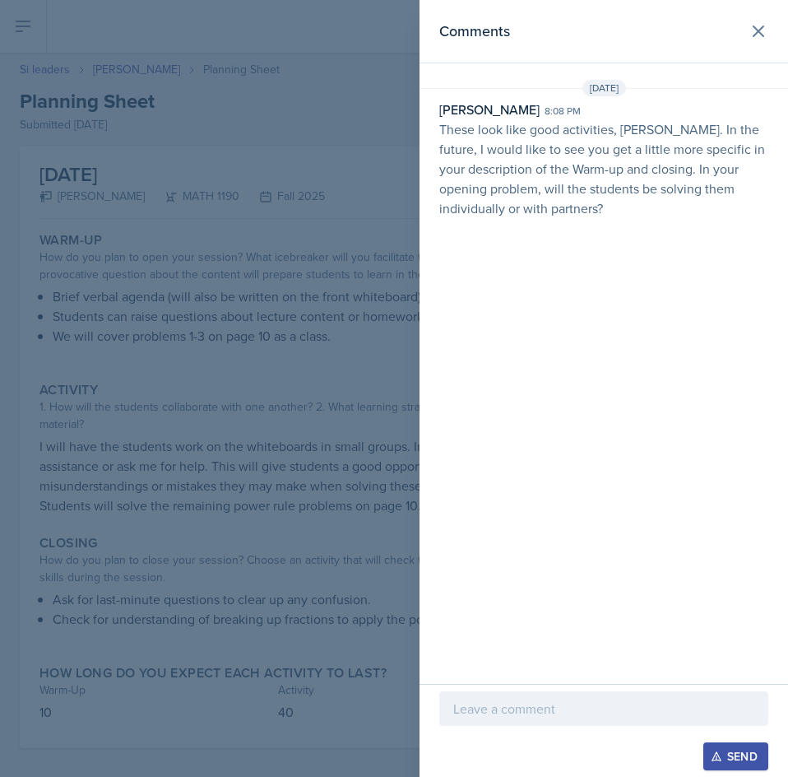
click at [741, 35] on div "Comments" at bounding box center [603, 31] width 329 height 23
click at [758, 26] on icon at bounding box center [759, 31] width 20 height 20
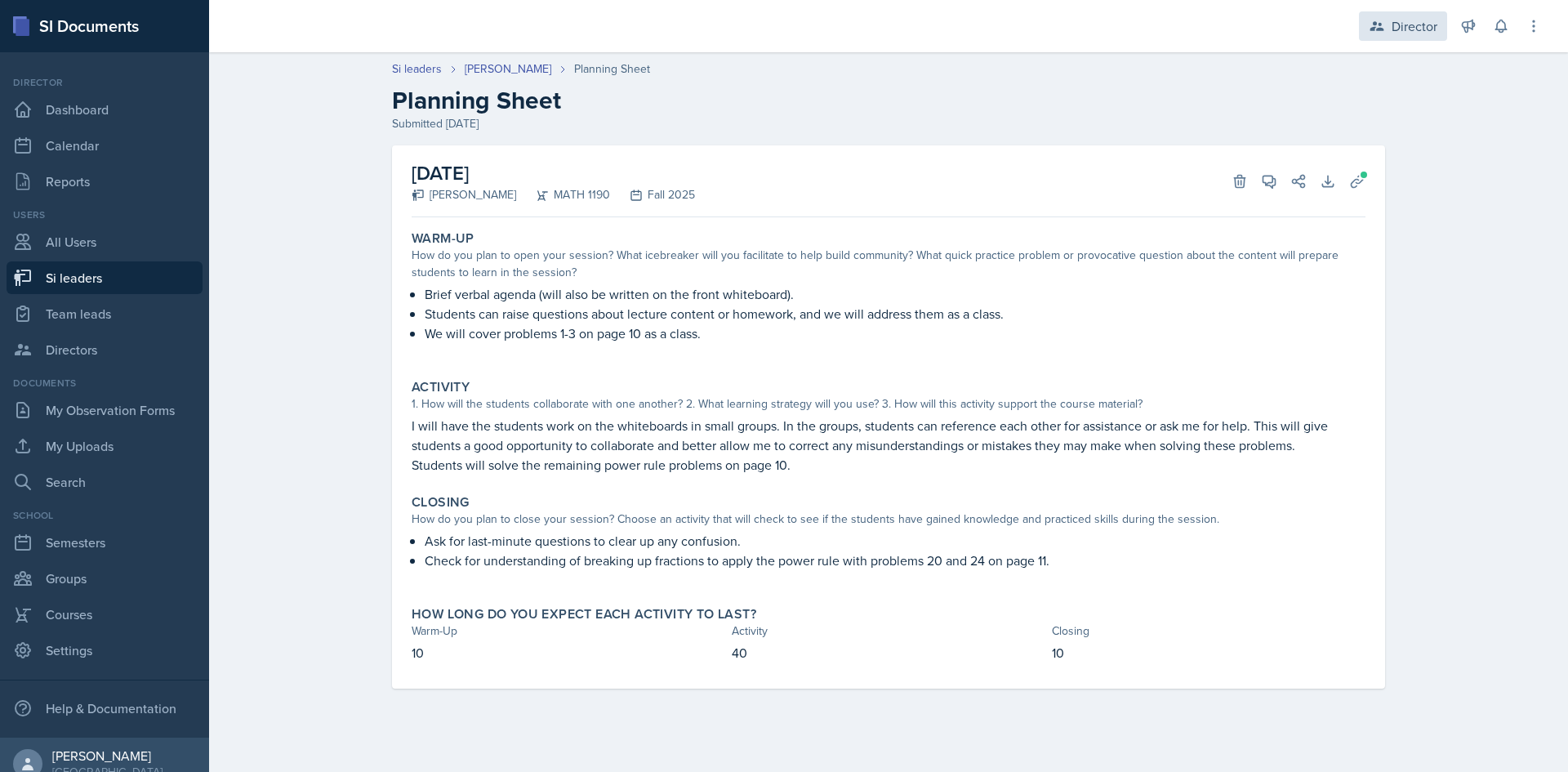
click at [1399, 31] on div "Director" at bounding box center [1414, 26] width 46 height 20
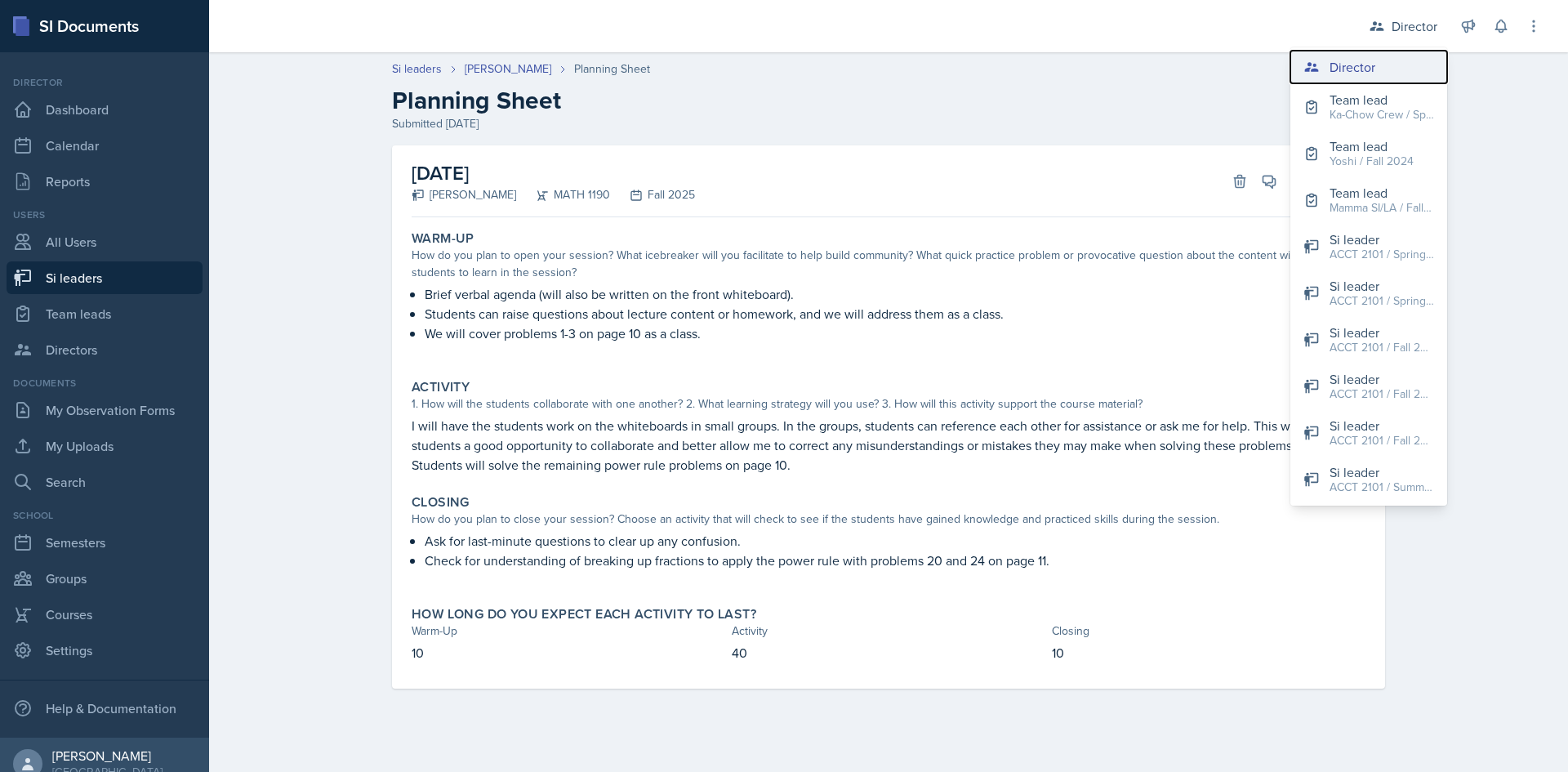
click at [1361, 64] on div "Director" at bounding box center [1353, 67] width 46 height 20
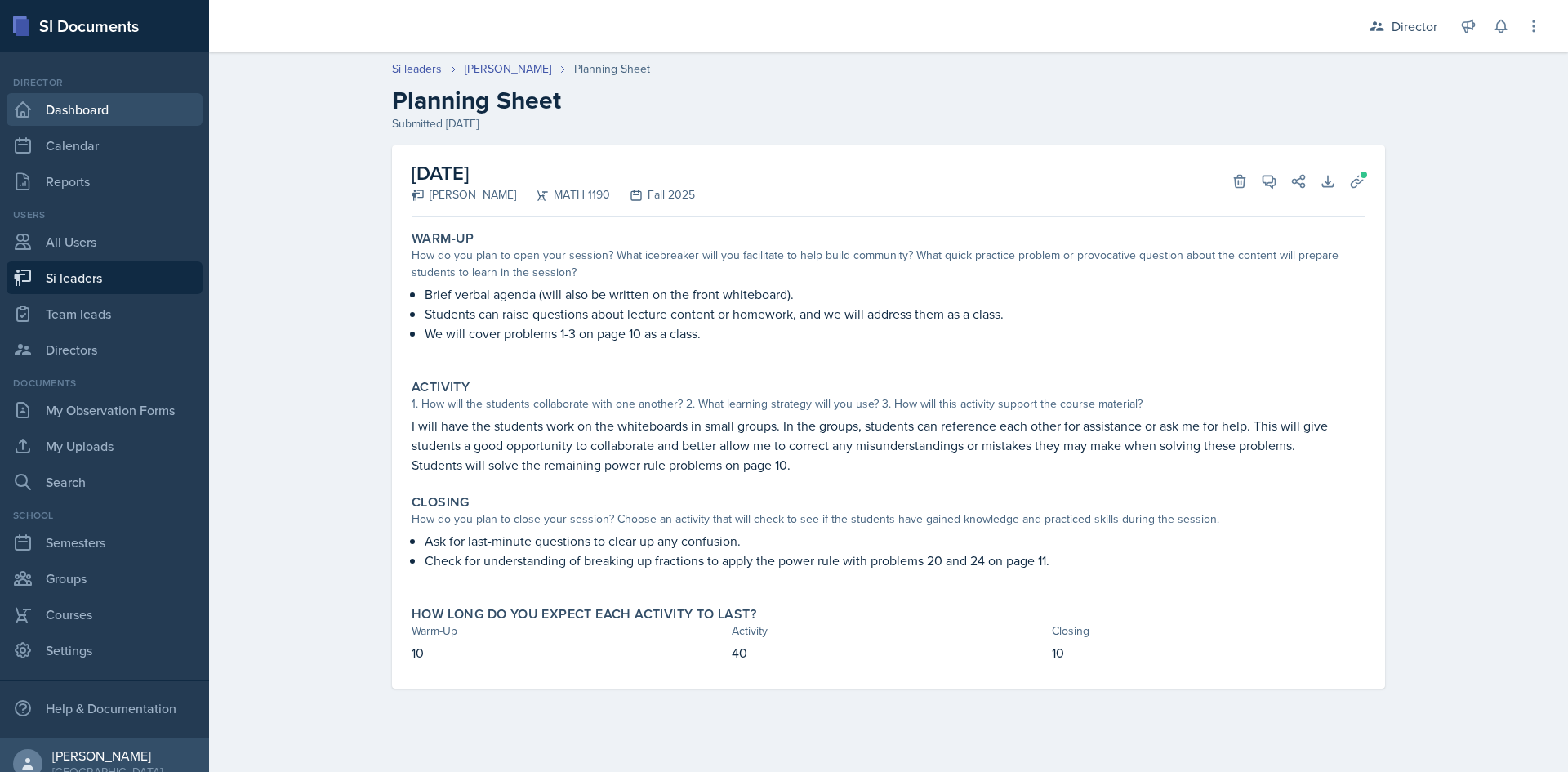
click at [84, 112] on link "Dashboard" at bounding box center [104, 109] width 196 height 33
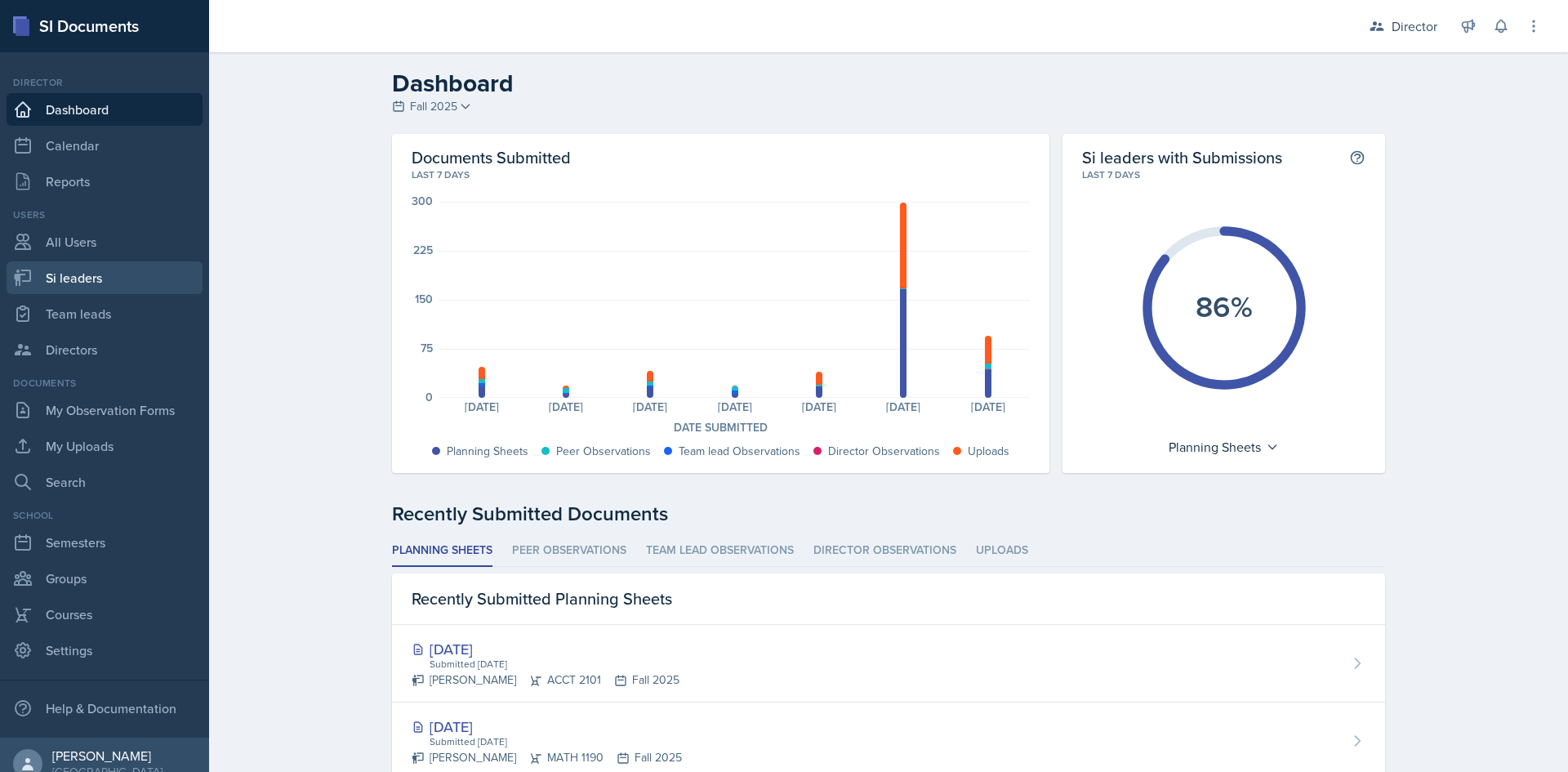
click at [87, 280] on link "Si leaders" at bounding box center [104, 277] width 196 height 33
select select "2bed604d-1099-4043-b1bc-2365e8740244"
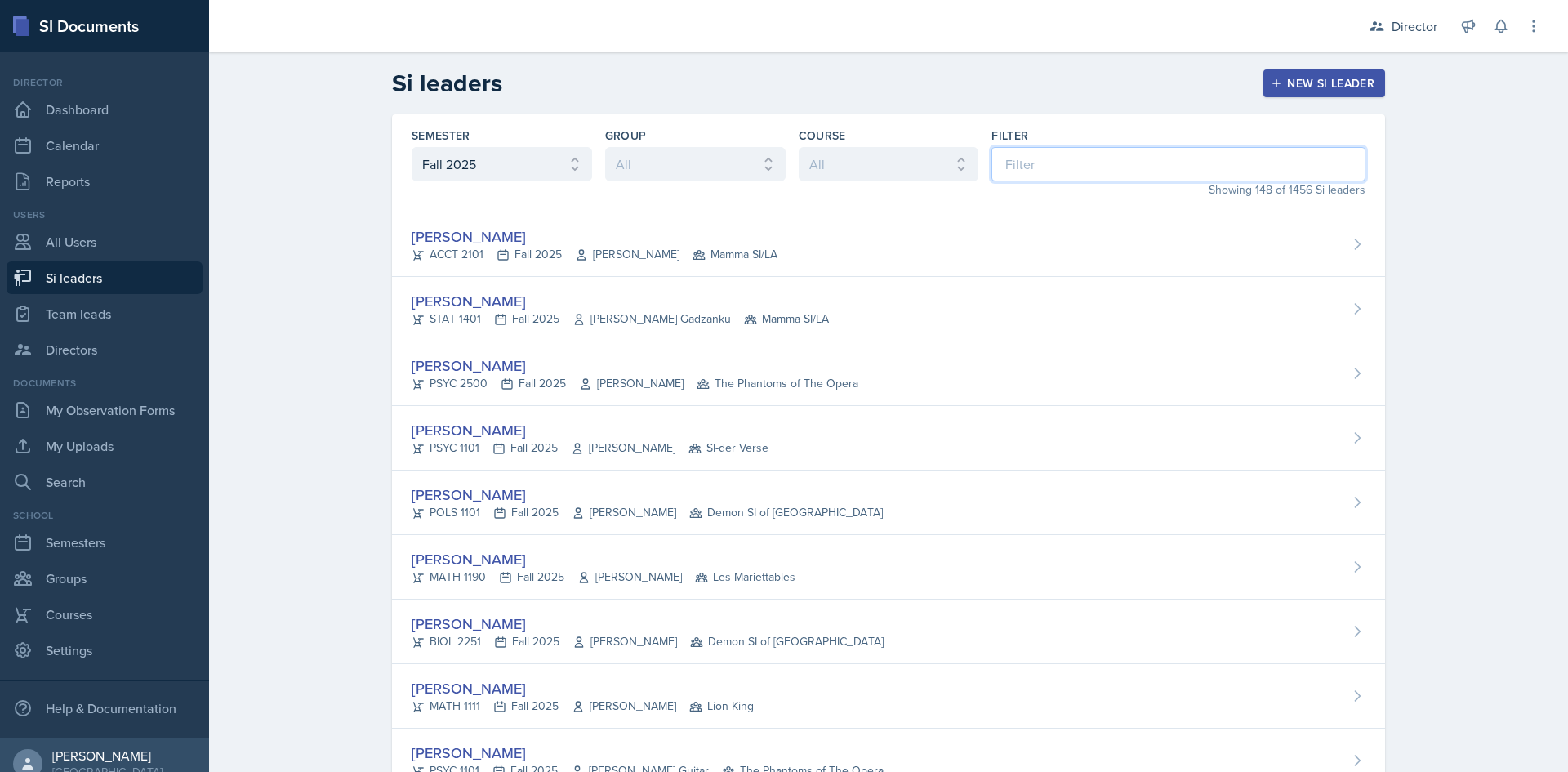
click at [1108, 168] on input at bounding box center [1178, 164] width 374 height 35
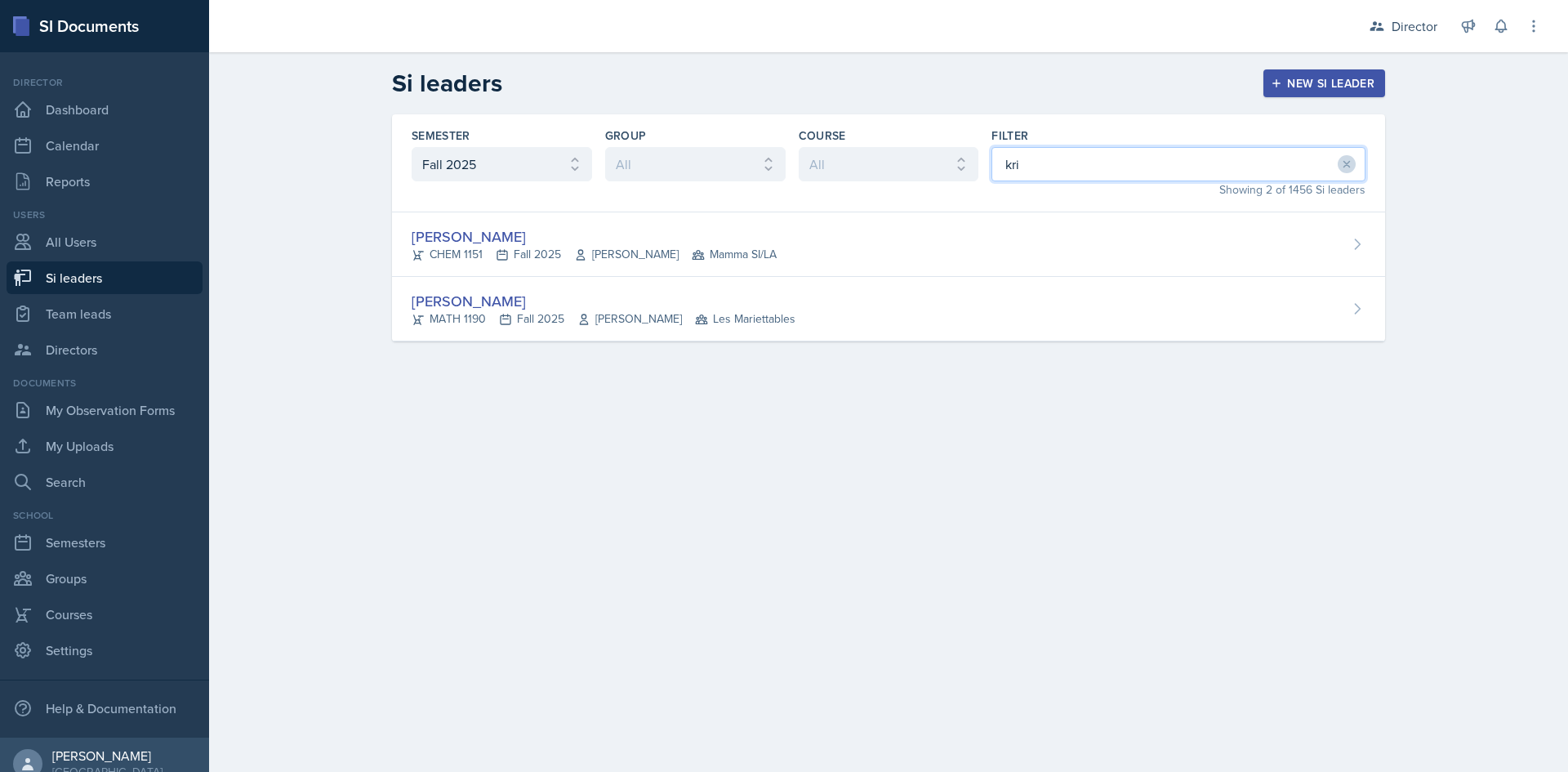
type input "kri"
click at [1053, 345] on div "Semester All Fall 2025 Summer 2025 Spring 2025 Fall 2024 Summer 2024 Spring 202…" at bounding box center [888, 247] width 1045 height 266
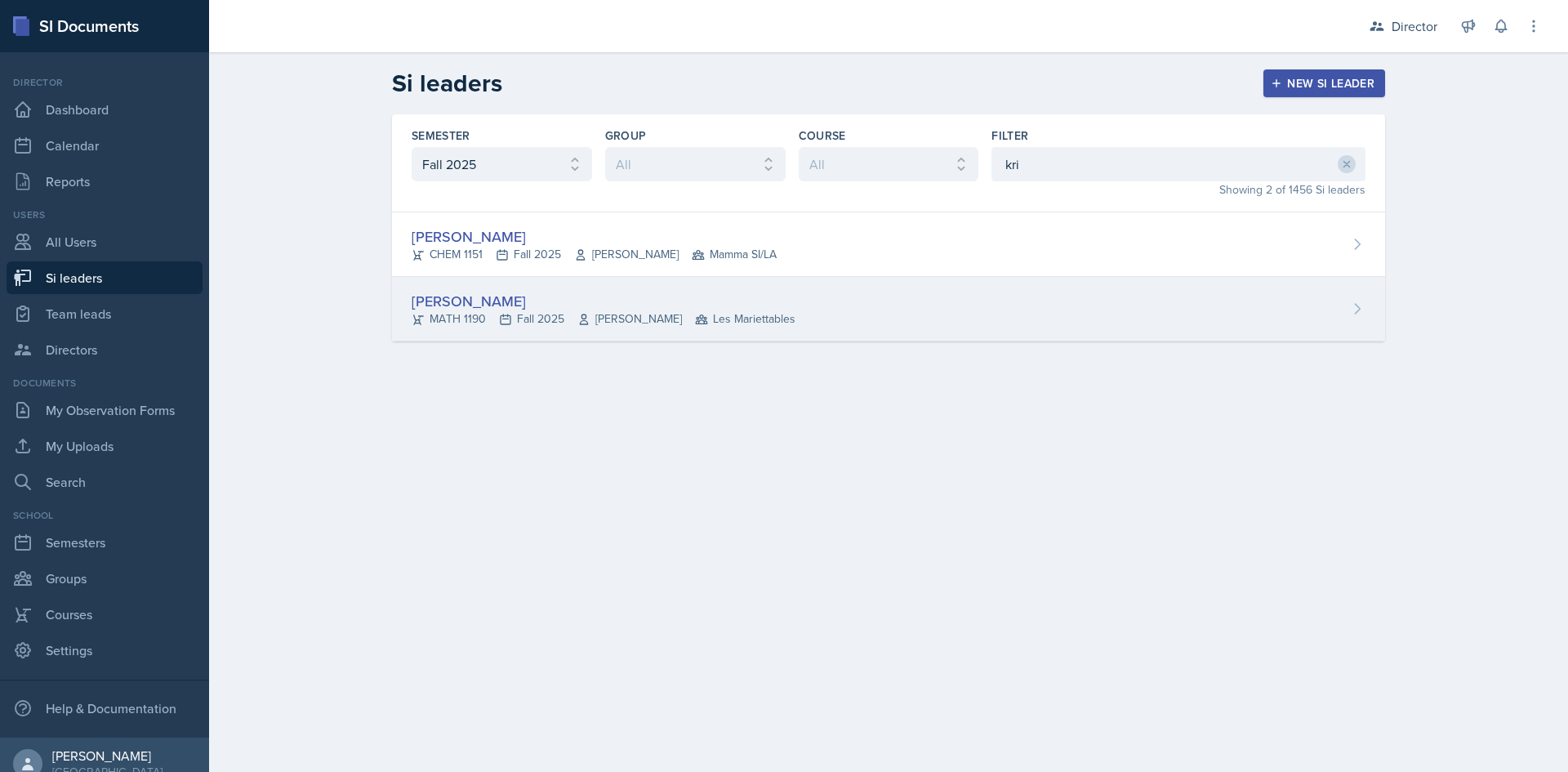
click at [1044, 330] on div "[PERSON_NAME] MATH 1190 Fall 2025 [PERSON_NAME] Les Mariettables" at bounding box center [888, 309] width 993 height 64
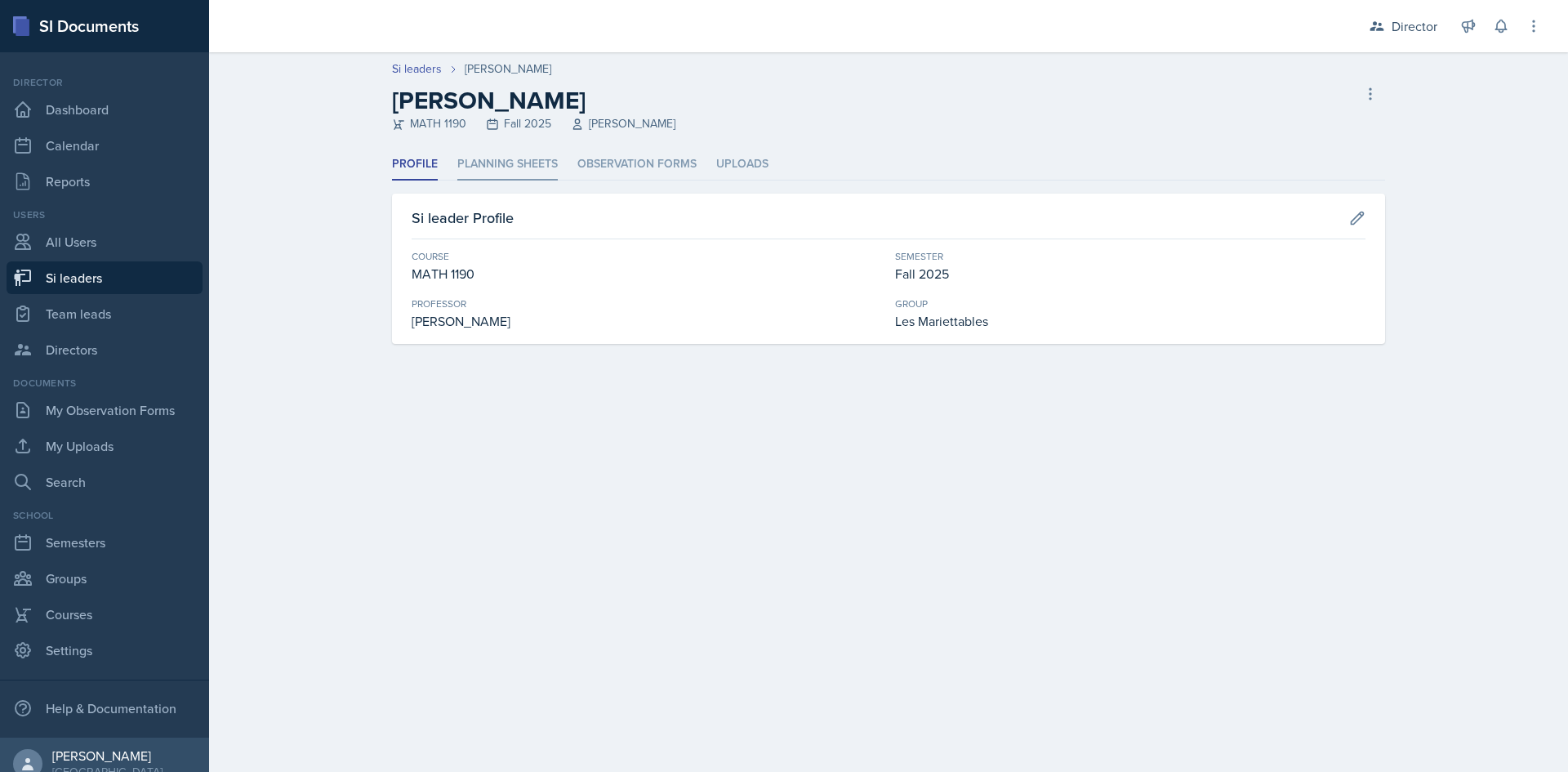
click at [514, 159] on li "Planning Sheets" at bounding box center [507, 165] width 100 height 32
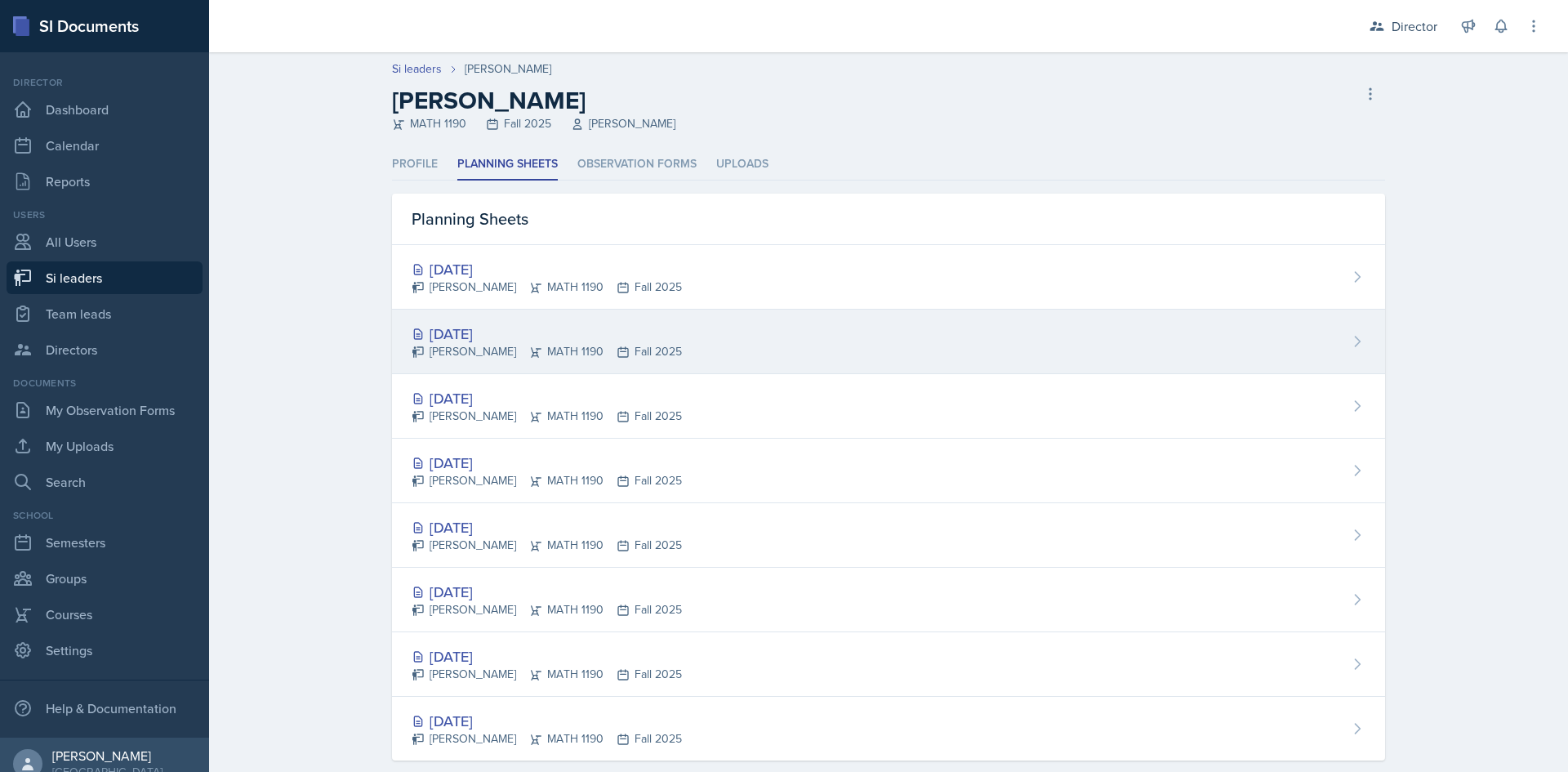
click at [915, 338] on div "[DATE] [PERSON_NAME] MATH 1190 Fall 2025" at bounding box center [888, 341] width 993 height 64
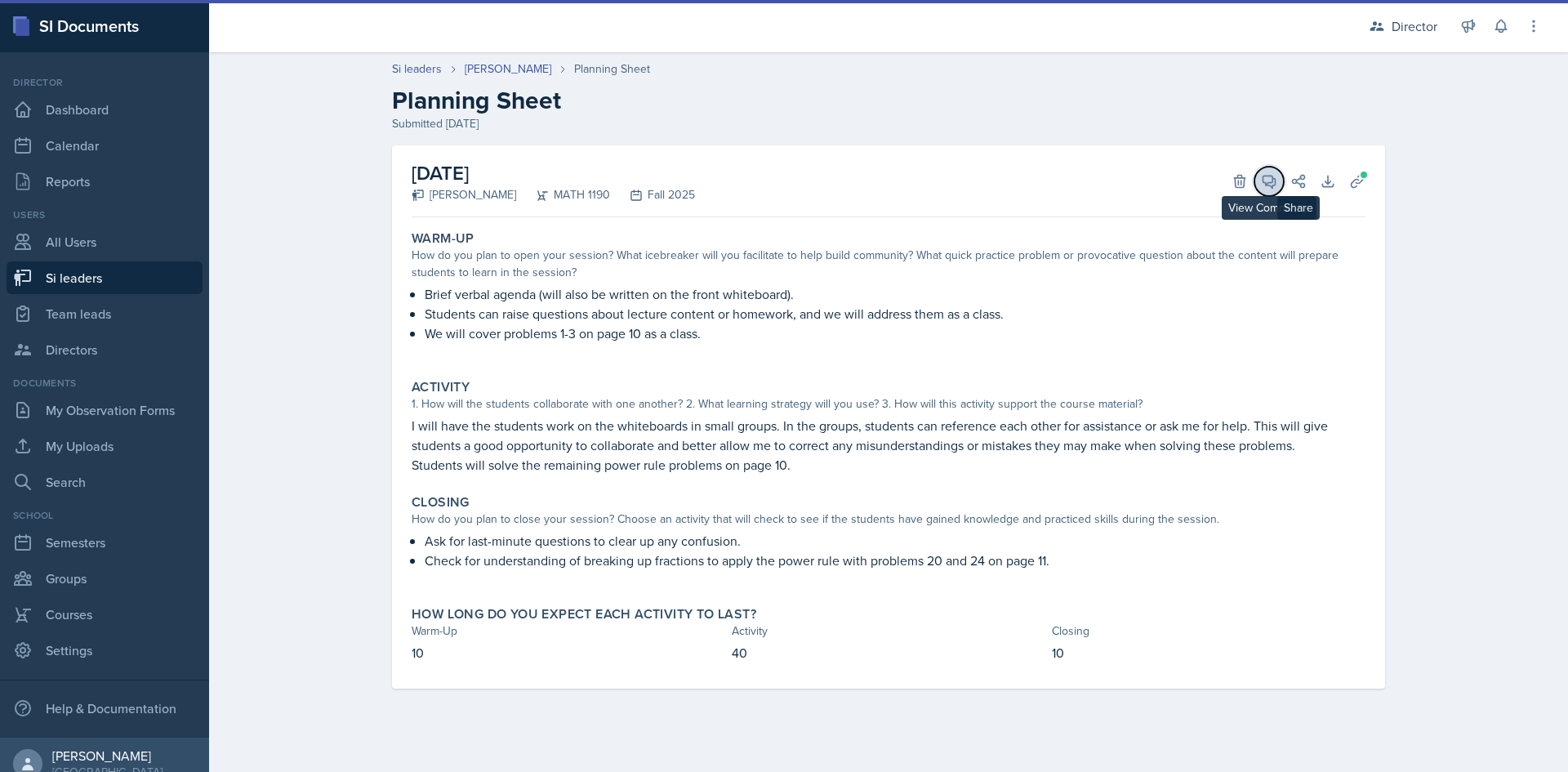
click at [1265, 179] on icon at bounding box center [1268, 181] width 16 height 16
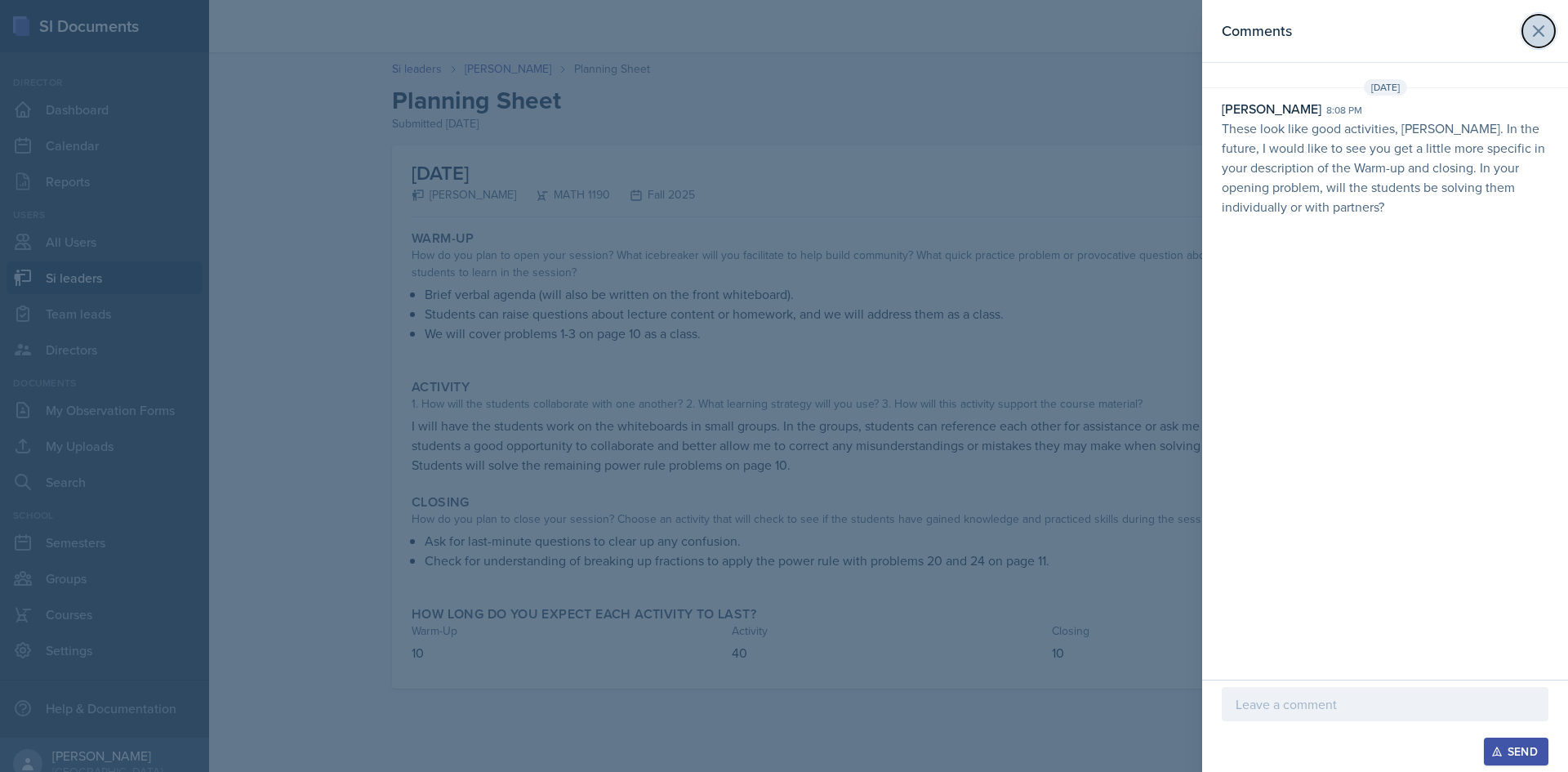
click at [1545, 21] on icon at bounding box center [1538, 31] width 20 height 20
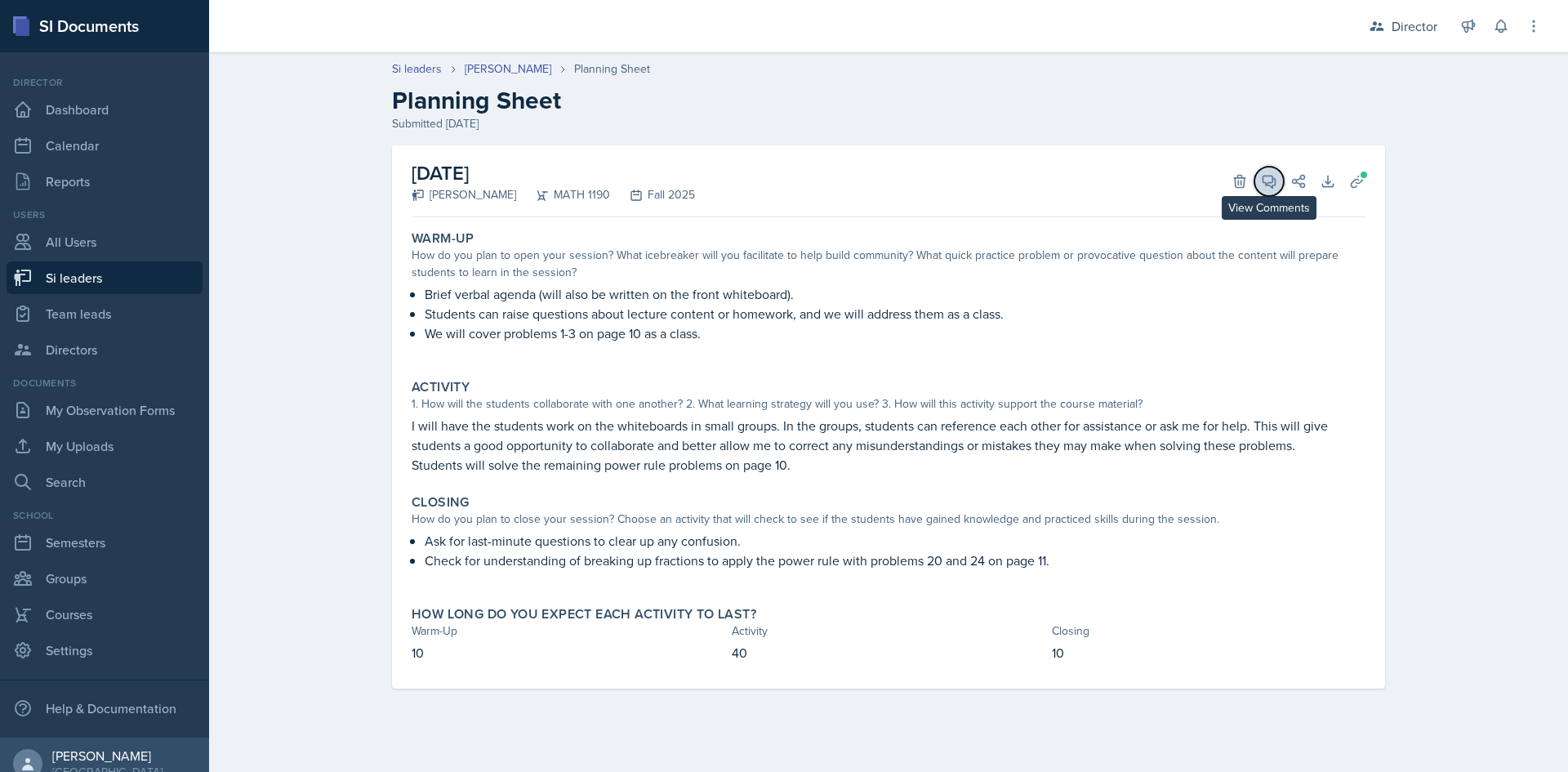
click at [1277, 186] on button "View Comments" at bounding box center [1269, 182] width 30 height 30
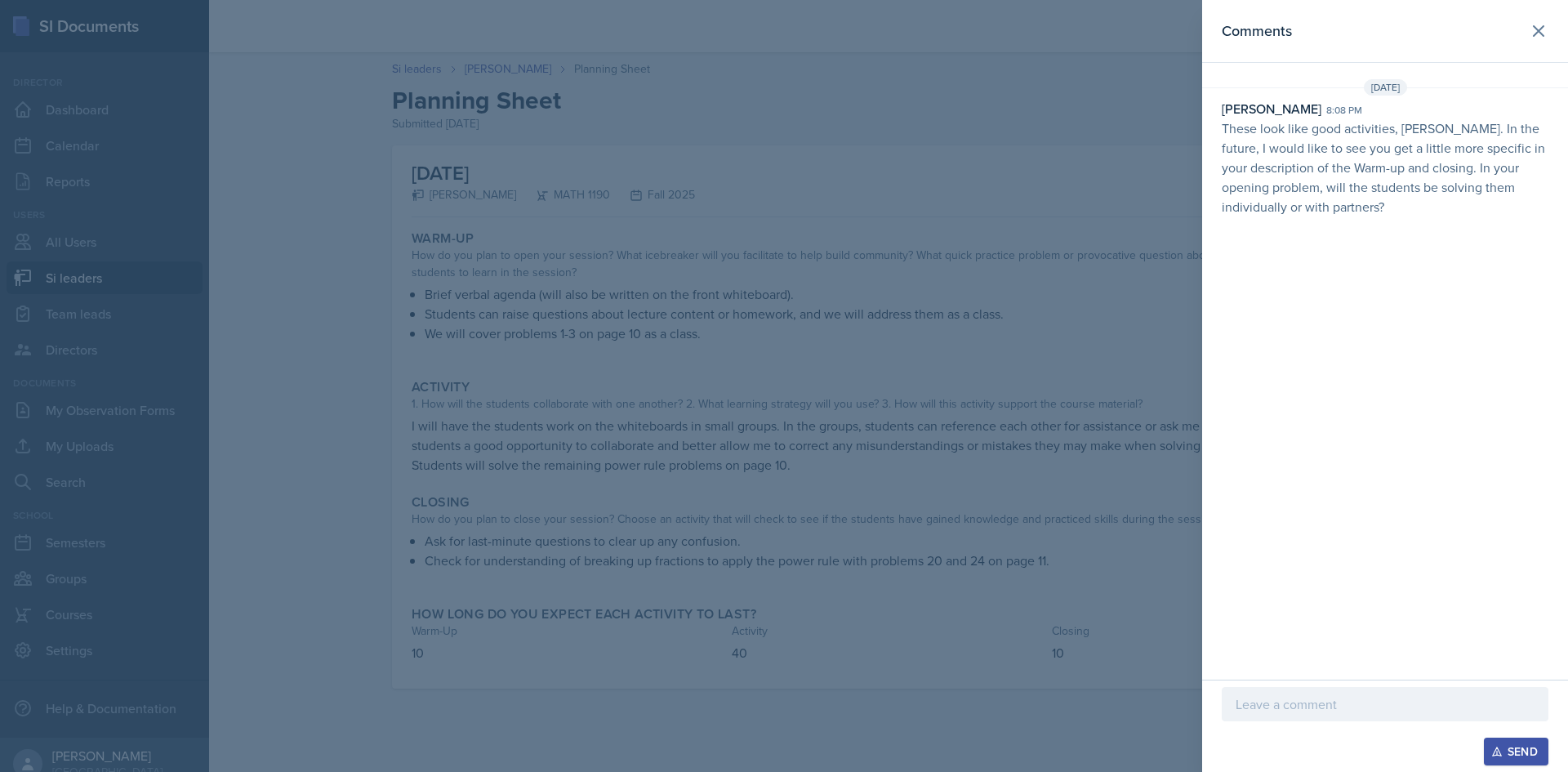
drag, startPoint x: 1343, startPoint y: 173, endPoint x: 1433, endPoint y: 474, distance: 314.2
click at [1433, 474] on div "Comments [DATE] [PERSON_NAME] 8:08 pm These look like good activities, [PERSON_…" at bounding box center [1384, 339] width 366 height 680
click at [1323, 700] on p at bounding box center [1384, 704] width 299 height 20
click at [1537, 709] on div "Sorry. Copy/pasted wrong This has been my greatest fear for over a year and it …" at bounding box center [1384, 679] width 327 height 82
click at [1536, 708] on div "Sorry. Copy/pasted wrong This has been my greatest fear for over a year and it …" at bounding box center [1384, 679] width 327 height 82
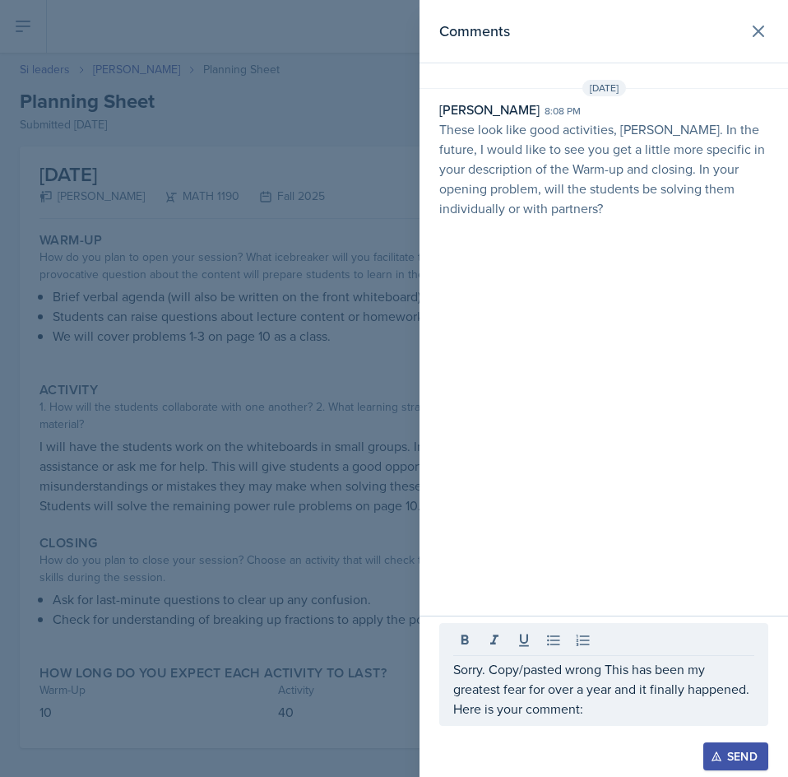
click at [618, 709] on p "Sorry. Copy/pasted wrong This has been my greatest fear for over a year and it …" at bounding box center [603, 688] width 301 height 59
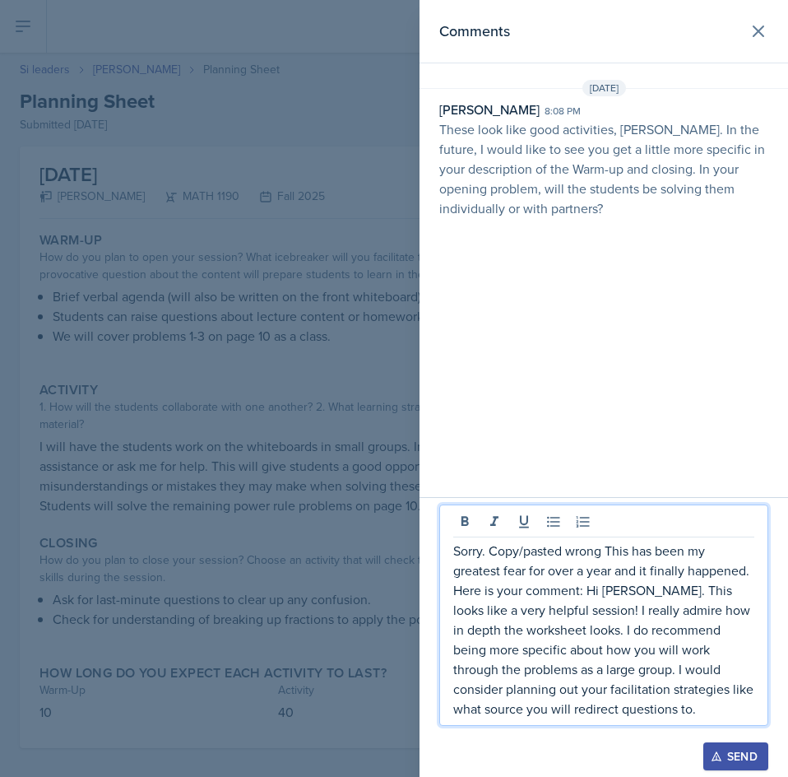
click at [685, 715] on p "Sorry. Copy/pasted wrong This has been my greatest fear for over a year and it …" at bounding box center [603, 630] width 301 height 178
click at [746, 753] on div "Send" at bounding box center [736, 756] width 44 height 13
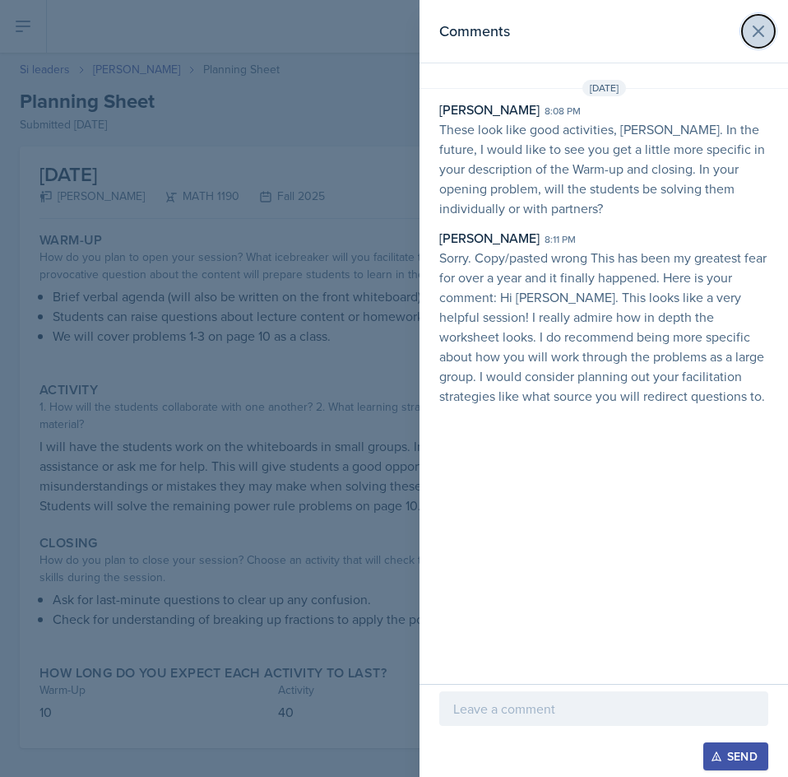
click at [759, 27] on icon at bounding box center [759, 31] width 20 height 20
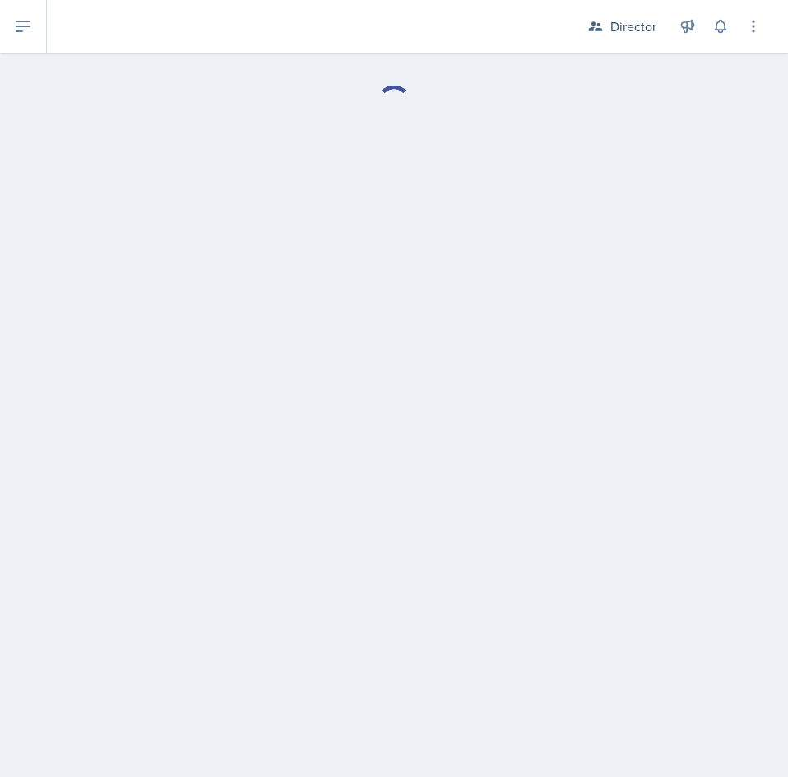
select select "Planning Sheets"
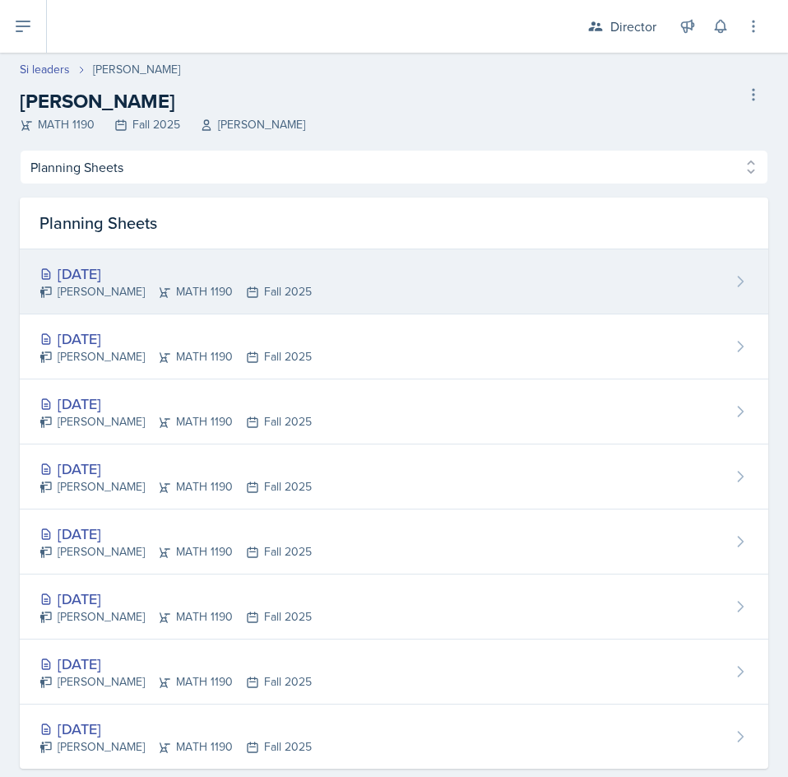
click at [235, 272] on div "[DATE]" at bounding box center [175, 273] width 272 height 22
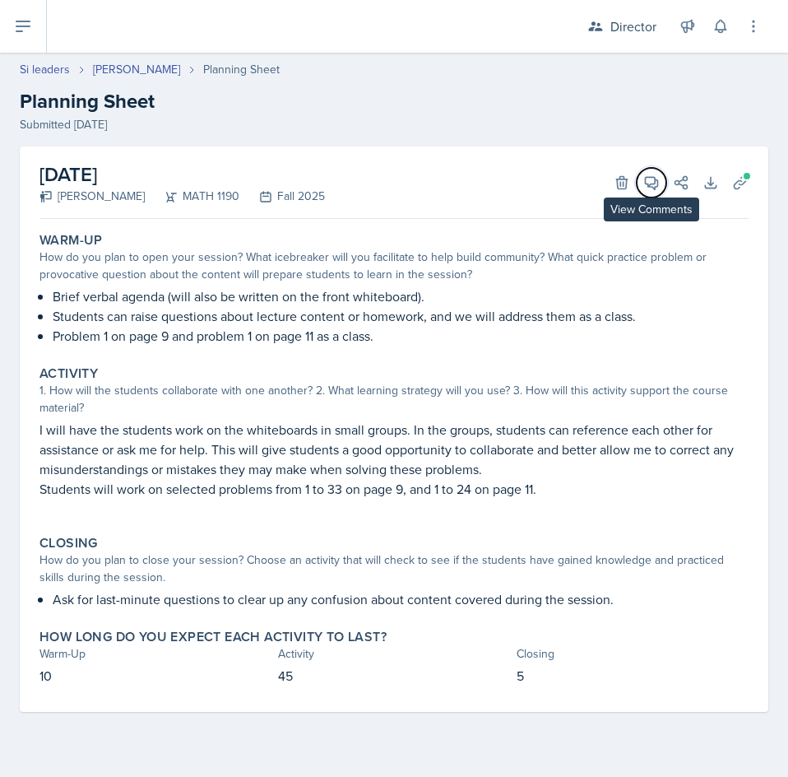
drag, startPoint x: 648, startPoint y: 183, endPoint x: 646, endPoint y: 193, distance: 10.8
click at [647, 183] on icon at bounding box center [651, 182] width 16 height 16
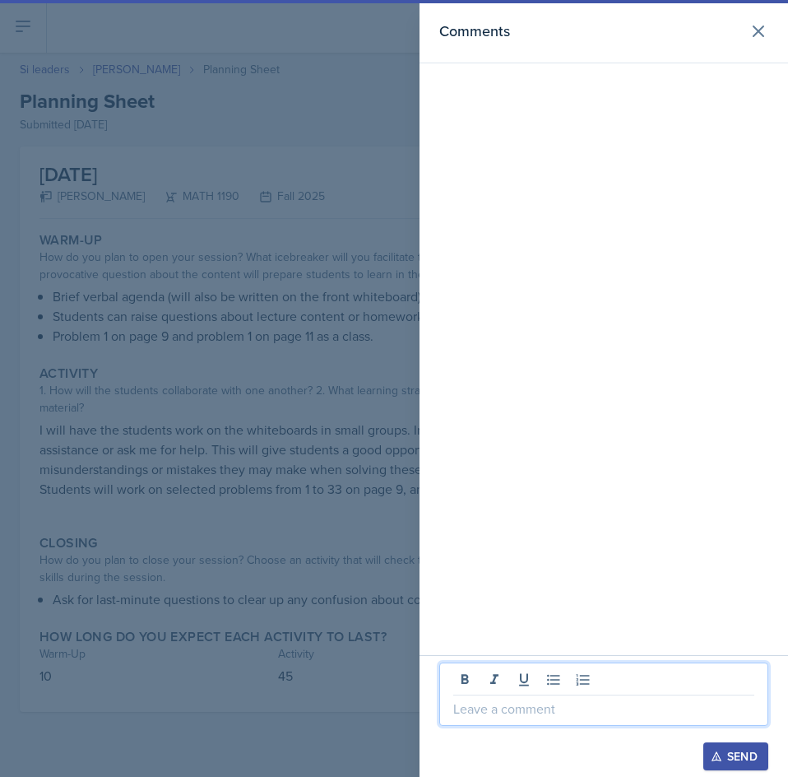
click at [580, 716] on p at bounding box center [603, 709] width 301 height 20
paste div
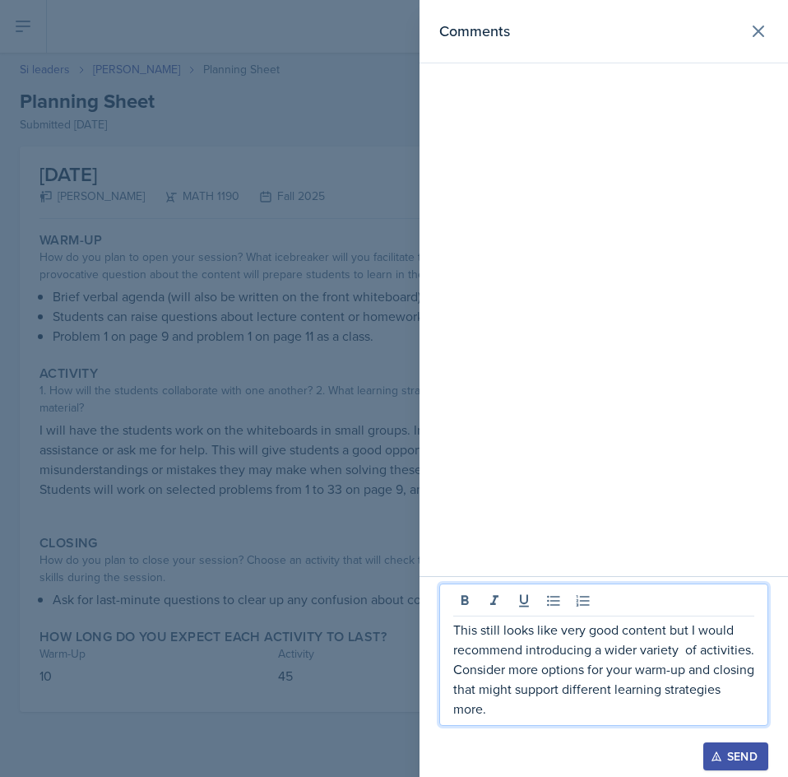
click at [603, 711] on p "This still looks like very good content but I would recommend introducing a wid…" at bounding box center [603, 669] width 301 height 99
click at [730, 758] on div "Send" at bounding box center [736, 756] width 44 height 13
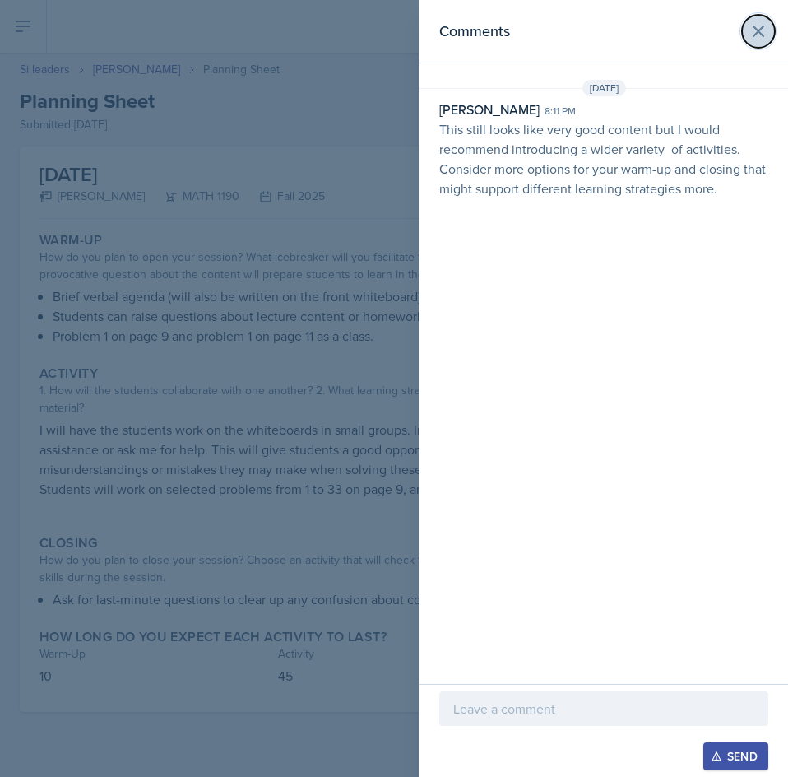
click at [755, 35] on icon at bounding box center [759, 31] width 10 height 10
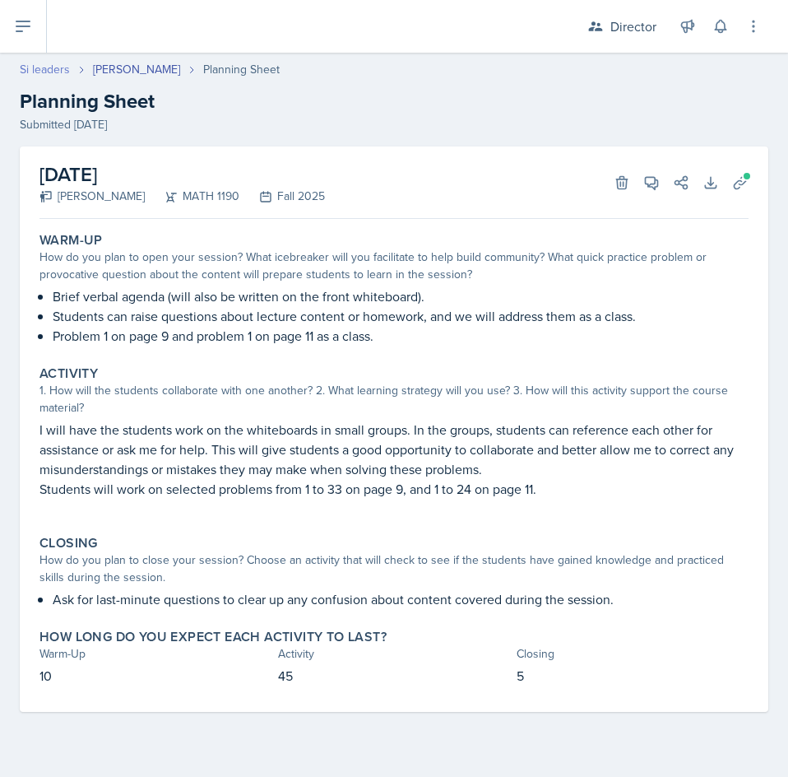
click at [39, 67] on link "Si leaders" at bounding box center [45, 69] width 50 height 17
select select "2bed604d-1099-4043-b1bc-2365e8740244"
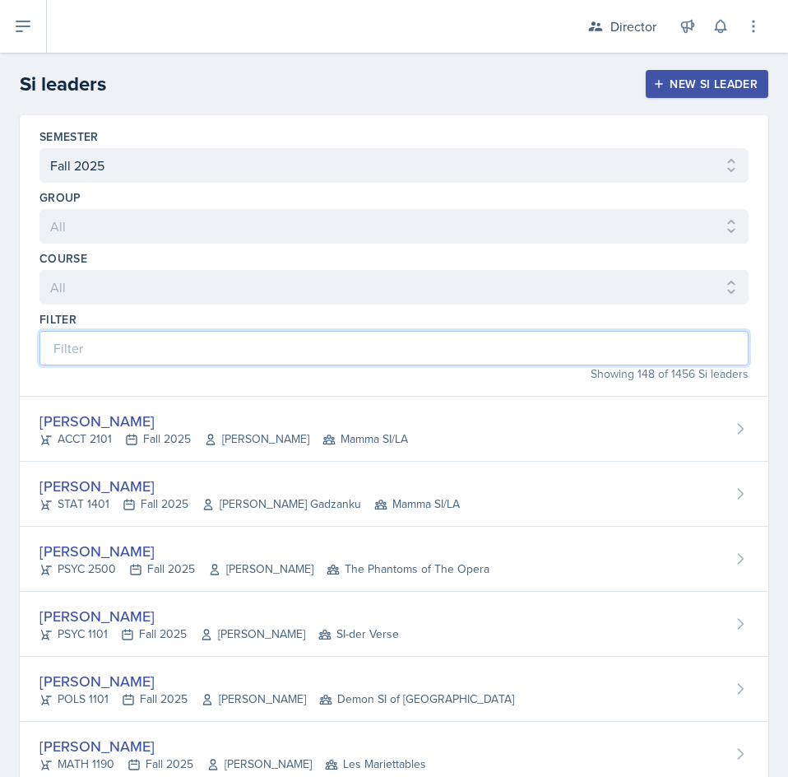
click at [309, 344] on input at bounding box center [393, 348] width 709 height 35
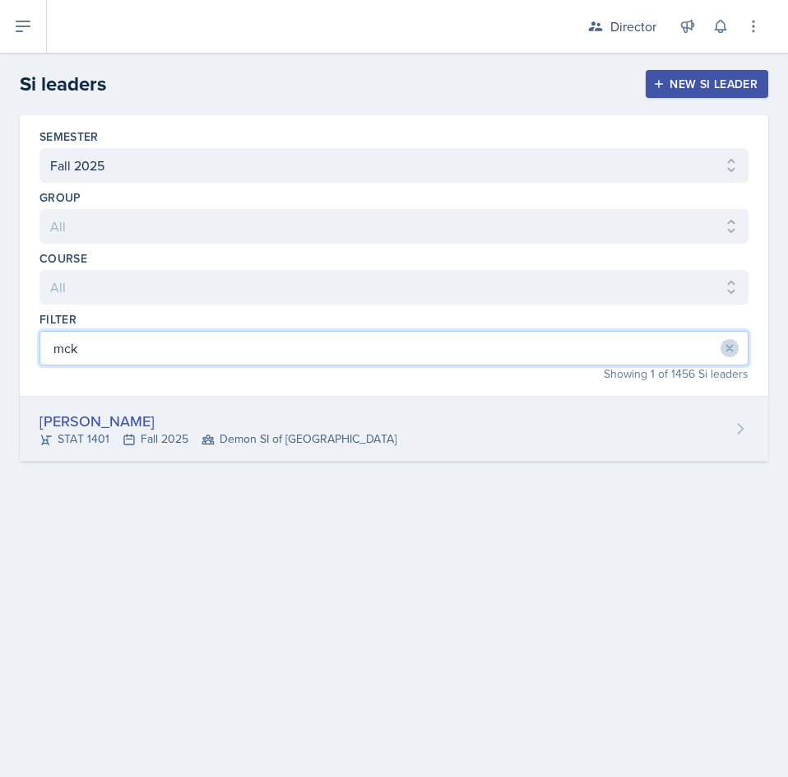
type input "mck"
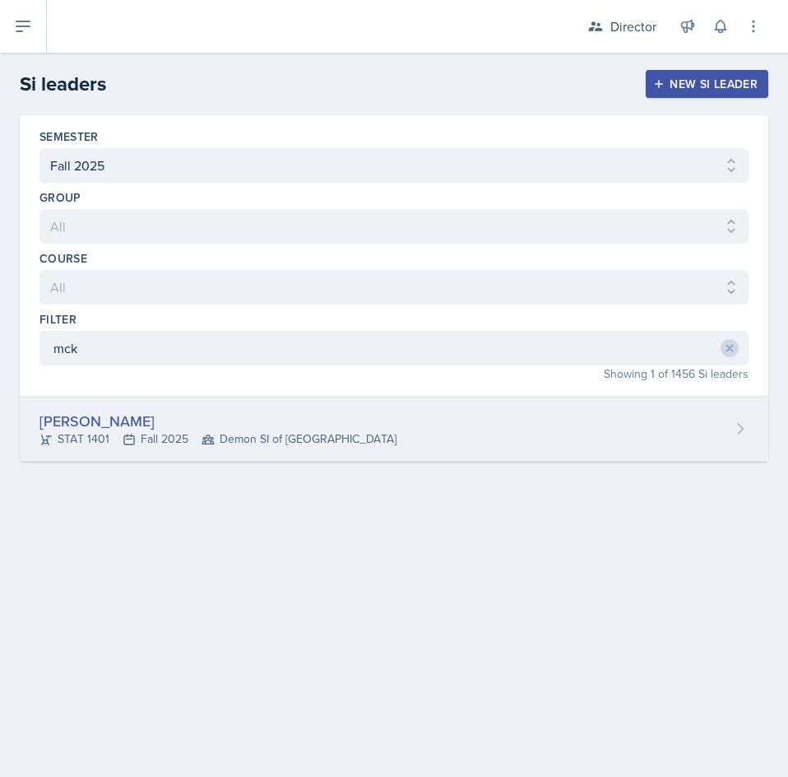
click at [293, 419] on div "[PERSON_NAME]" at bounding box center [217, 421] width 357 height 22
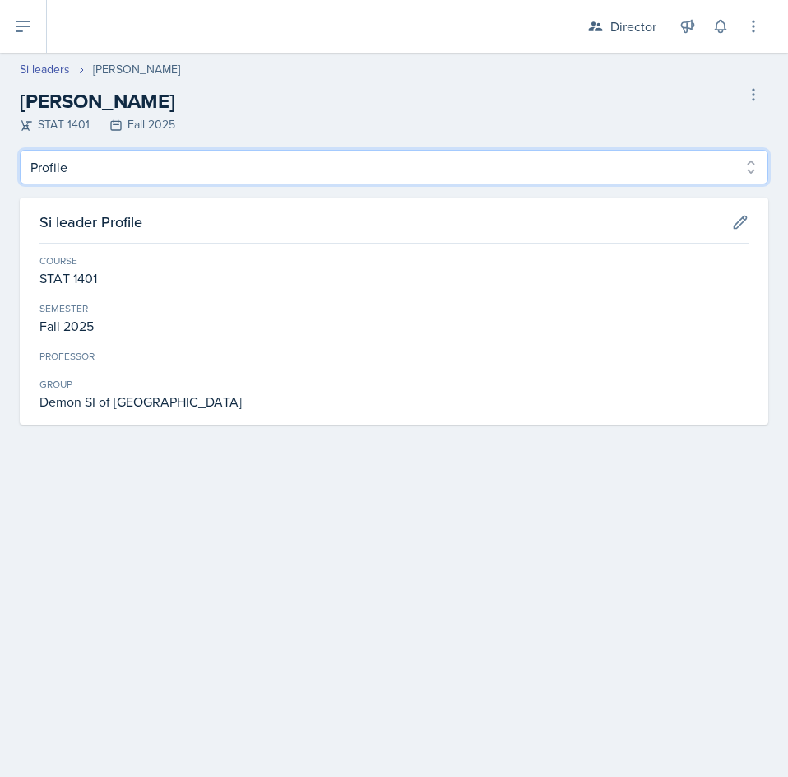
click at [104, 173] on select "Profile Planning Sheets Observation Forms Uploads" at bounding box center [394, 167] width 749 height 35
select select "Planning Sheets"
click at [20, 150] on select "Profile Planning Sheets Observation Forms Uploads" at bounding box center [394, 167] width 749 height 35
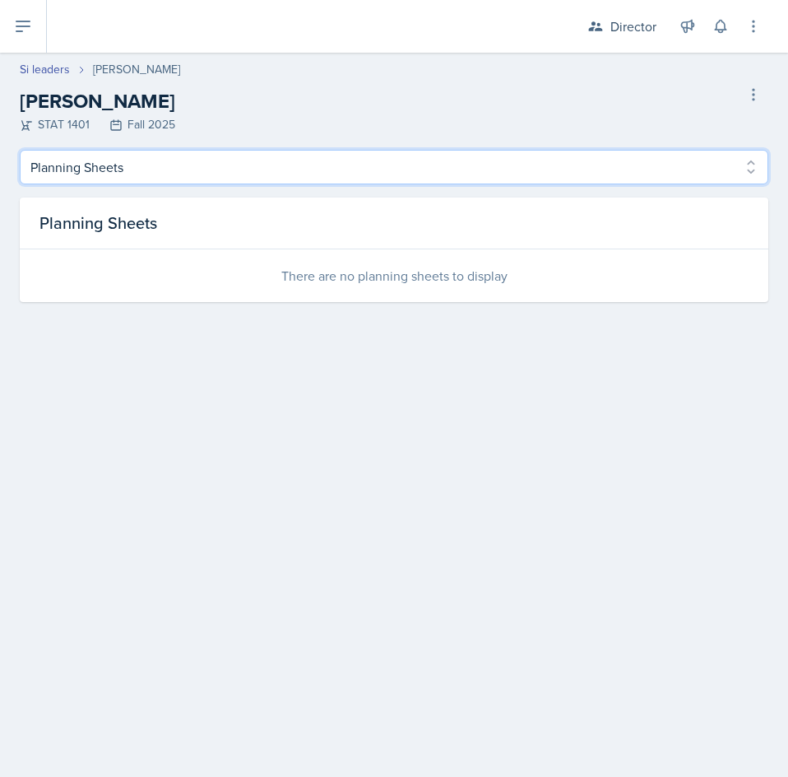
click at [250, 174] on select "Profile Planning Sheets Observation Forms Uploads" at bounding box center [394, 167] width 749 height 35
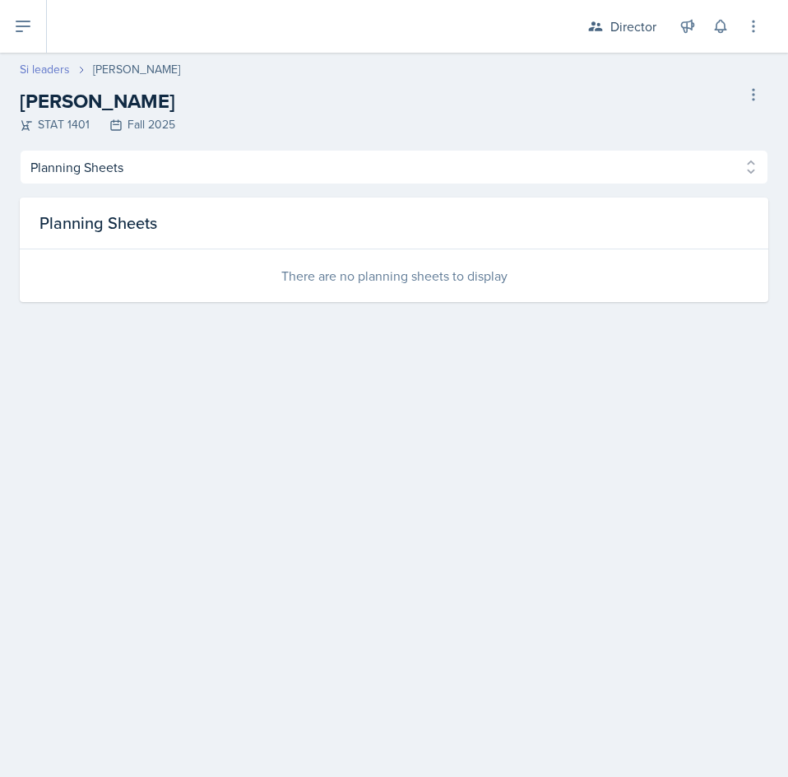
click at [34, 63] on link "Si leaders" at bounding box center [45, 69] width 50 height 17
select select "2bed604d-1099-4043-b1bc-2365e8740244"
